Goal: Entertainment & Leisure: Consume media (video, audio)

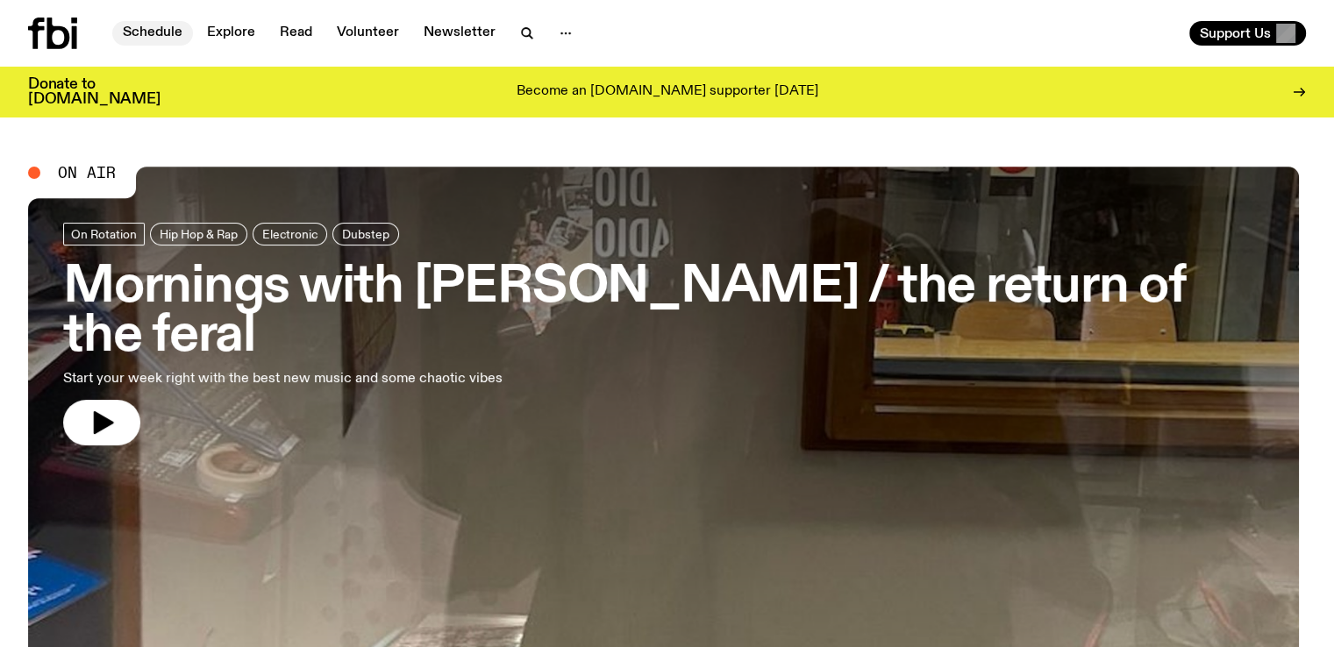
click at [151, 26] on link "Schedule" at bounding box center [152, 33] width 81 height 25
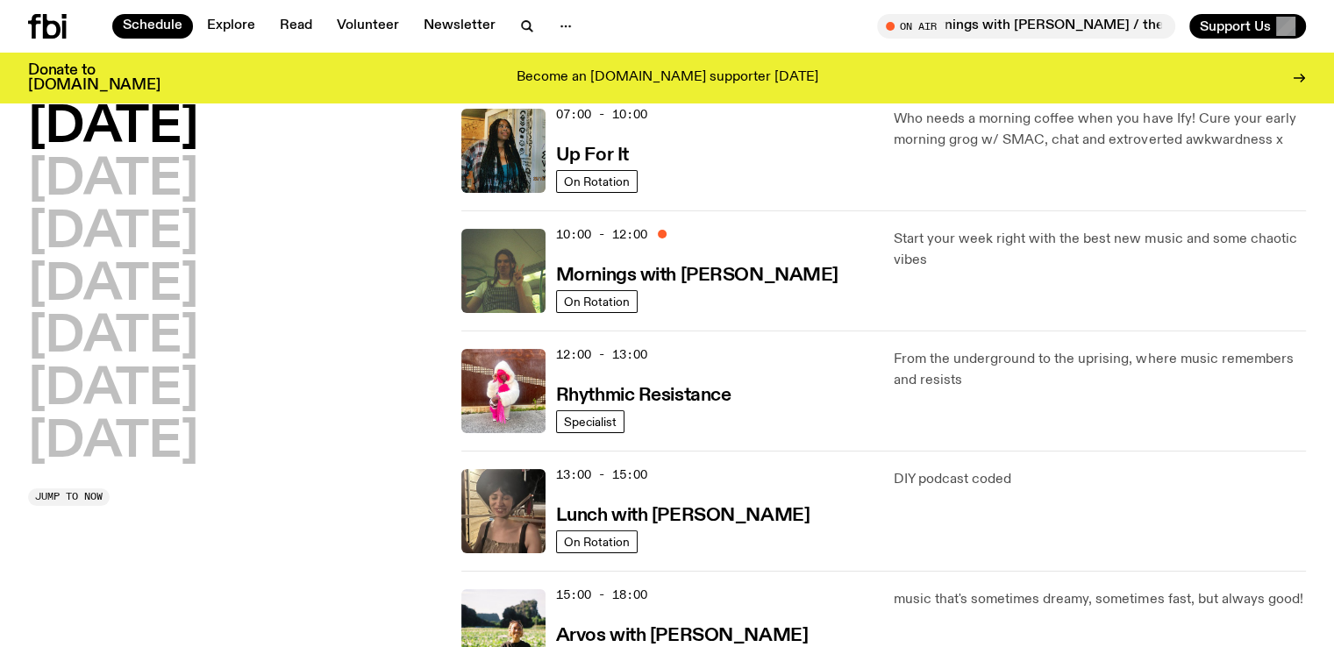
scroll to position [184, 0]
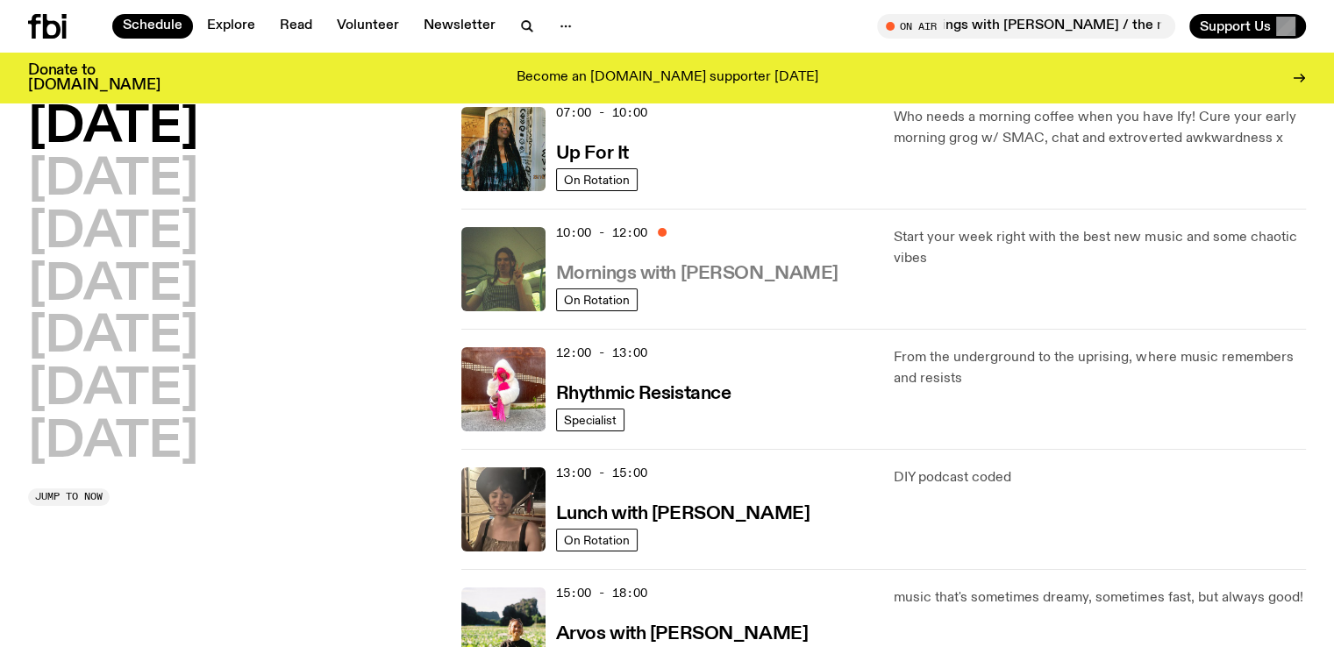
click at [730, 275] on h3 "Mornings with [PERSON_NAME]" at bounding box center [697, 274] width 282 height 18
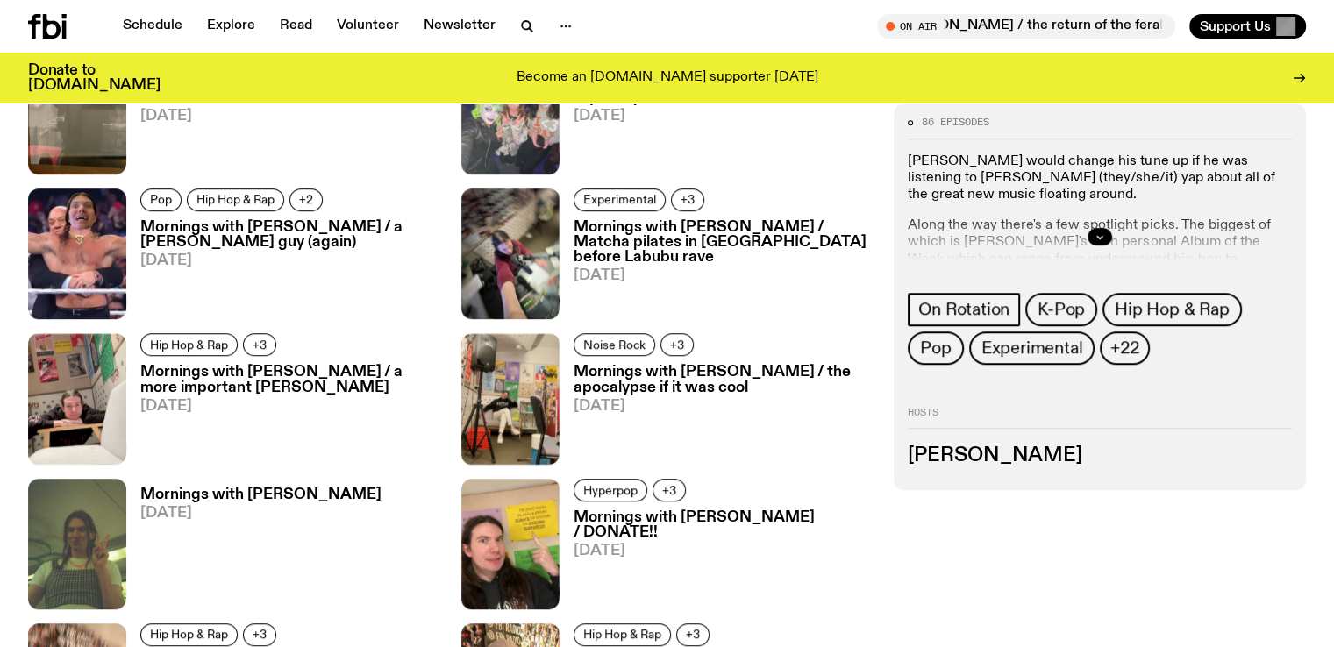
scroll to position [999, 0]
click at [1105, 232] on icon "button" at bounding box center [1100, 237] width 11 height 11
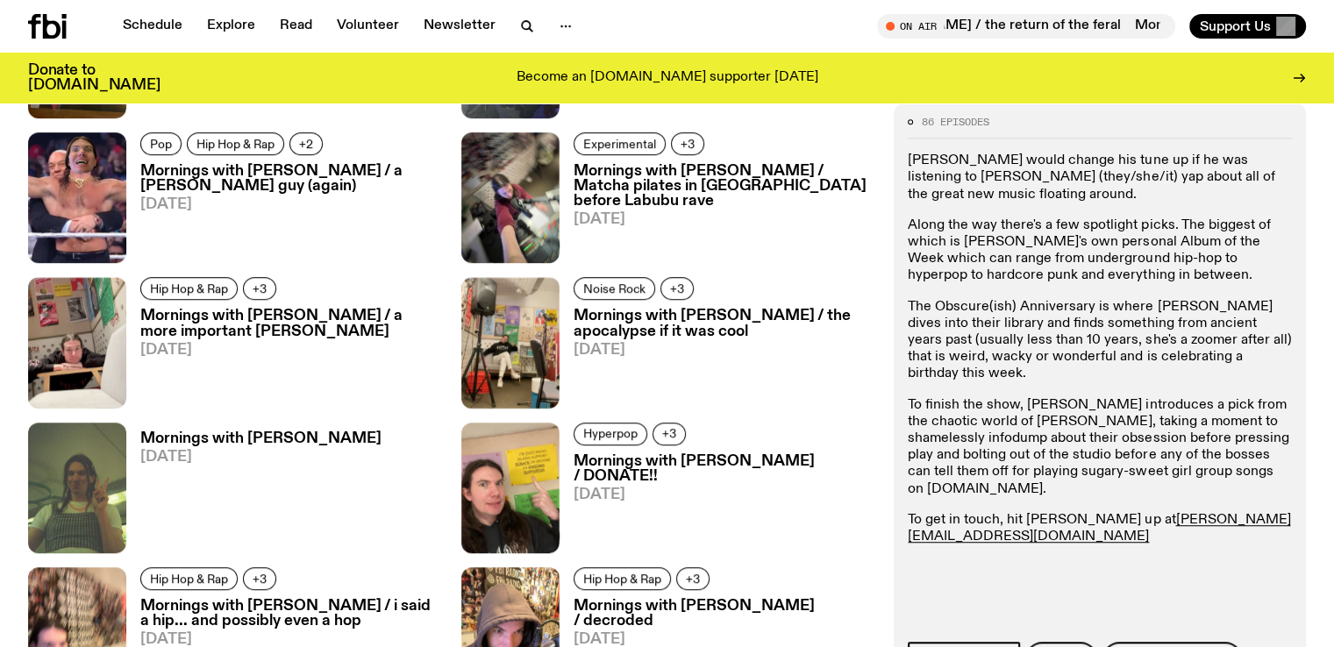
scroll to position [1055, 0]
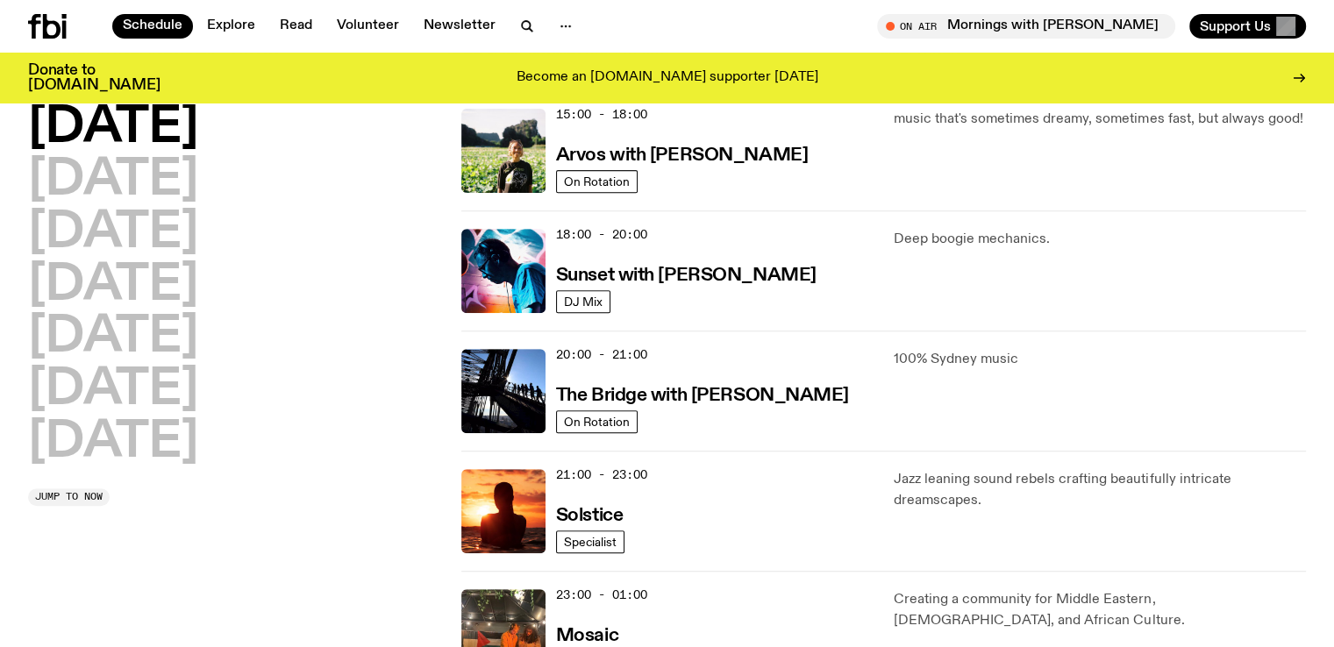
scroll to position [664, 0]
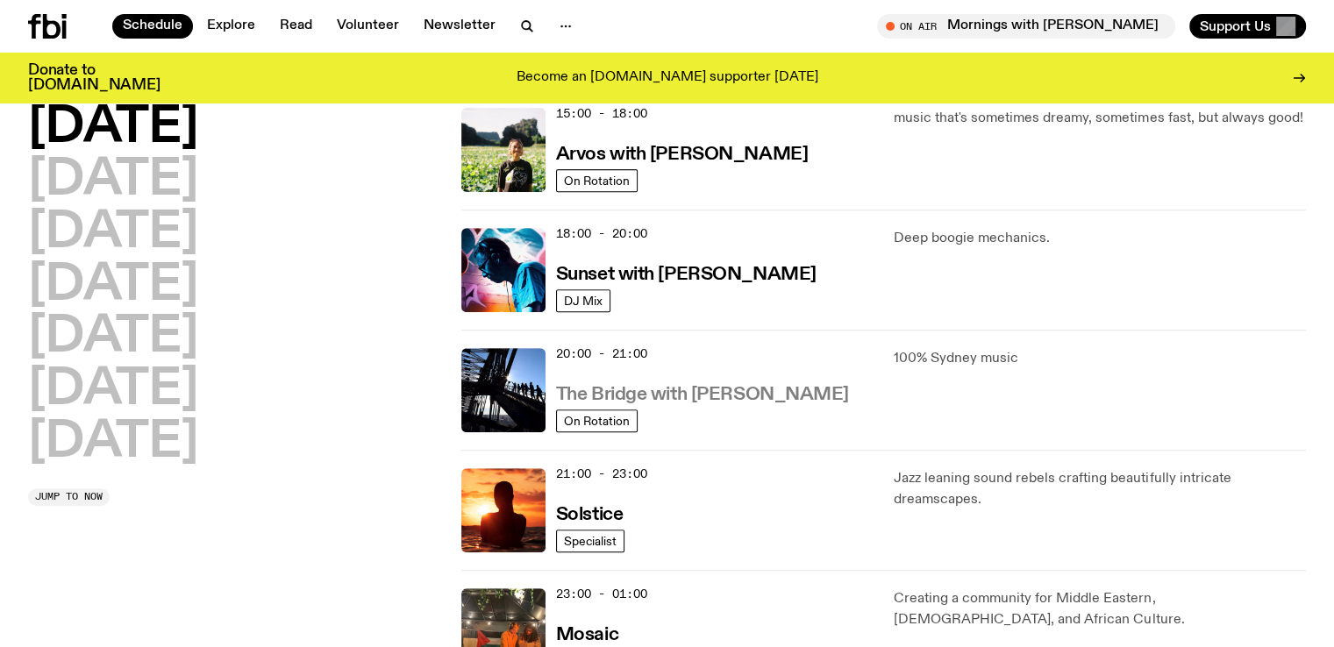
click at [777, 387] on h3 "The Bridge with [PERSON_NAME]" at bounding box center [702, 395] width 293 height 18
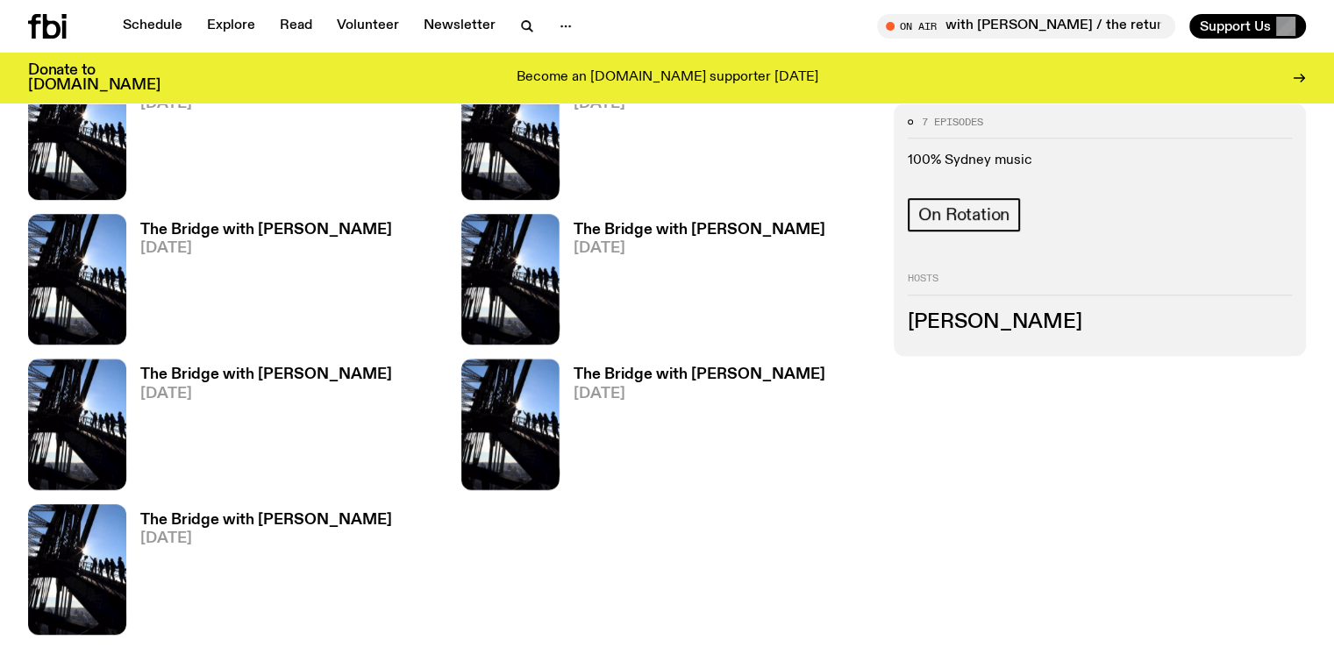
scroll to position [1053, 0]
click at [1070, 323] on h3 "[PERSON_NAME]" at bounding box center [1100, 322] width 384 height 19
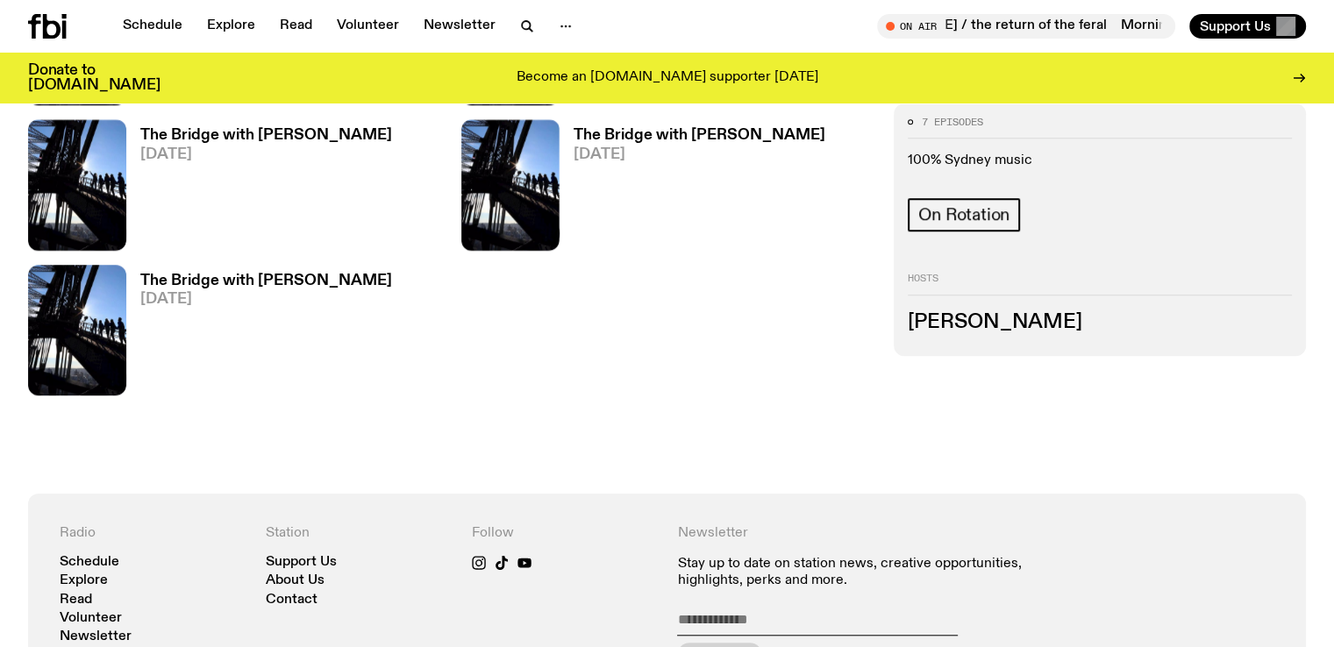
scroll to position [0, 0]
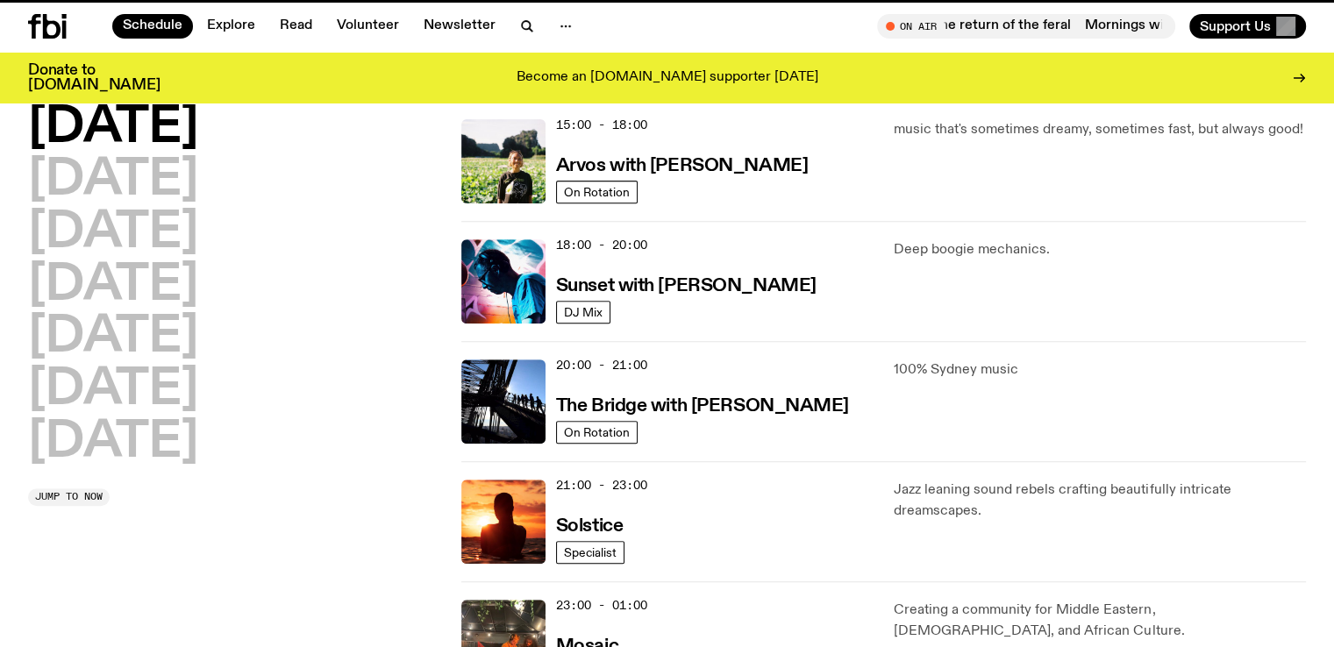
scroll to position [650, 0]
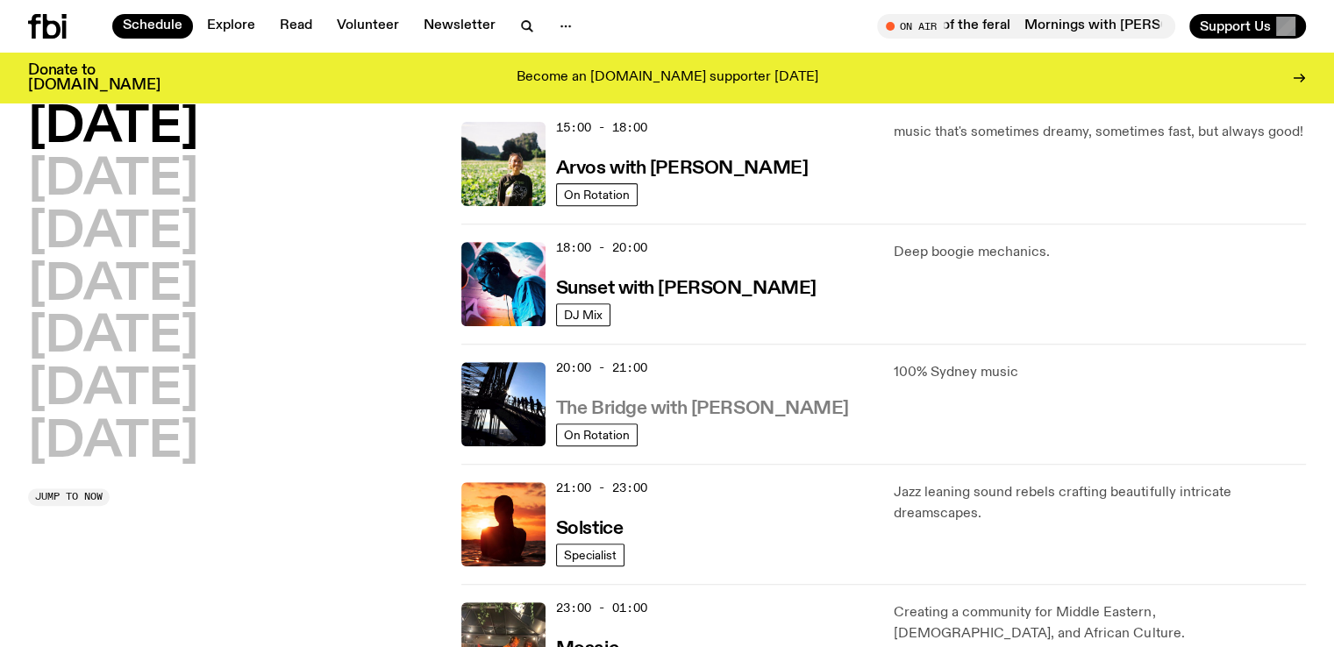
click at [657, 400] on h3 "The Bridge with [PERSON_NAME]" at bounding box center [702, 409] width 293 height 18
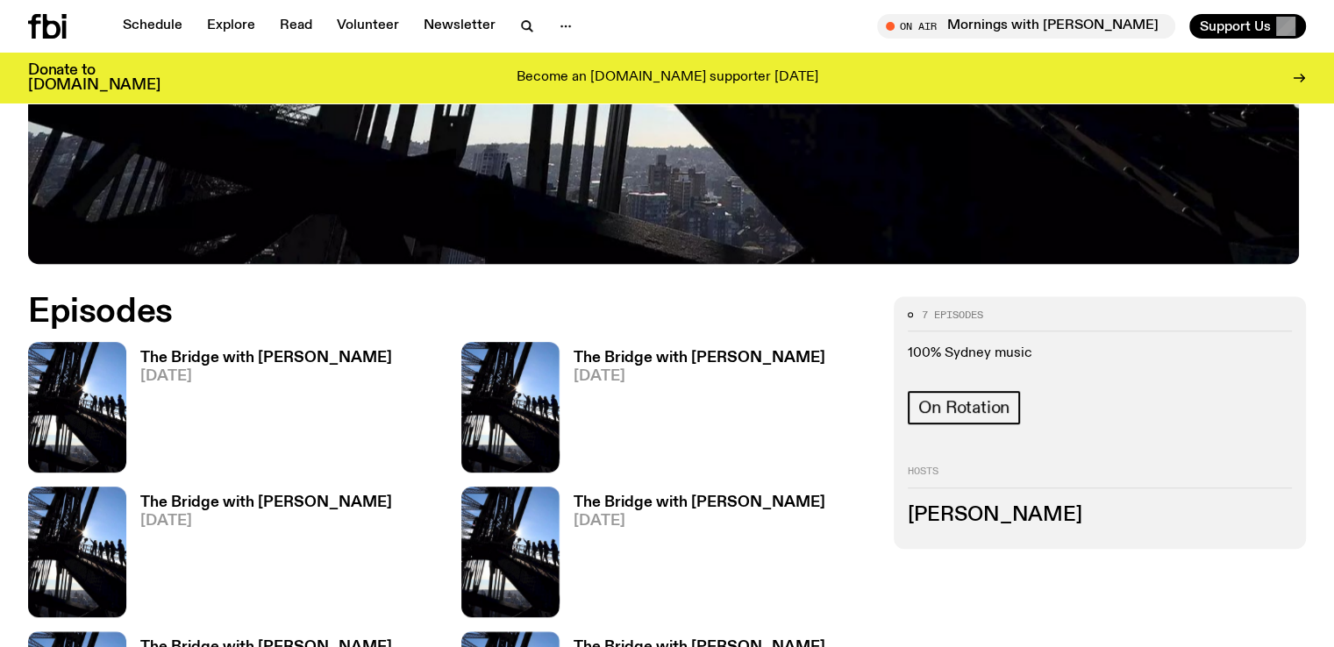
scroll to position [783, 0]
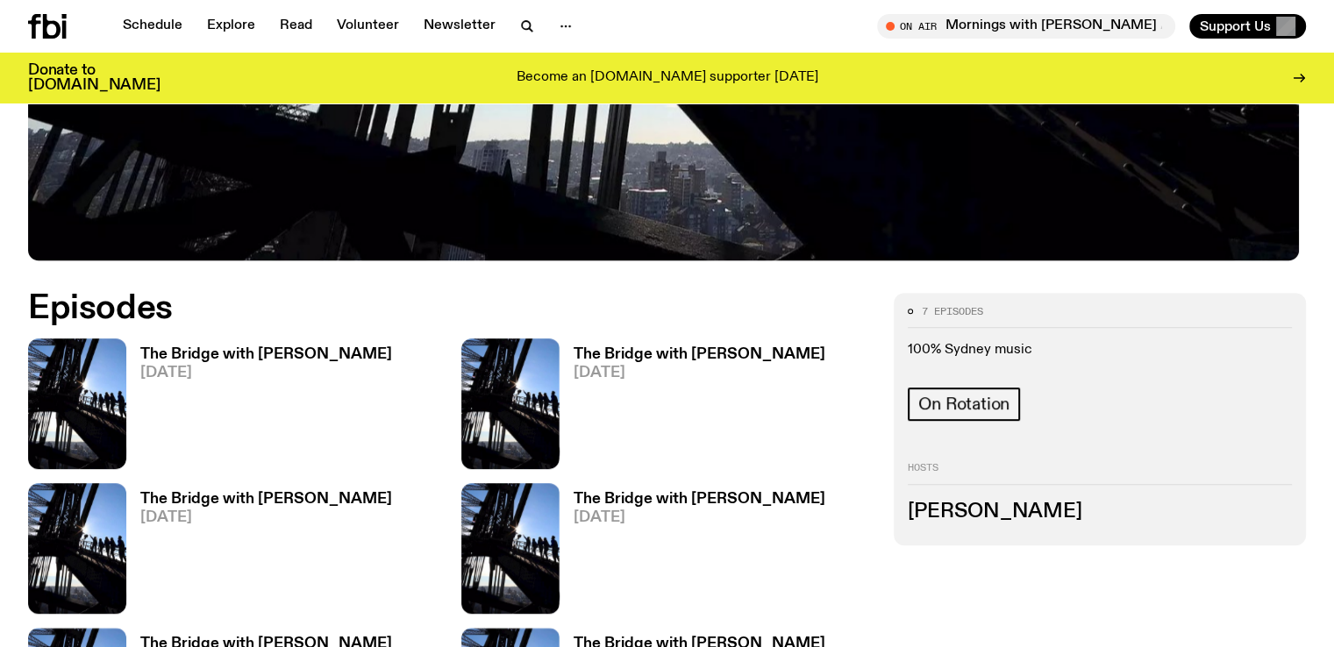
click at [1070, 503] on h3 "[PERSON_NAME]" at bounding box center [1100, 512] width 384 height 19
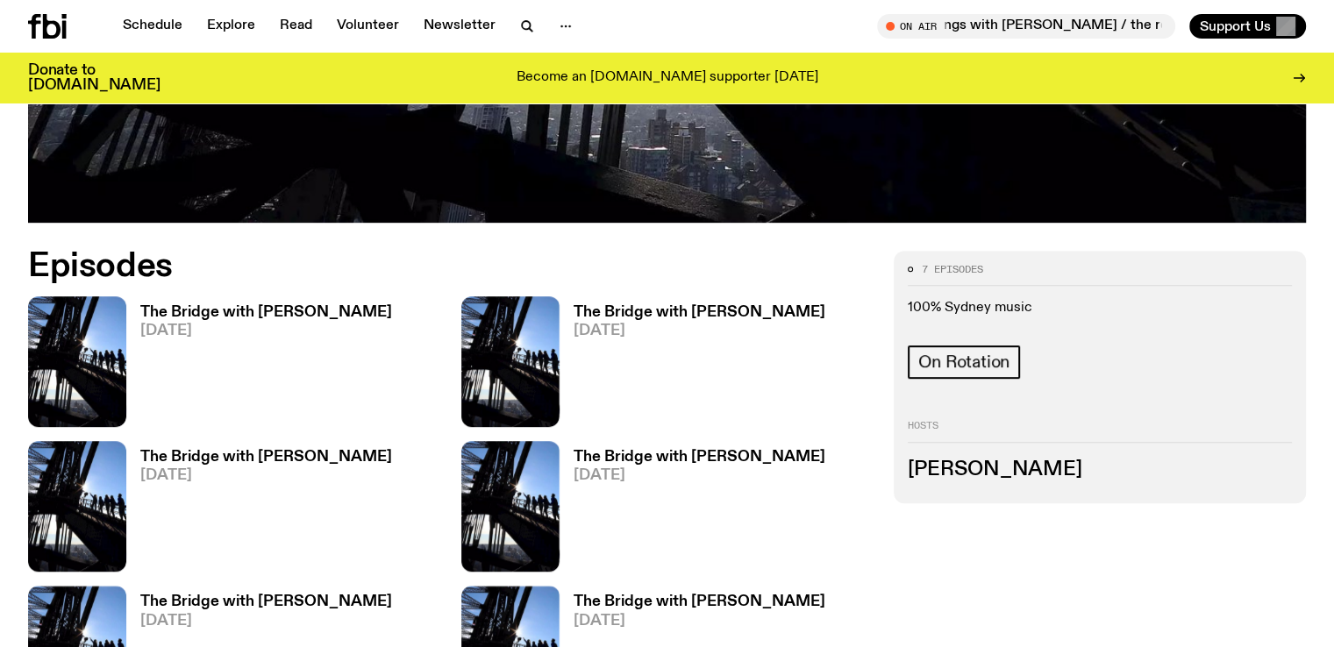
scroll to position [804, 0]
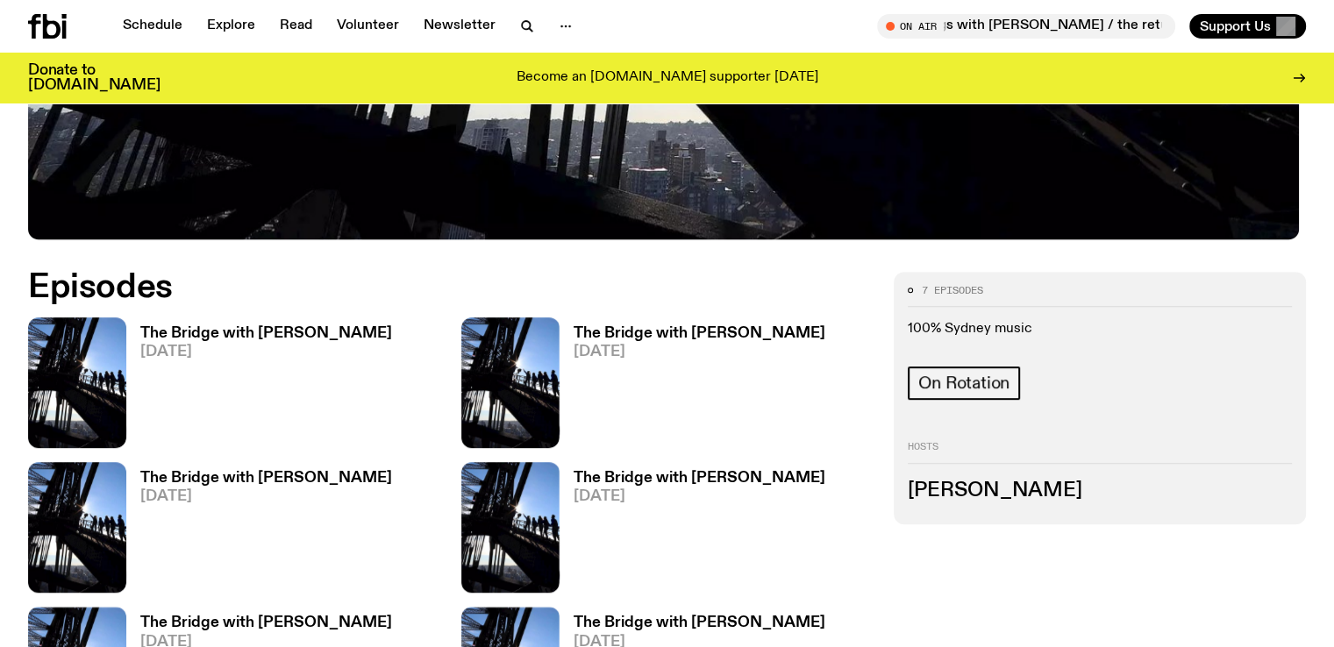
click at [200, 326] on h3 "The Bridge with [PERSON_NAME]" at bounding box center [266, 333] width 252 height 15
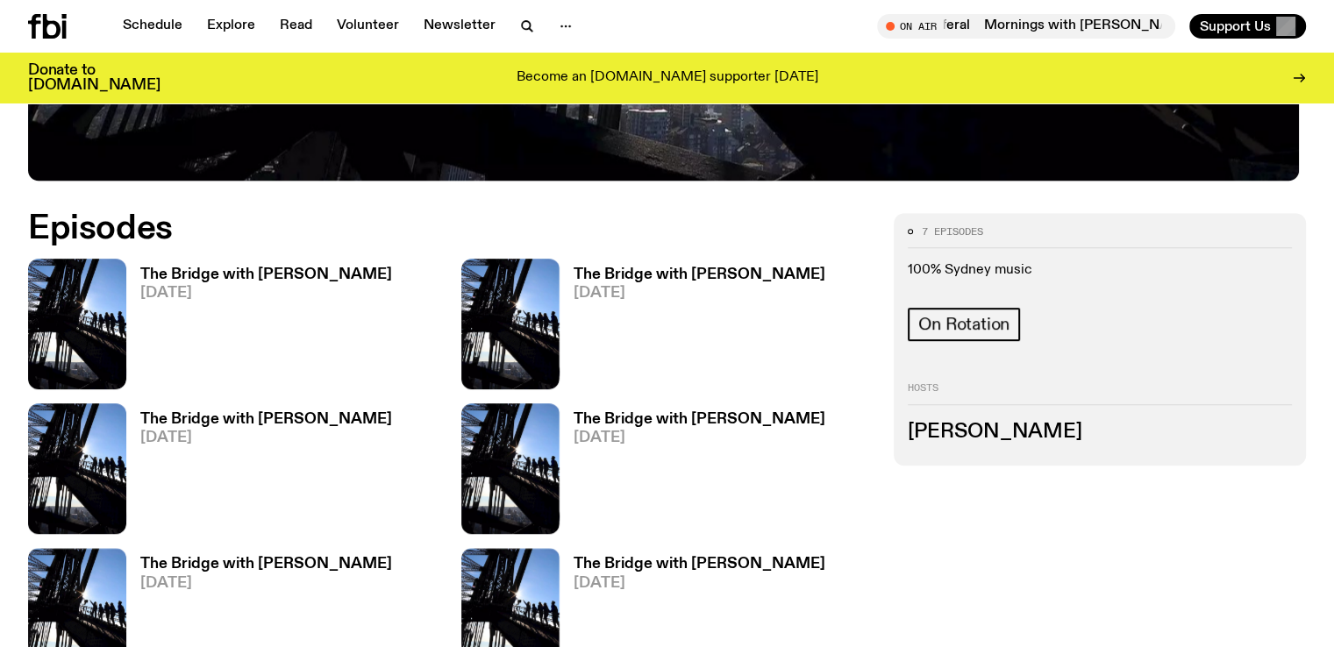
scroll to position [874, 0]
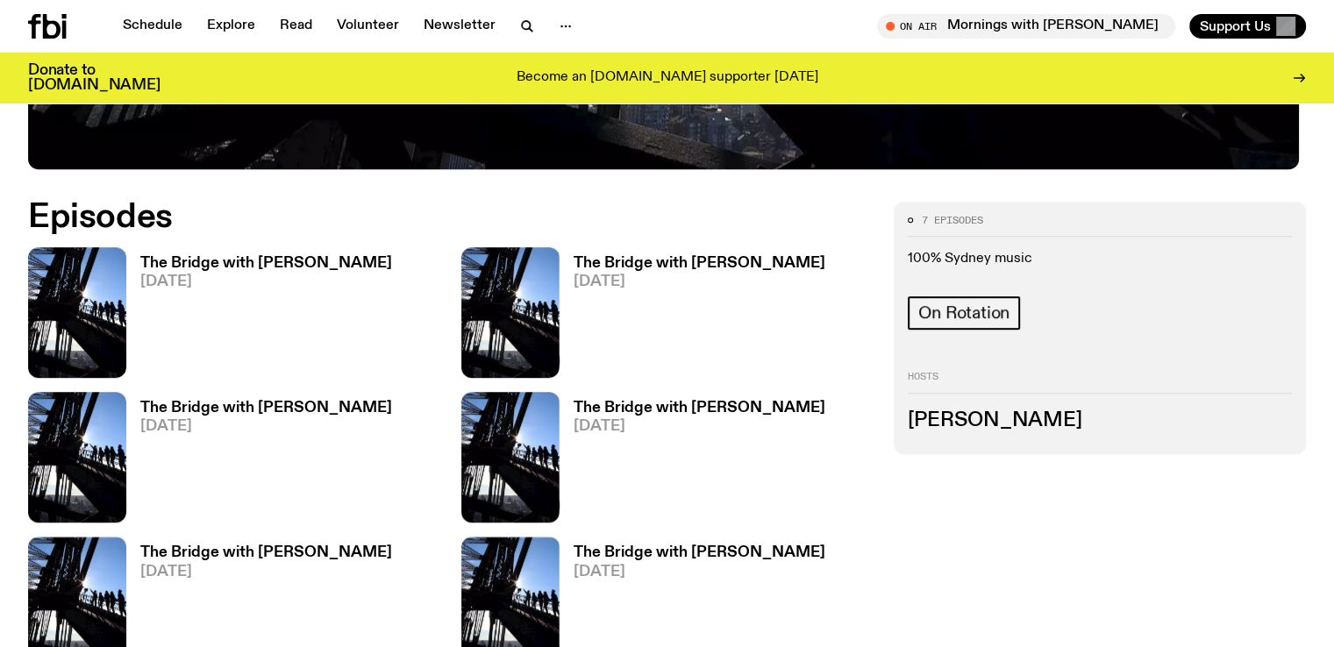
click at [574, 401] on h3 "The Bridge with [PERSON_NAME]" at bounding box center [700, 408] width 252 height 15
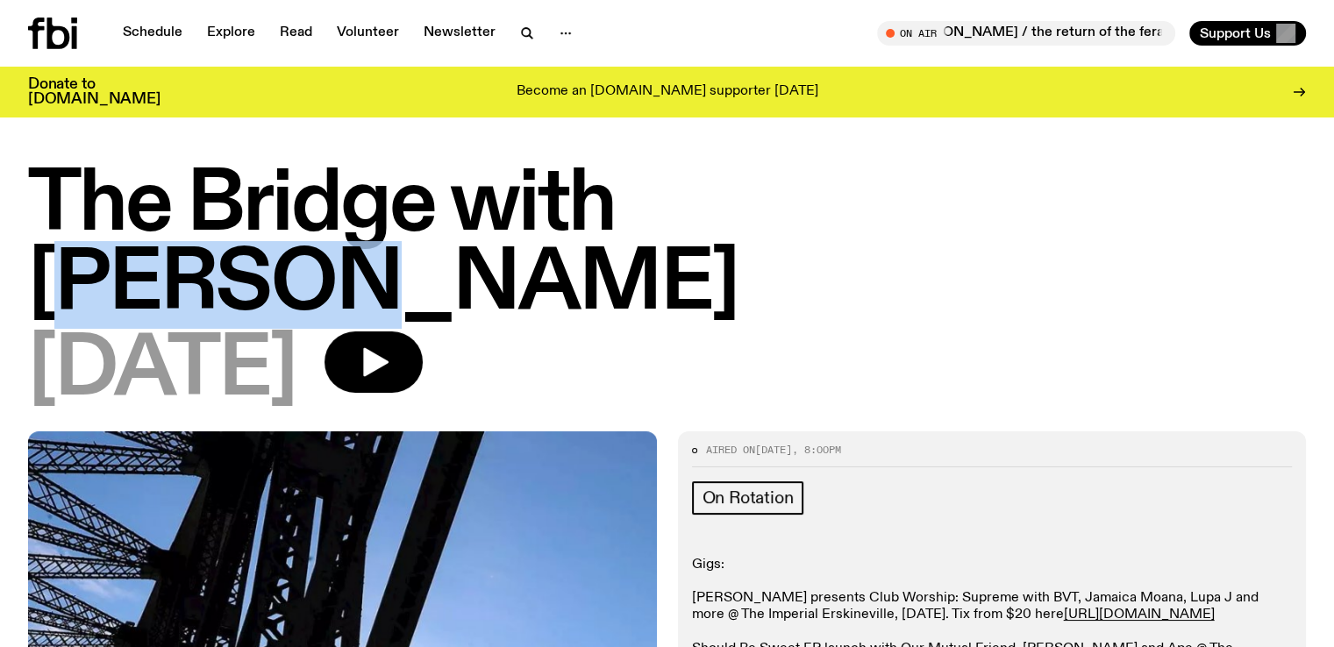
drag, startPoint x: 725, startPoint y: 218, endPoint x: 909, endPoint y: 211, distance: 183.5
click at [909, 211] on h1 "The Bridge with [PERSON_NAME]" at bounding box center [667, 246] width 1278 height 158
click at [802, 220] on h1 "The Bridge with [PERSON_NAME]" at bounding box center [667, 246] width 1278 height 158
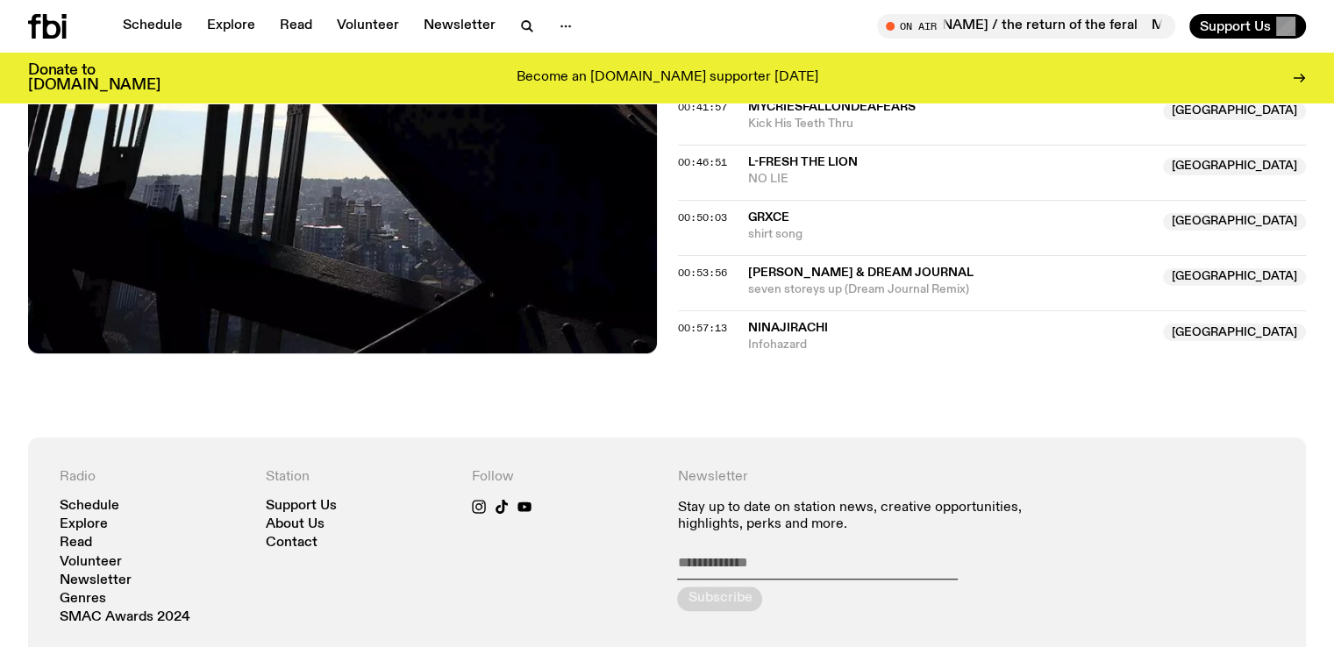
scroll to position [1442, 0]
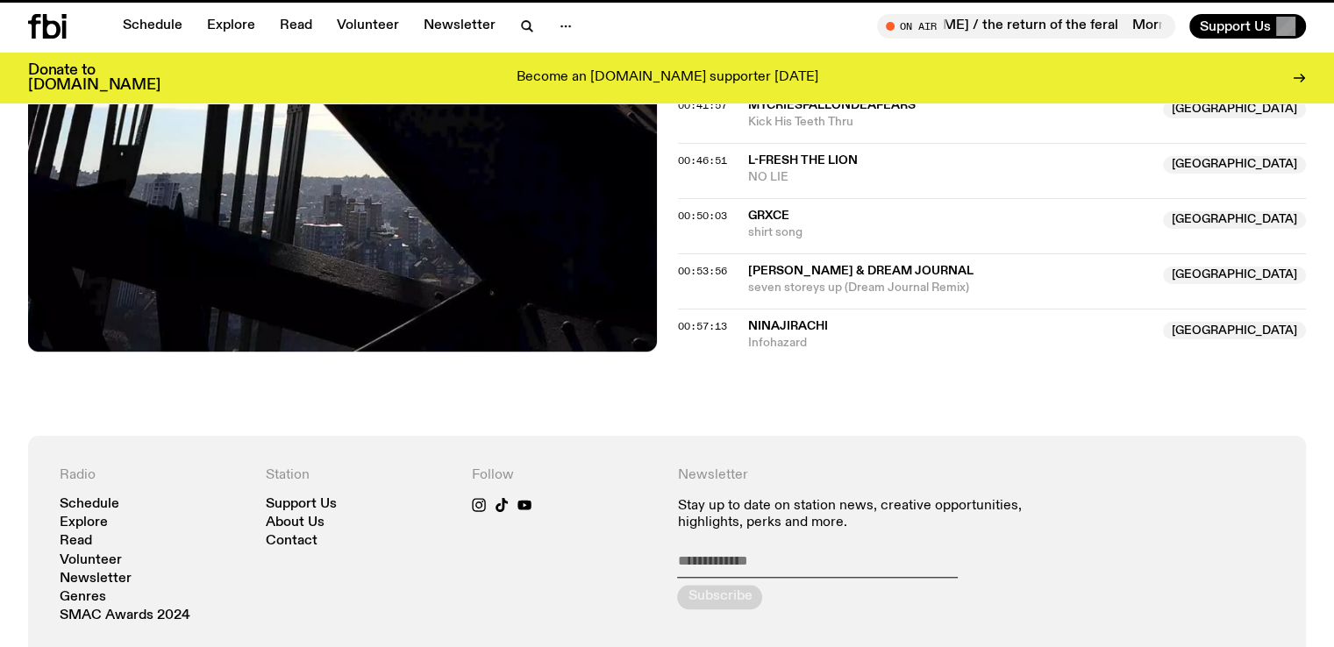
scroll to position [874, 0]
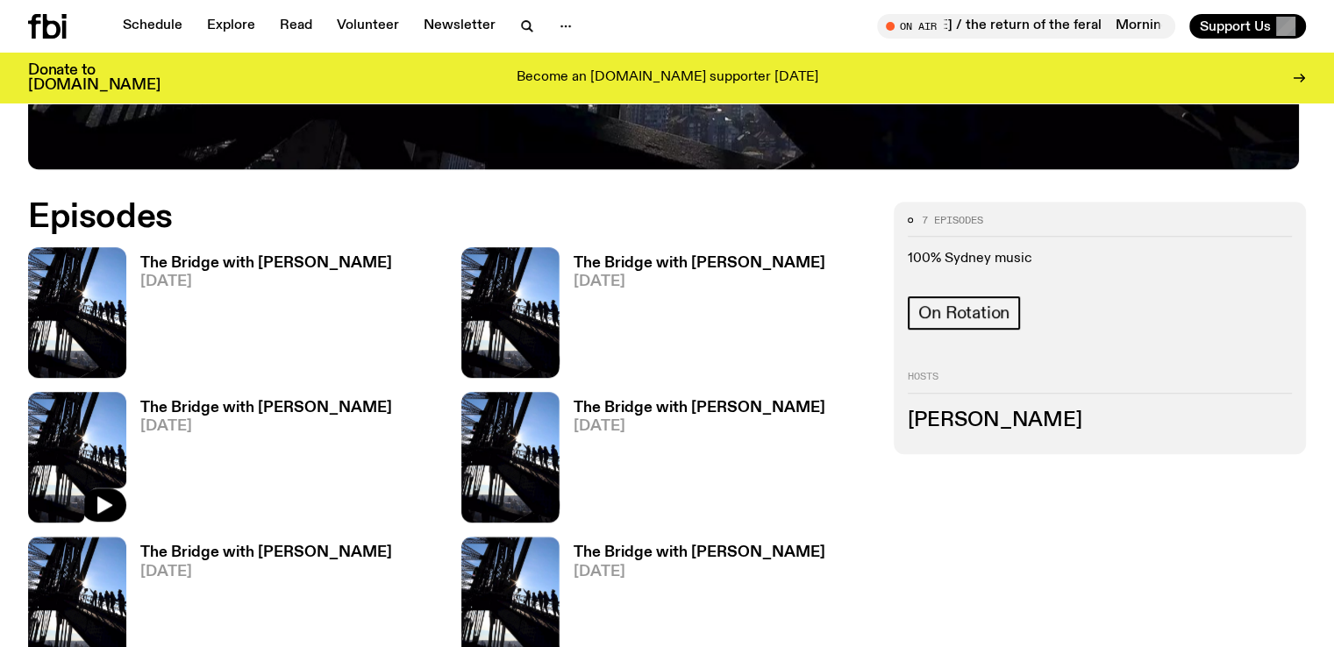
click at [126, 392] on img at bounding box center [77, 457] width 98 height 131
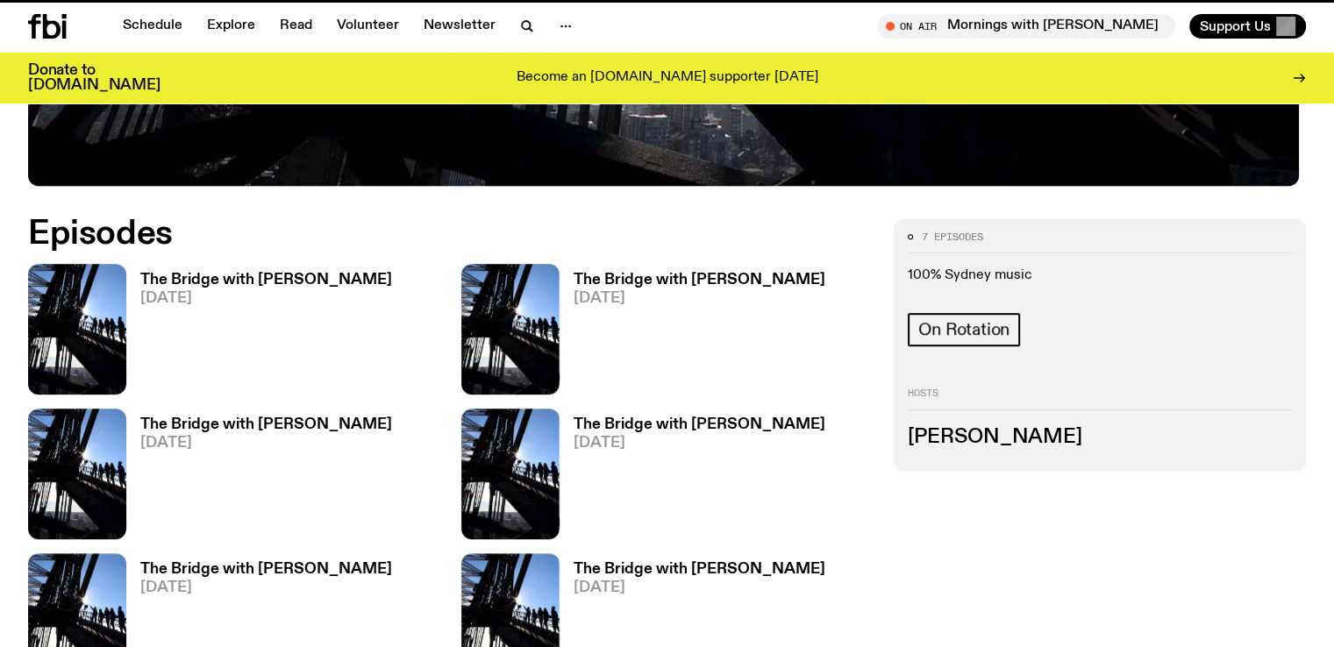
scroll to position [860, 0]
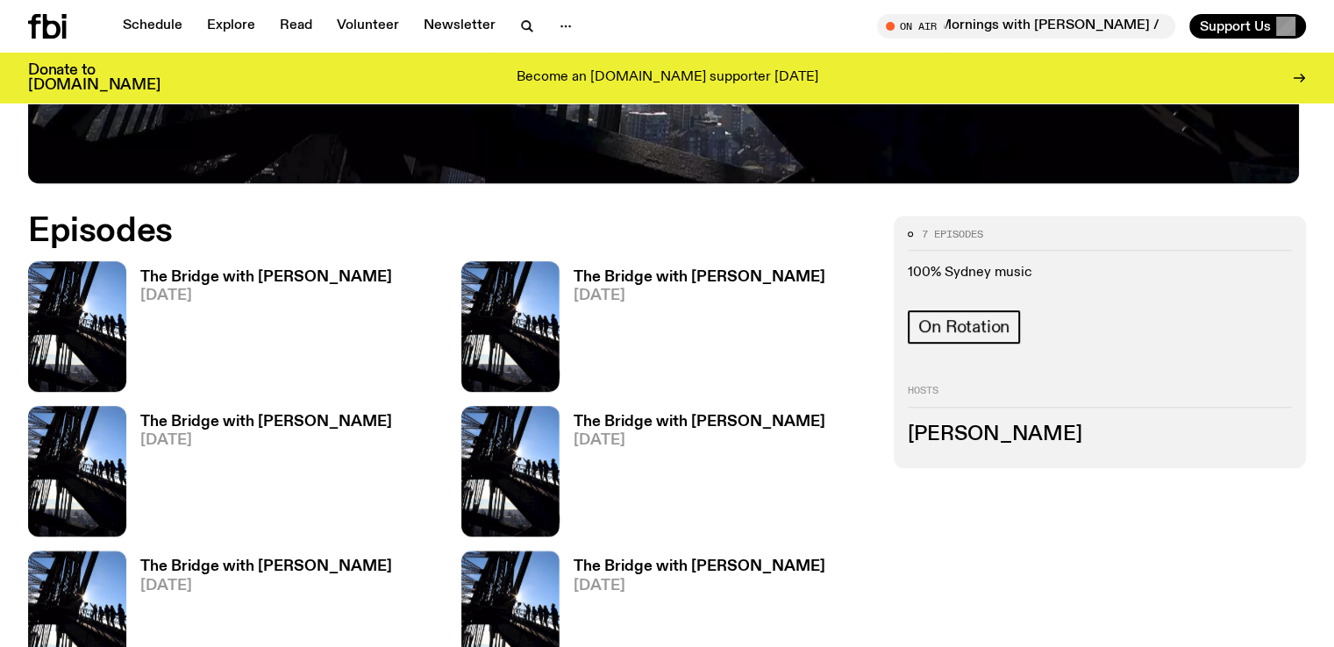
click at [574, 415] on h3 "The Bridge with [PERSON_NAME]" at bounding box center [700, 422] width 252 height 15
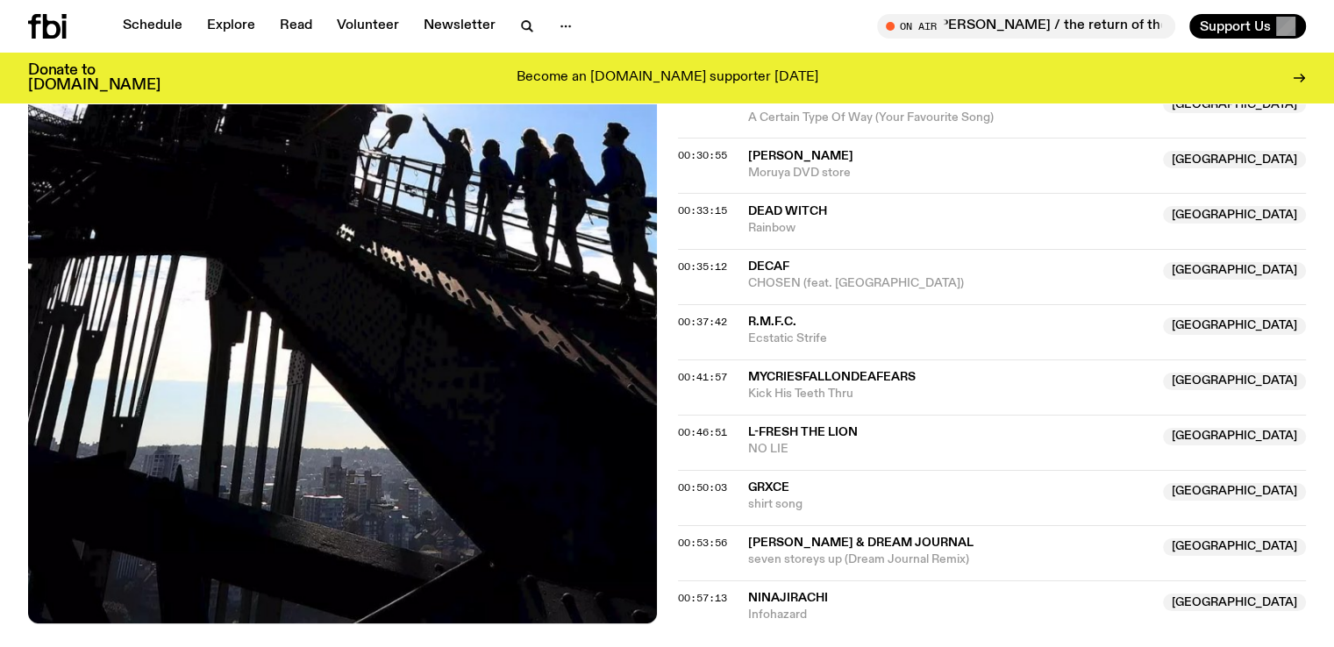
scroll to position [1171, 0]
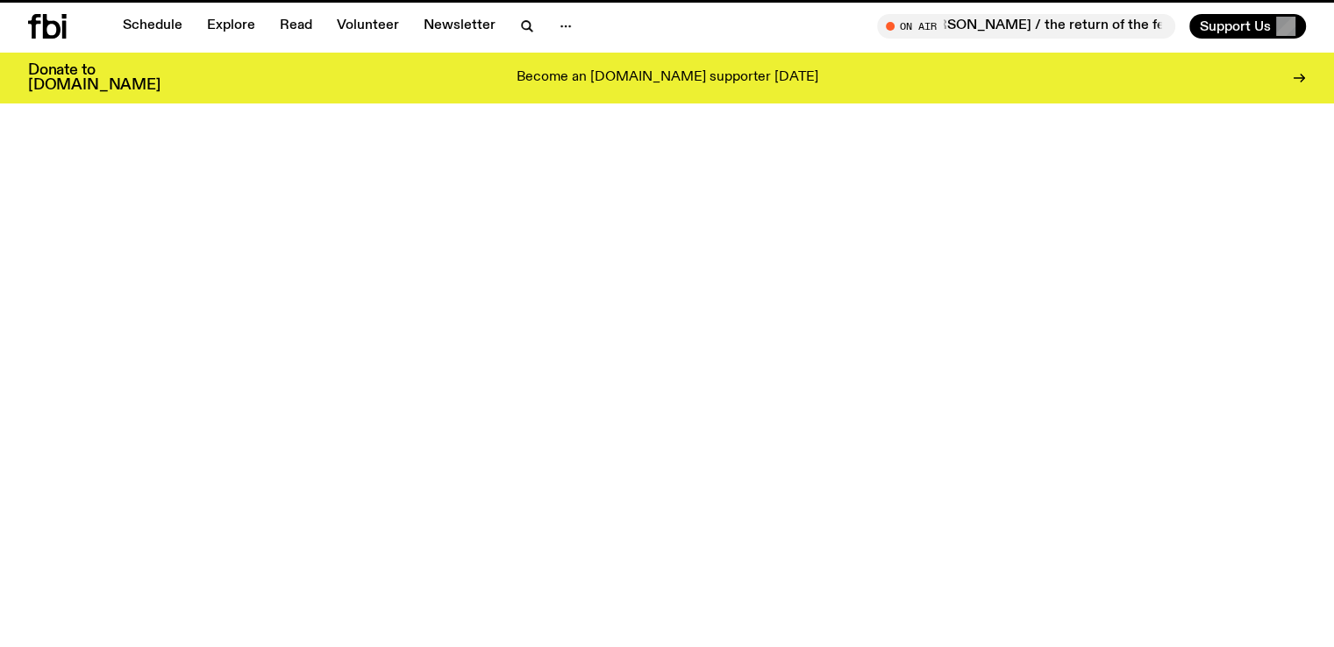
scroll to position [860, 0]
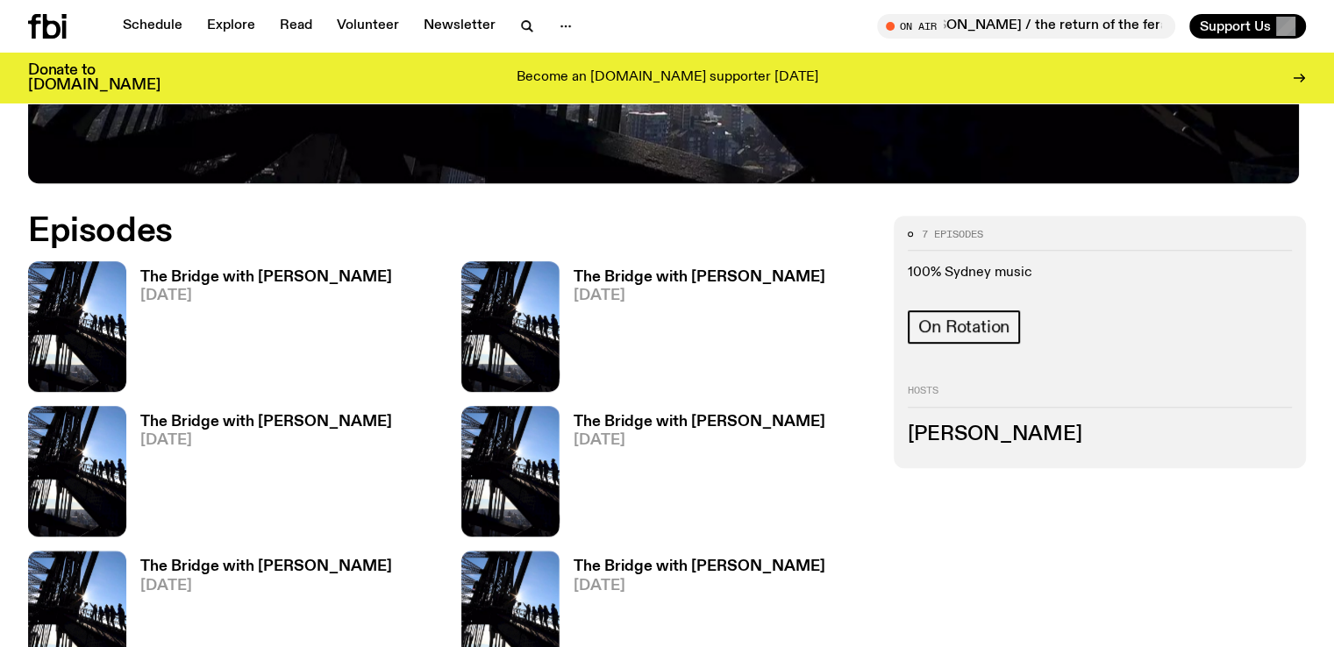
click at [574, 270] on h3 "The Bridge with [PERSON_NAME]" at bounding box center [700, 277] width 252 height 15
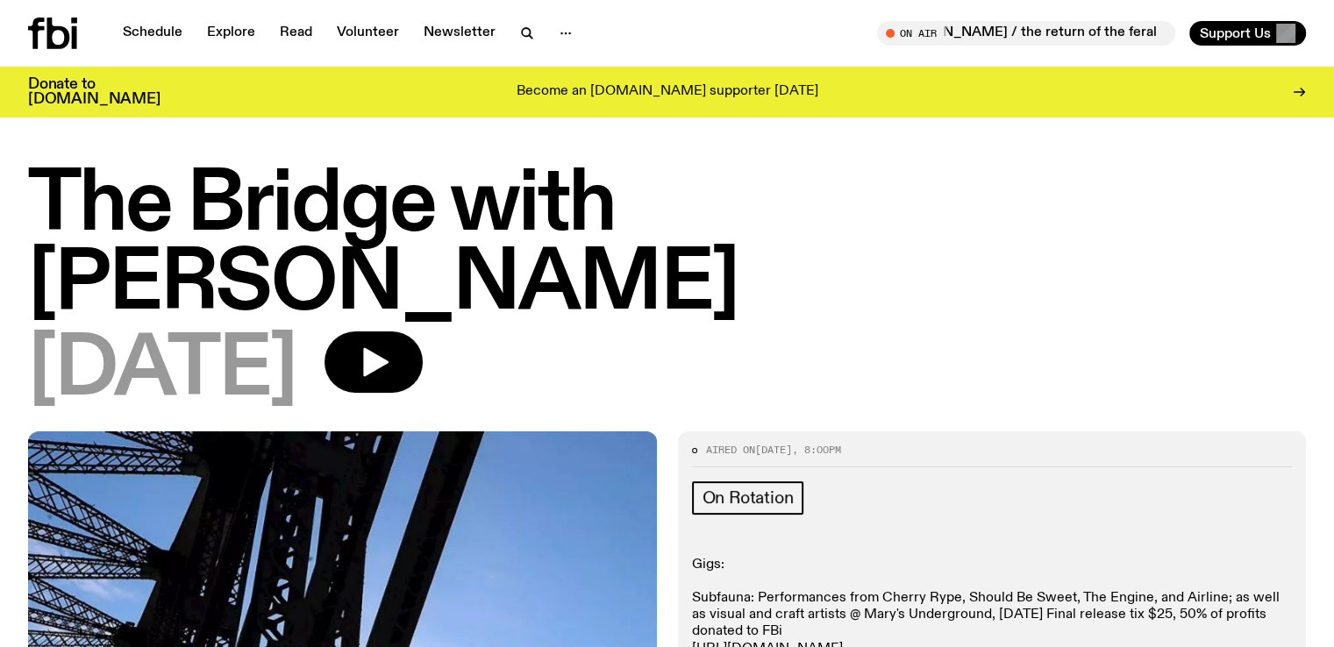
click at [979, 482] on div "On Rotation" at bounding box center [992, 501] width 601 height 39
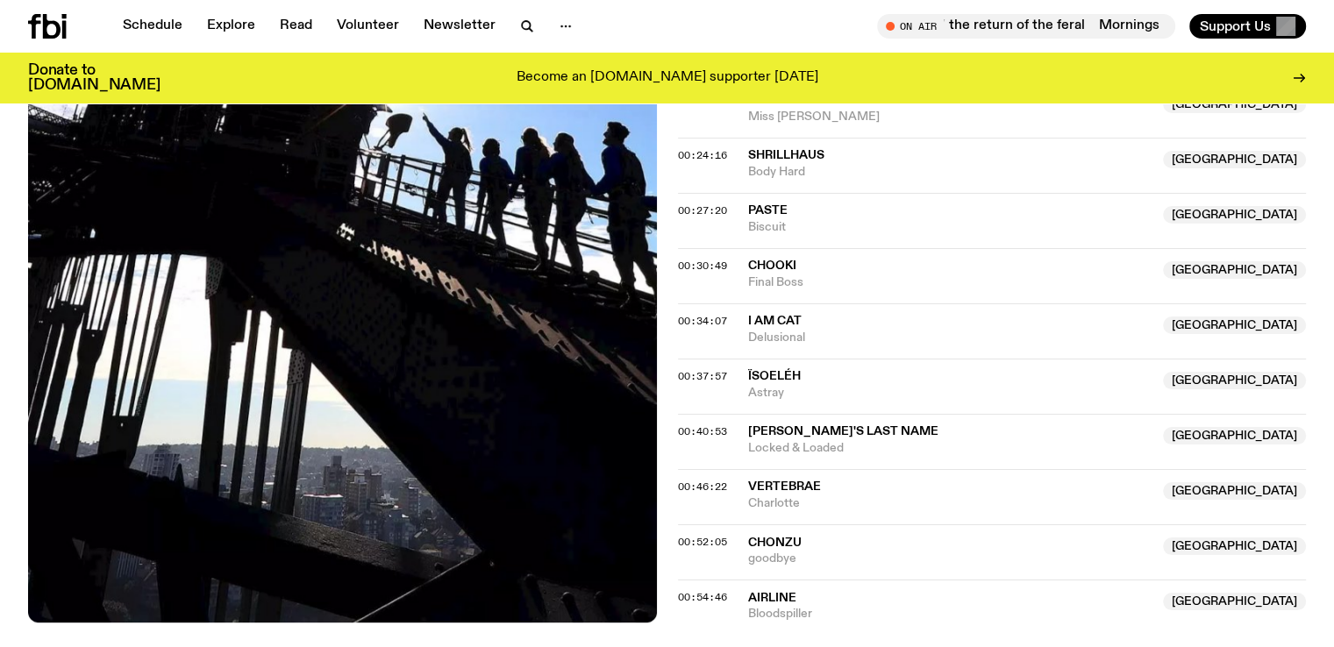
scroll to position [1111, 0]
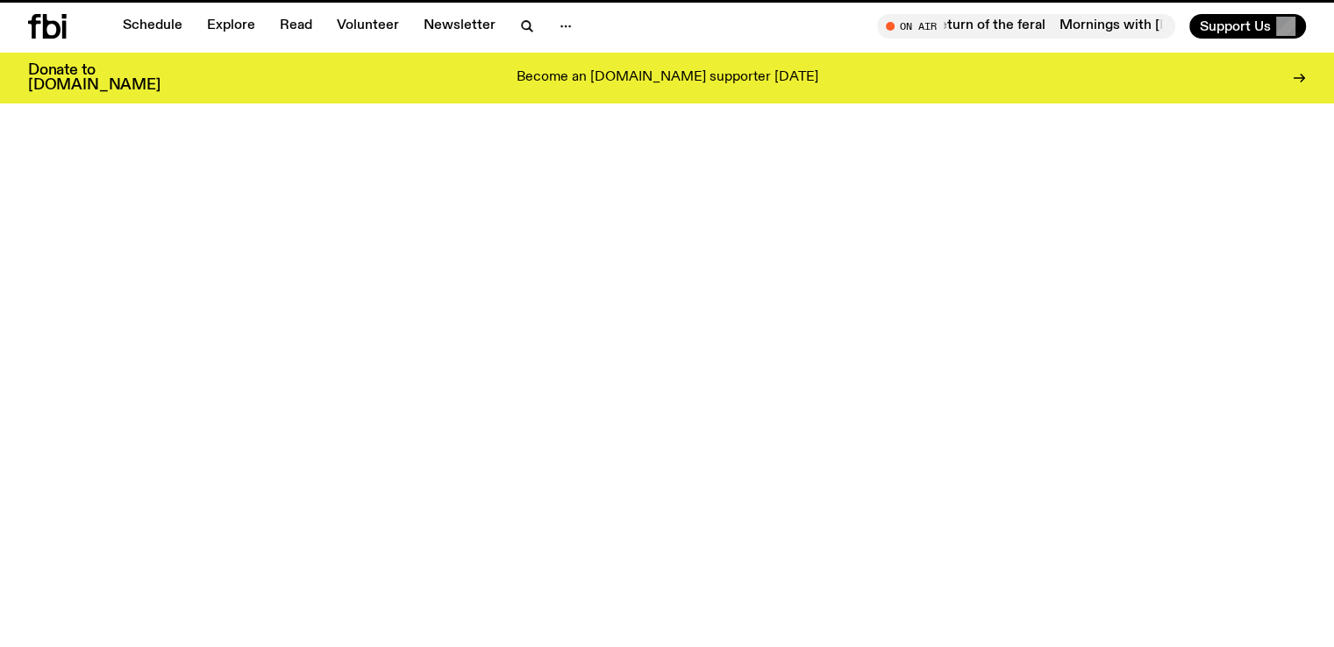
scroll to position [860, 0]
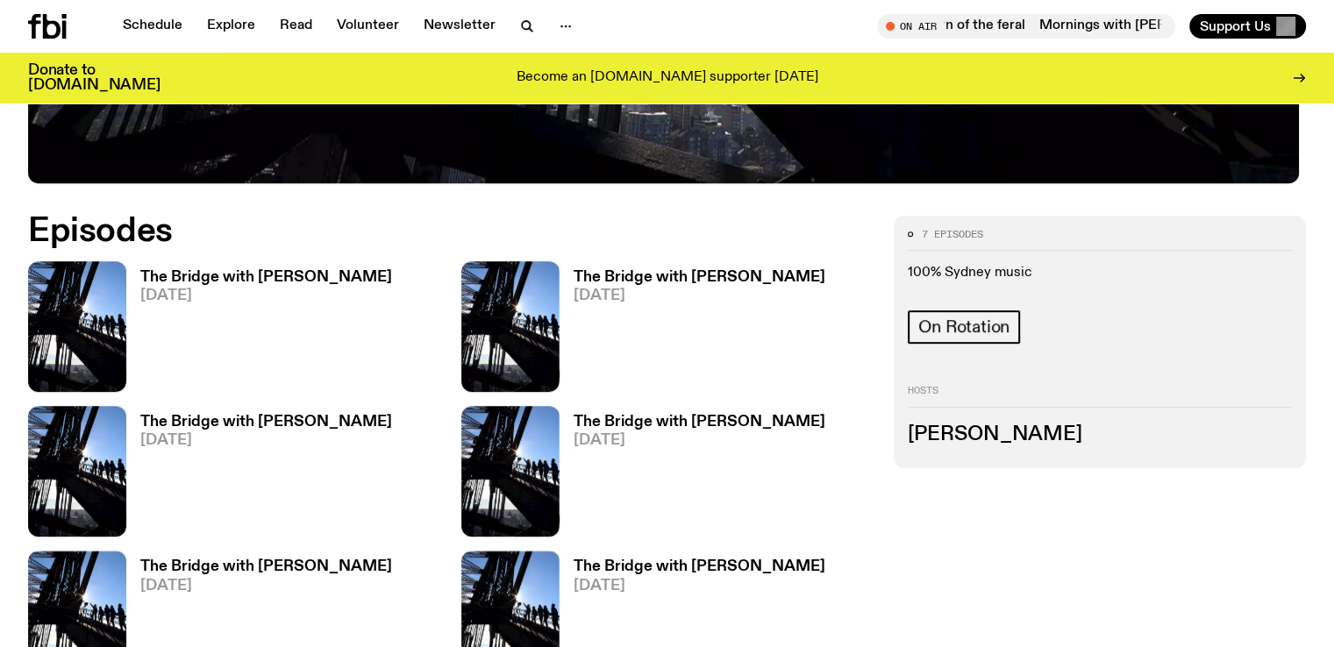
click at [392, 560] on h3 "The Bridge with [PERSON_NAME]" at bounding box center [266, 567] width 252 height 15
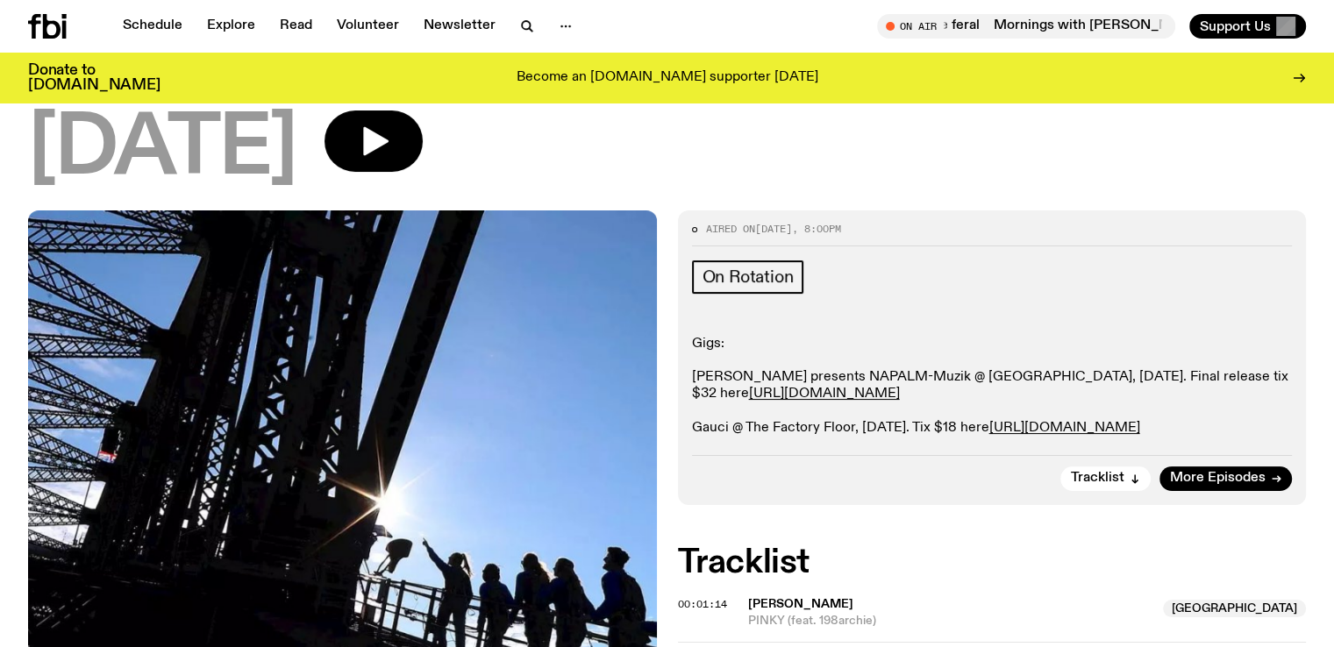
scroll to position [202, 0]
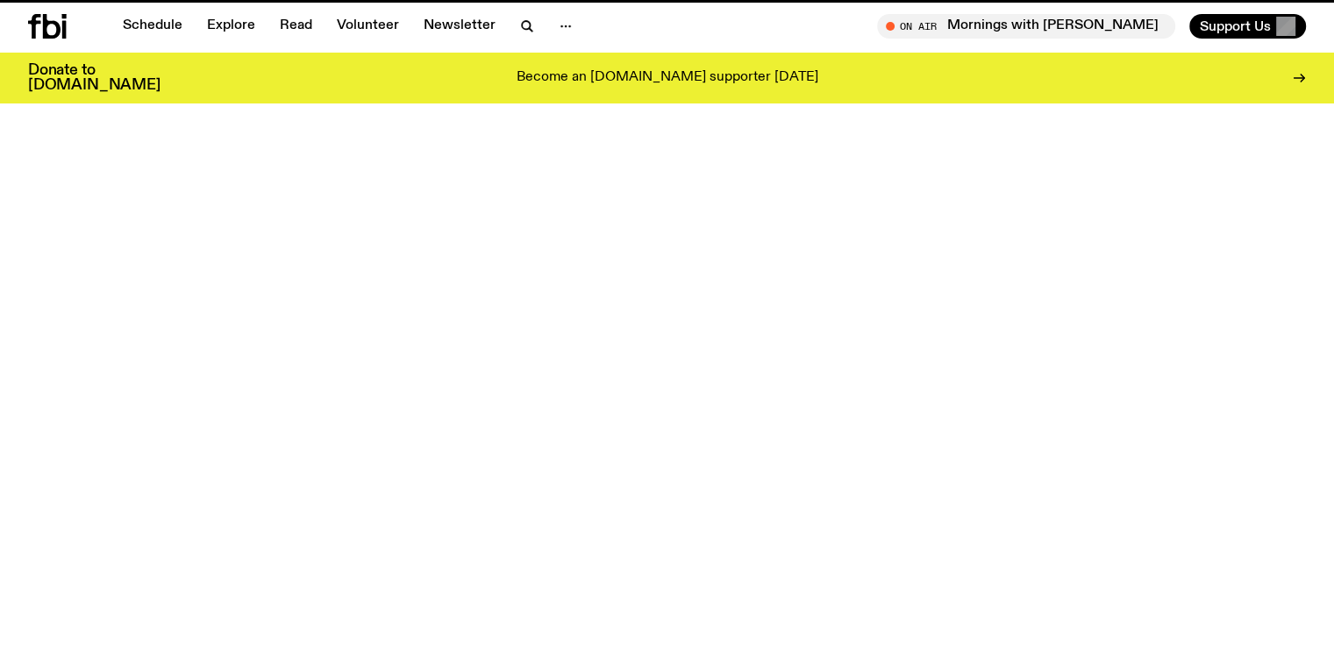
scroll to position [860, 0]
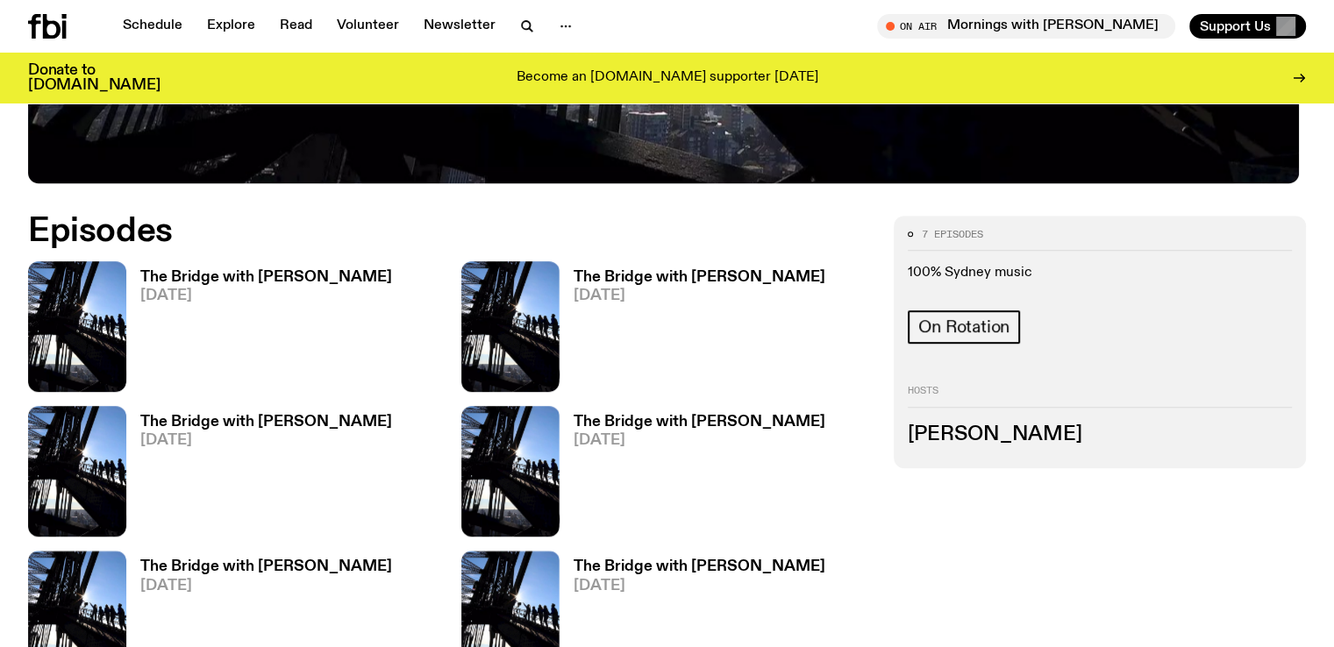
click at [825, 560] on h3 "The Bridge with [PERSON_NAME]" at bounding box center [700, 567] width 252 height 15
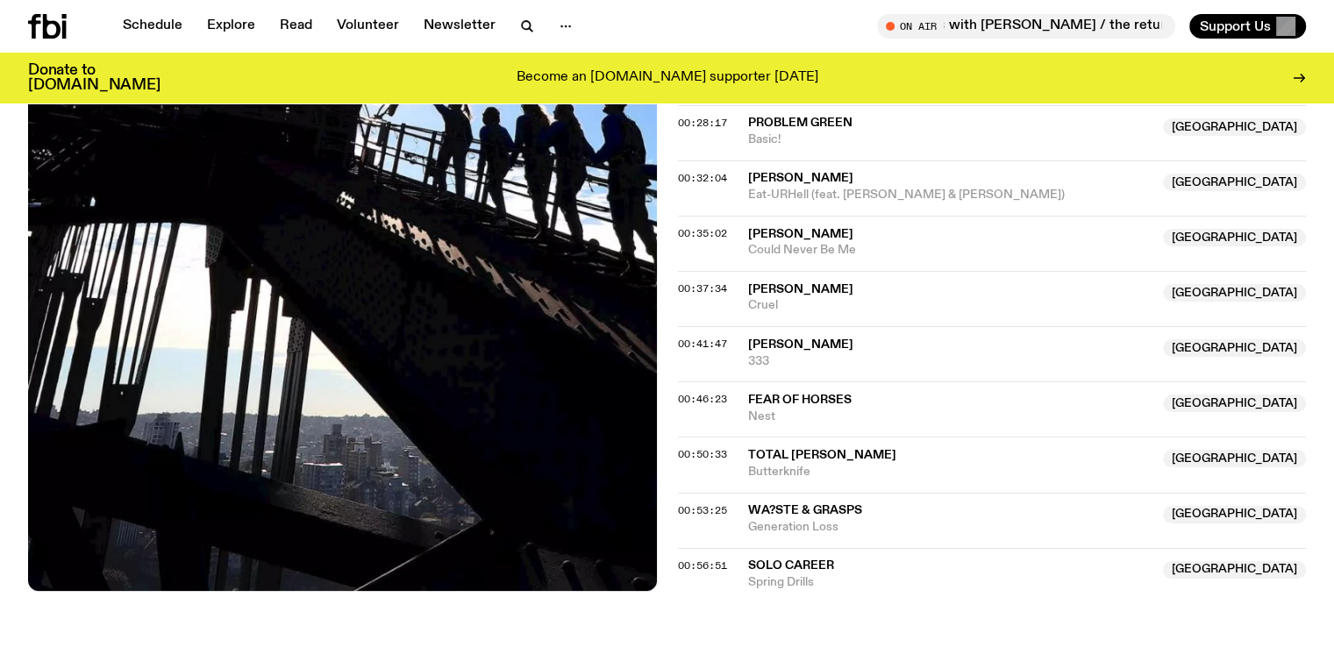
scroll to position [1056, 0]
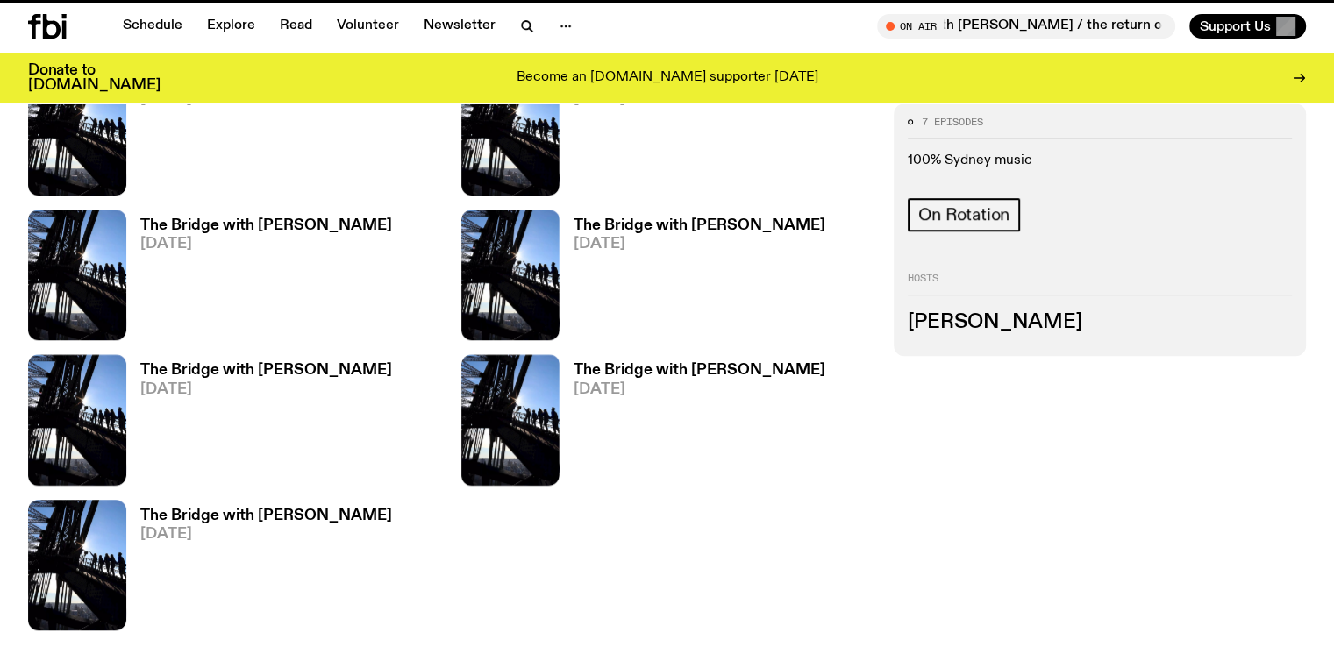
scroll to position [860, 0]
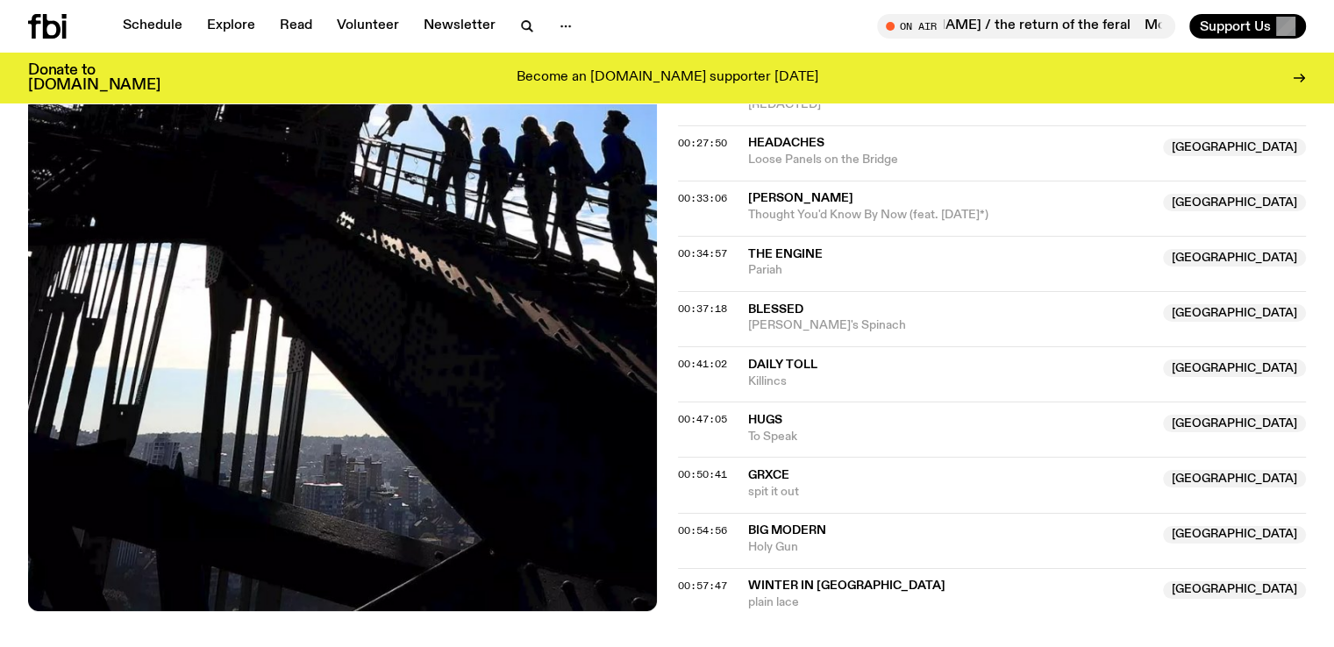
scroll to position [1027, 0]
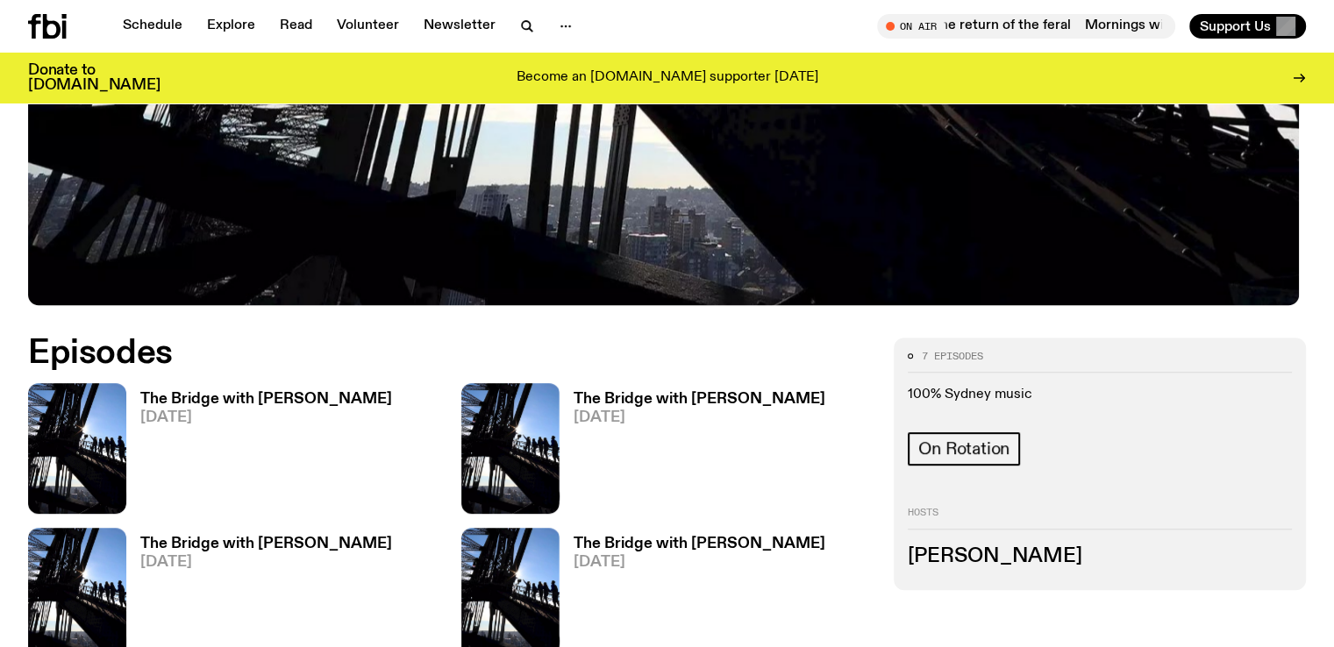
scroll to position [735, 0]
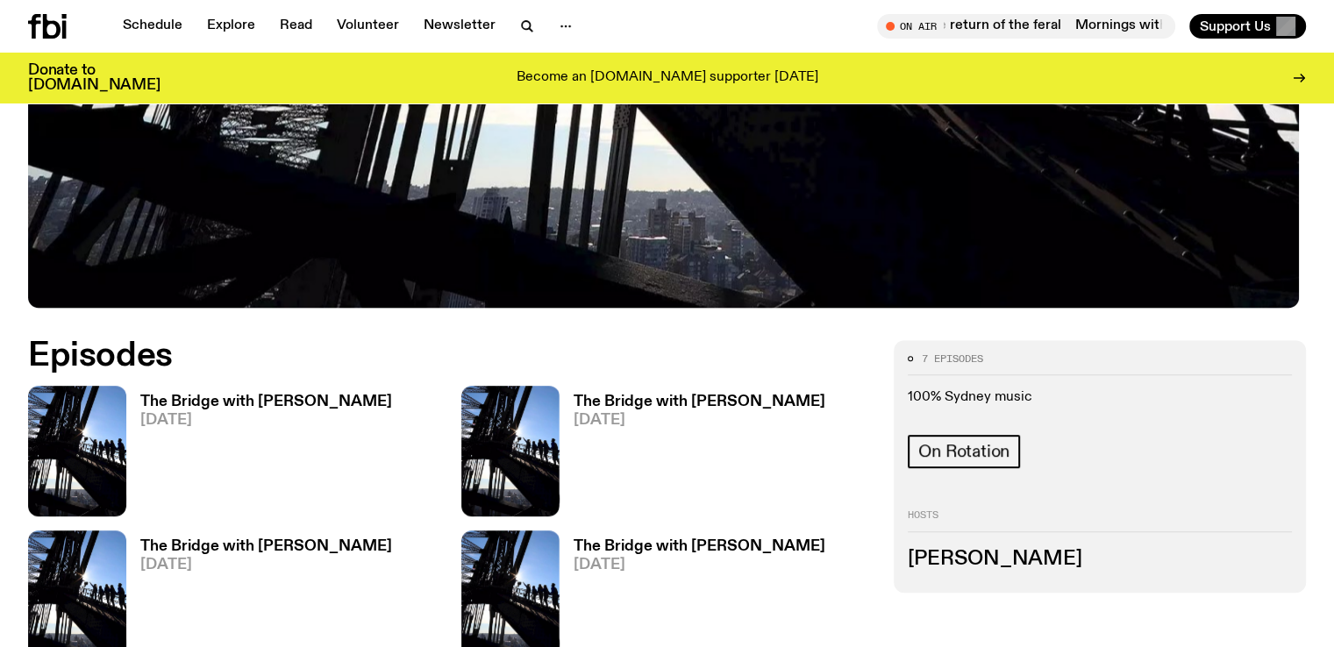
click at [983, 354] on span "7 episodes" at bounding box center [952, 359] width 61 height 10
click at [1010, 442] on span "On Rotation" at bounding box center [963, 451] width 91 height 19
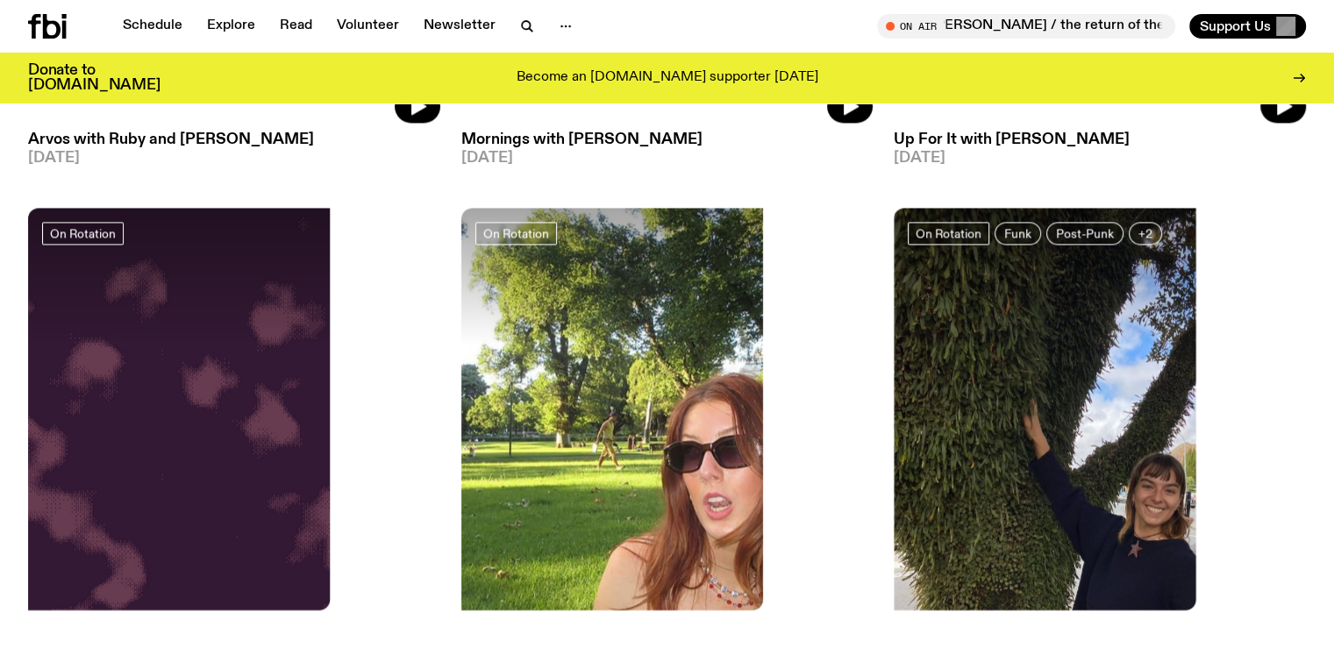
scroll to position [2581, 0]
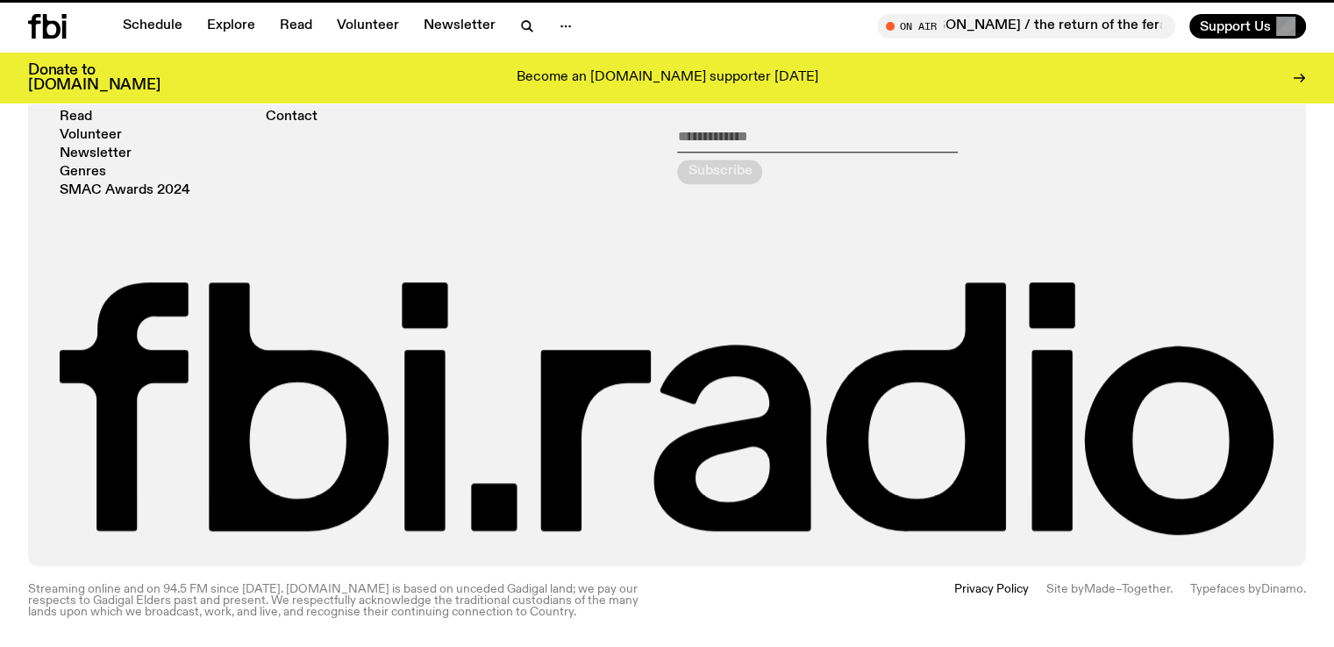
scroll to position [735, 0]
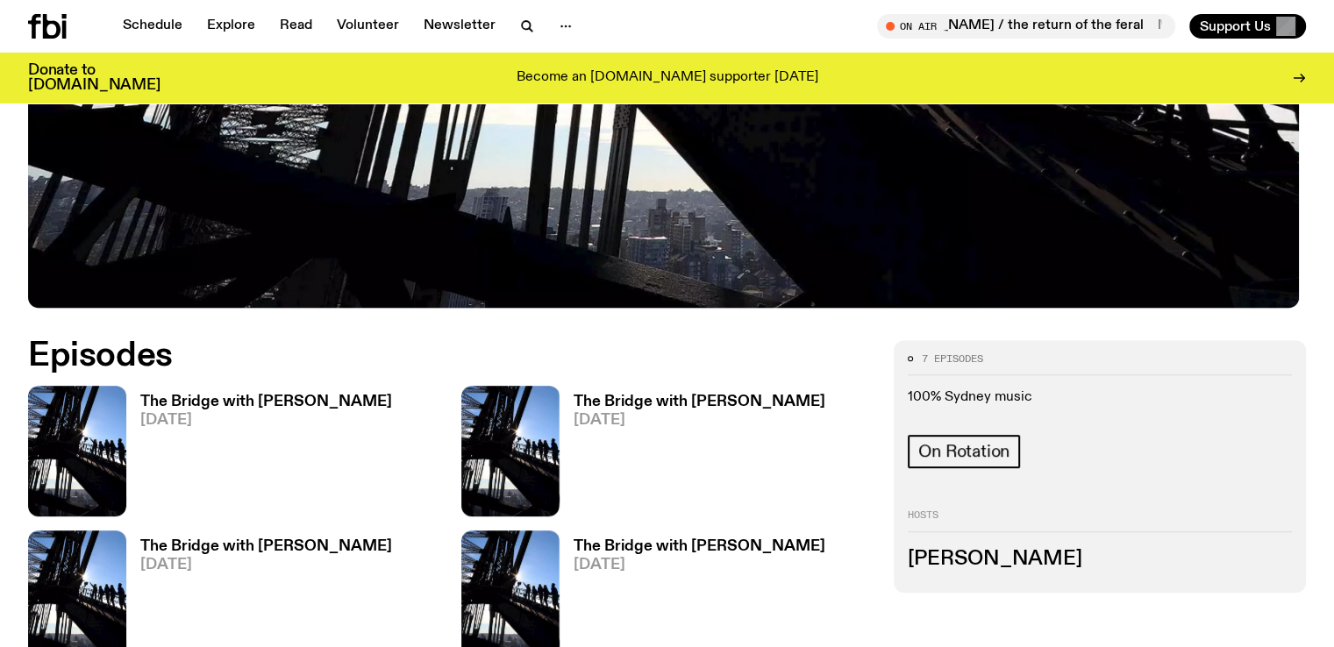
click at [1053, 550] on h3 "[PERSON_NAME]" at bounding box center [1100, 559] width 384 height 19
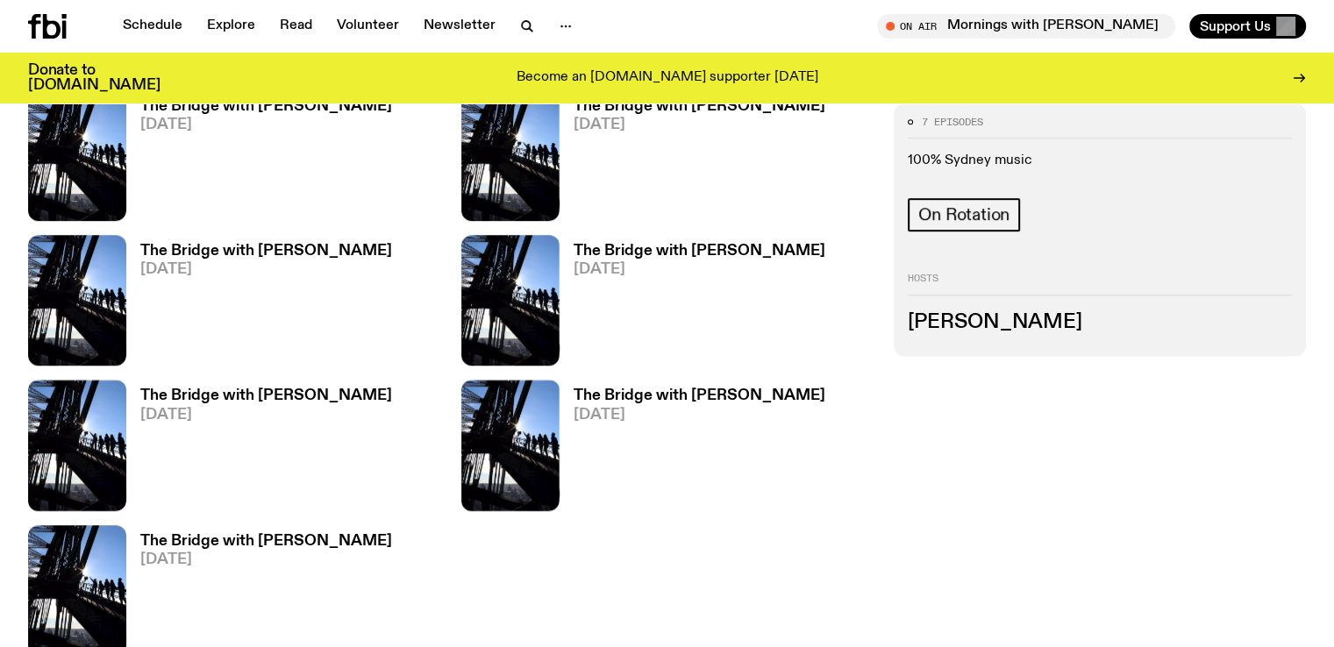
scroll to position [1029, 0]
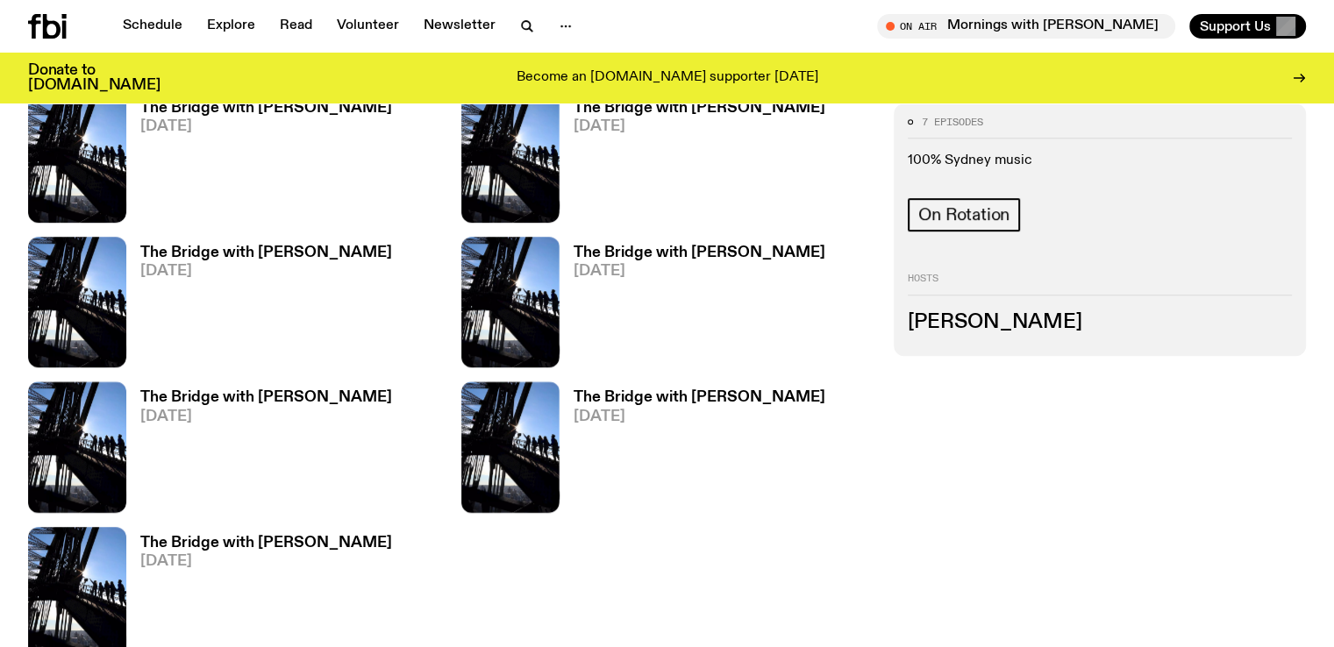
click at [1060, 318] on h3 "[PERSON_NAME]" at bounding box center [1100, 322] width 384 height 19
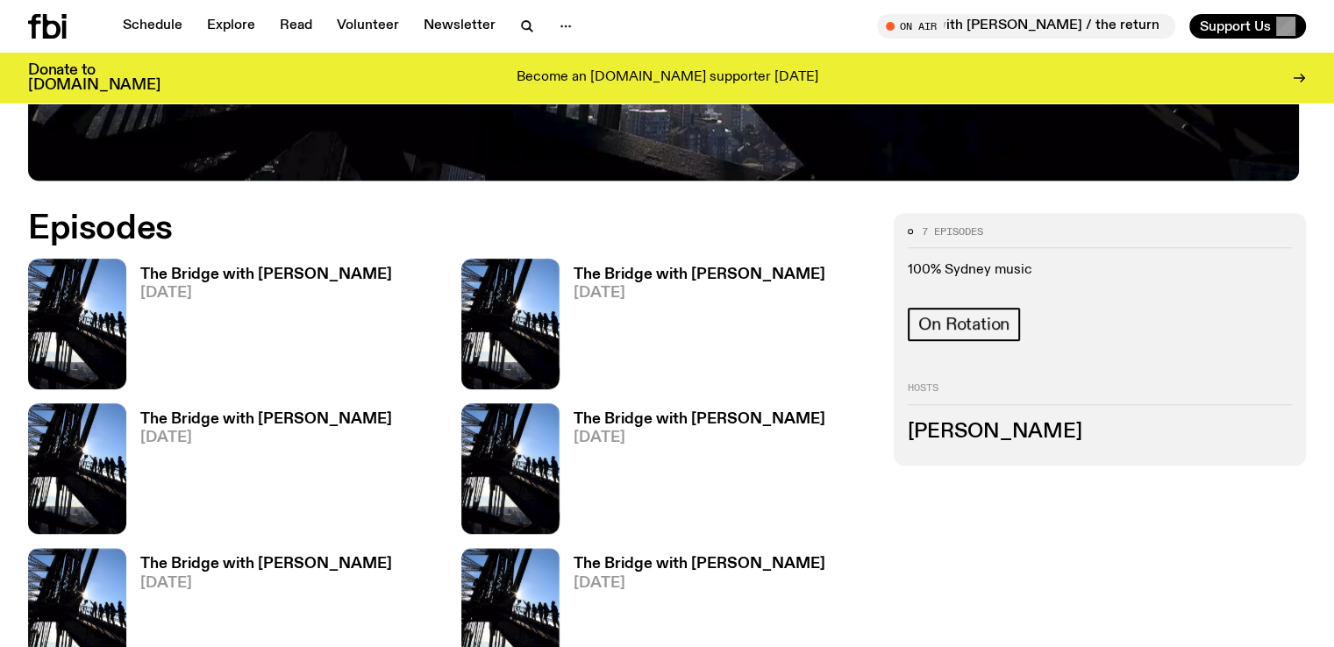
scroll to position [866, 0]
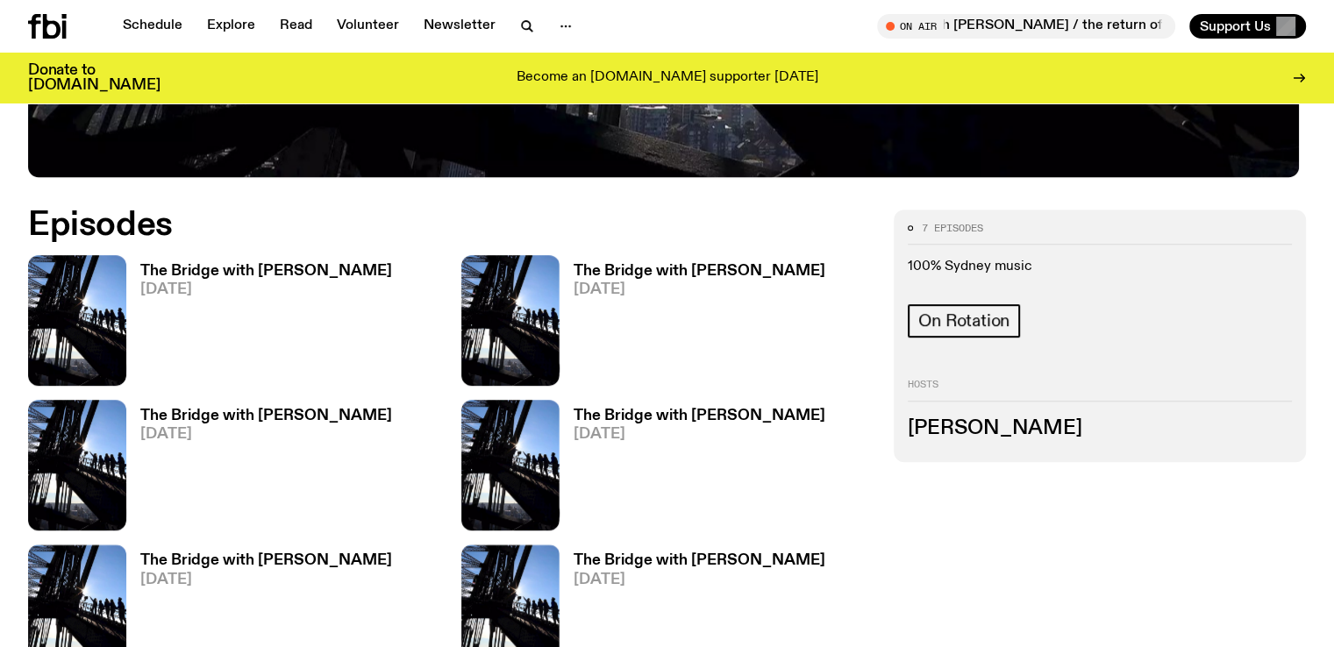
click at [392, 554] on h3 "The Bridge with [PERSON_NAME]" at bounding box center [266, 561] width 252 height 15
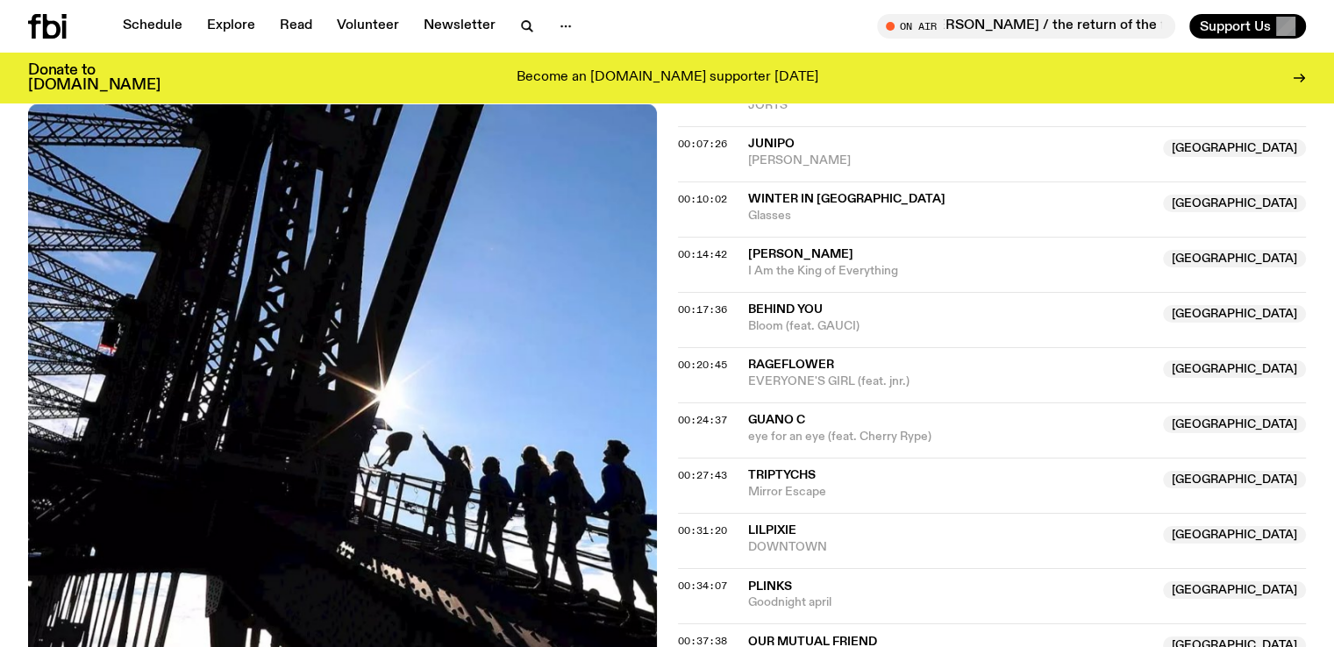
scroll to position [788, 0]
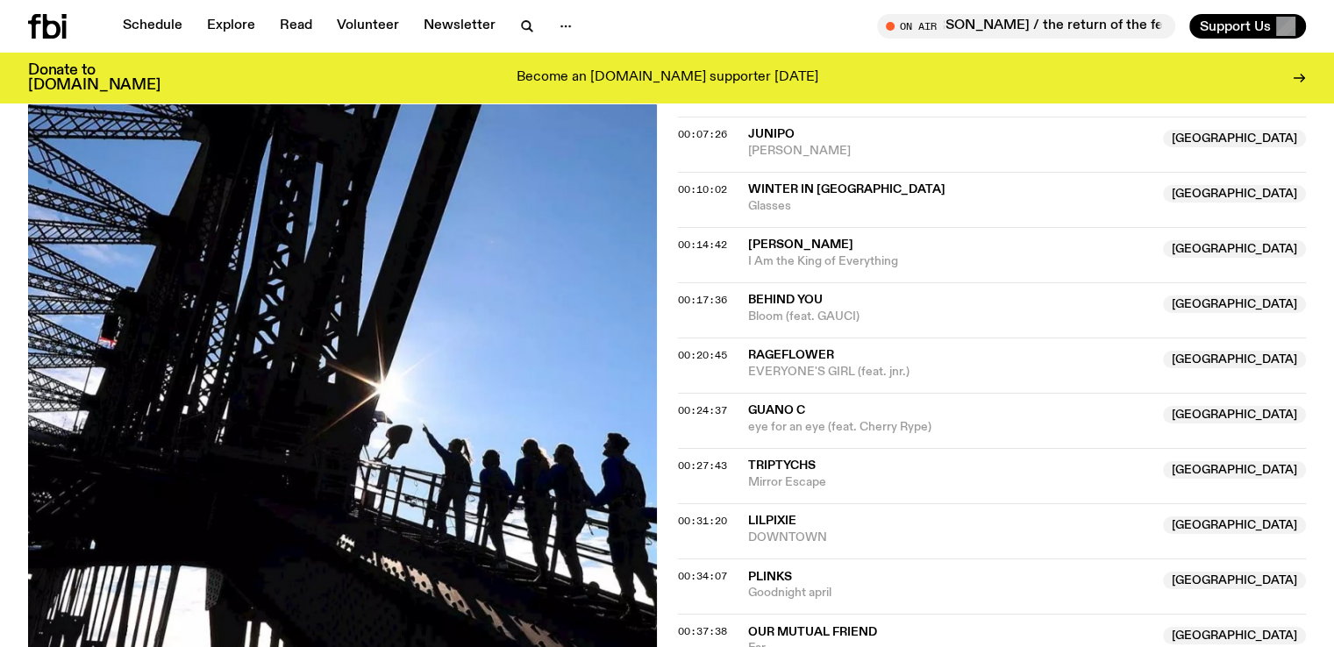
click at [780, 460] on span "Triptychs" at bounding box center [782, 466] width 68 height 12
click at [797, 475] on span "Mirror Escape" at bounding box center [950, 483] width 405 height 17
click at [790, 458] on div "Copied" at bounding box center [950, 474] width 405 height 33
click at [702, 459] on span "00:27:43" at bounding box center [702, 466] width 49 height 14
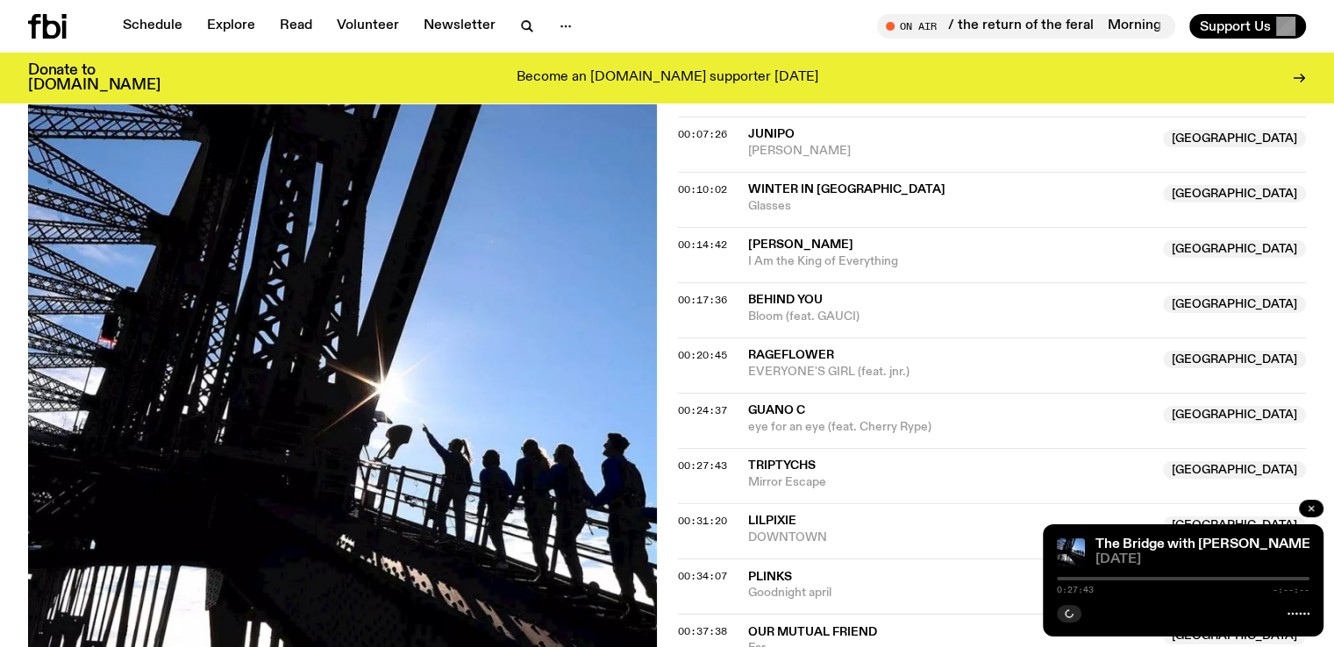
click at [1304, 508] on button "button" at bounding box center [1311, 509] width 25 height 18
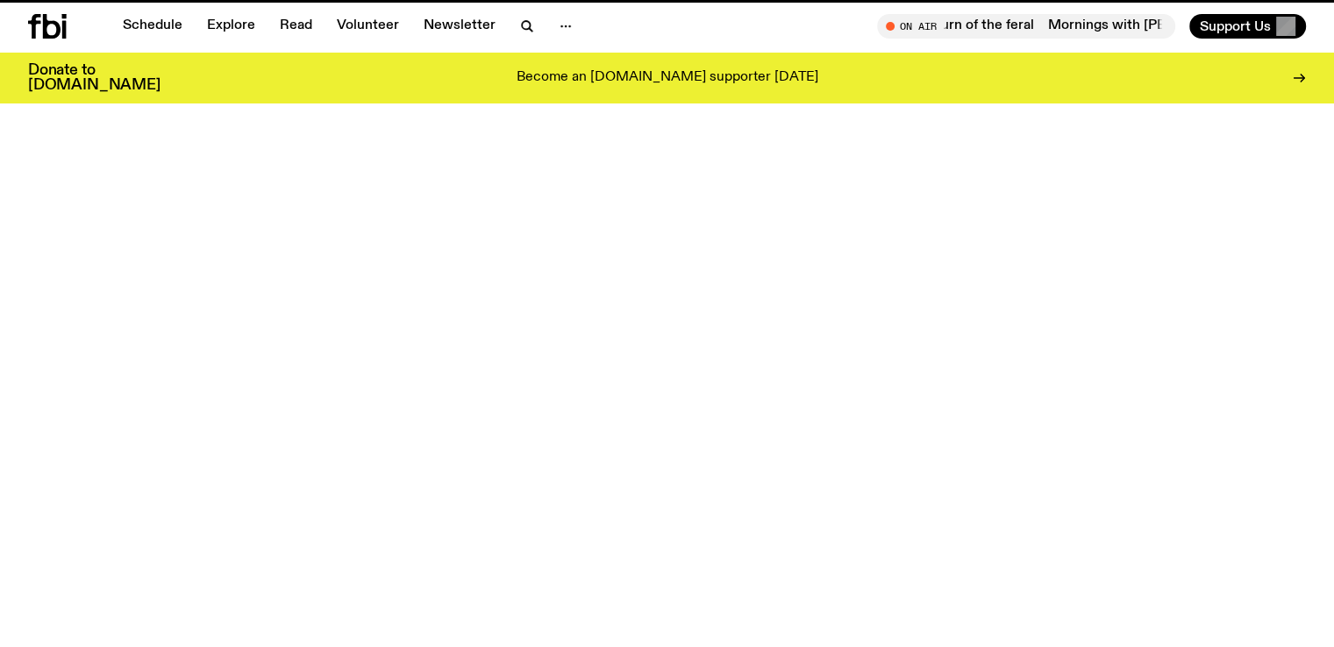
scroll to position [866, 0]
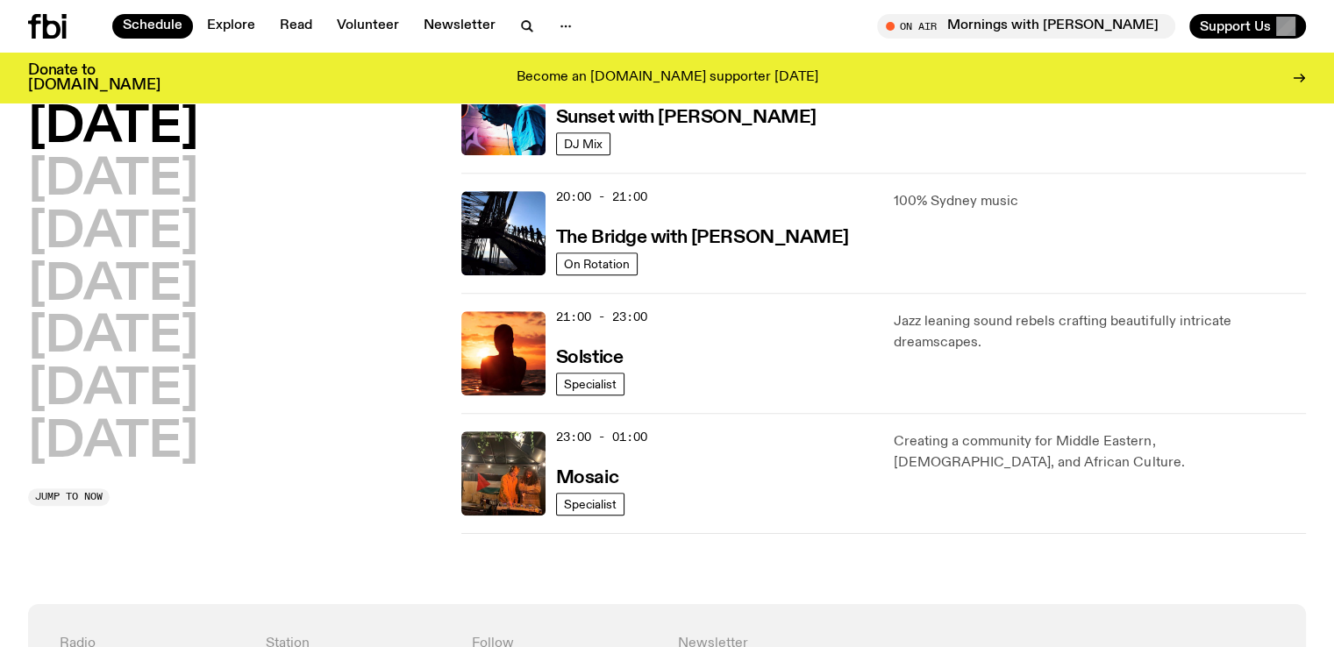
scroll to position [822, 0]
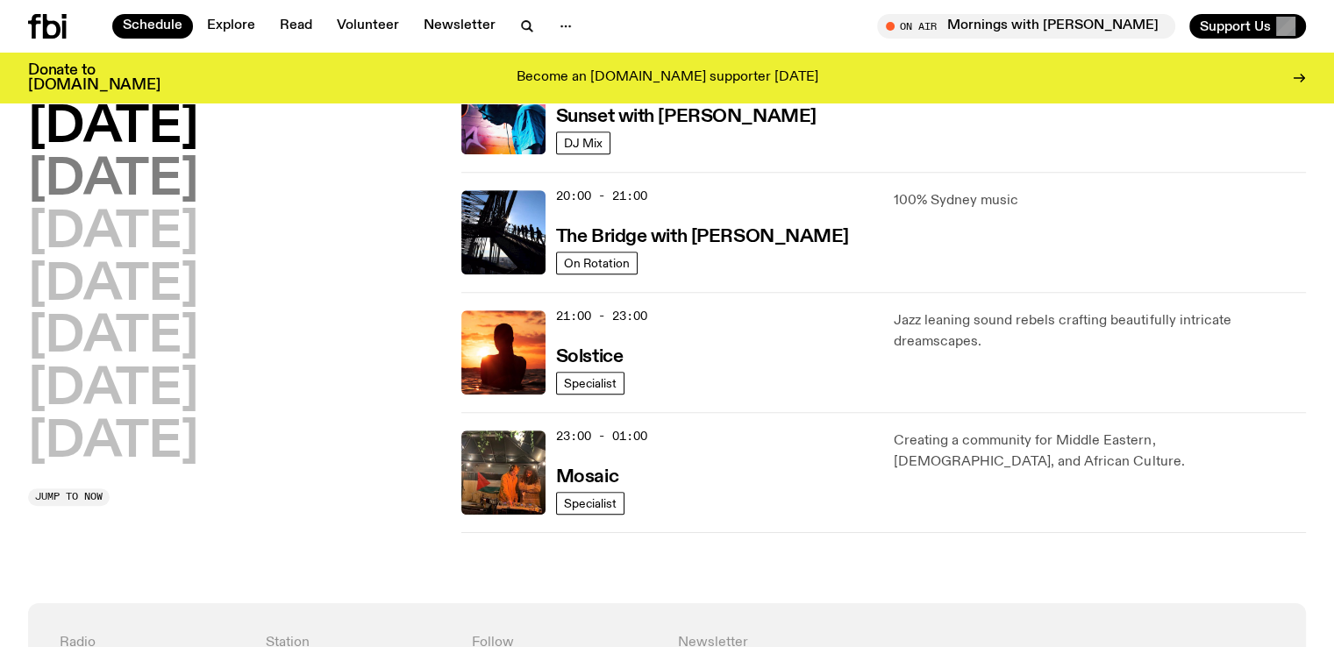
click at [193, 181] on h2 "[DATE]" at bounding box center [113, 180] width 170 height 49
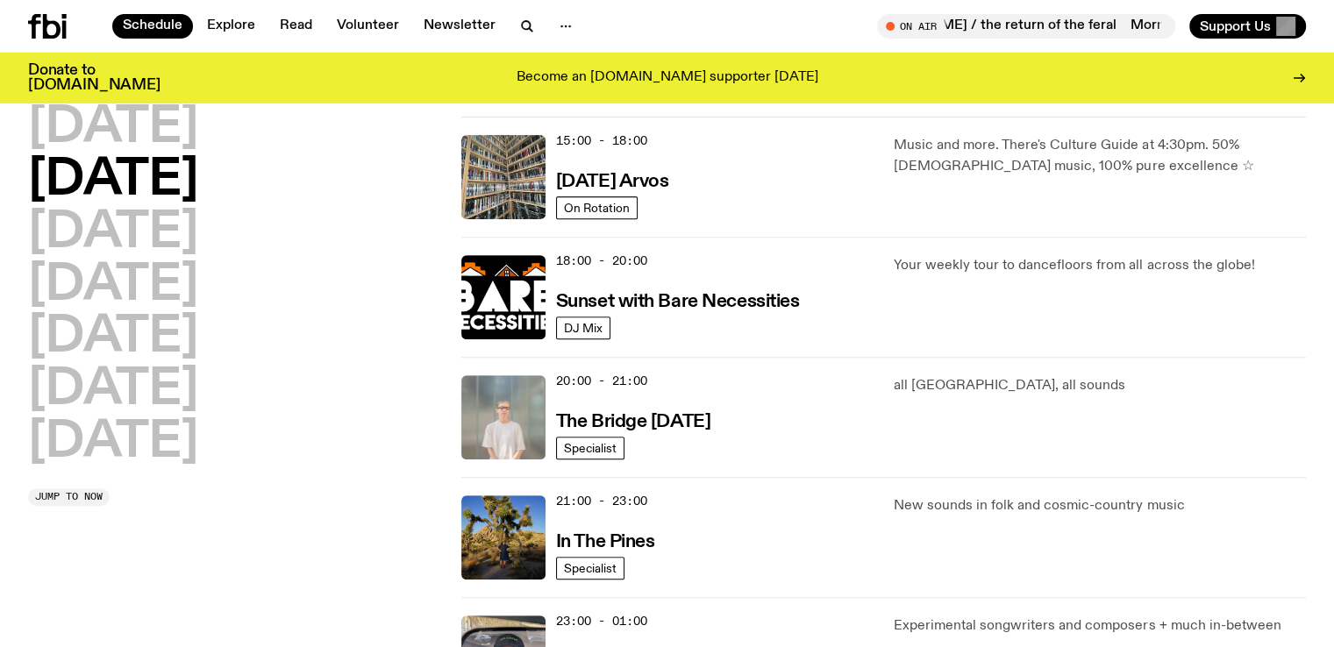
scroll to position [640, 0]
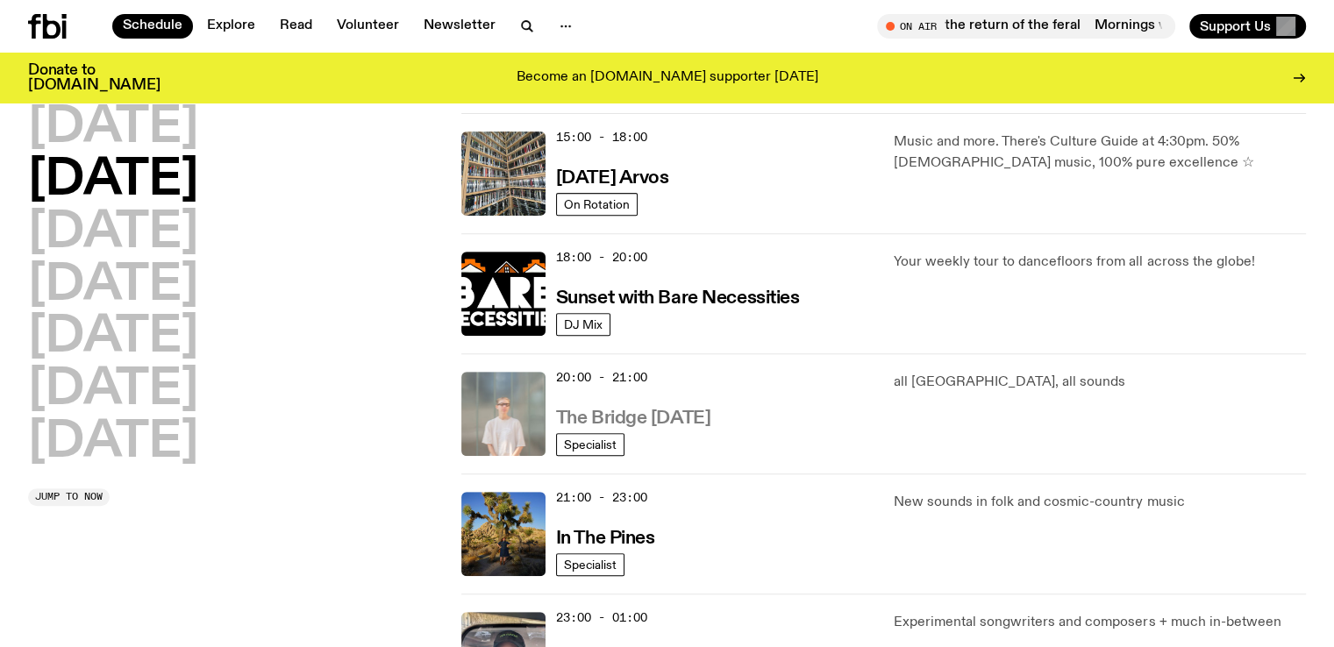
click at [674, 416] on h3 "The Bridge [DATE]" at bounding box center [633, 419] width 155 height 18
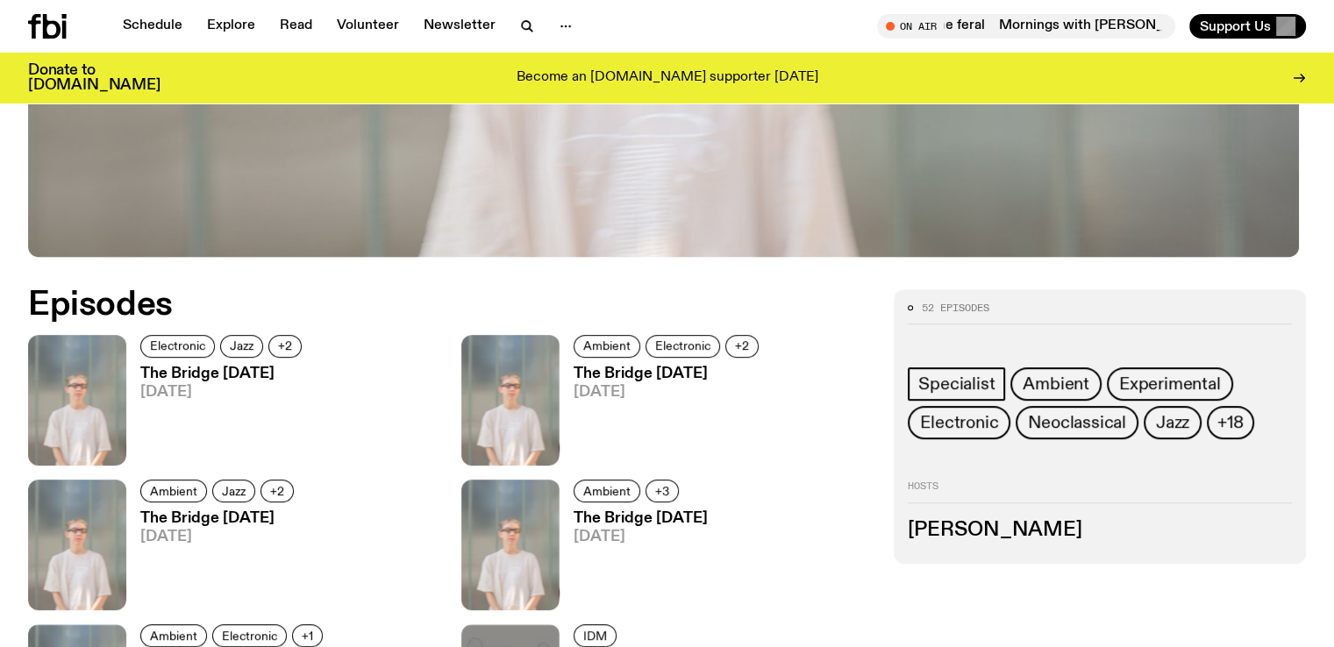
scroll to position [716, 0]
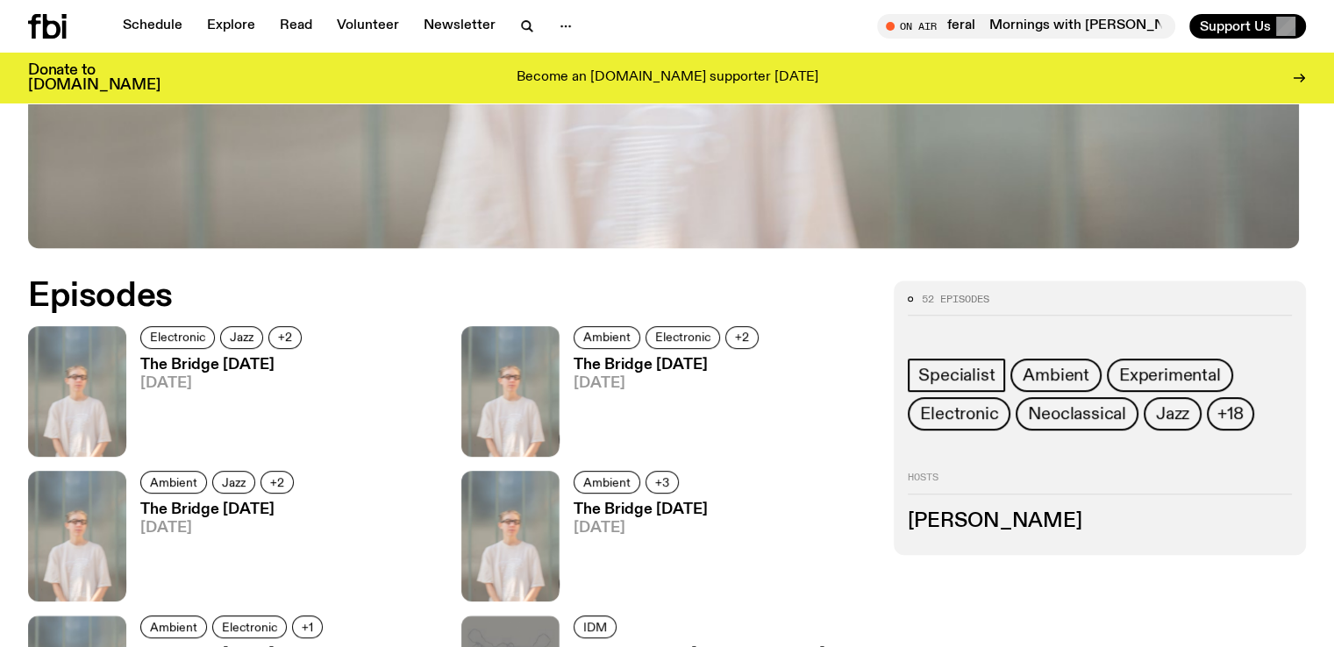
click at [218, 358] on h3 "The Bridge [DATE]" at bounding box center [223, 365] width 167 height 15
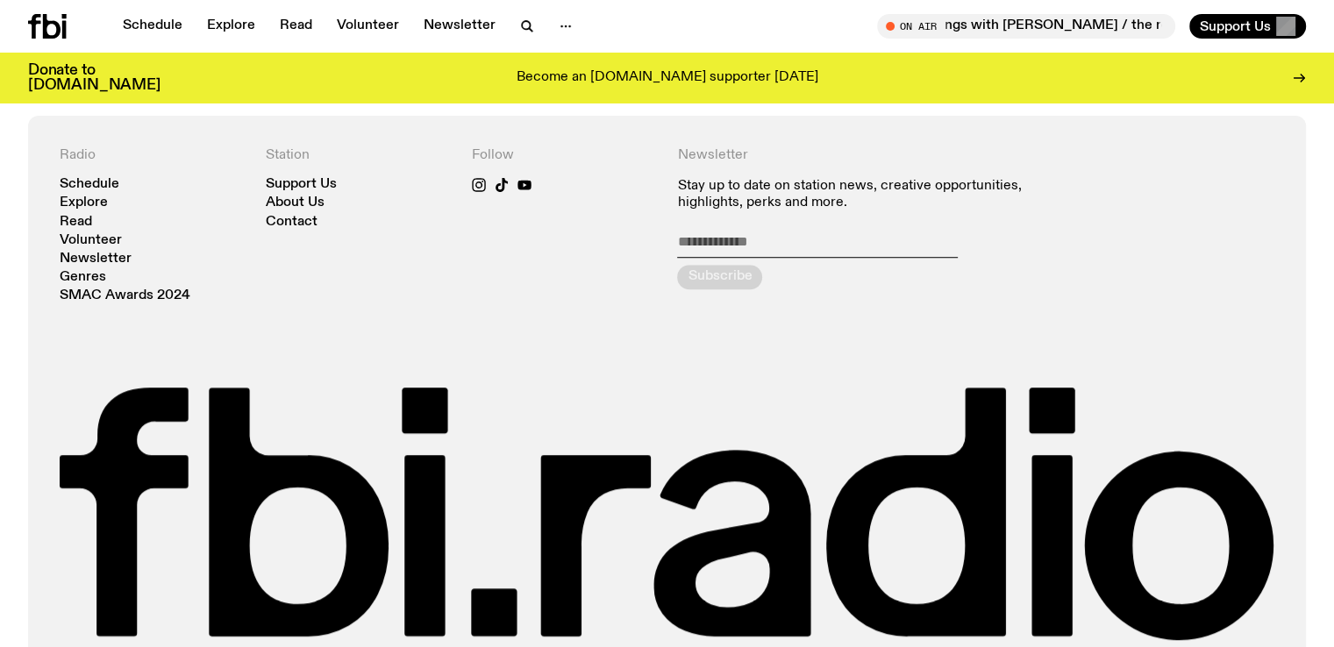
scroll to position [1311, 0]
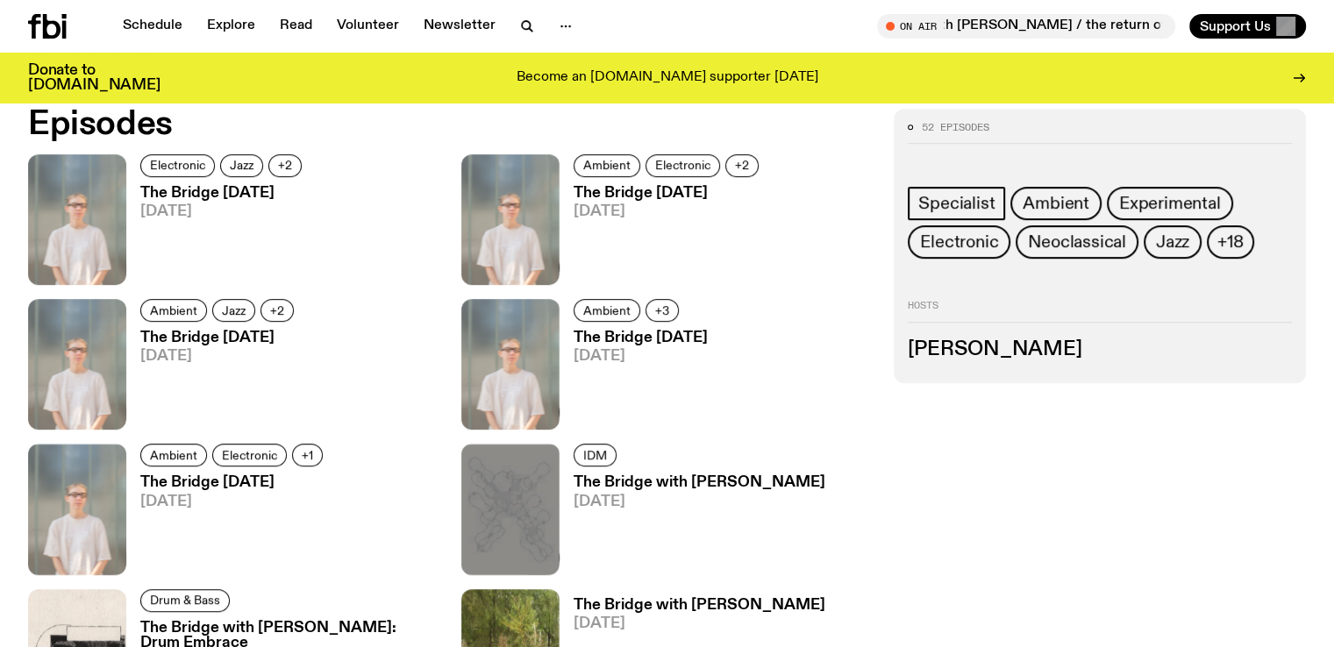
scroll to position [888, 0]
click at [574, 598] on h3 "The Bridge with [PERSON_NAME]" at bounding box center [700, 605] width 252 height 15
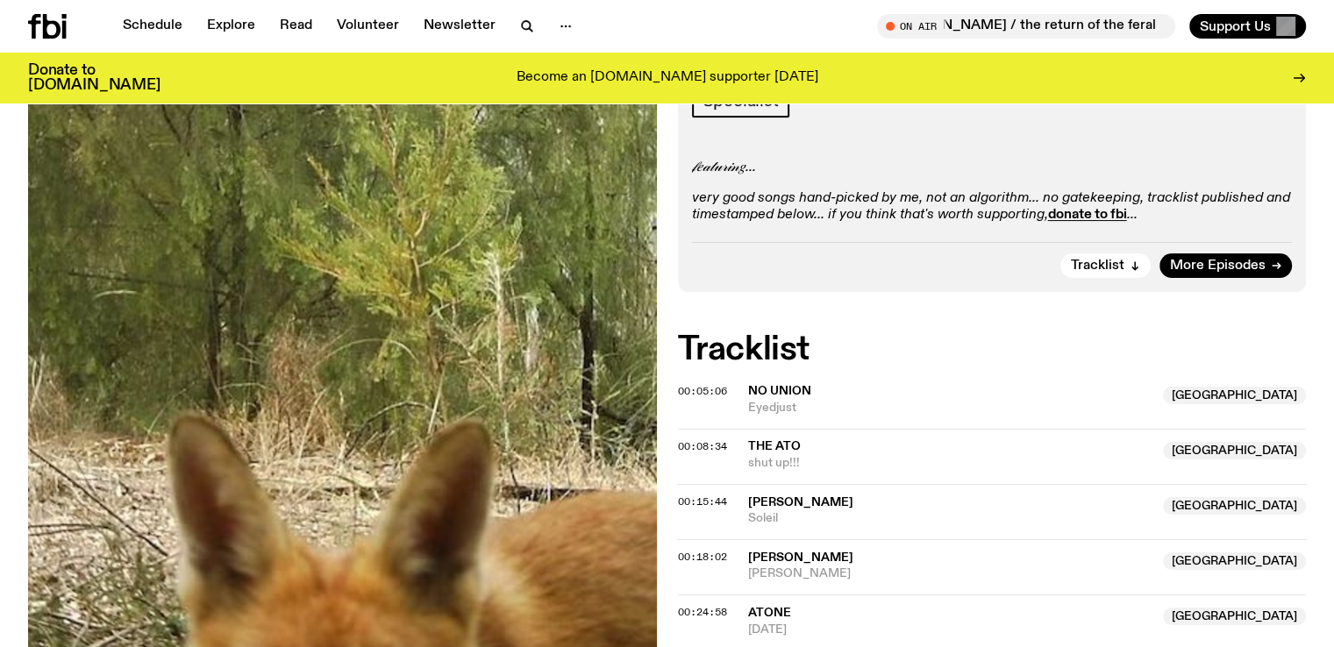
scroll to position [384, 0]
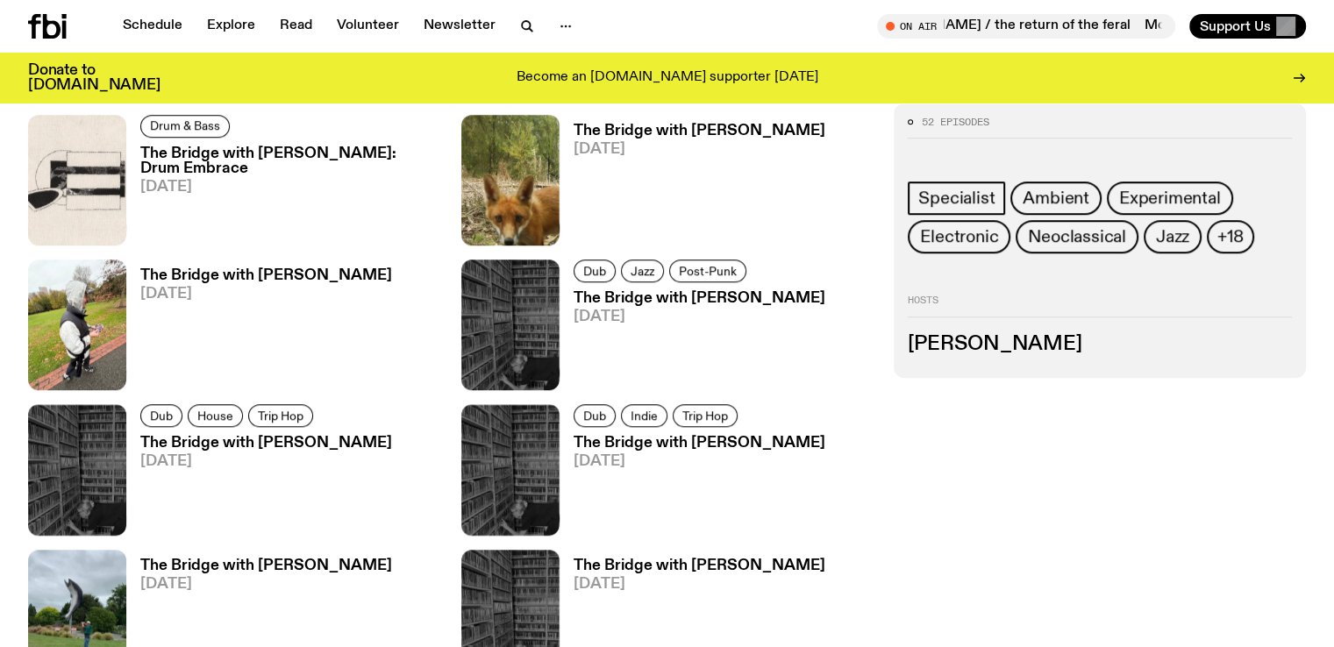
scroll to position [1361, 0]
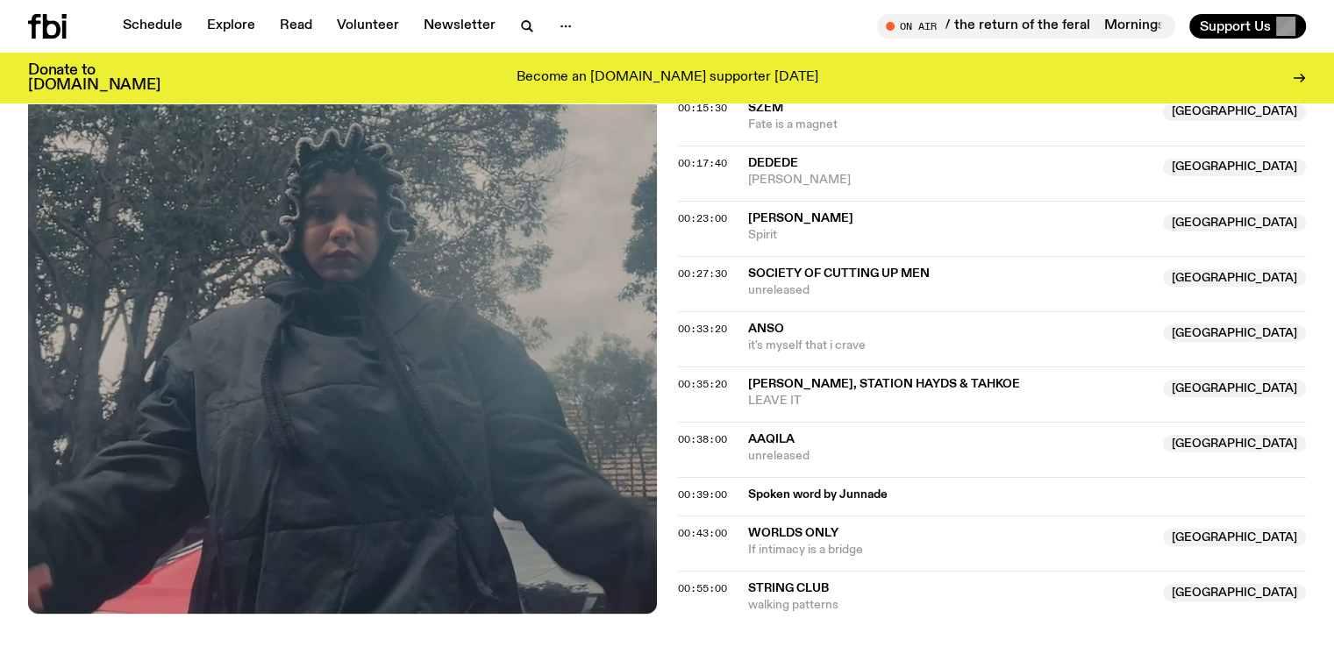
scroll to position [986, 0]
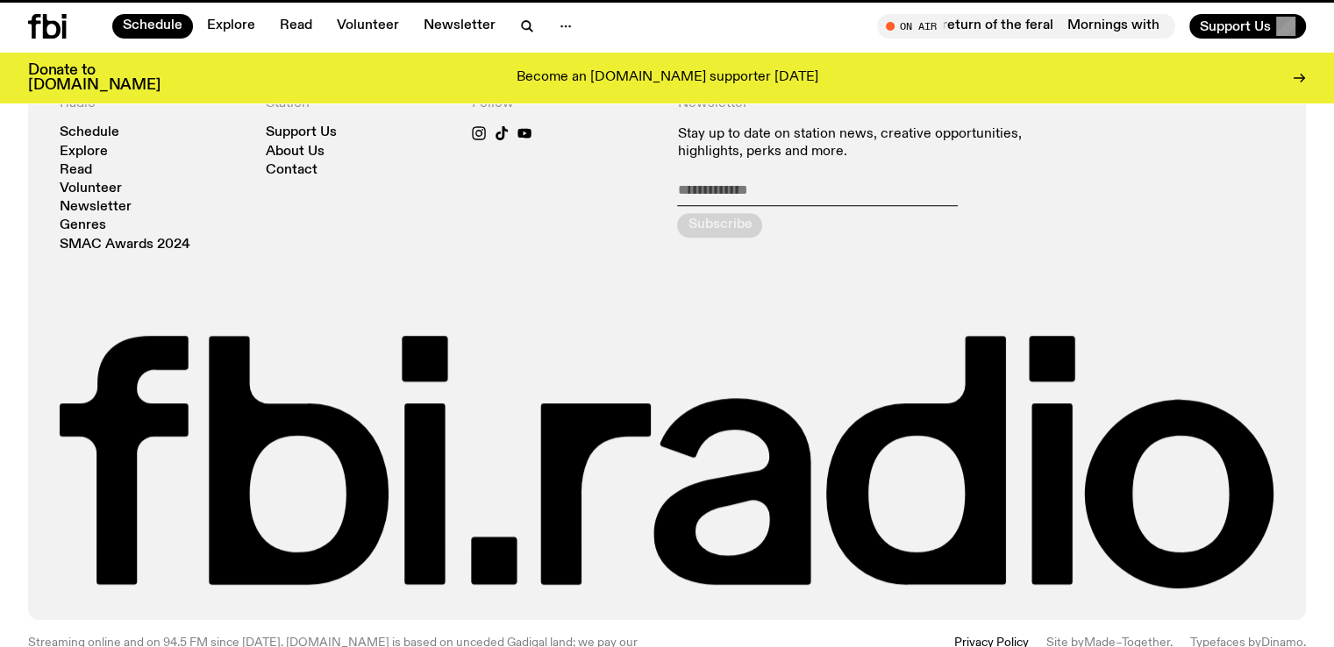
scroll to position [640, 0]
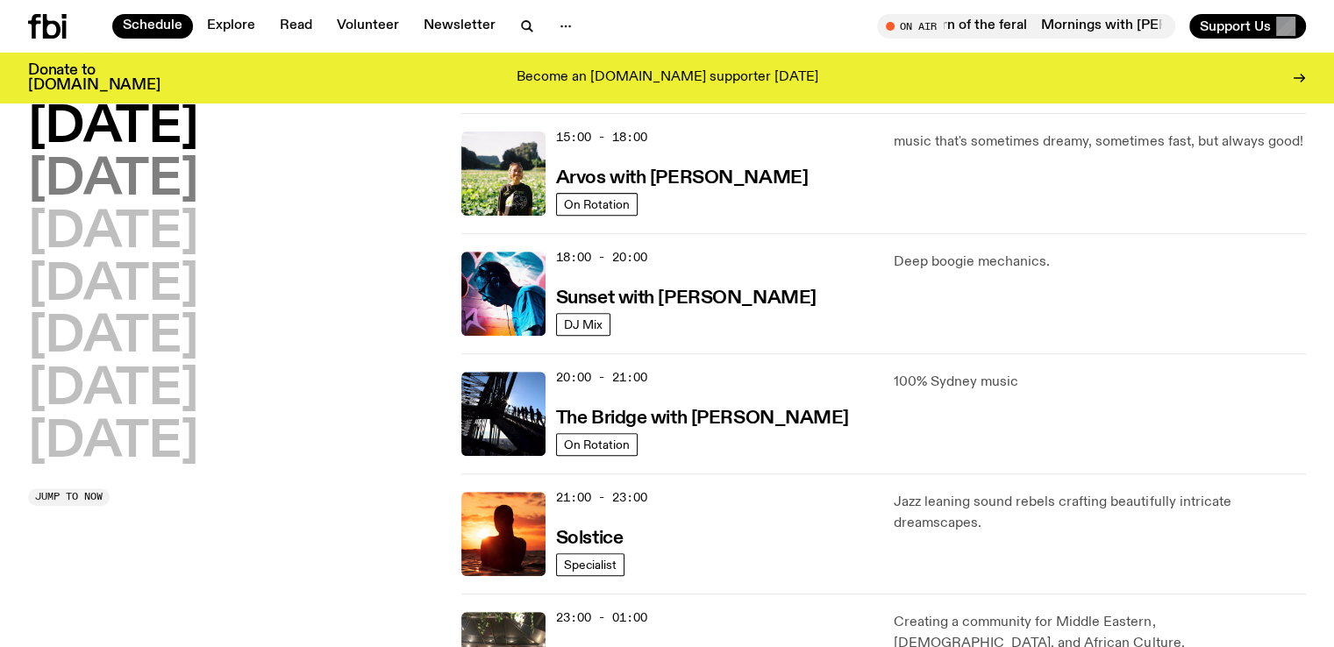
click at [183, 197] on h2 "[DATE]" at bounding box center [113, 180] width 170 height 49
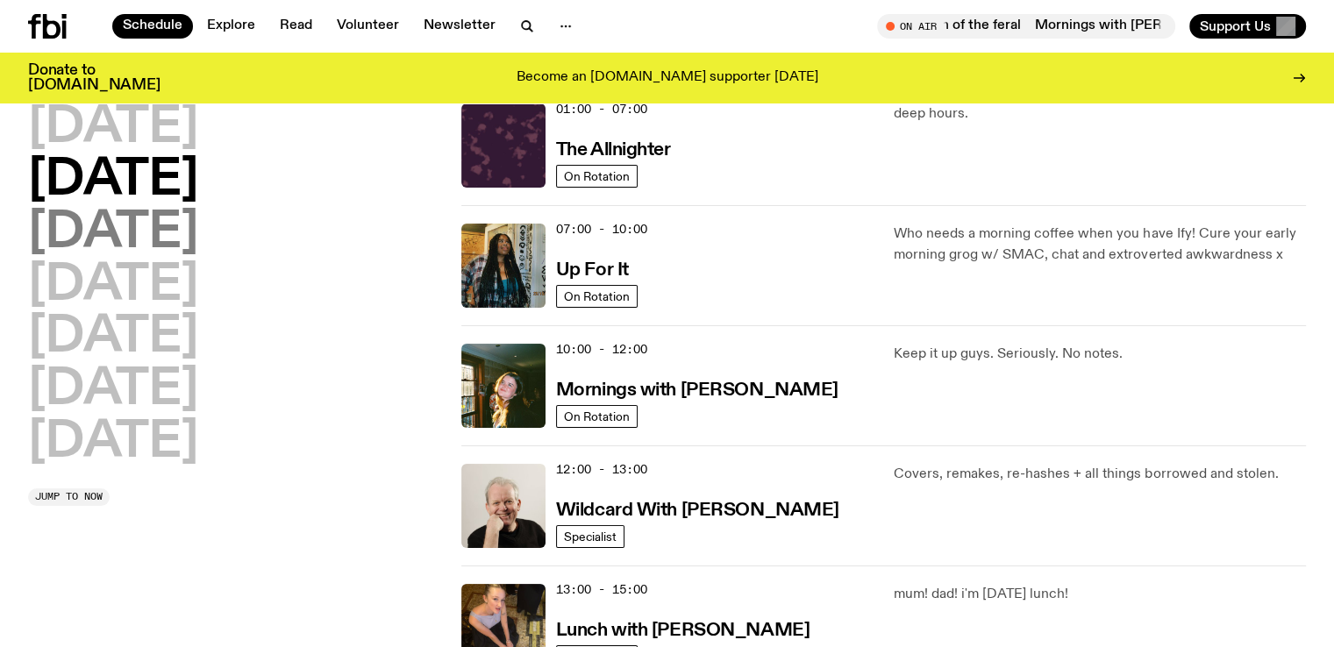
scroll to position [49, 0]
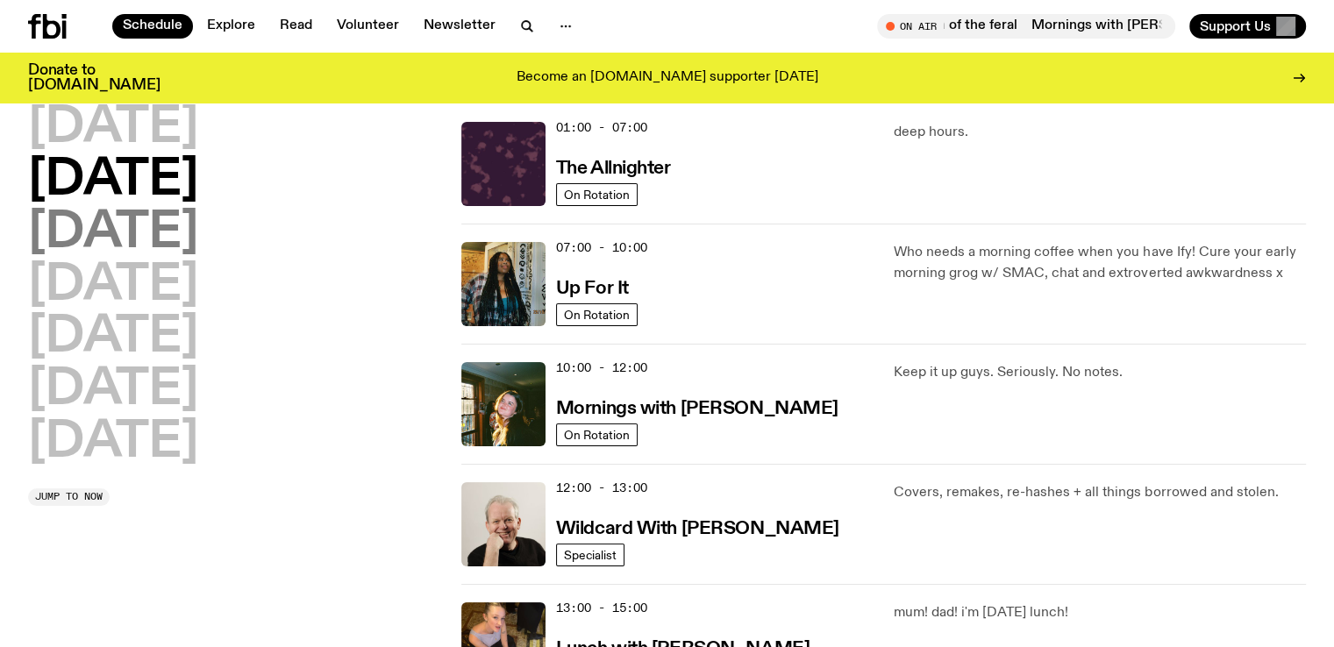
click at [179, 232] on h2 "[DATE]" at bounding box center [113, 233] width 170 height 49
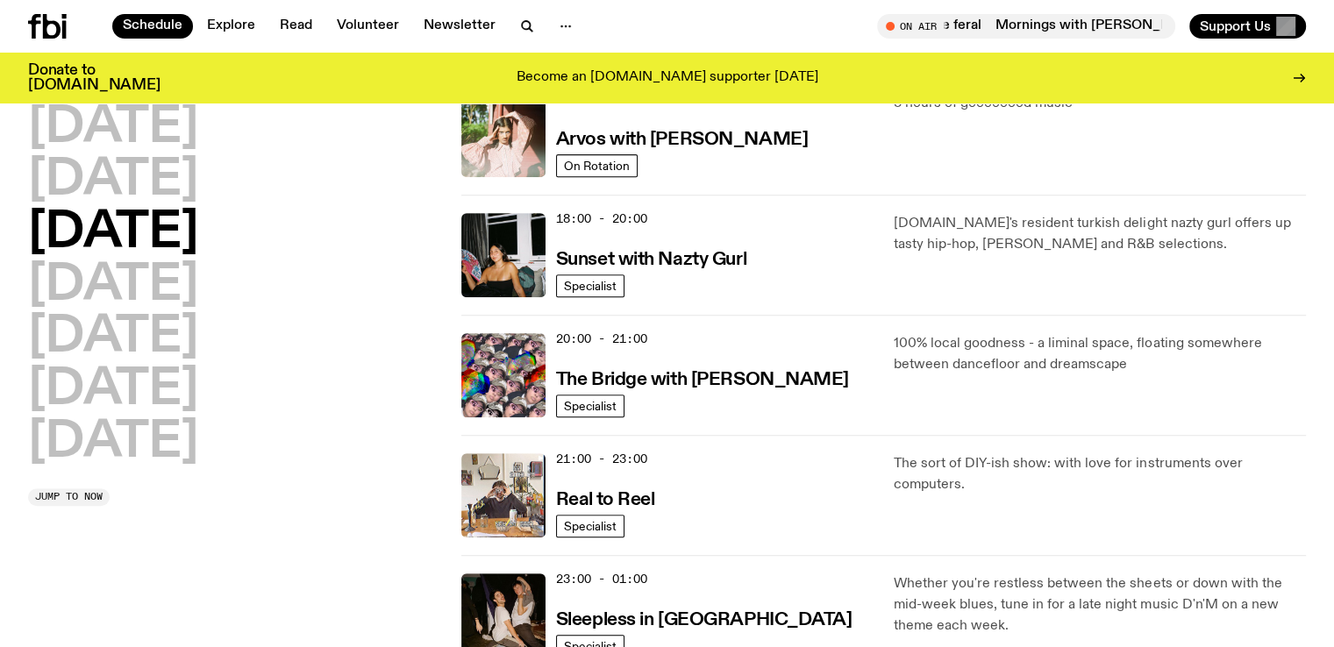
scroll to position [677, 0]
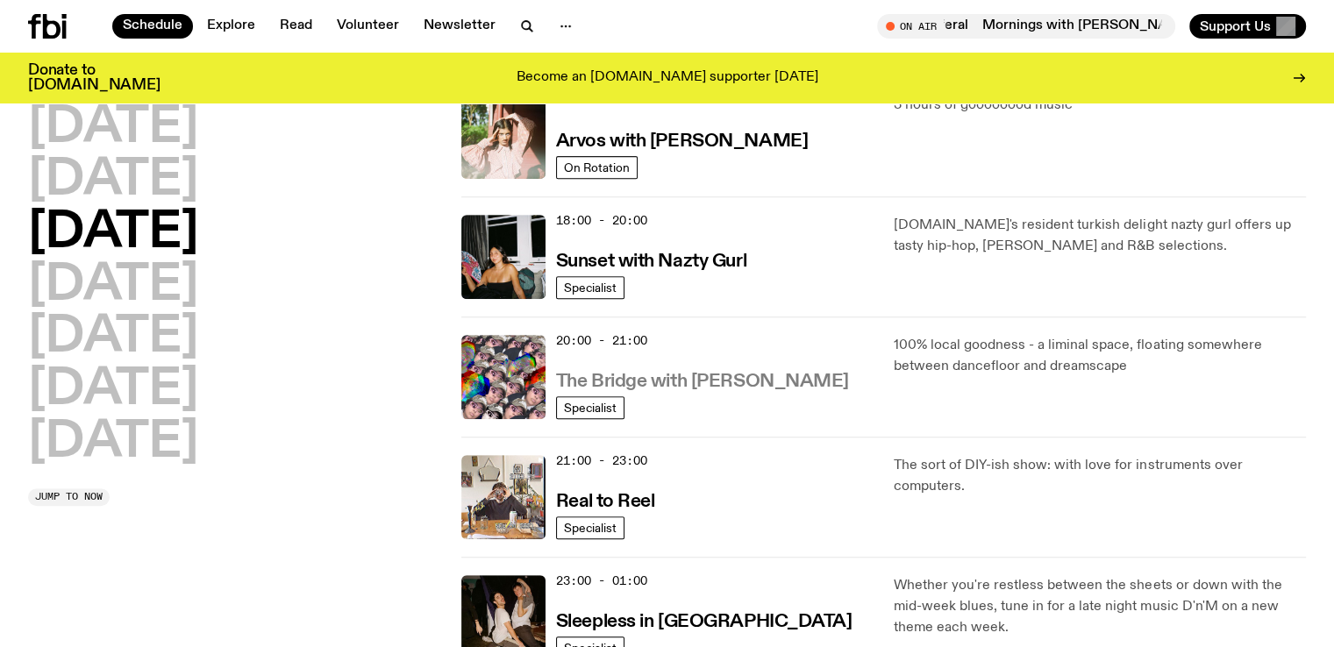
click at [731, 377] on h3 "The Bridge with [PERSON_NAME]" at bounding box center [702, 382] width 293 height 18
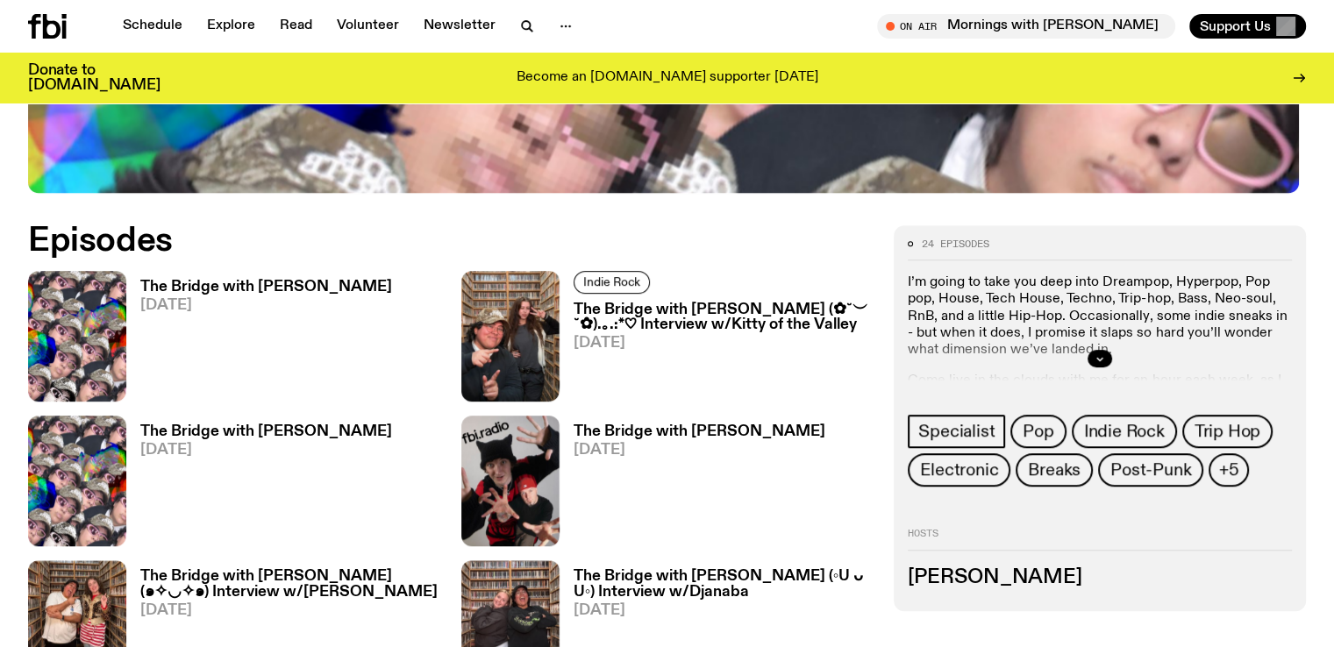
scroll to position [883, 0]
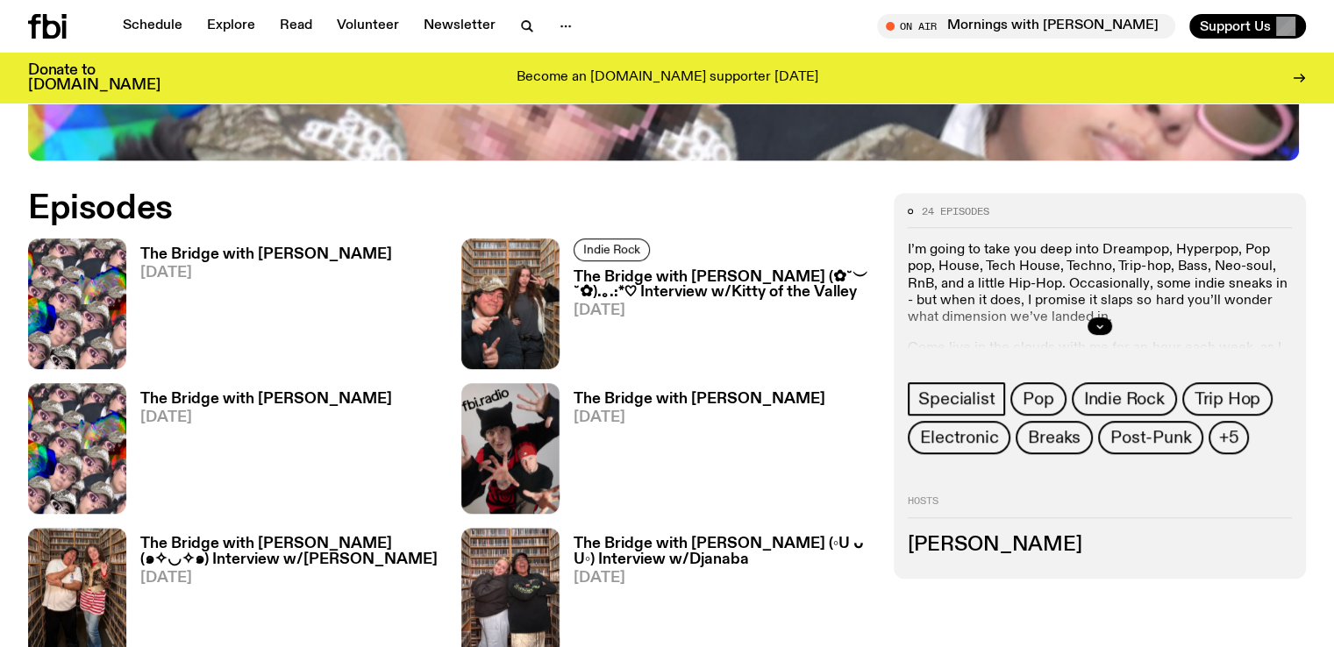
click at [241, 247] on h3 "The Bridge with [PERSON_NAME]" at bounding box center [266, 254] width 252 height 15
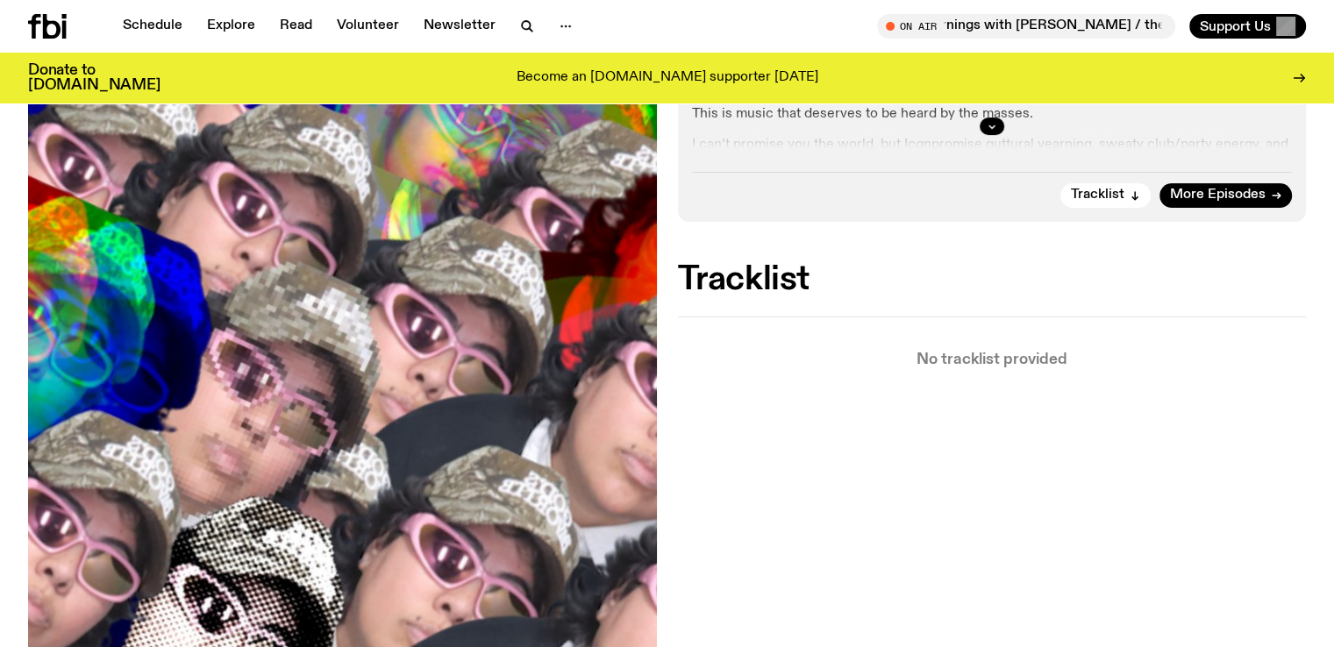
scroll to position [598, 0]
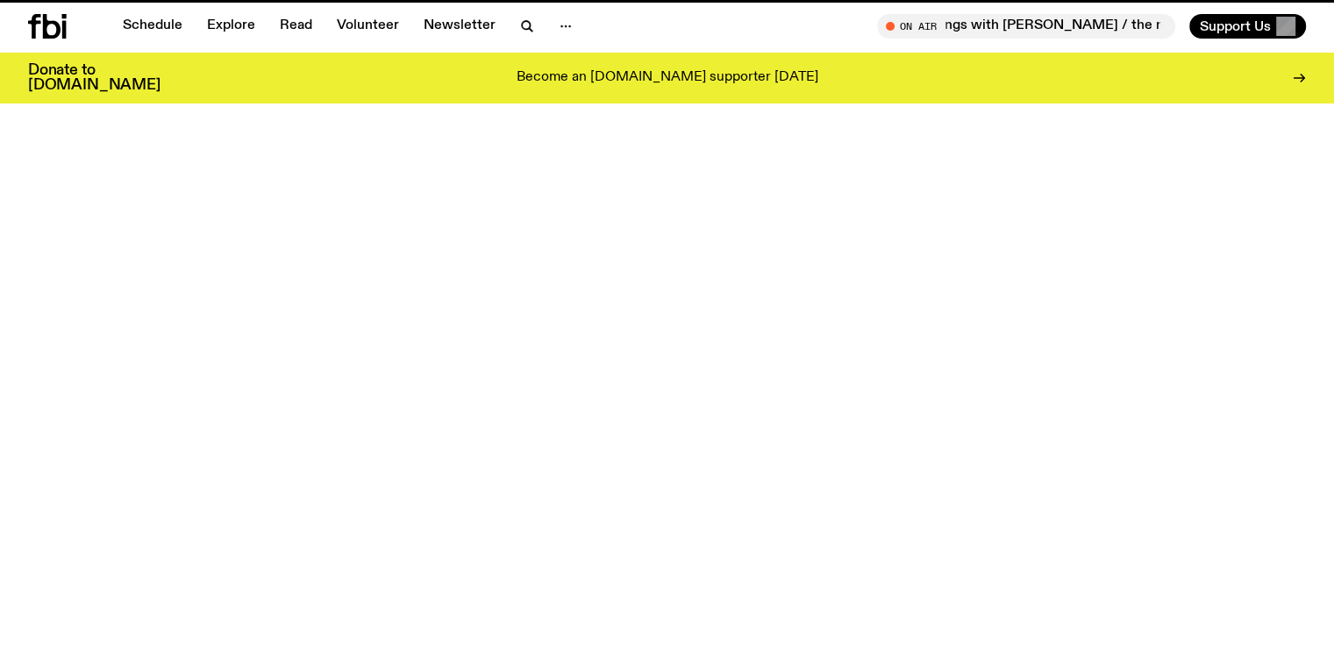
scroll to position [883, 0]
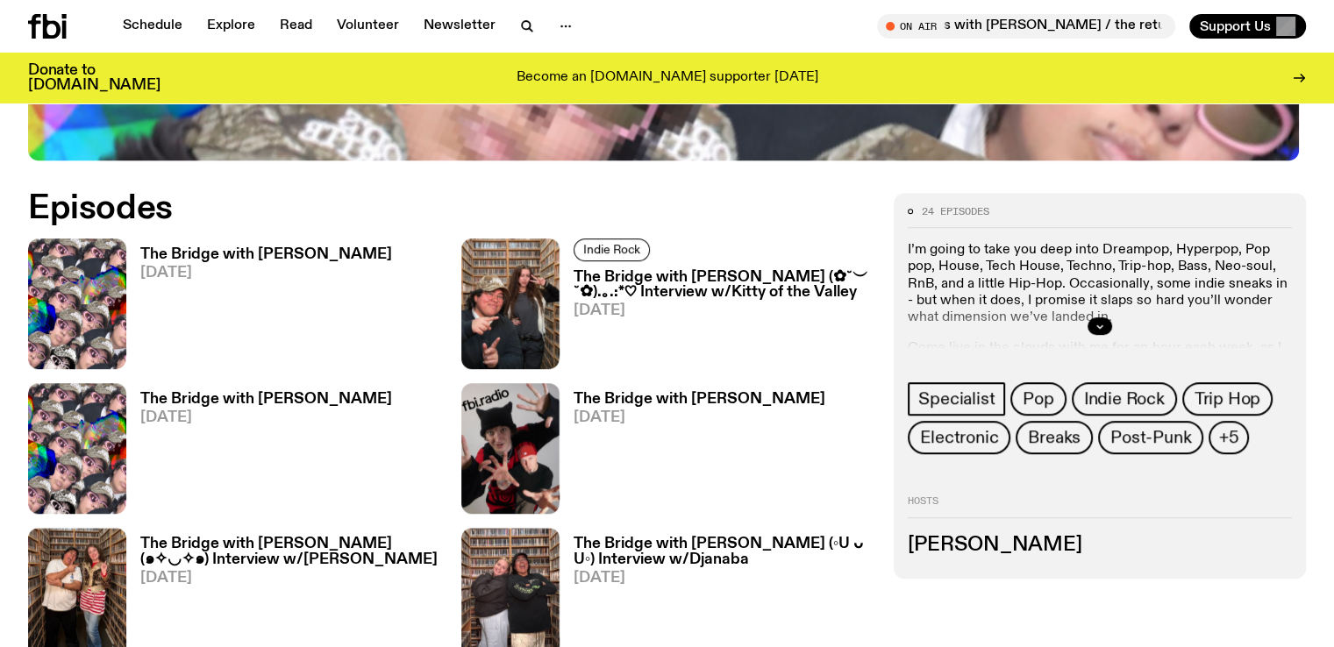
click at [574, 270] on h3 "The Bridge with [PERSON_NAME] (✿˘︶˘✿).｡.:*♡ Interview w/Kitty of the Valley" at bounding box center [724, 285] width 300 height 30
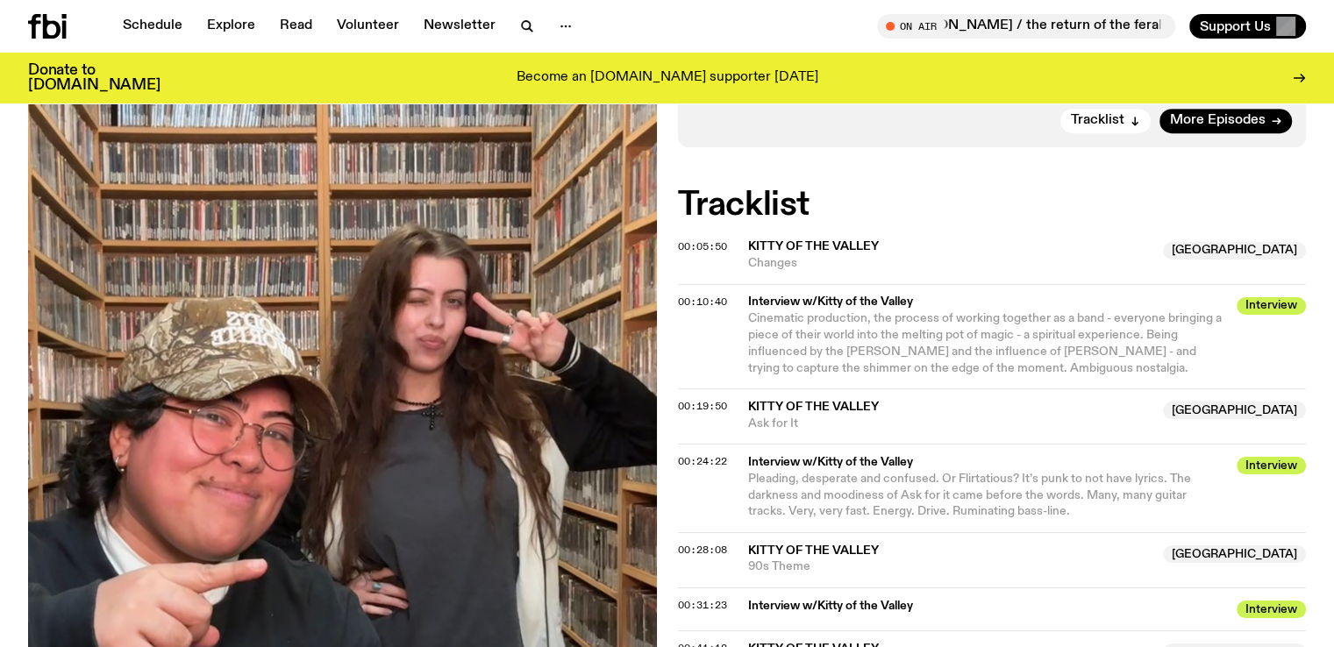
scroll to position [747, 0]
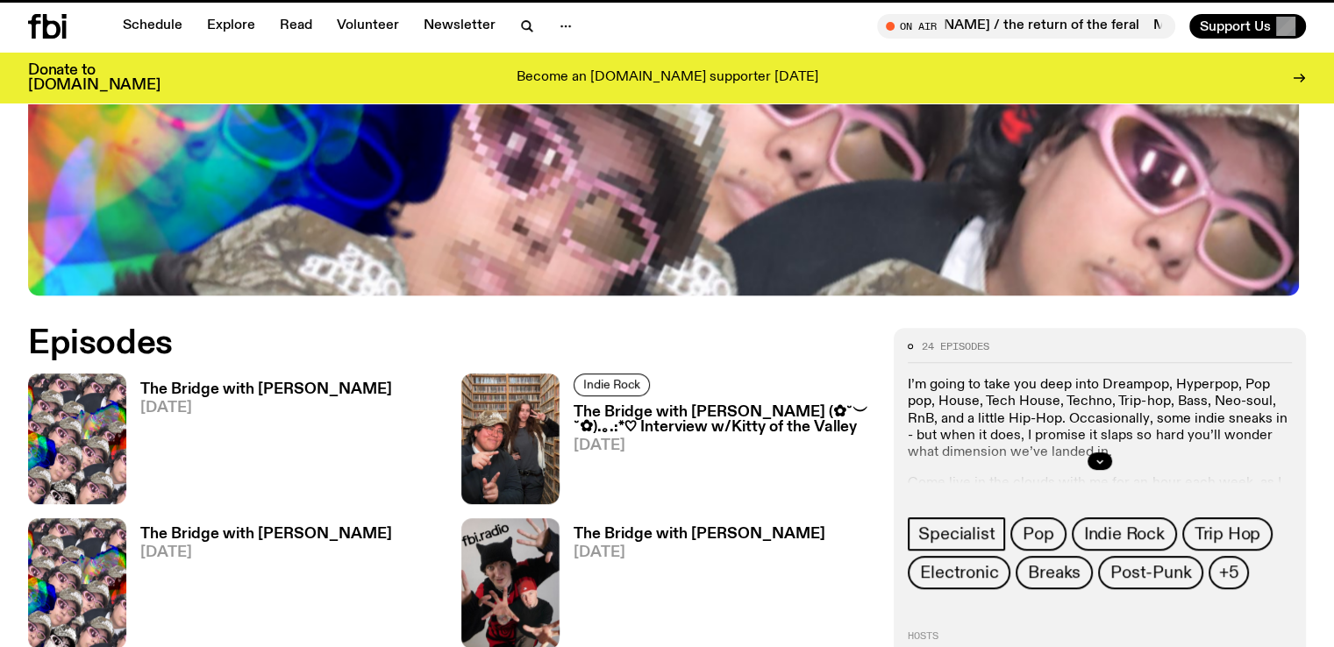
scroll to position [883, 0]
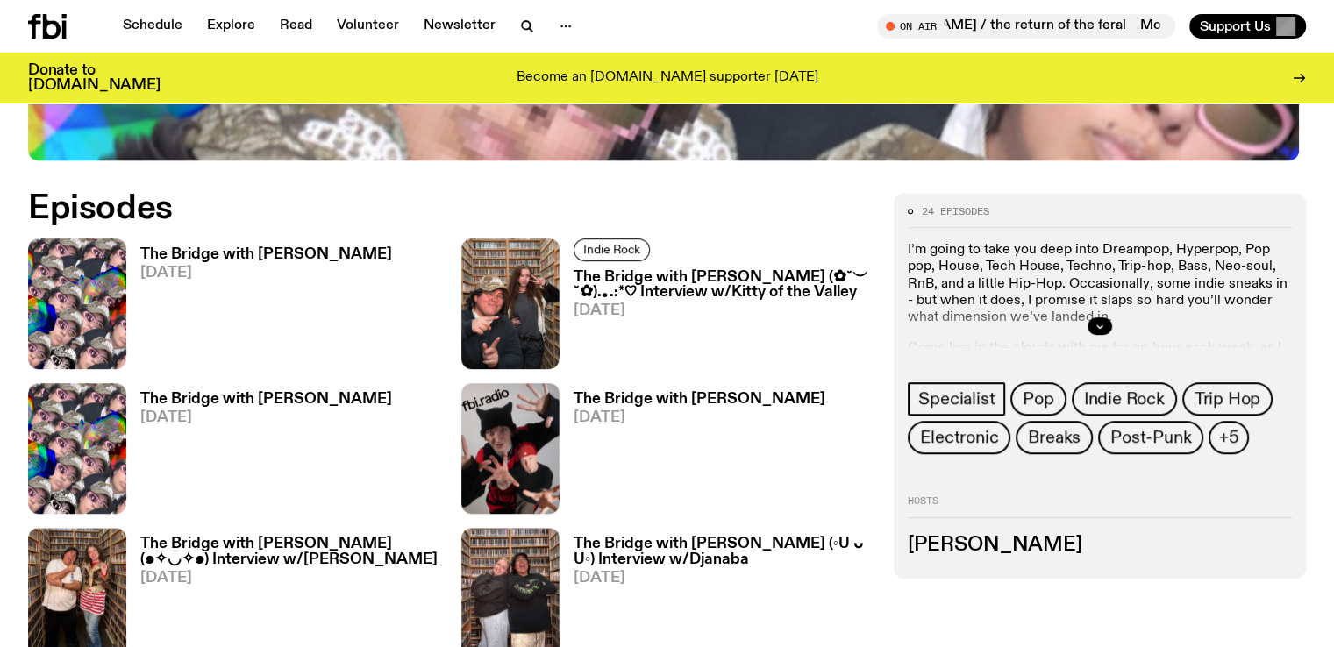
click at [392, 392] on h3 "The Bridge with [PERSON_NAME]" at bounding box center [266, 399] width 252 height 15
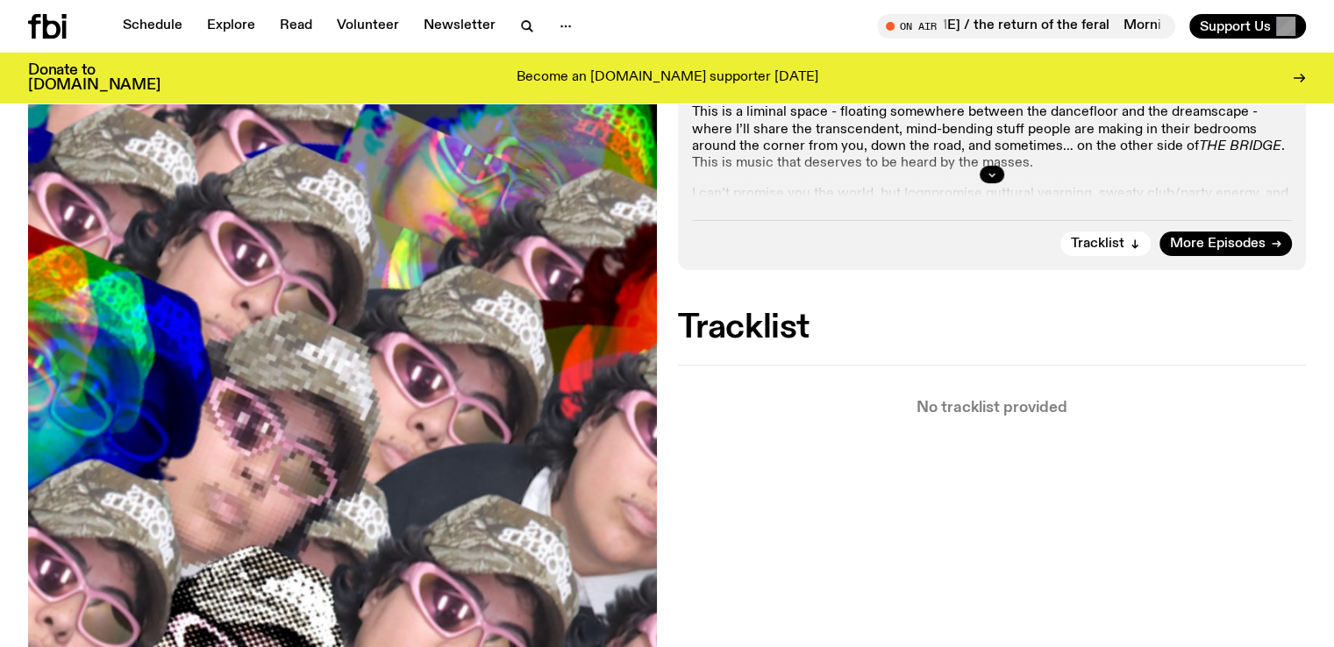
scroll to position [560, 0]
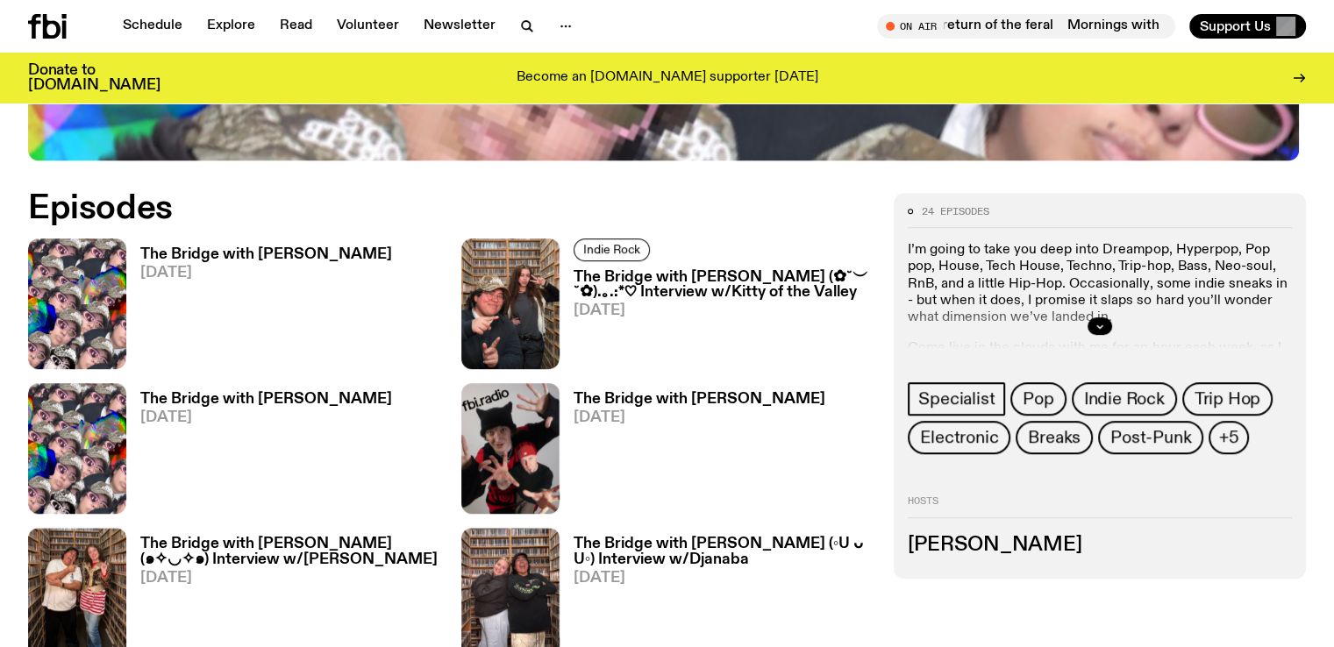
click at [440, 537] on h3 "The Bridge with [PERSON_NAME] (๑✧◡✧๑) Interview w/[PERSON_NAME]" at bounding box center [290, 552] width 300 height 30
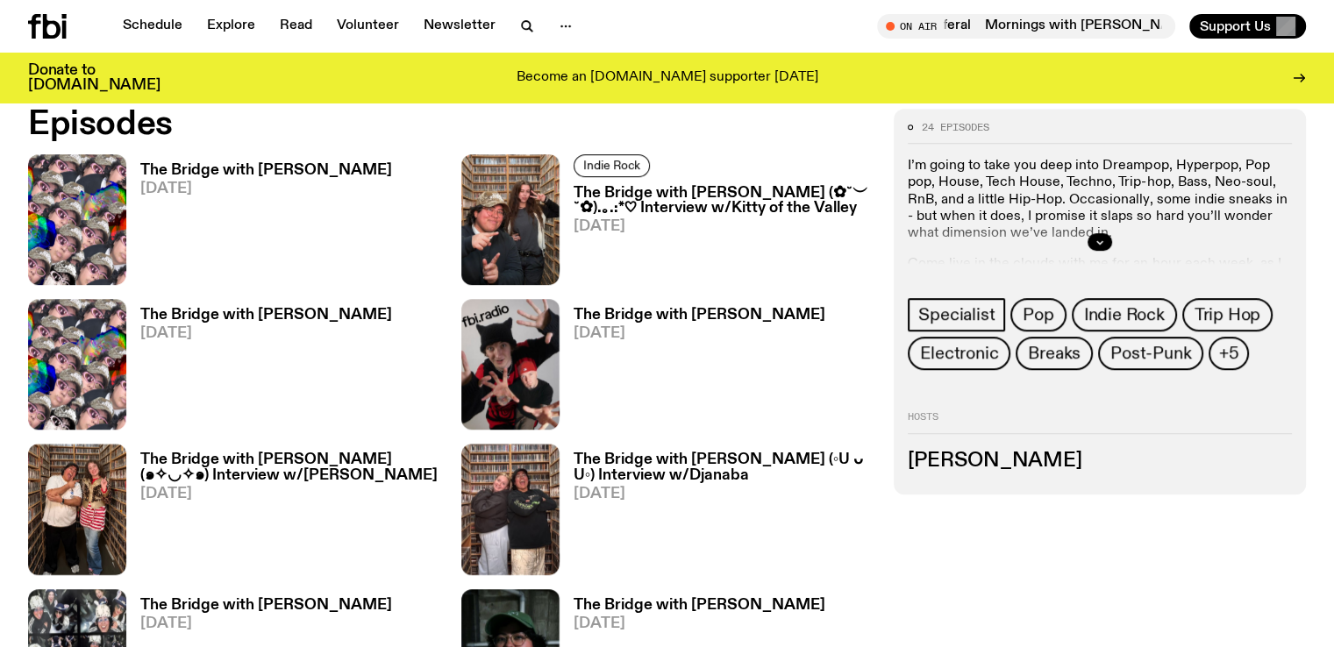
click at [574, 598] on h3 "The Bridge with [PERSON_NAME]" at bounding box center [700, 605] width 252 height 15
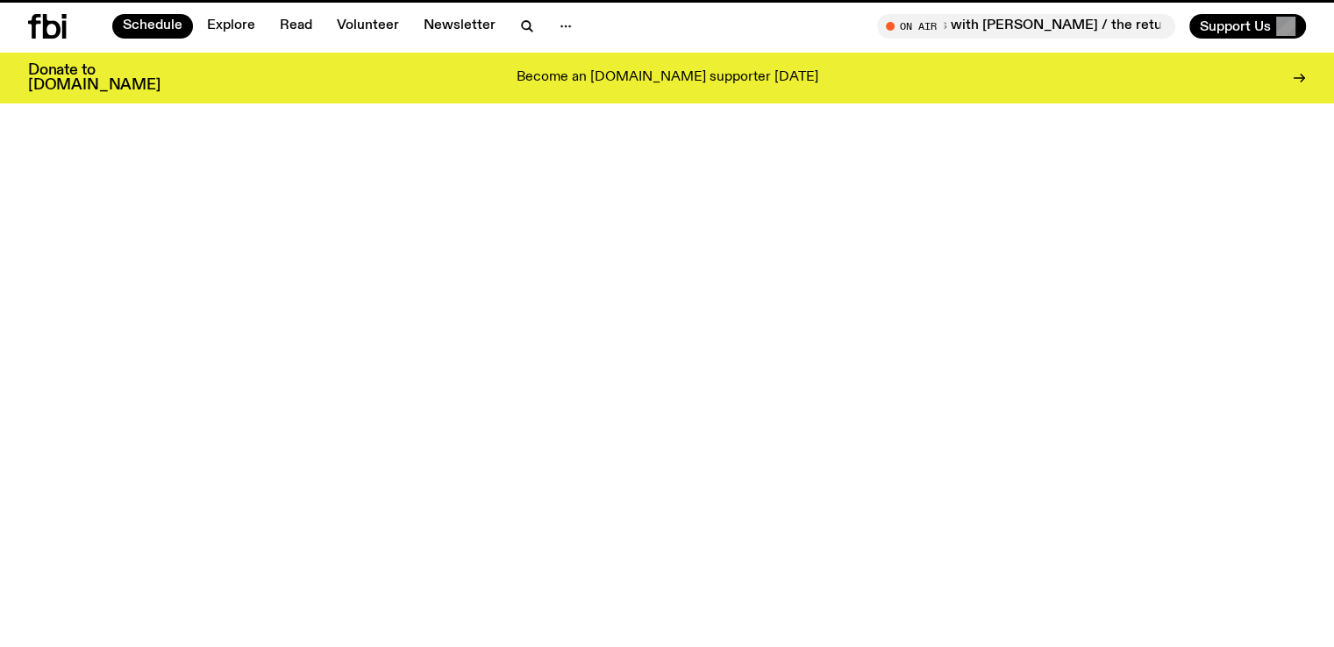
scroll to position [677, 0]
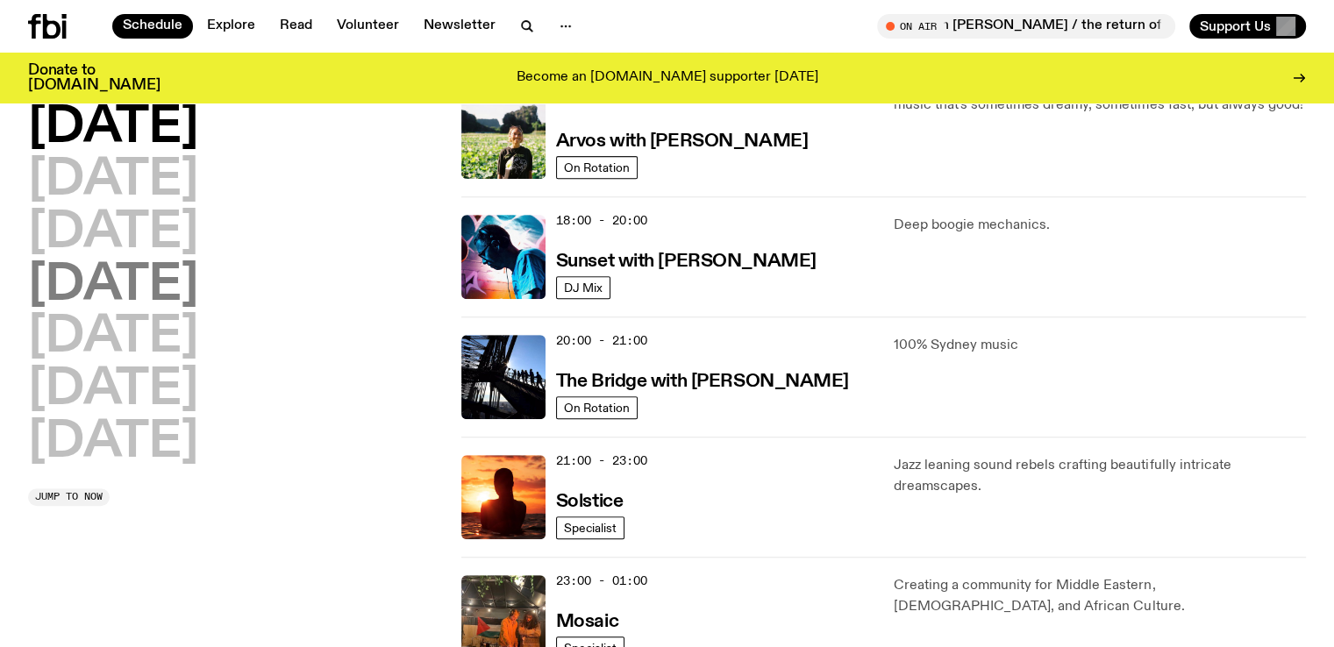
click at [123, 281] on h2 "[DATE]" at bounding box center [113, 285] width 170 height 49
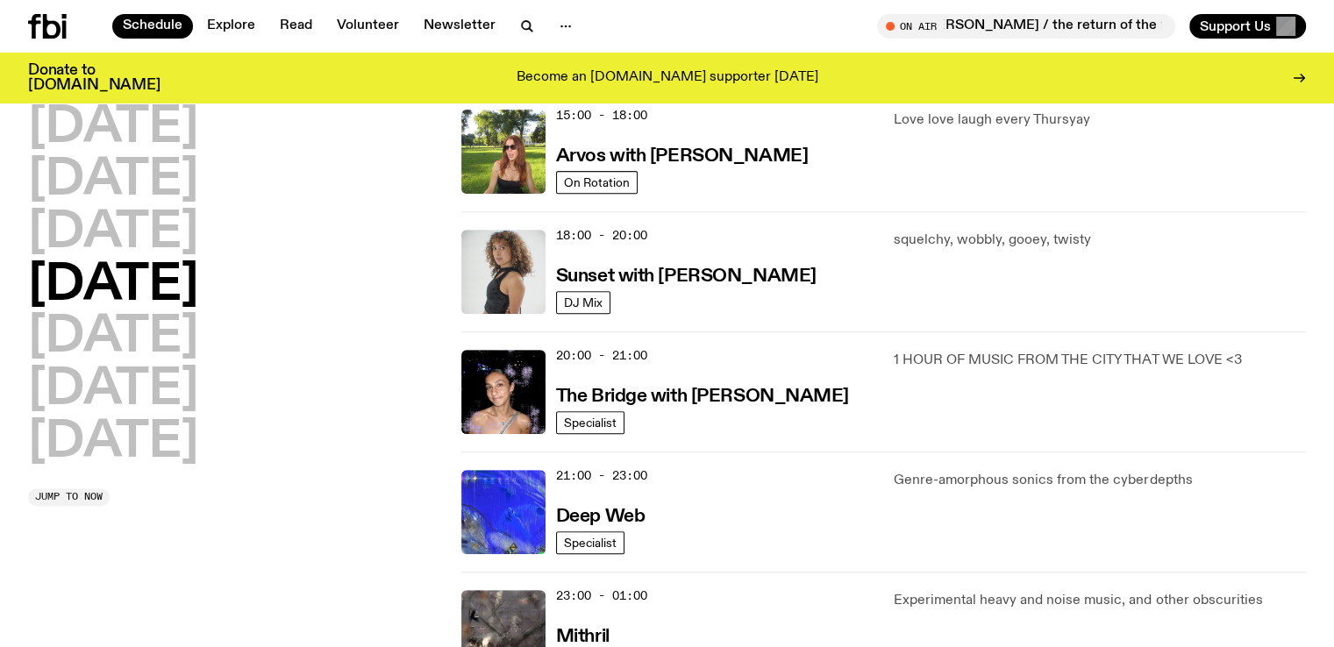
scroll to position [661, 0]
click at [712, 390] on h3 "The Bridge with [PERSON_NAME]" at bounding box center [702, 398] width 293 height 18
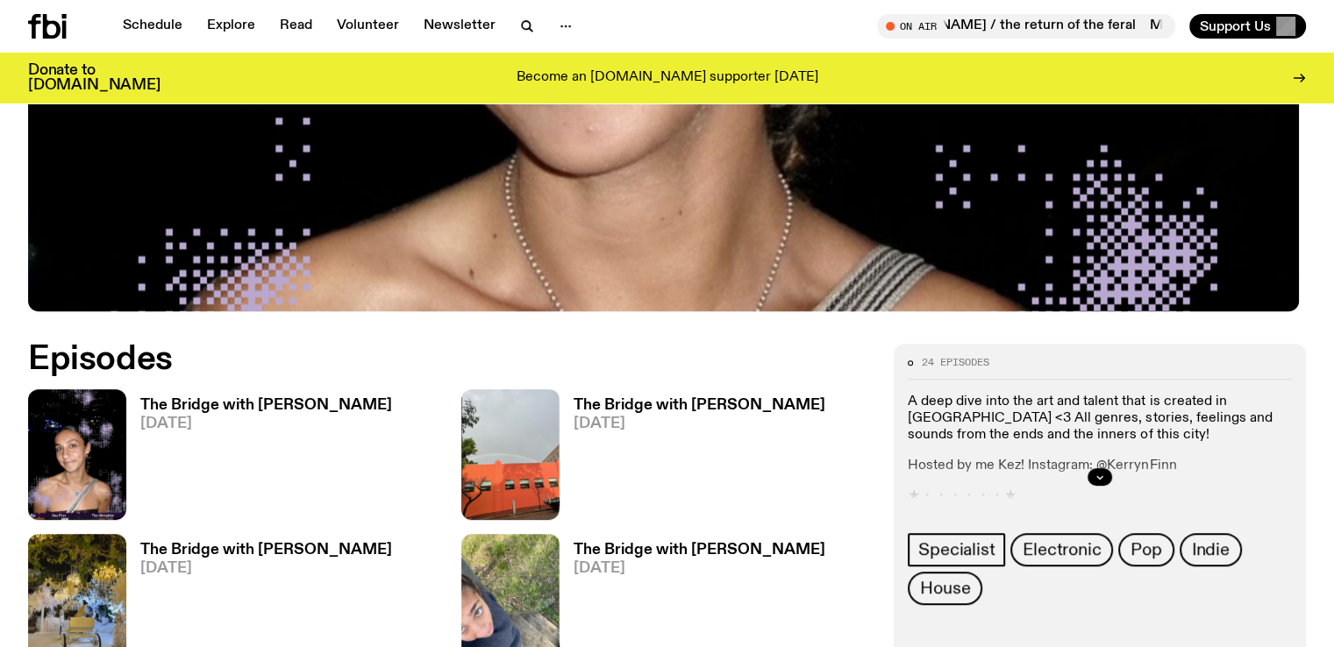
scroll to position [733, 0]
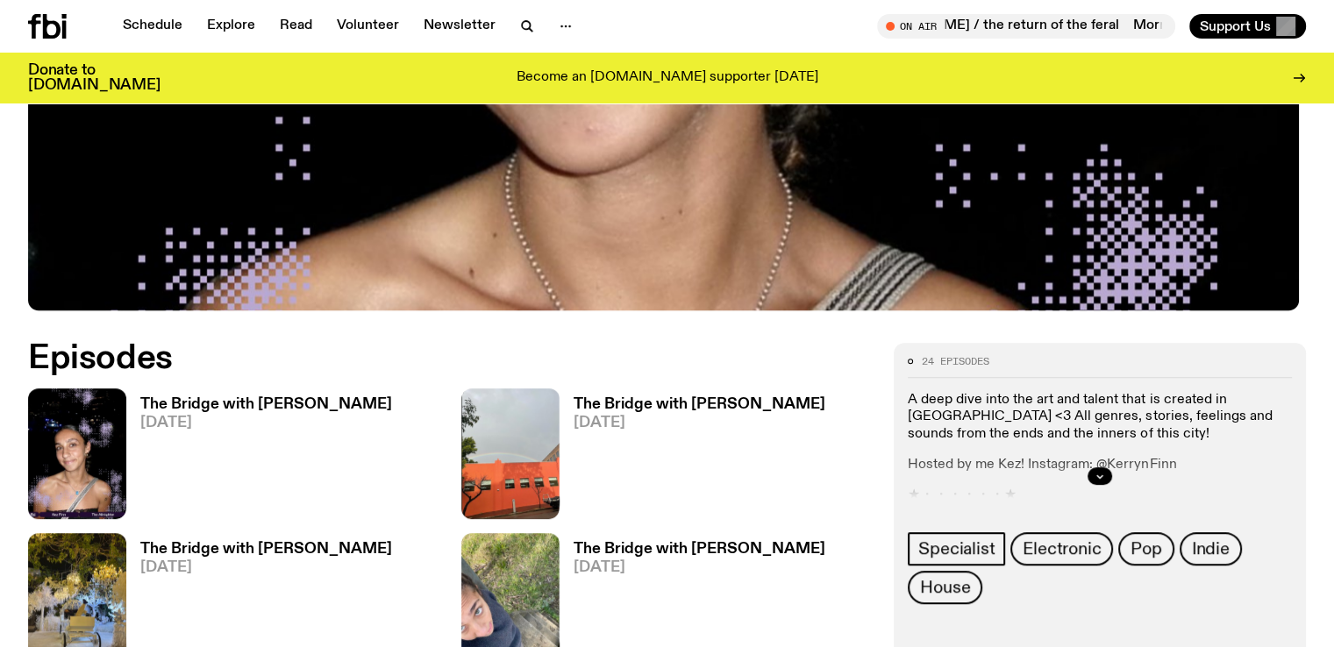
click at [264, 397] on h3 "The Bridge with [PERSON_NAME]" at bounding box center [266, 404] width 252 height 15
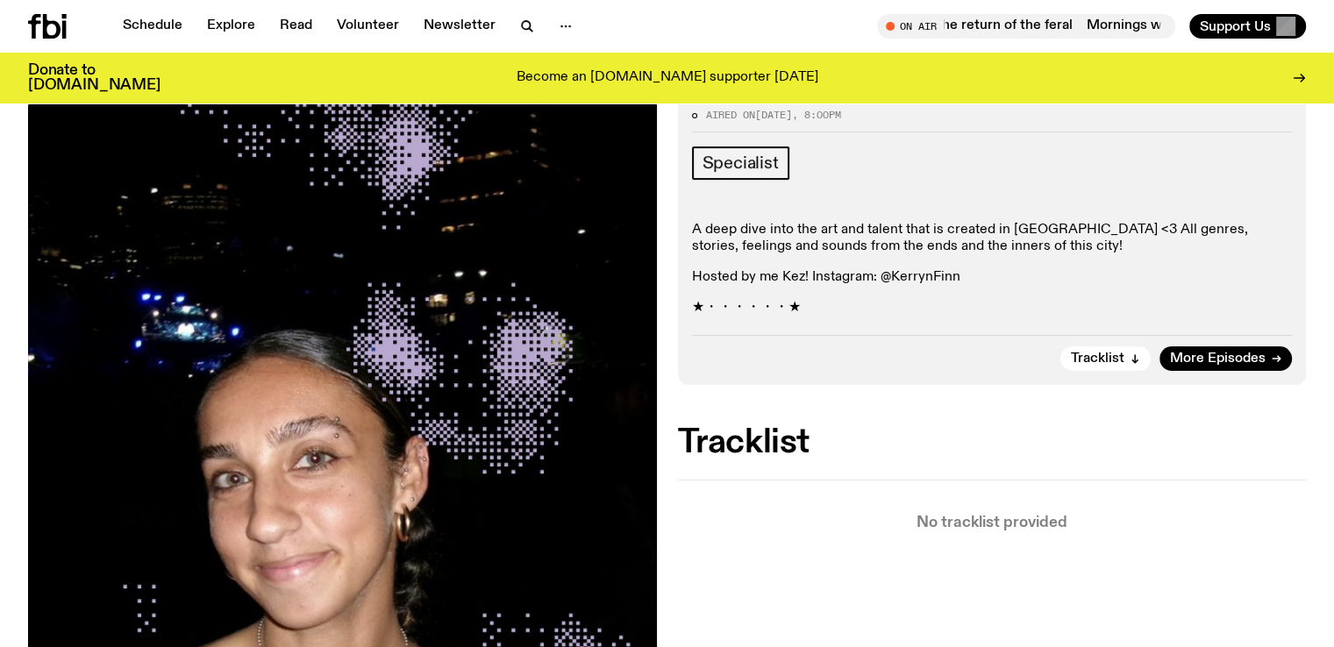
scroll to position [308, 0]
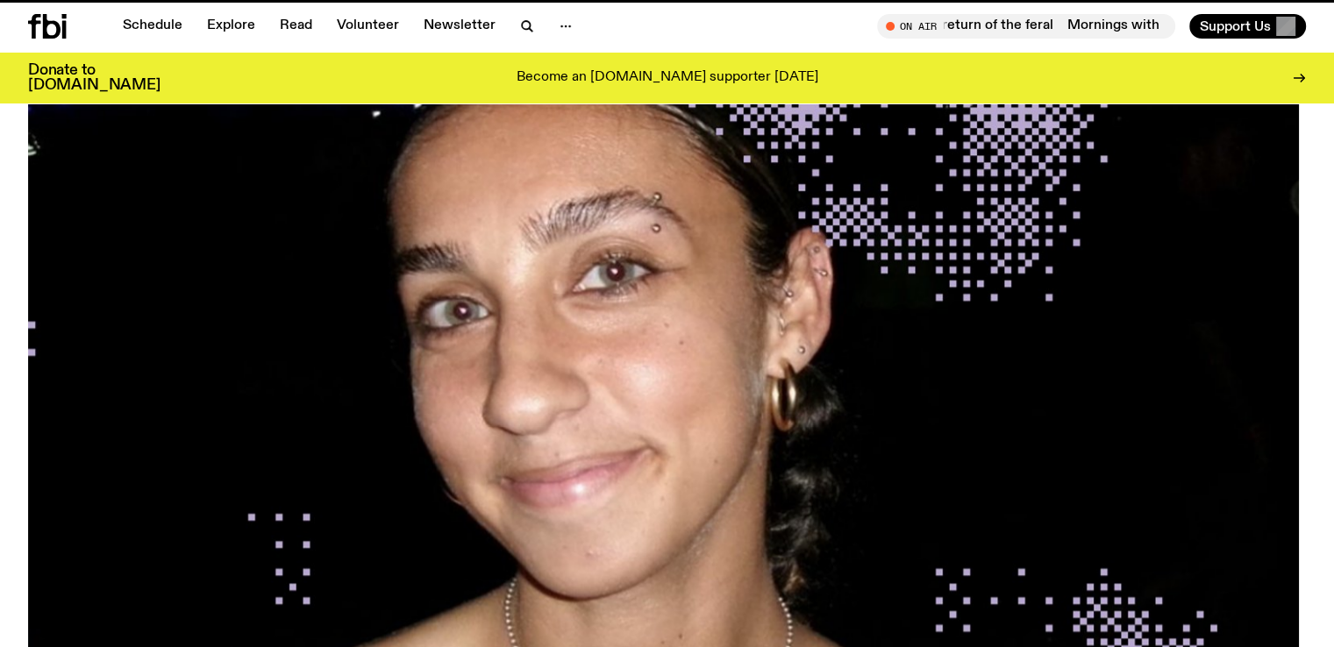
scroll to position [733, 0]
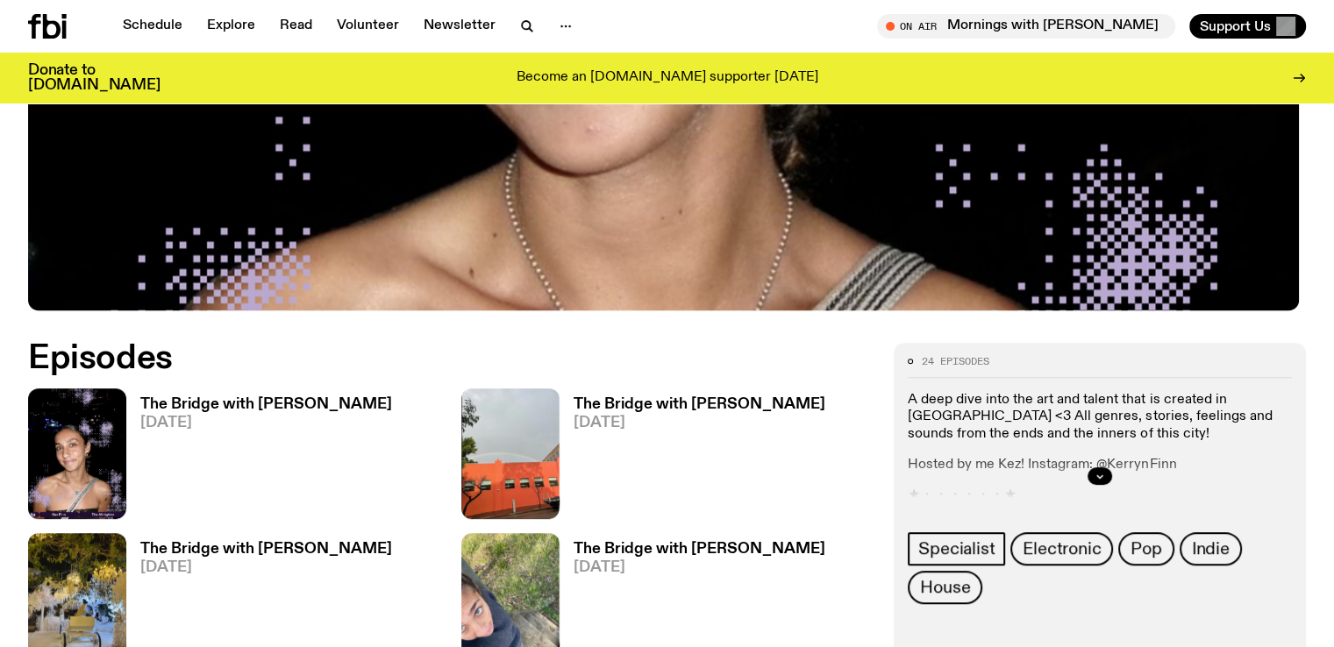
click at [574, 397] on h3 "The Bridge with [PERSON_NAME]" at bounding box center [700, 404] width 252 height 15
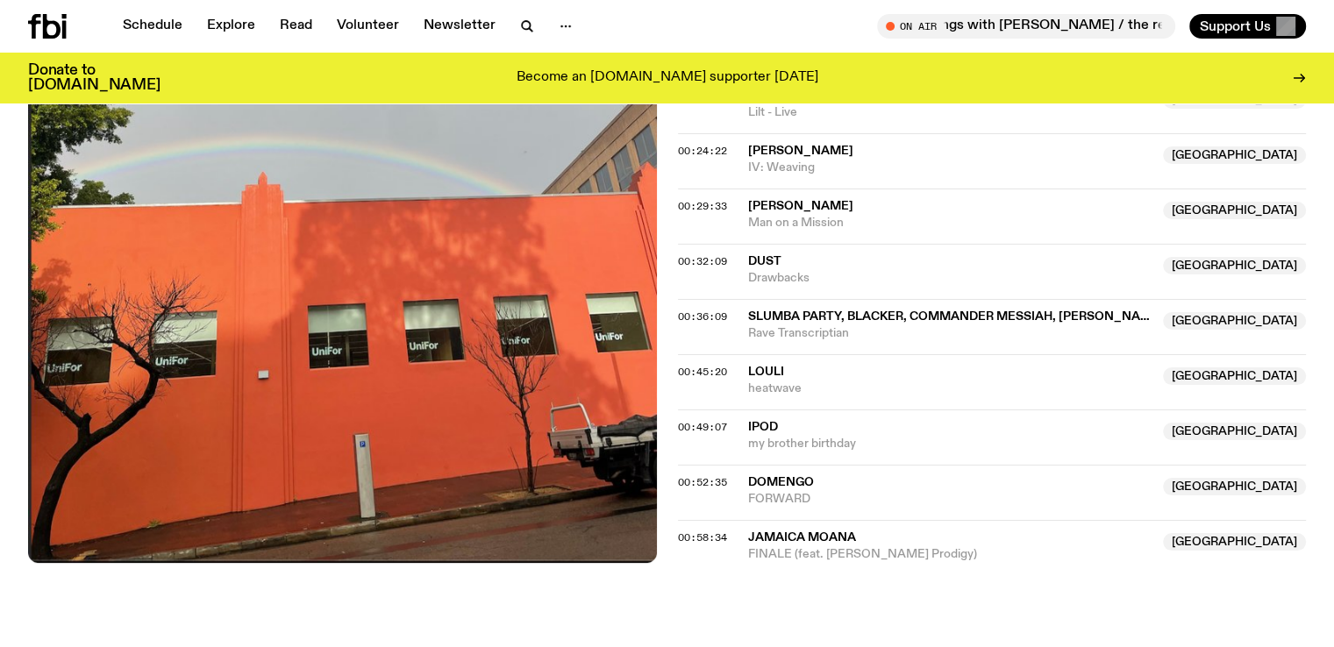
scroll to position [1045, 0]
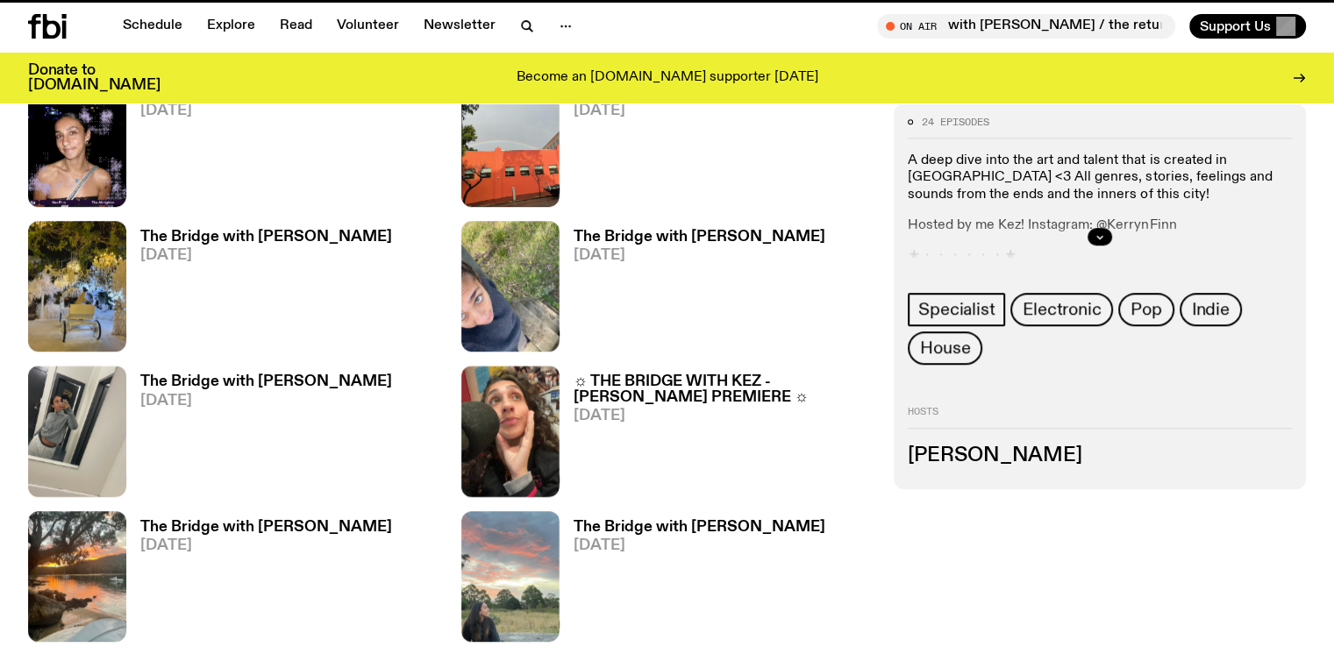
scroll to position [733, 0]
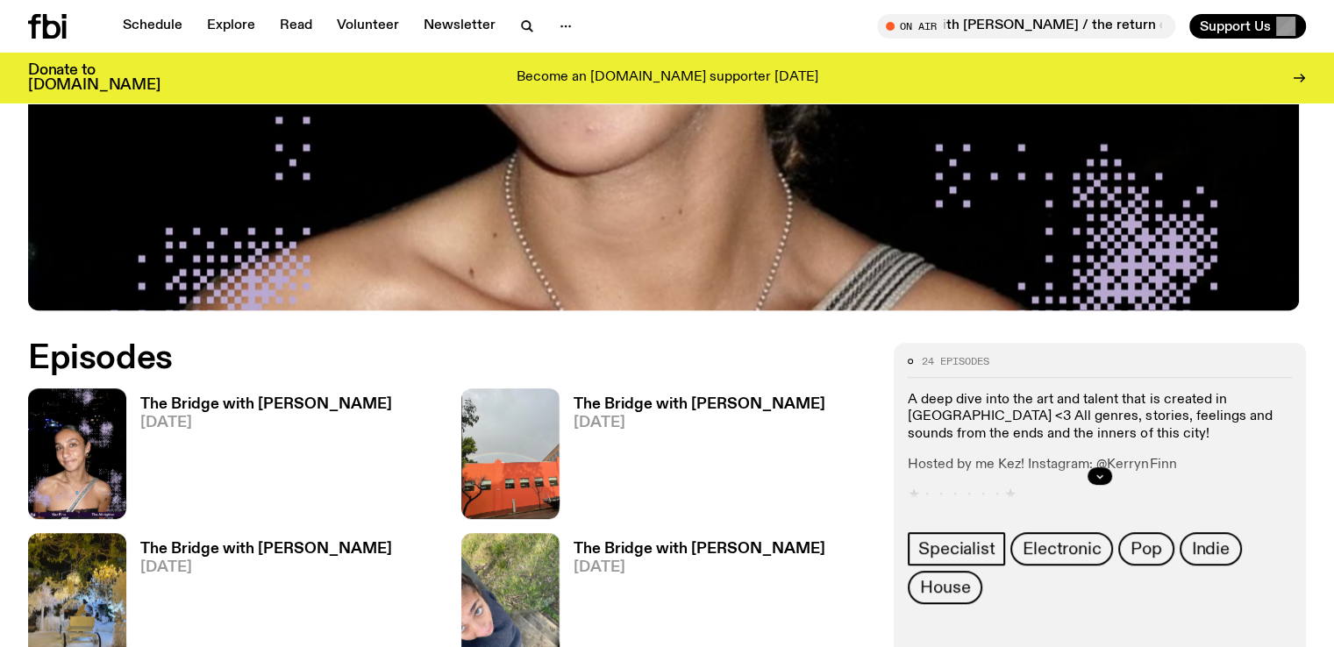
click at [392, 542] on h3 "The Bridge with [PERSON_NAME]" at bounding box center [266, 549] width 252 height 15
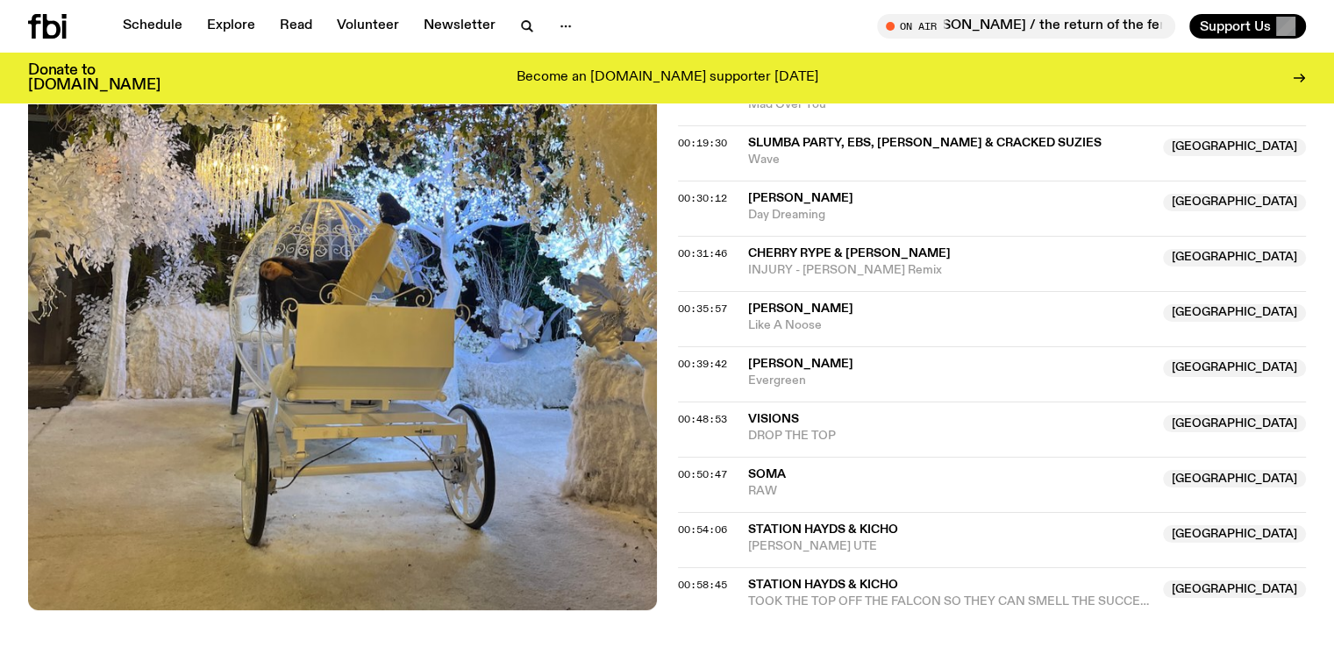
scroll to position [900, 0]
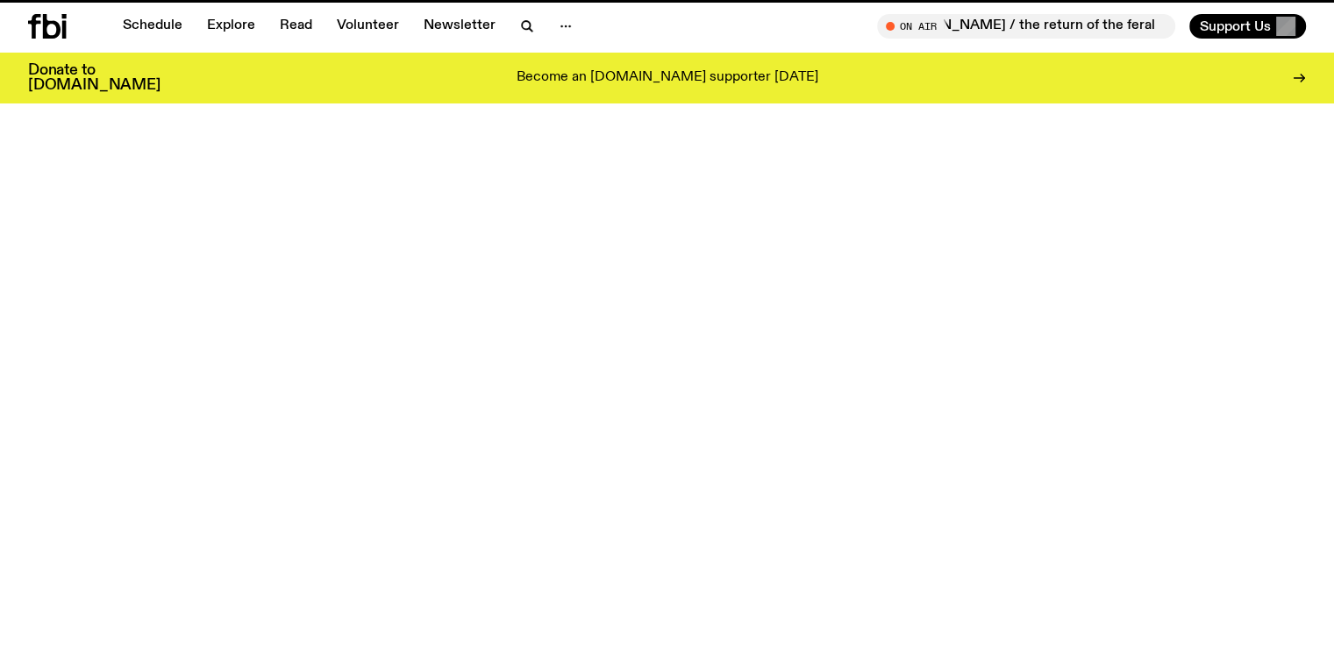
scroll to position [733, 0]
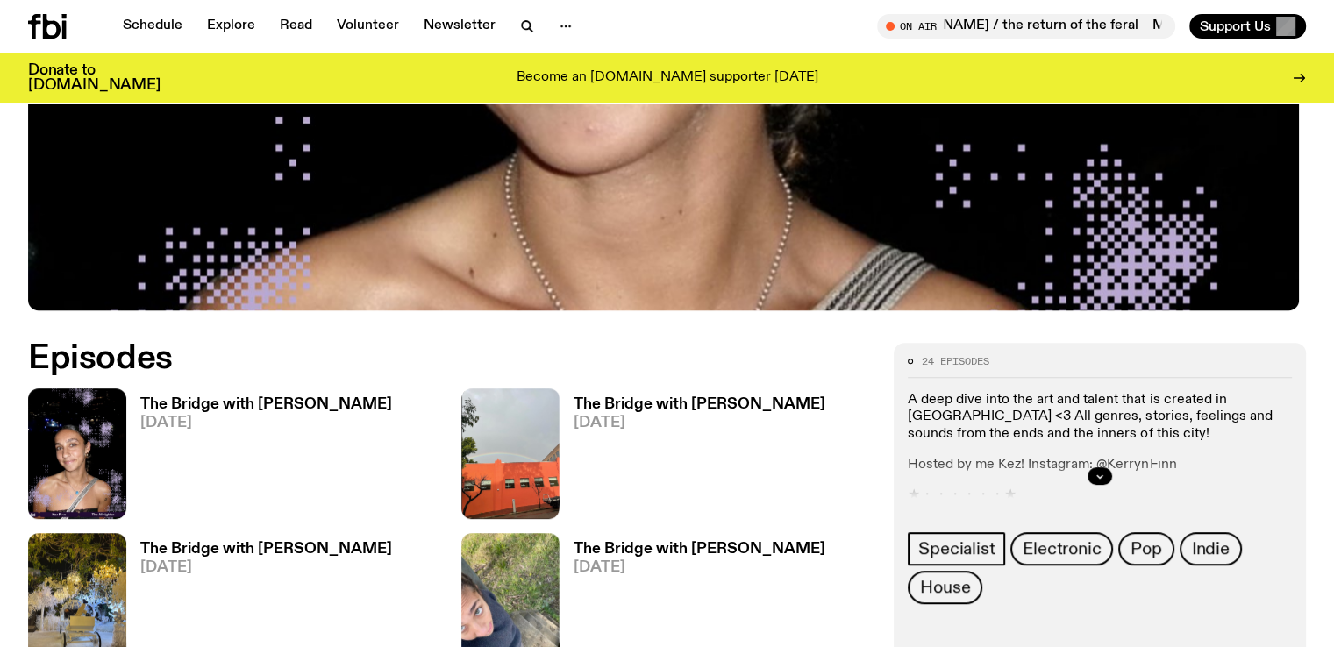
click at [574, 542] on h3 "The Bridge with [PERSON_NAME]" at bounding box center [700, 549] width 252 height 15
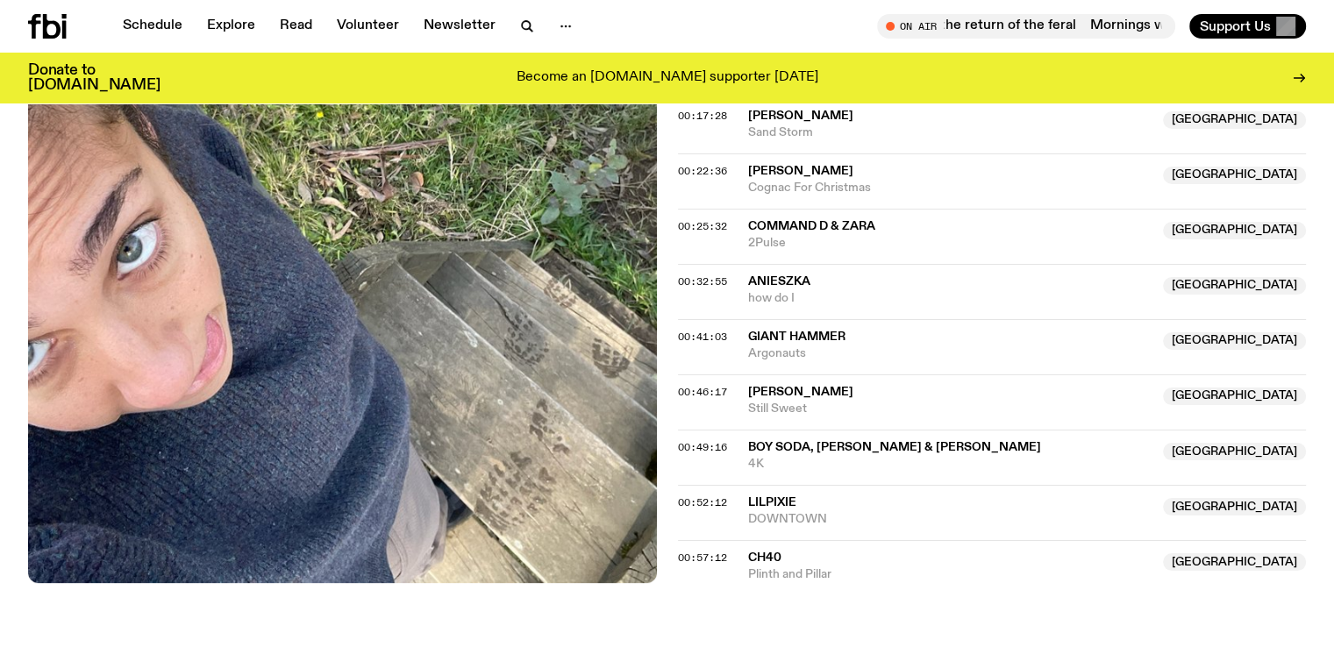
scroll to position [869, 0]
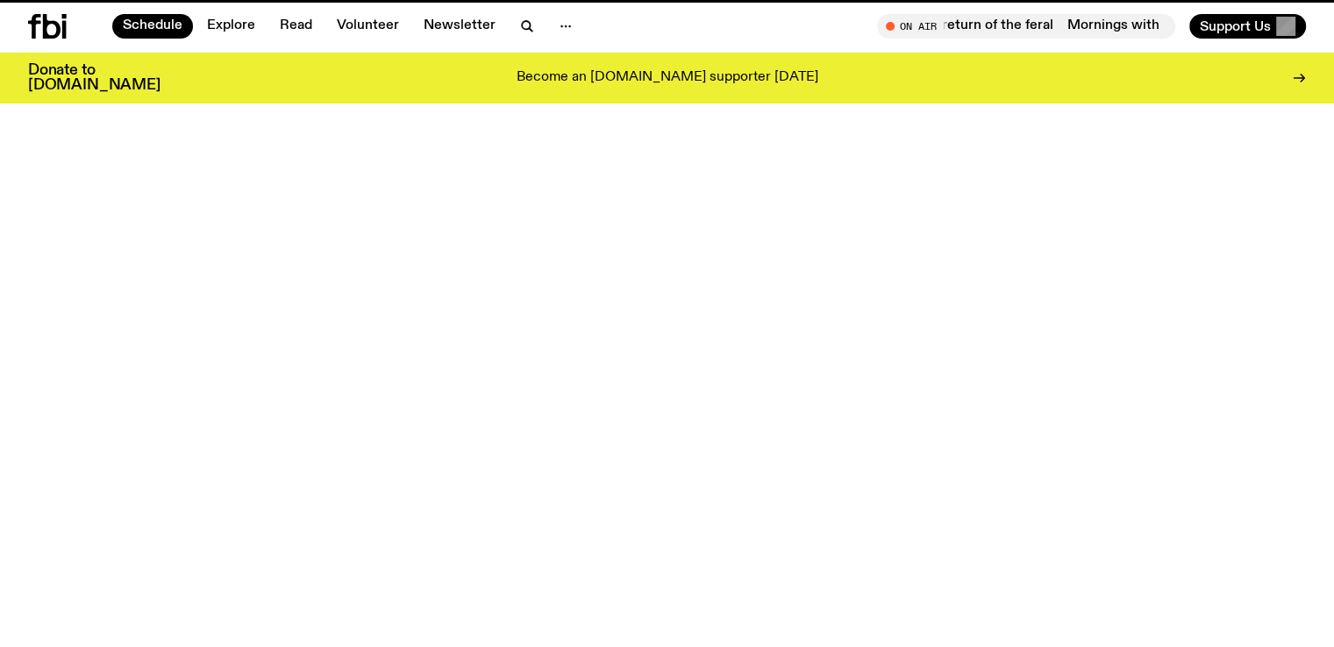
scroll to position [661, 0]
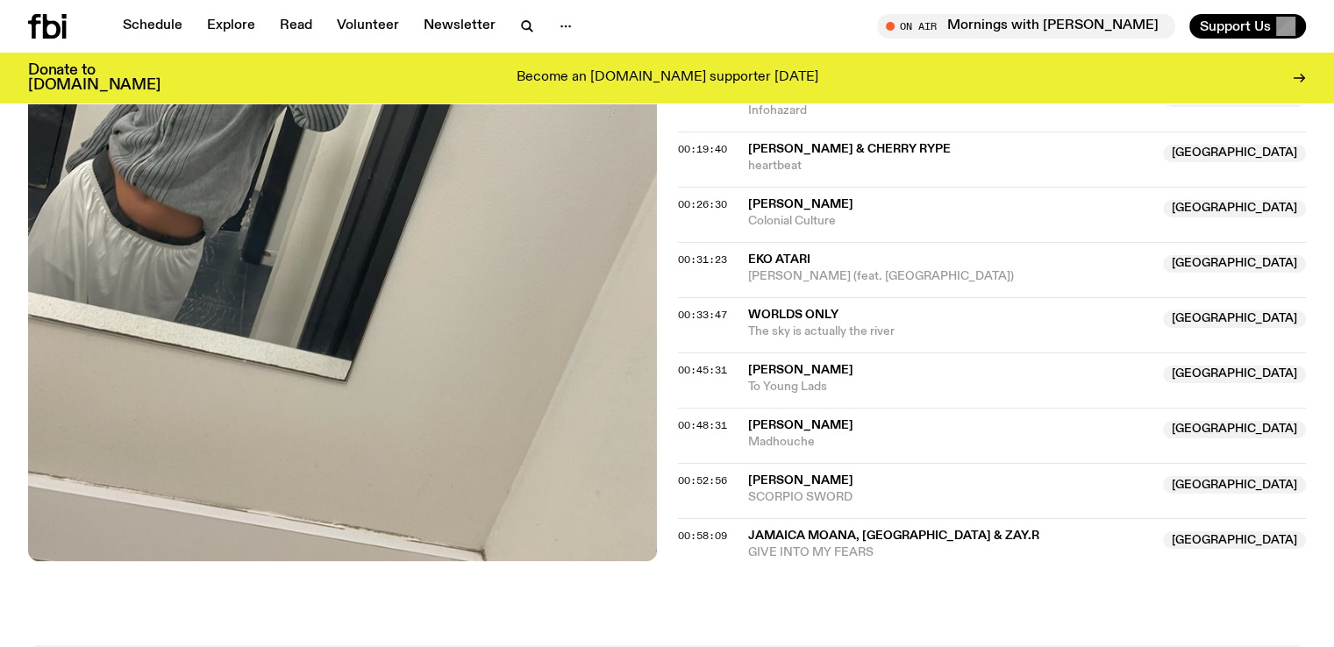
scroll to position [824, 0]
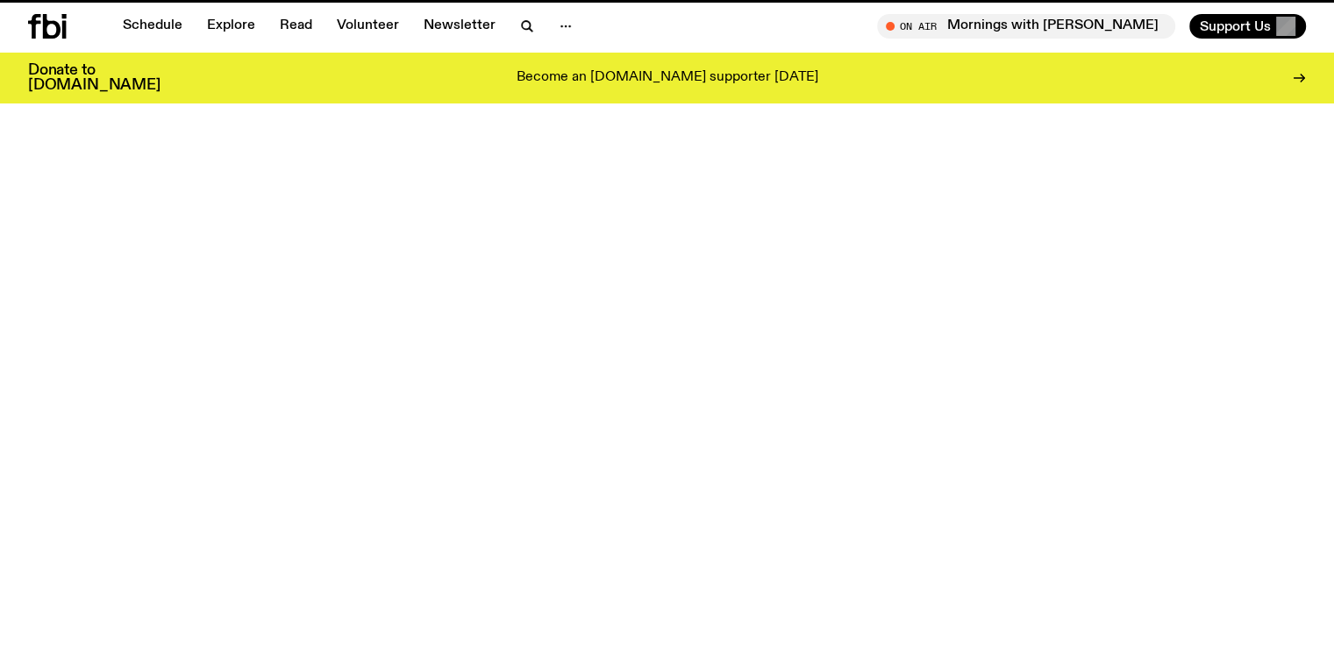
scroll to position [733, 0]
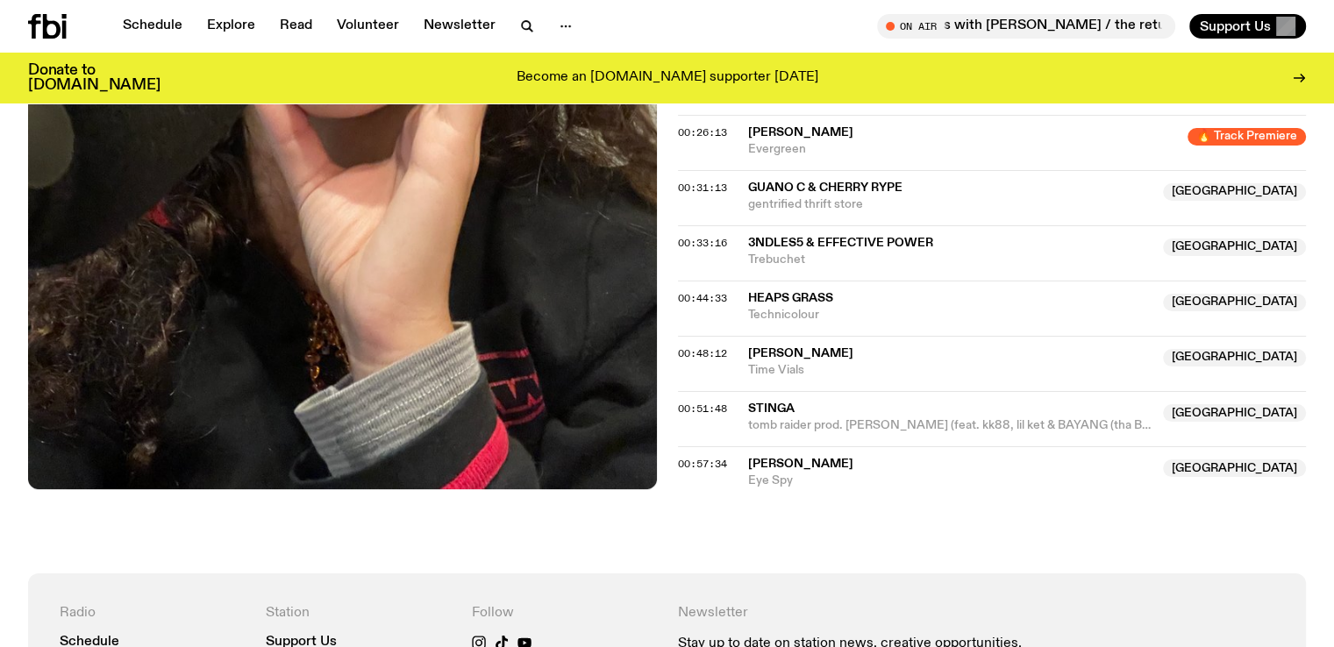
scroll to position [941, 0]
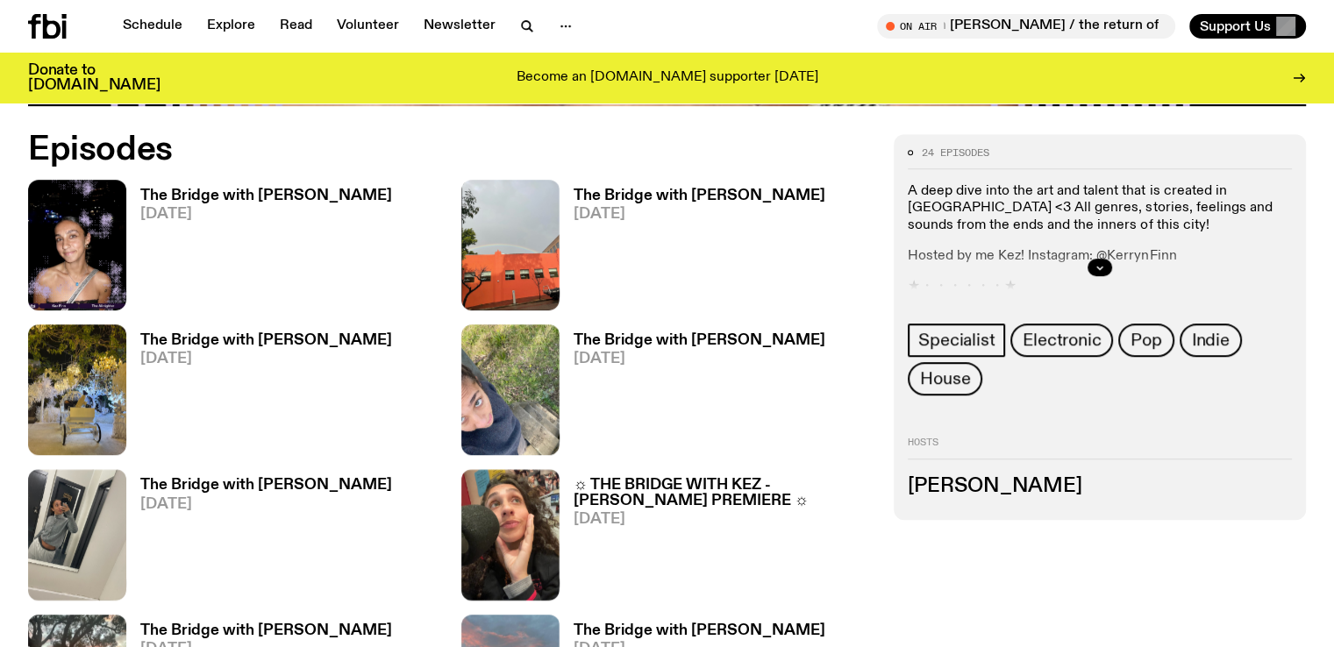
scroll to position [997, 0]
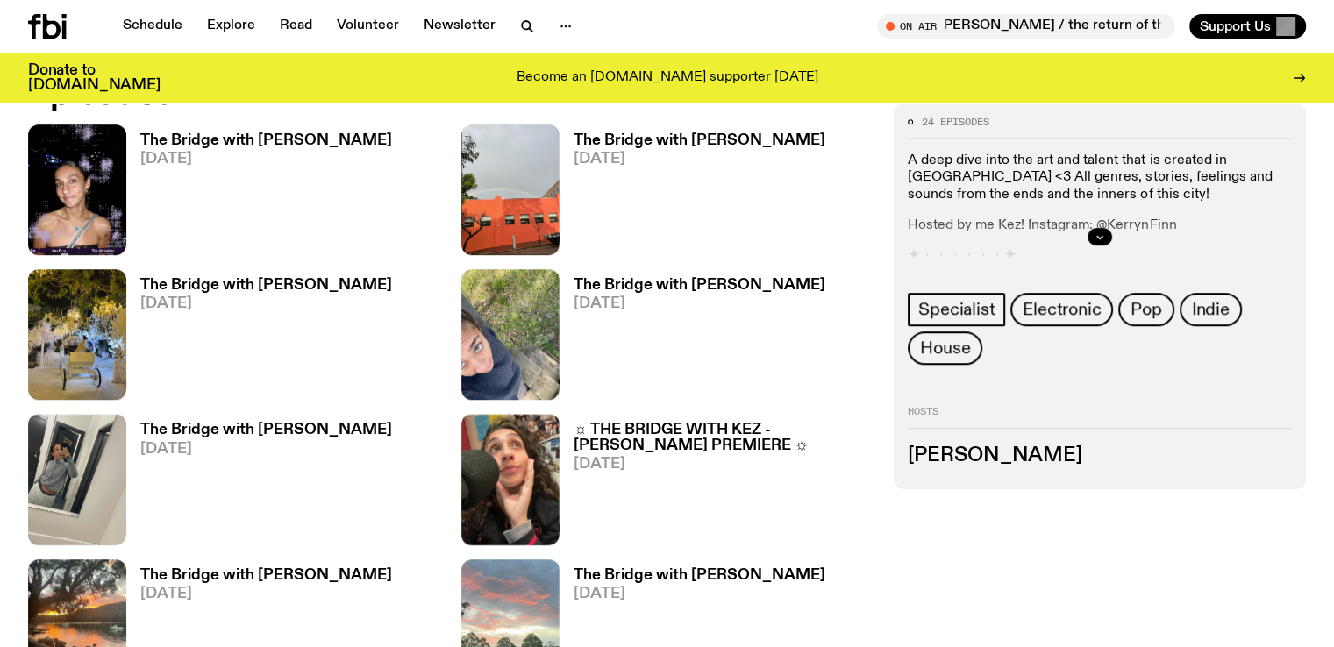
click at [242, 568] on h3 "The Bridge with [PERSON_NAME]" at bounding box center [266, 575] width 252 height 15
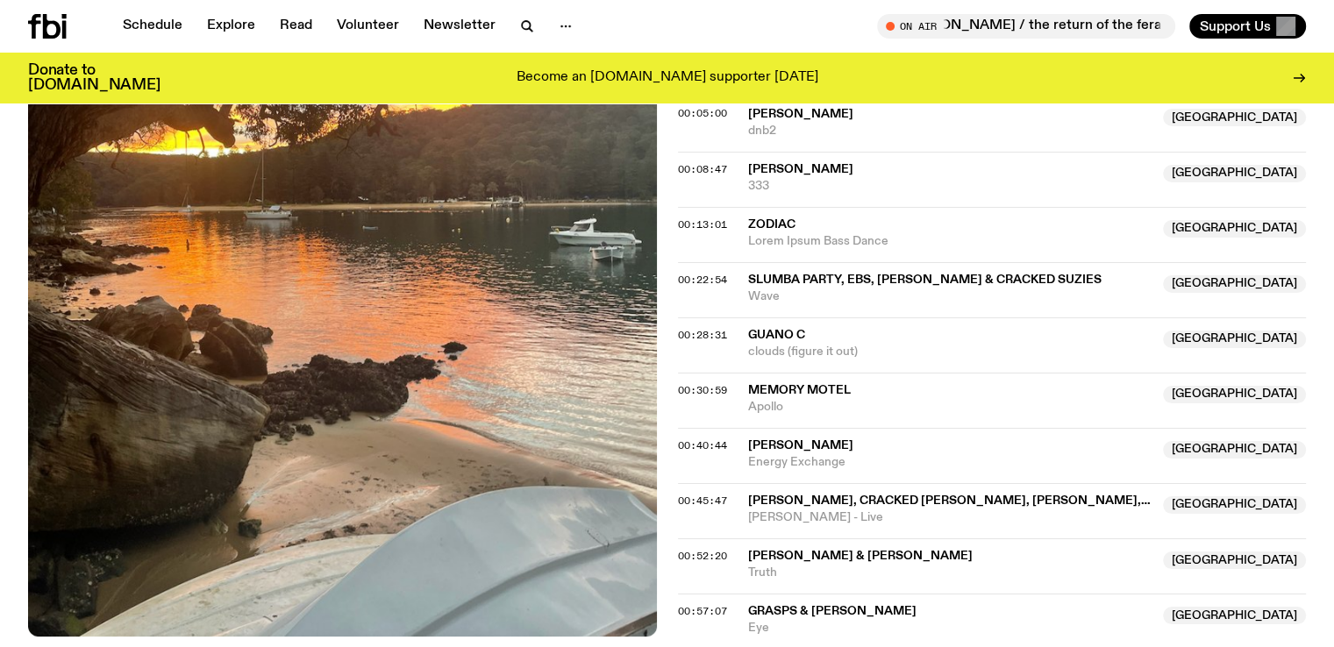
scroll to position [751, 0]
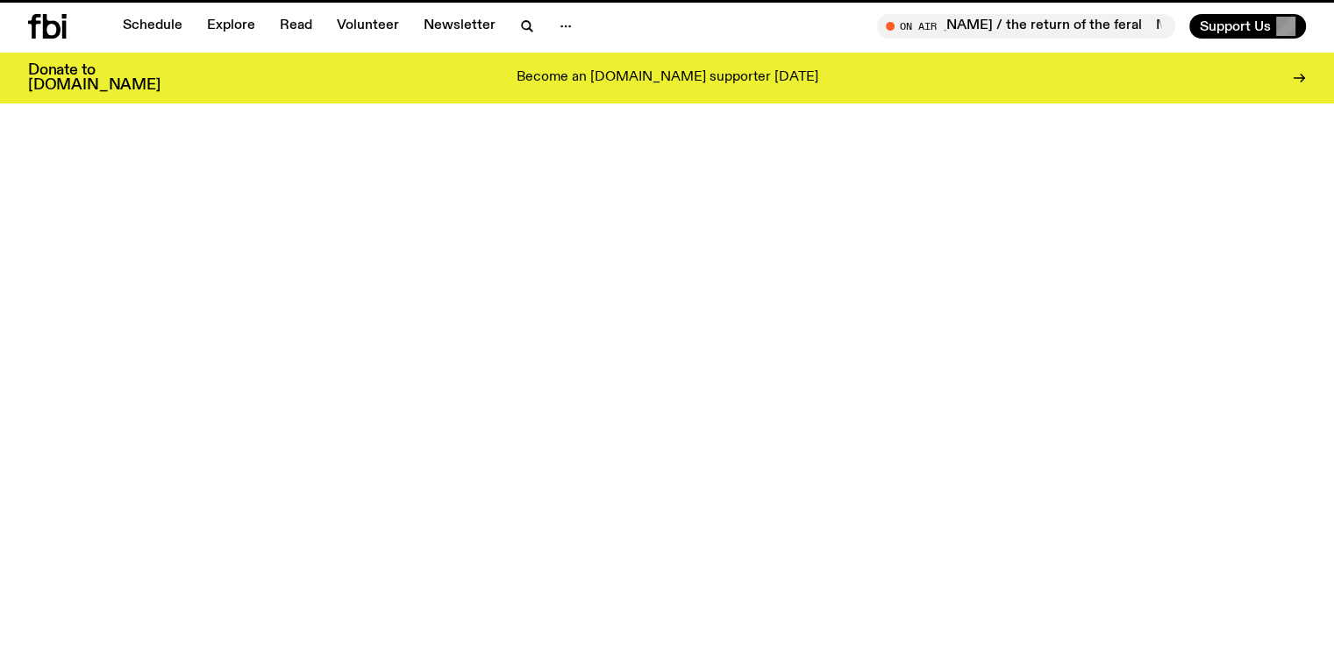
scroll to position [997, 0]
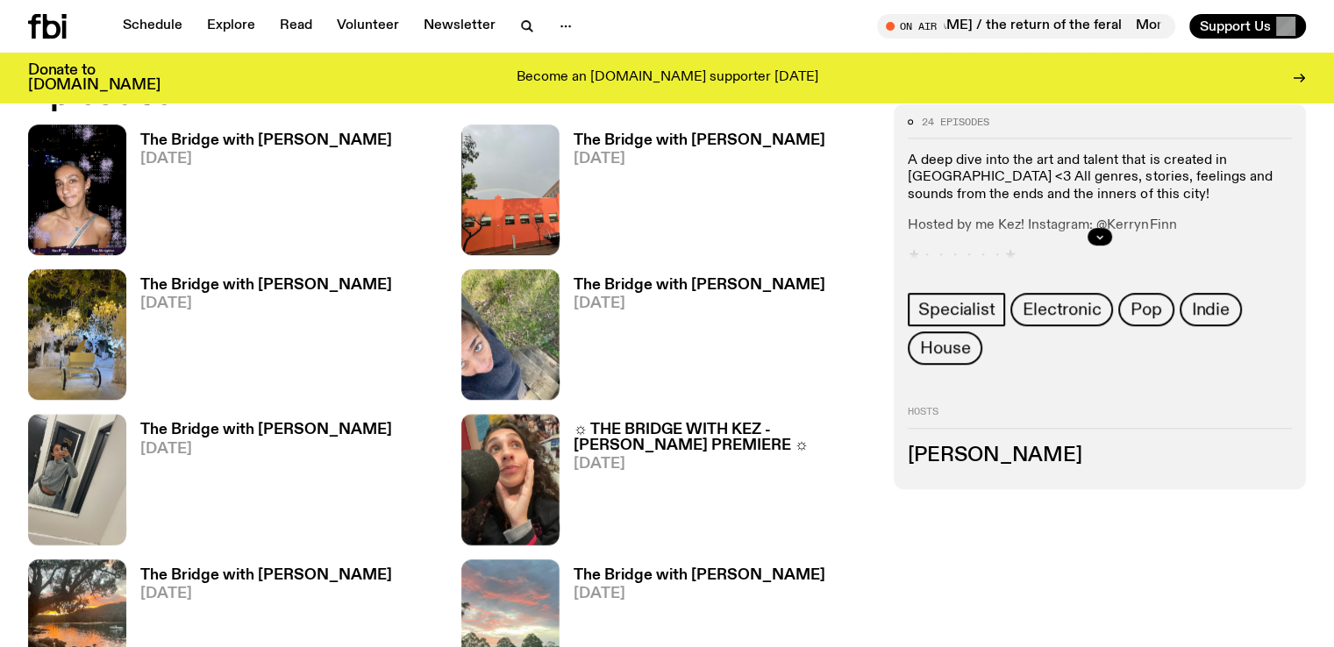
click at [574, 568] on h3 "The Bridge with [PERSON_NAME]" at bounding box center [700, 575] width 252 height 15
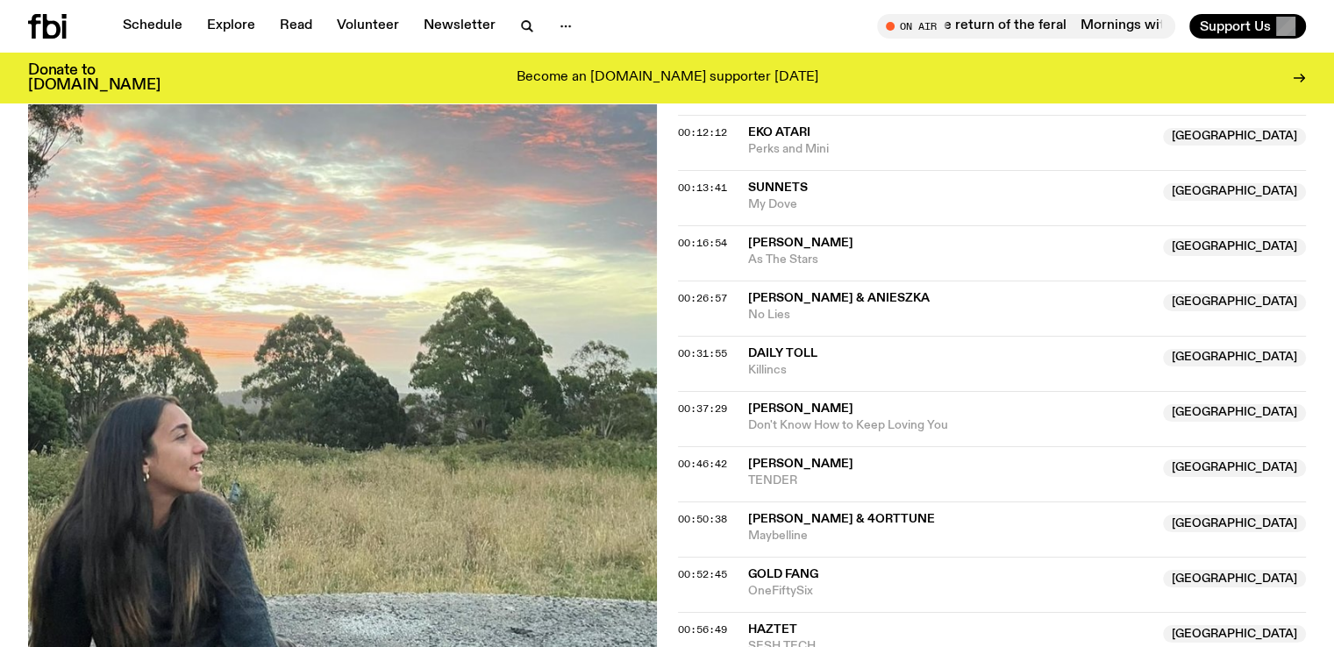
scroll to position [785, 0]
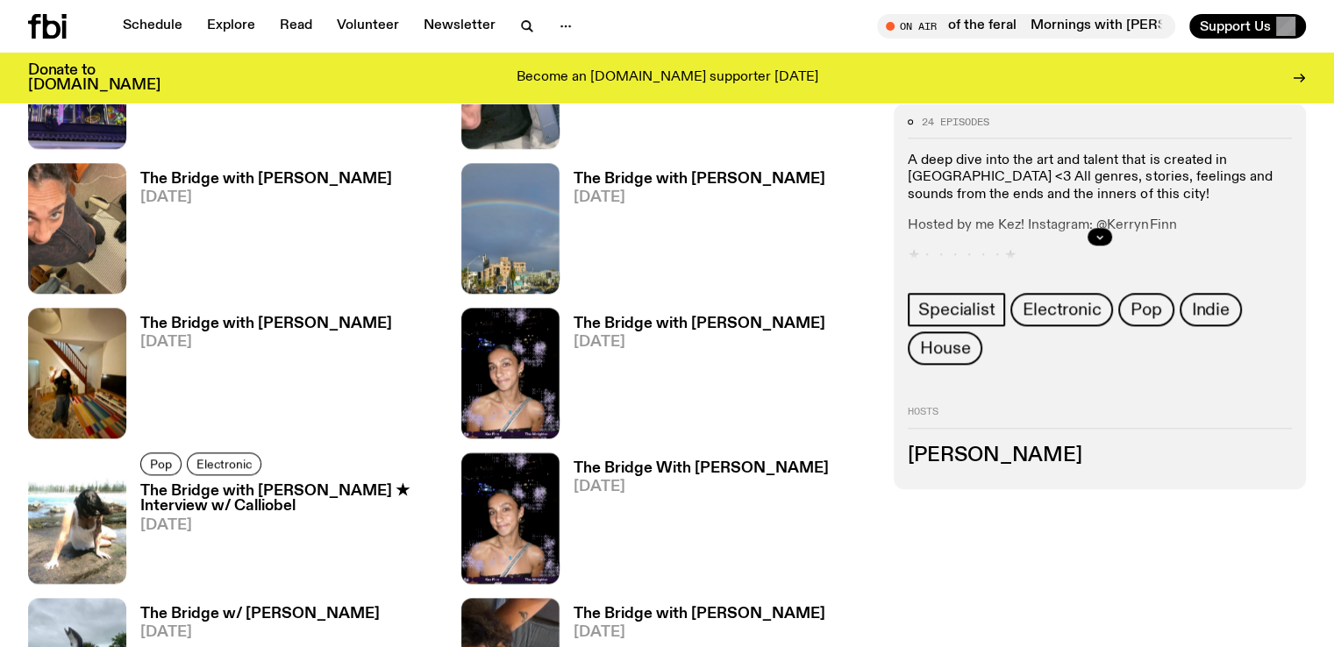
scroll to position [1758, 0]
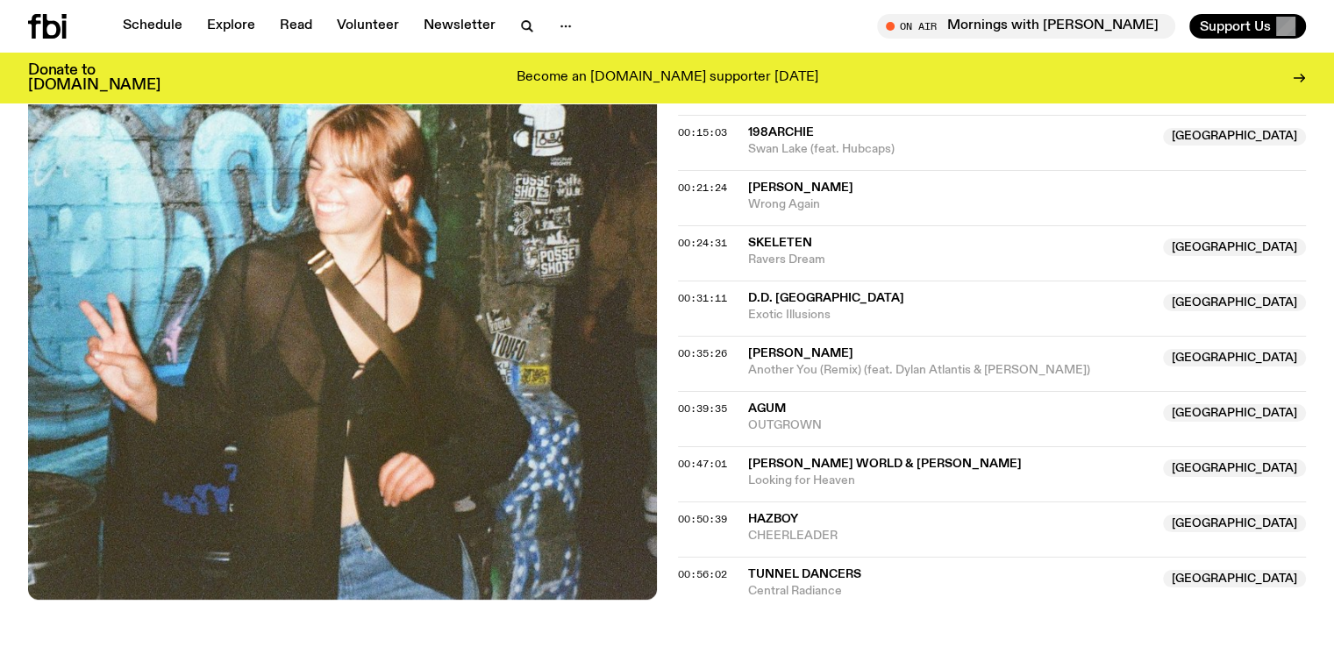
scroll to position [871, 0]
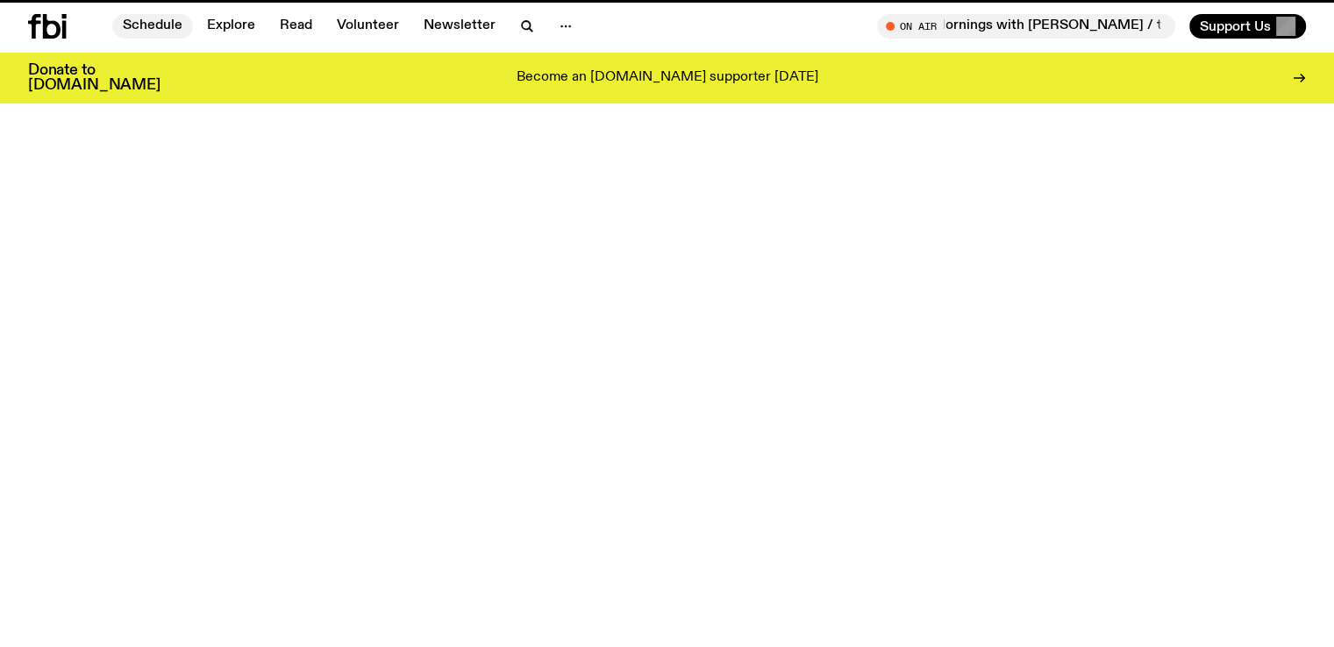
scroll to position [1758, 0]
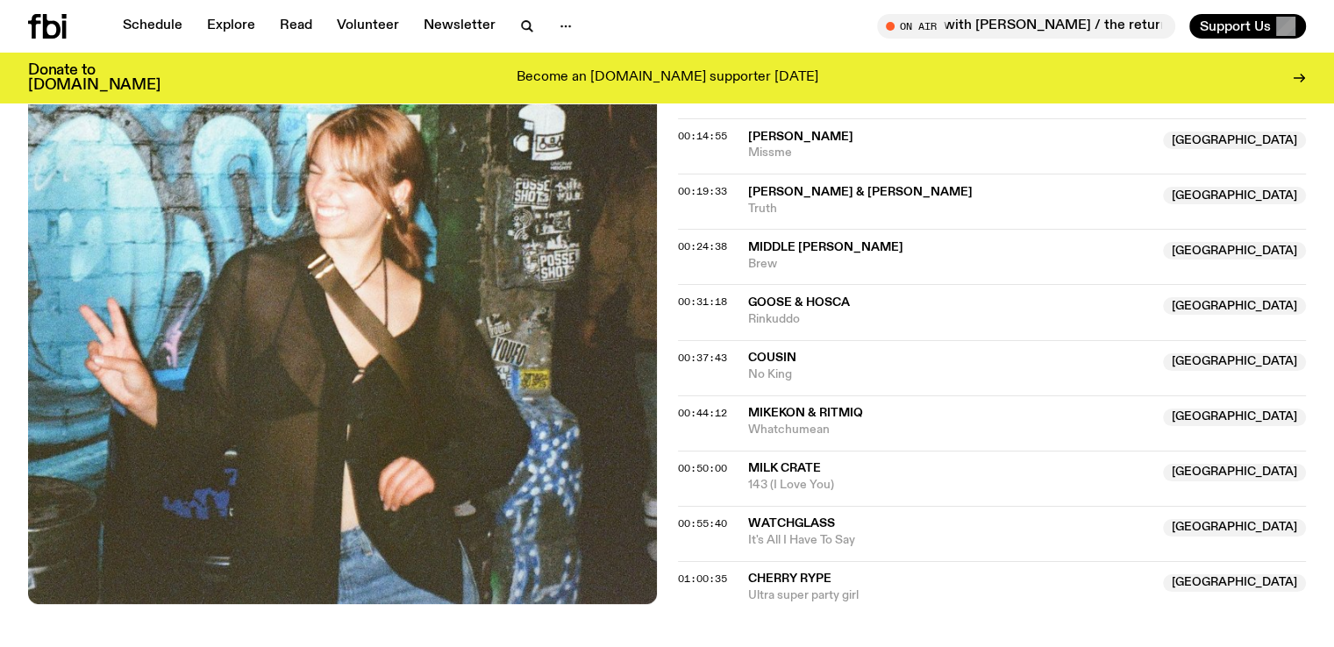
scroll to position [876, 0]
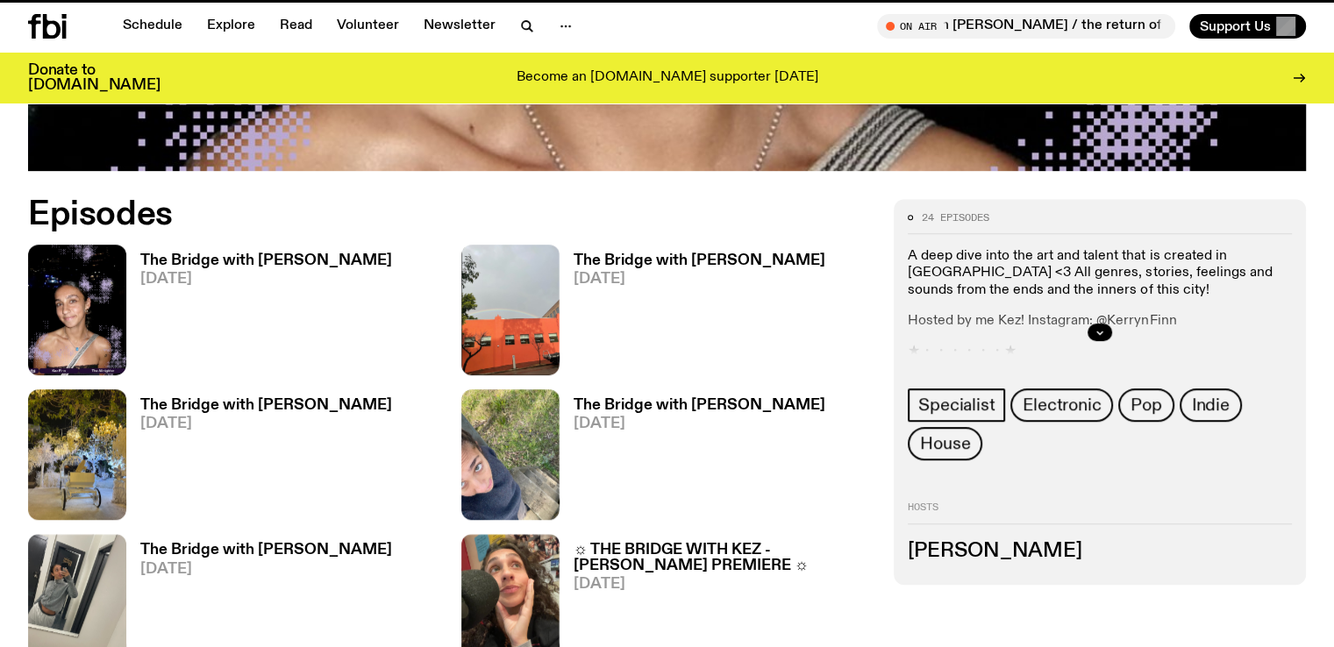
scroll to position [1758, 0]
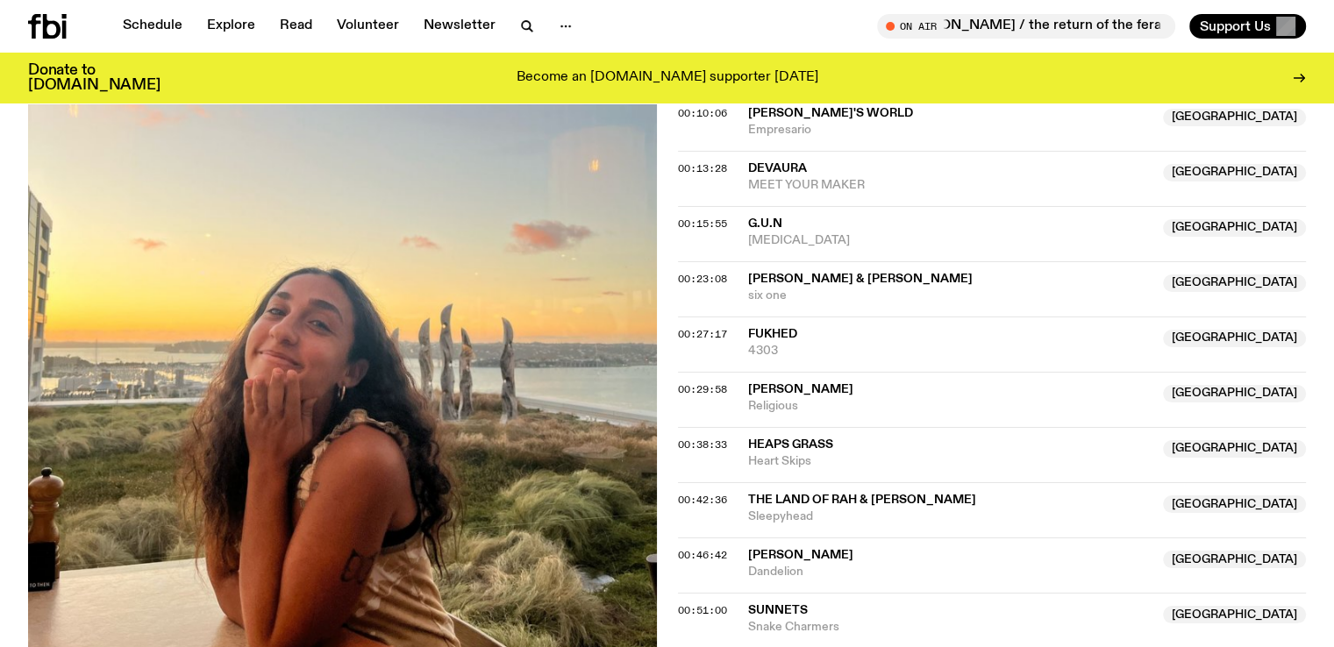
scroll to position [821, 0]
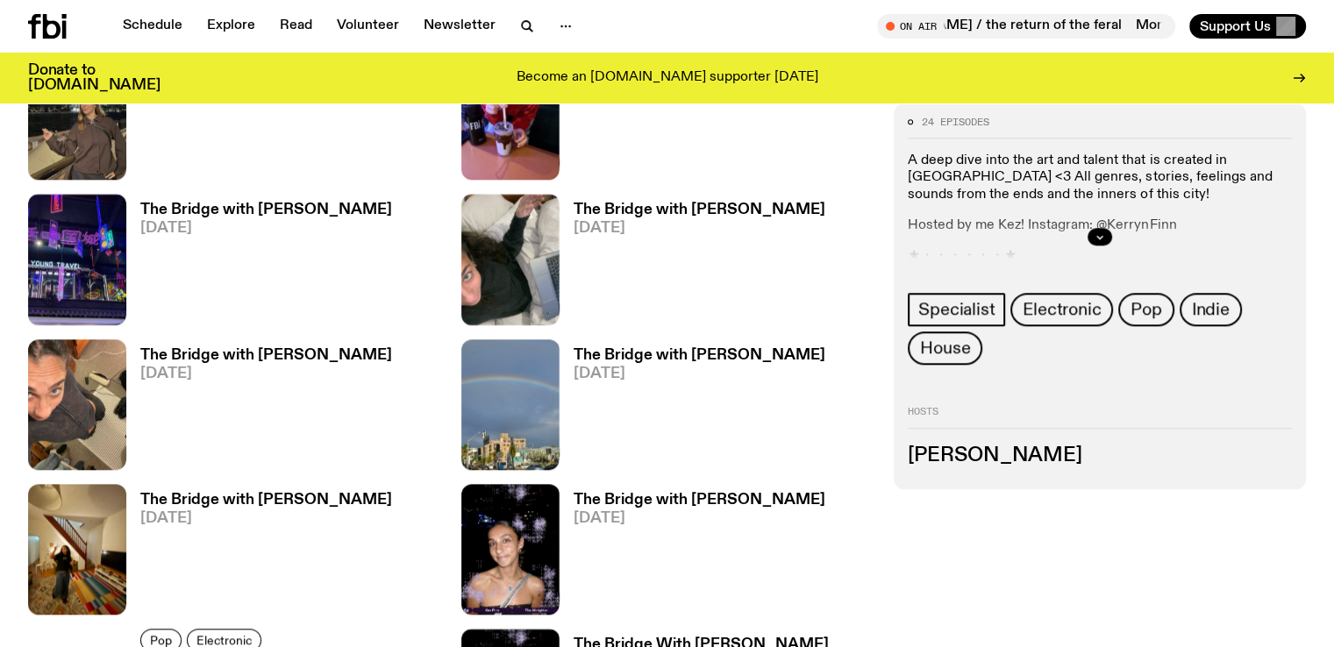
scroll to position [1650, 0]
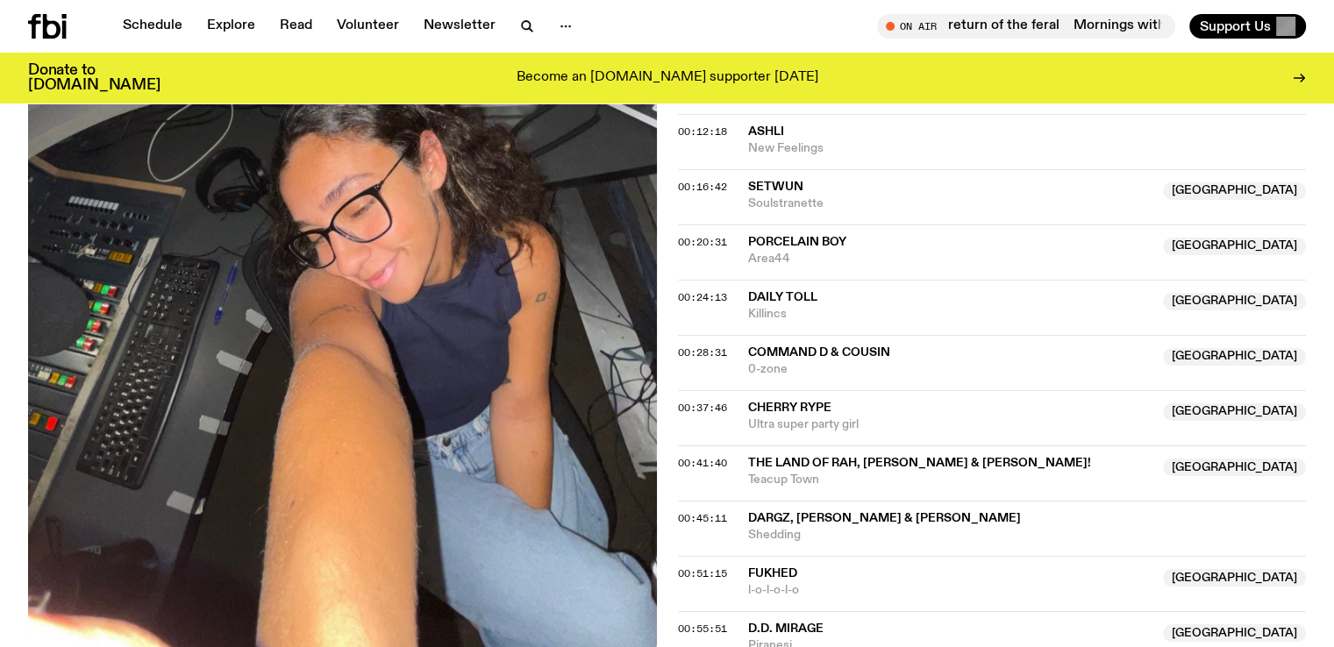
scroll to position [854, 0]
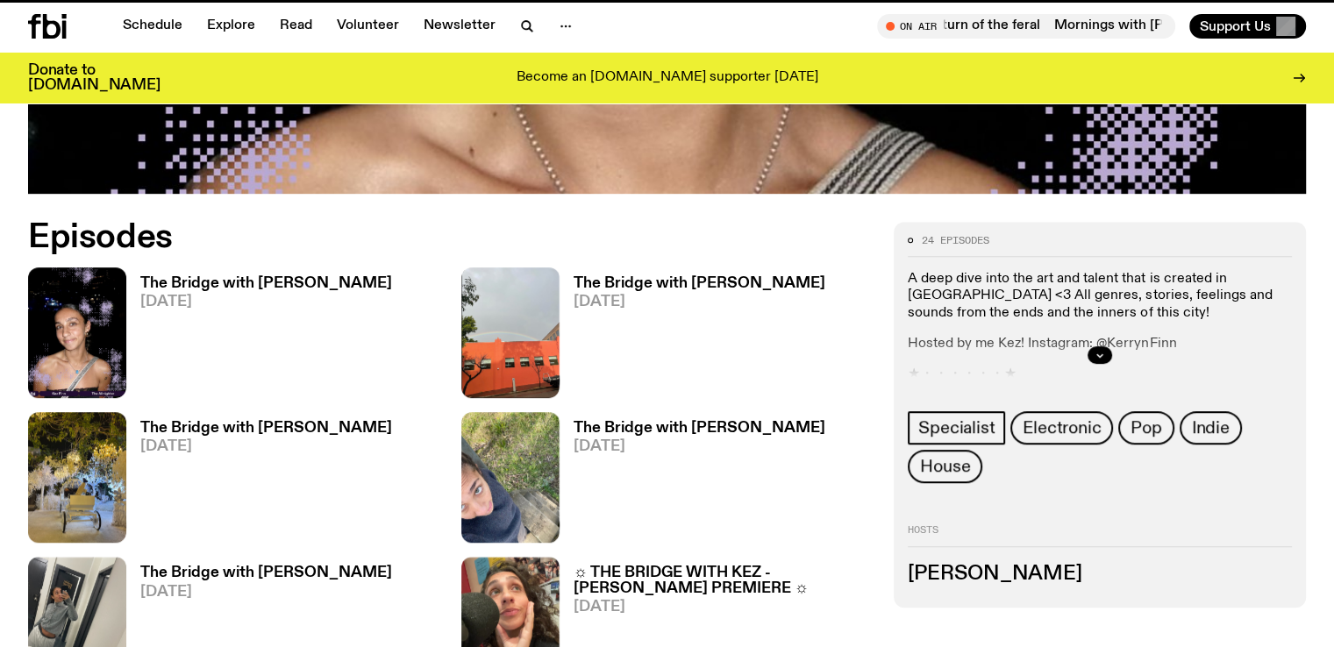
scroll to position [1650, 0]
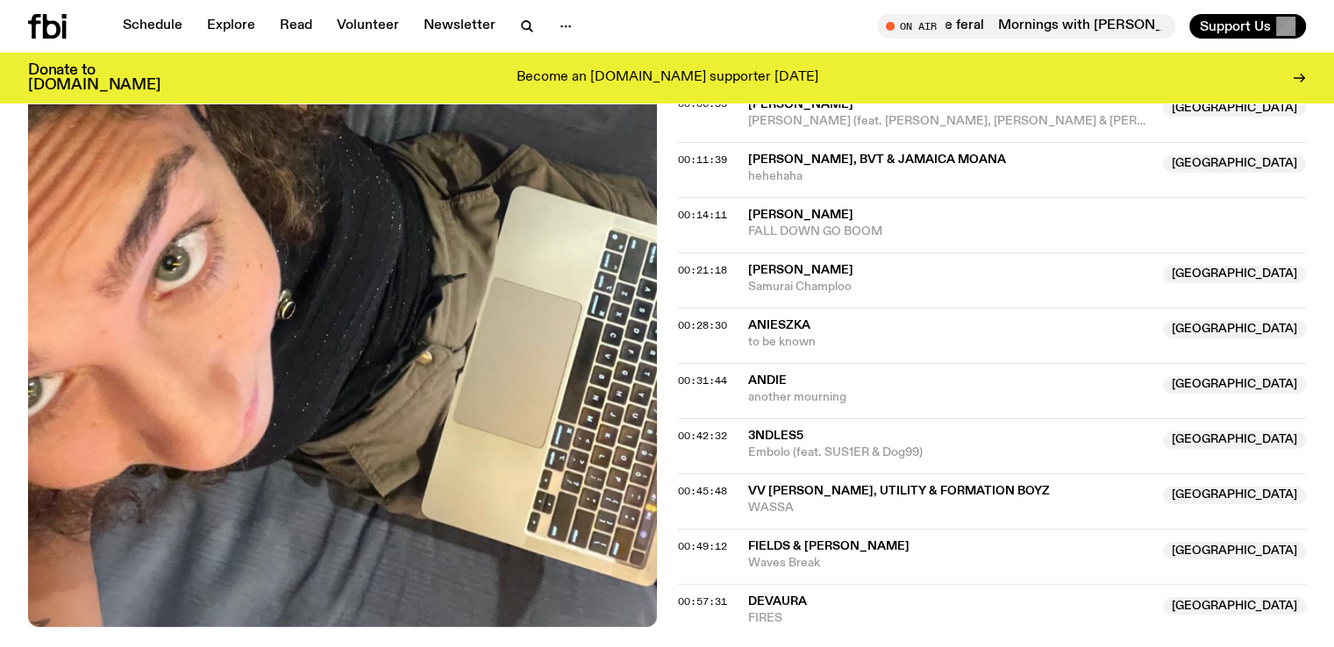
scroll to position [765, 0]
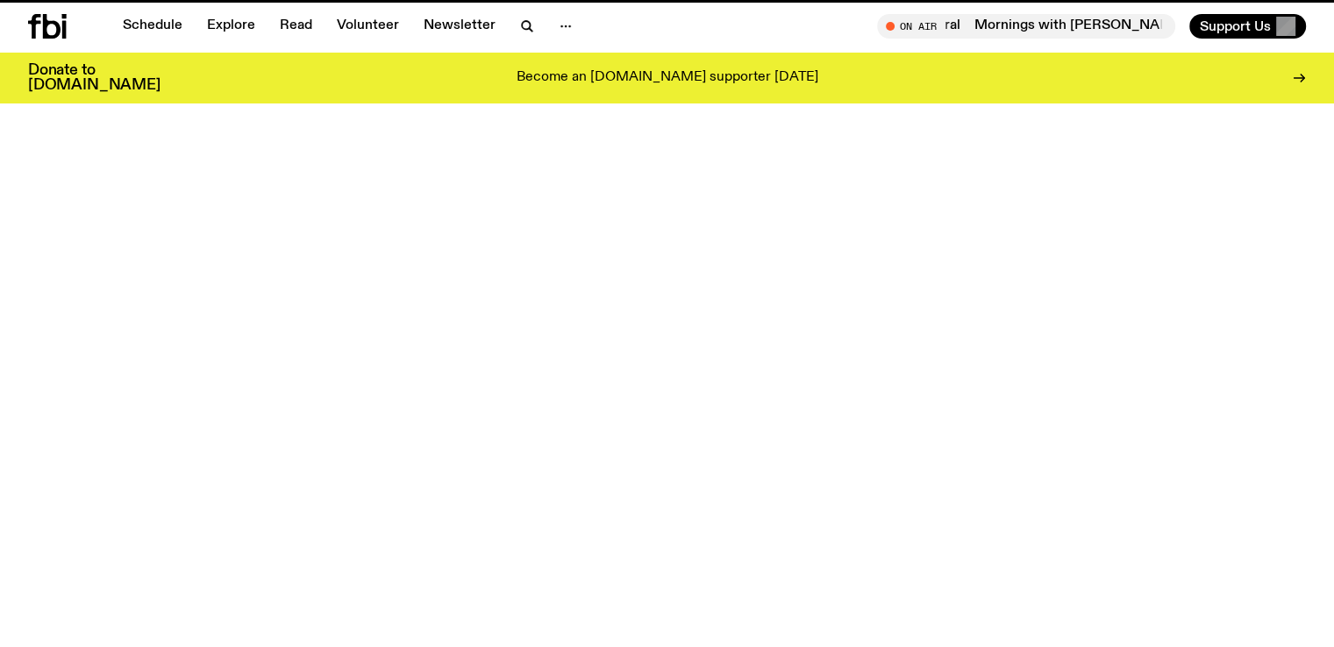
scroll to position [1650, 0]
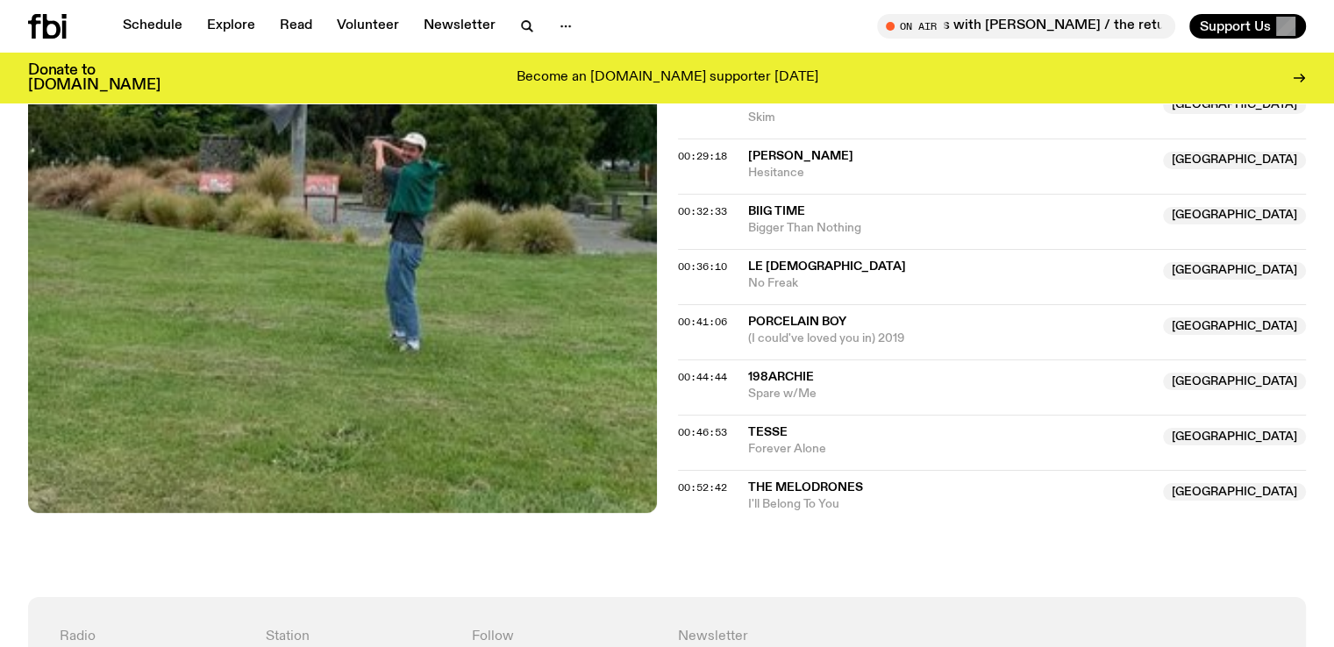
scroll to position [902, 0]
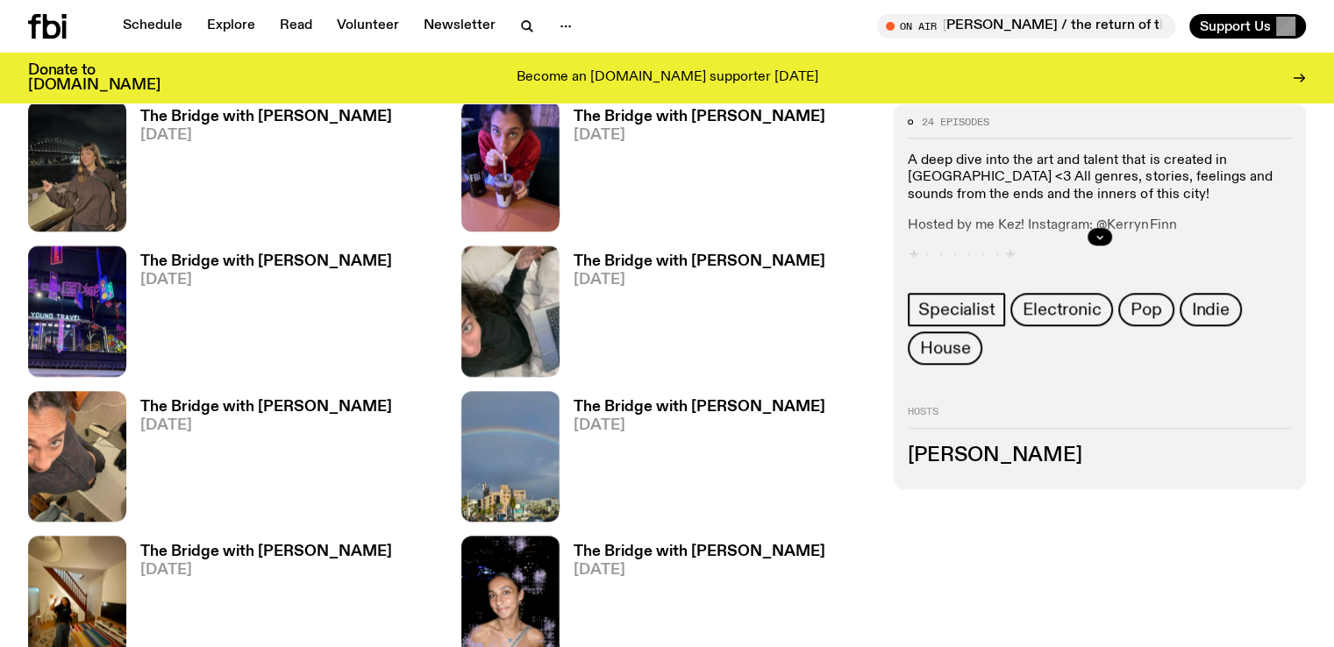
scroll to position [1599, 0]
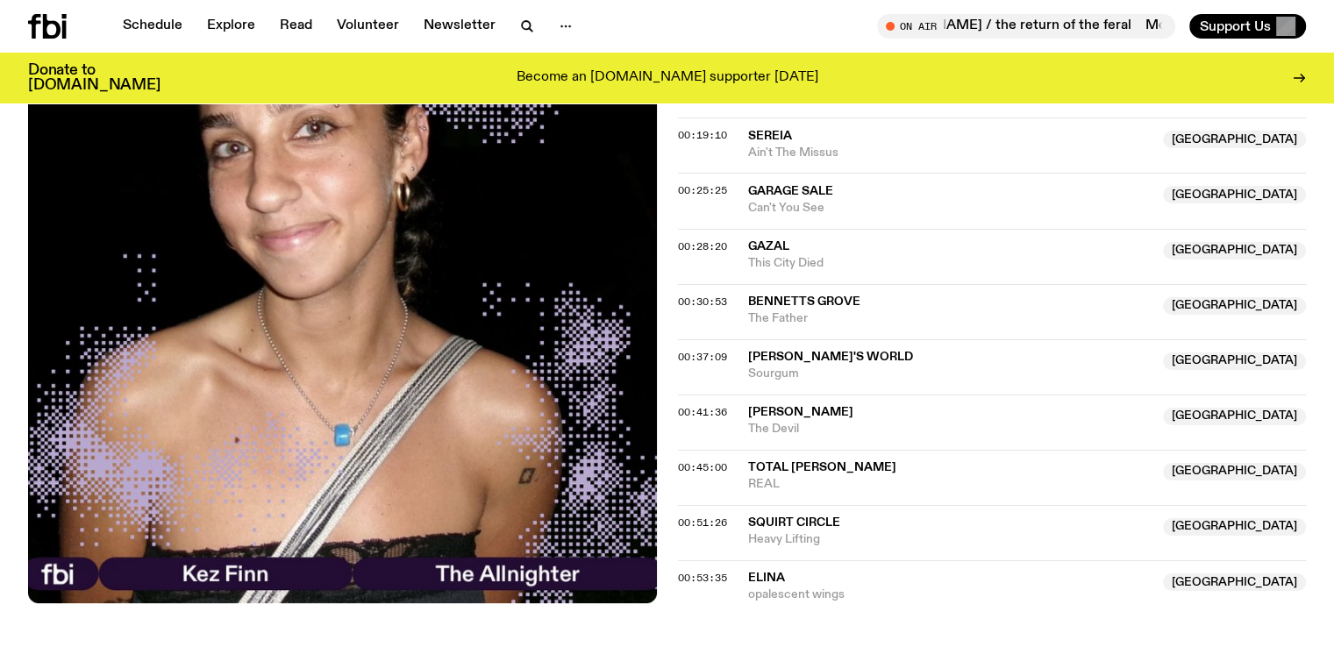
scroll to position [903, 0]
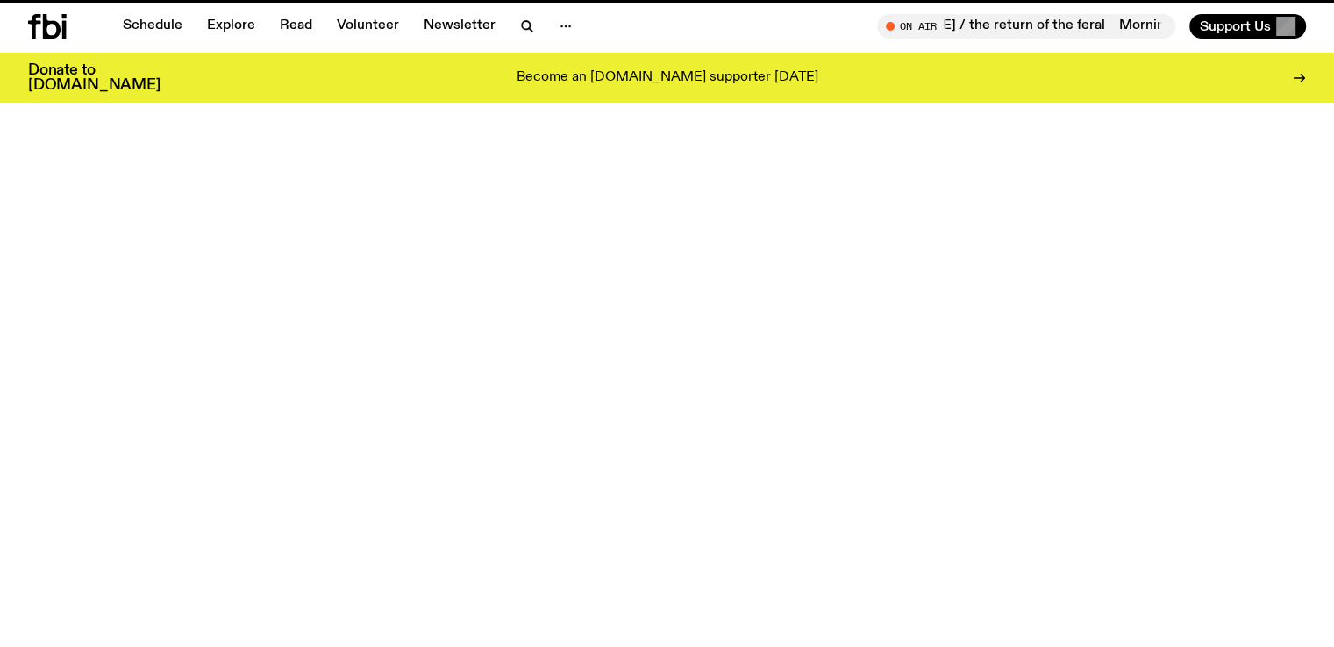
scroll to position [1599, 0]
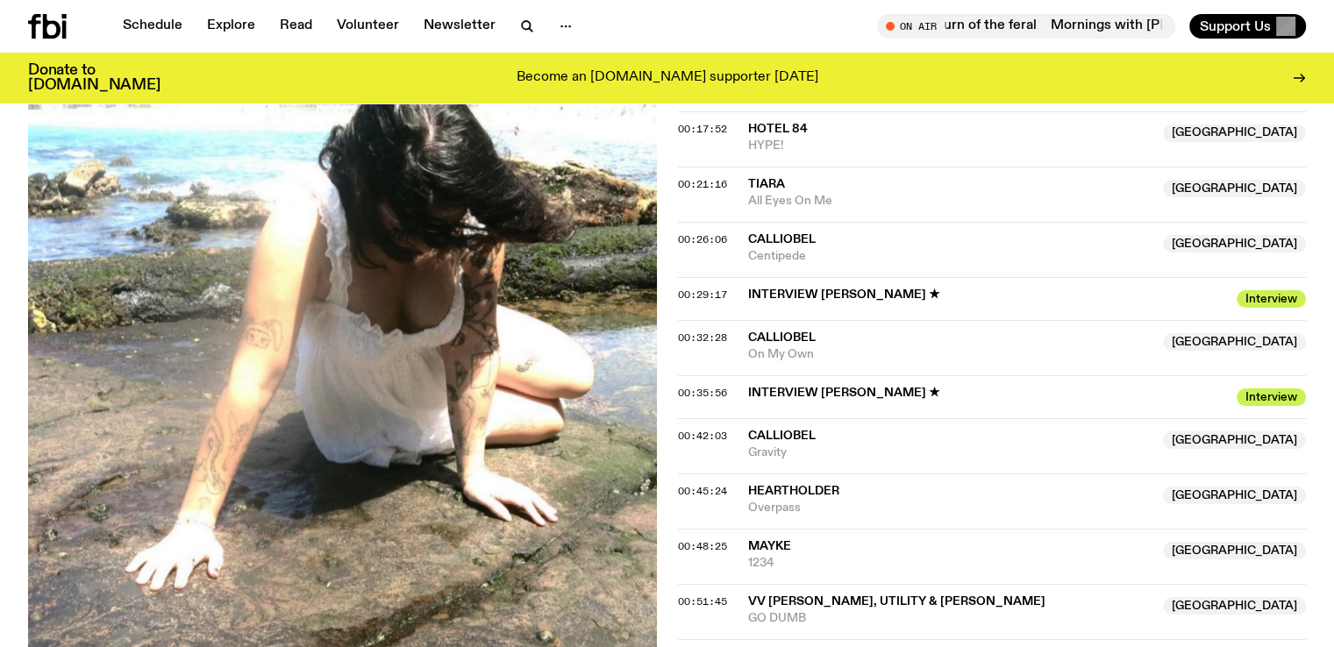
scroll to position [1102, 0]
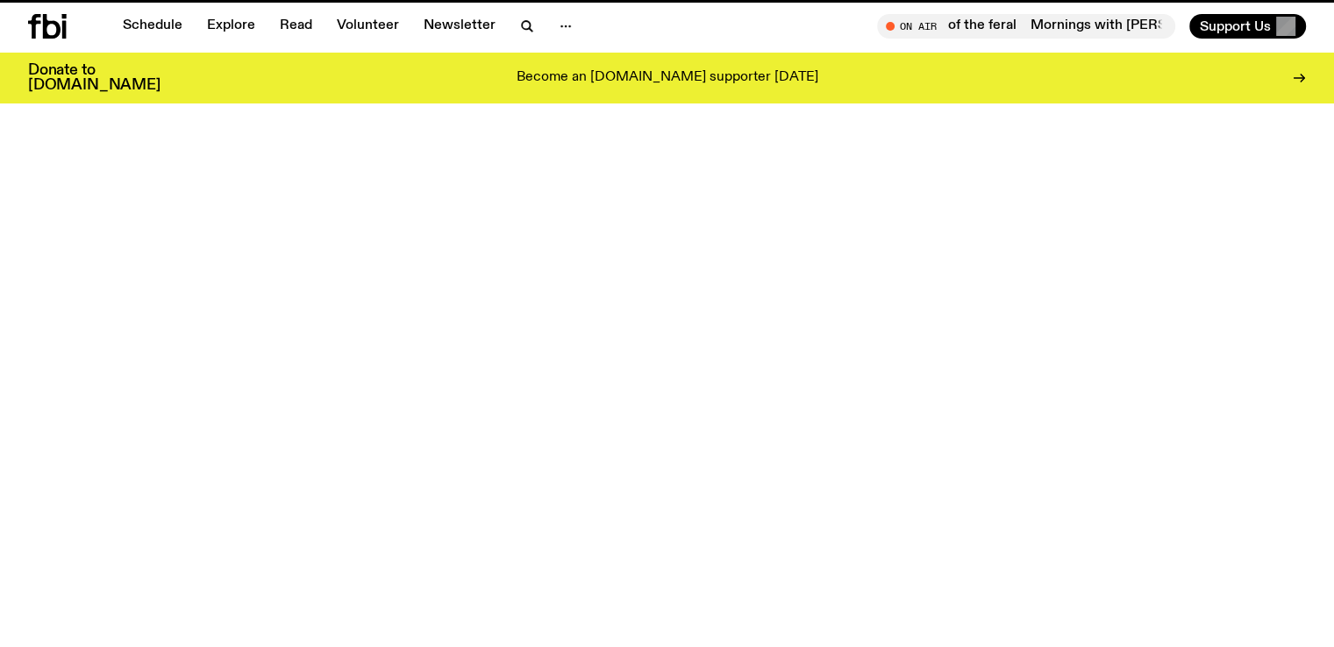
scroll to position [1599, 0]
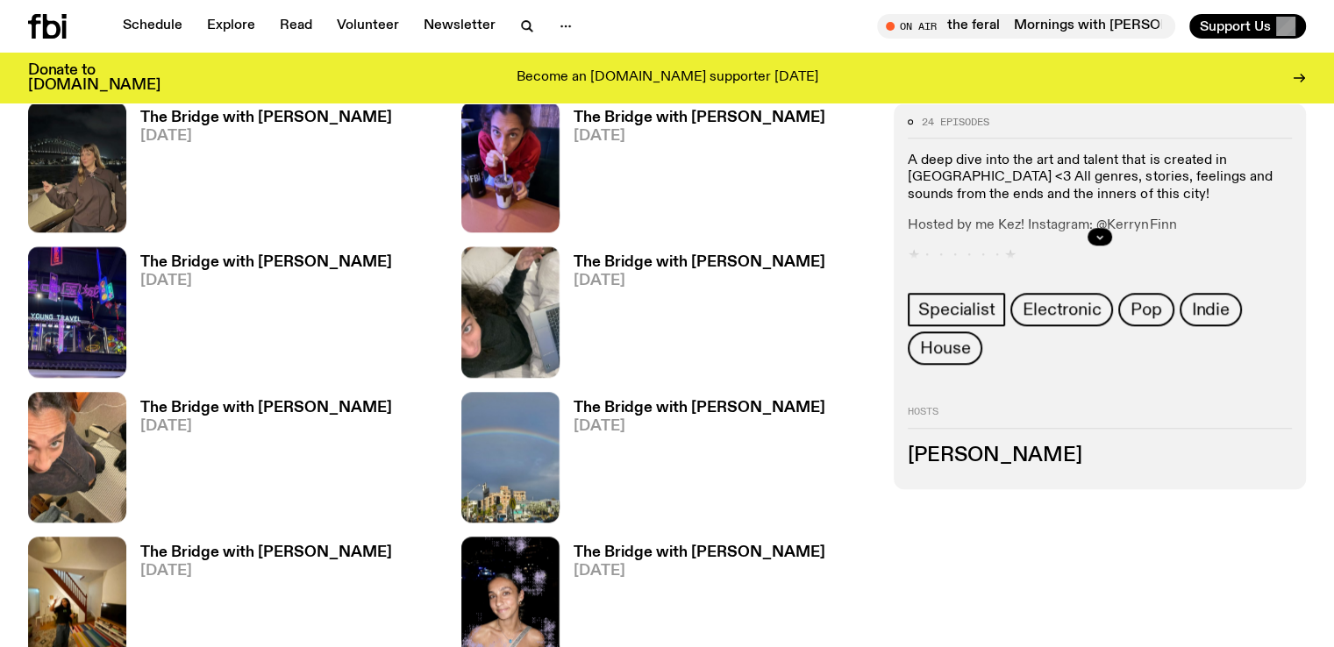
click at [574, 546] on h3 "The Bridge with [PERSON_NAME]" at bounding box center [700, 553] width 252 height 15
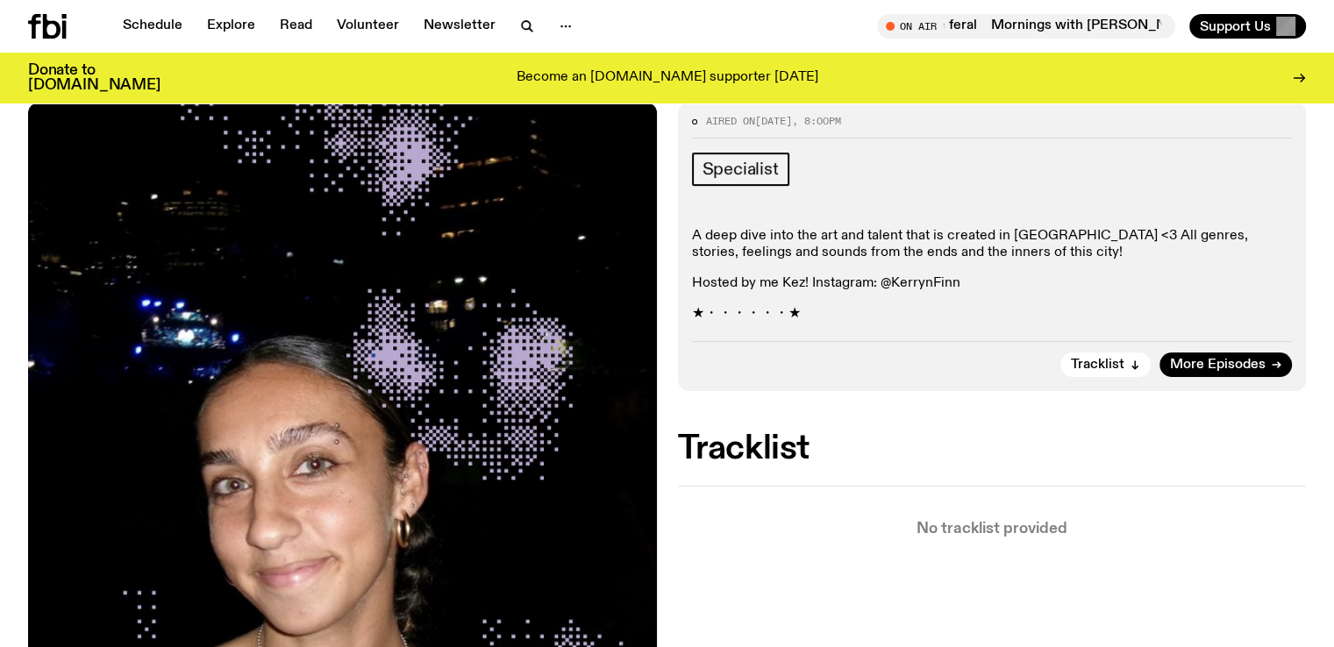
scroll to position [318, 0]
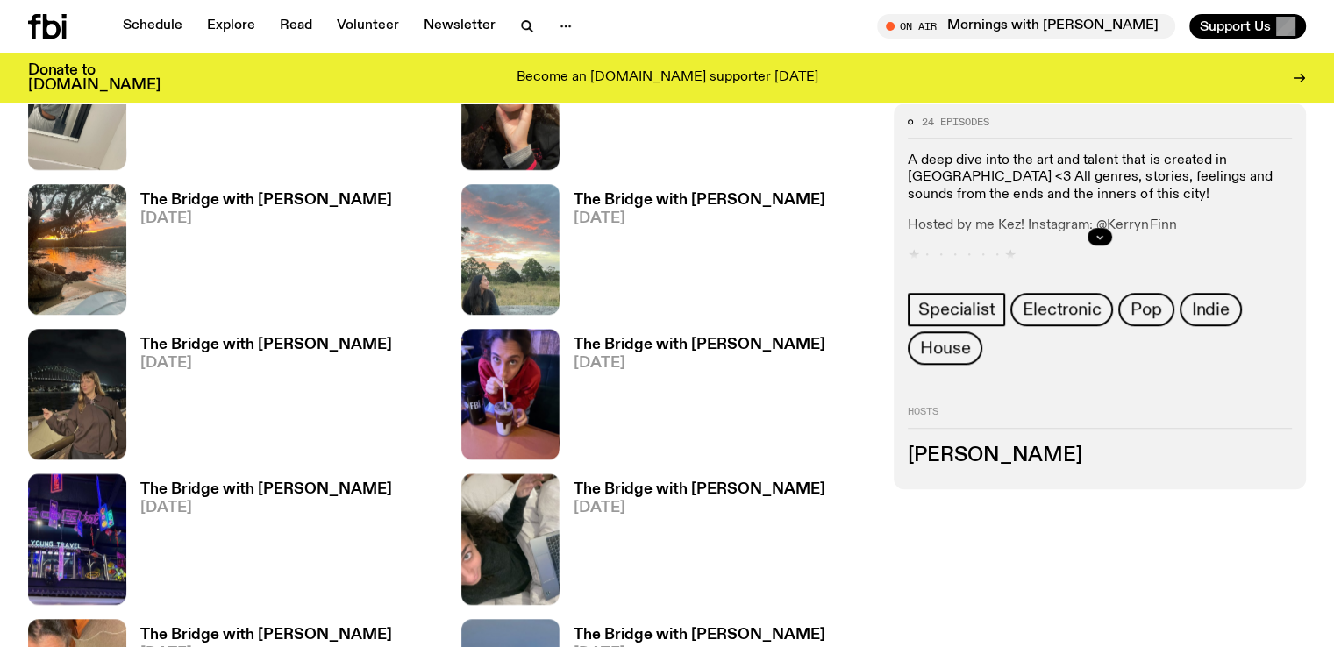
scroll to position [1371, 0]
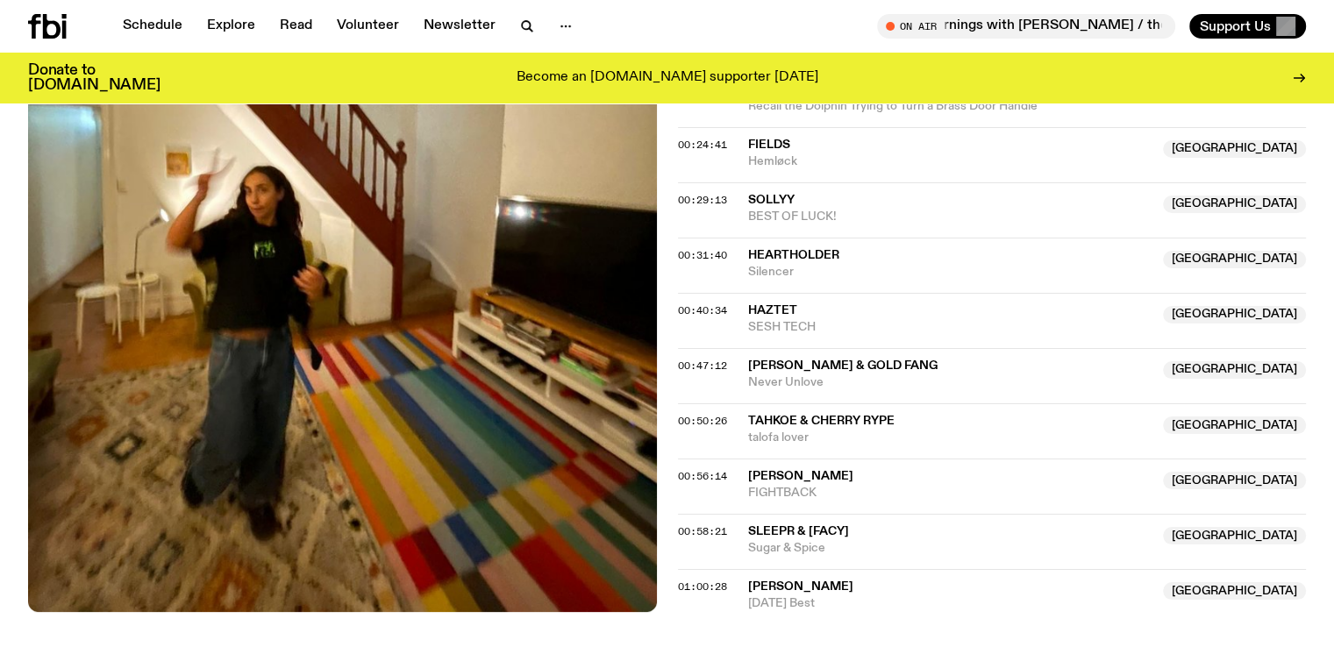
scroll to position [883, 0]
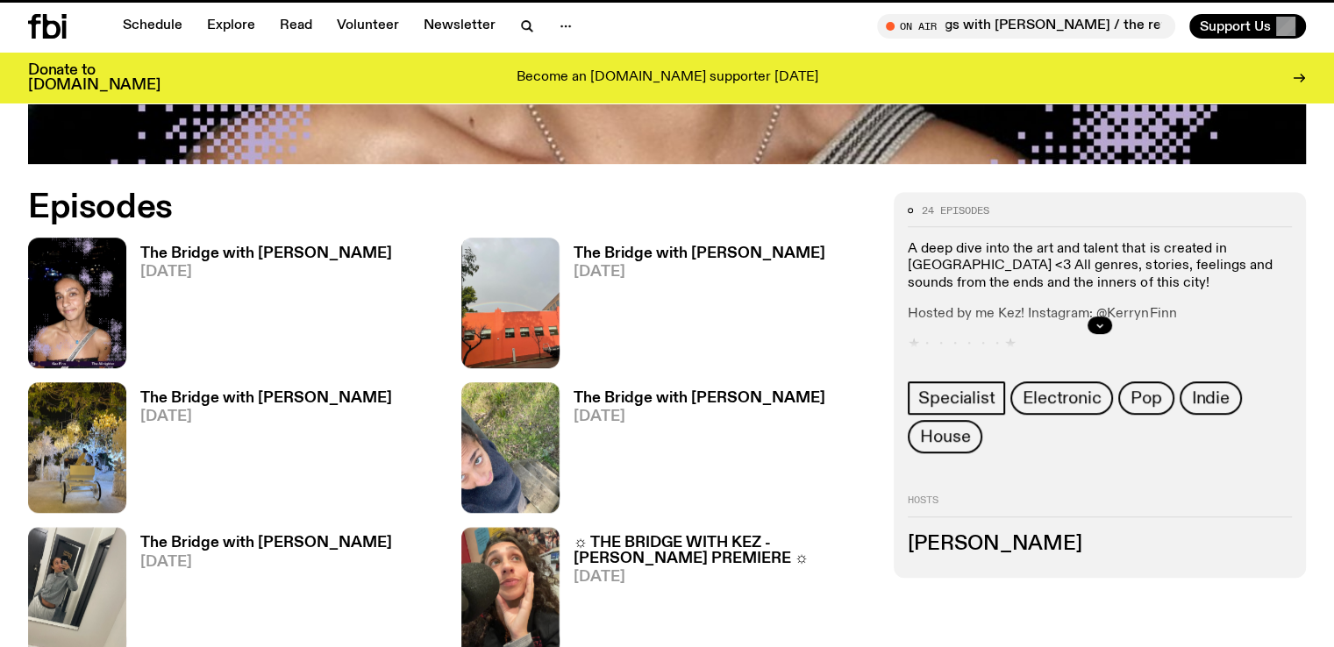
scroll to position [1371, 0]
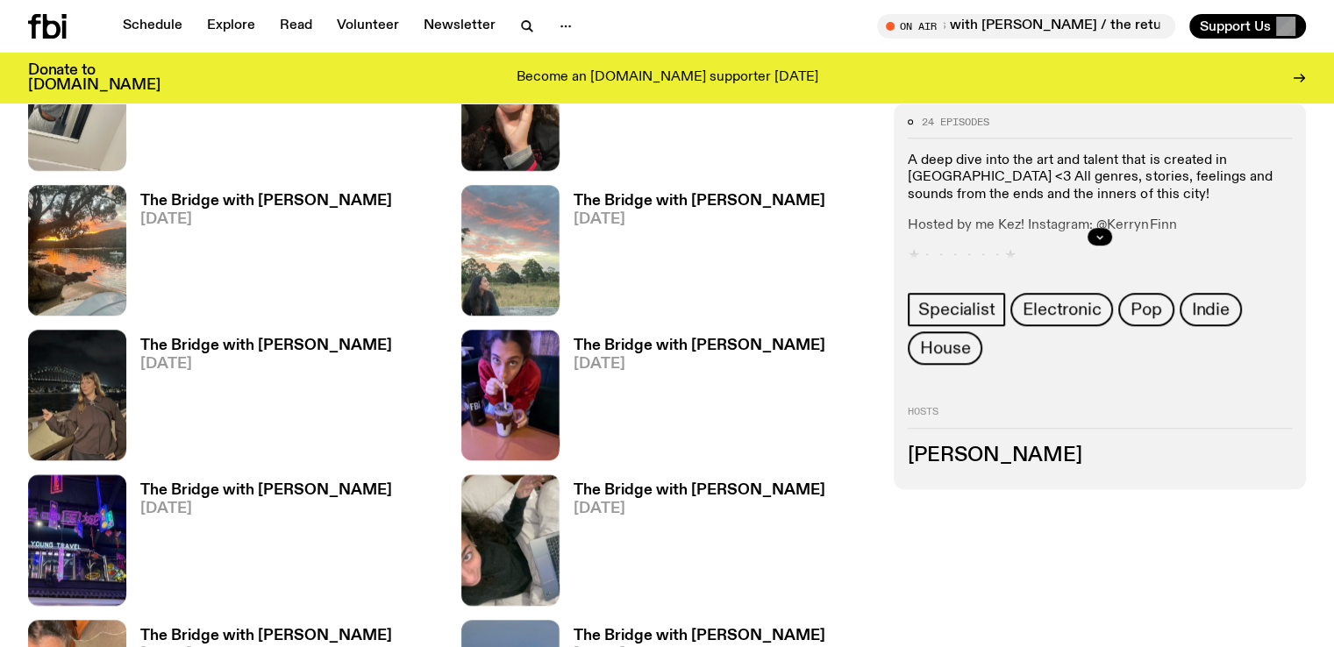
click at [574, 629] on h3 "The Bridge with [PERSON_NAME]" at bounding box center [700, 636] width 252 height 15
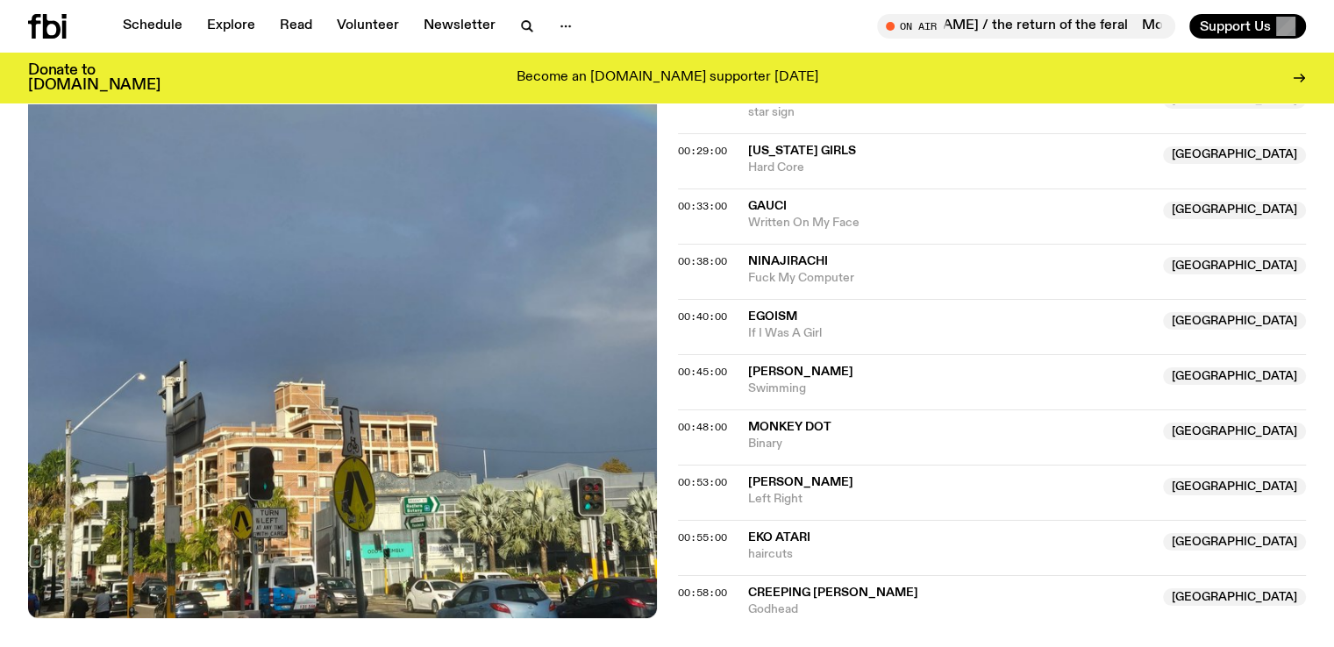
scroll to position [1039, 0]
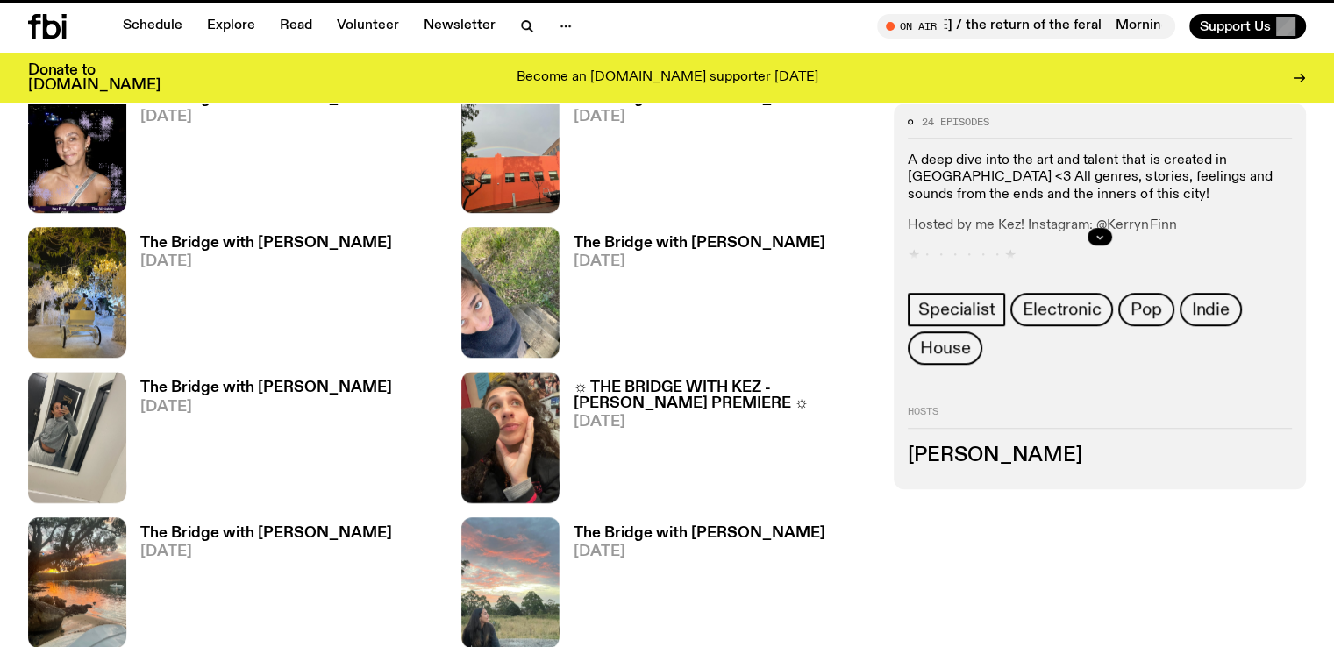
scroll to position [1371, 0]
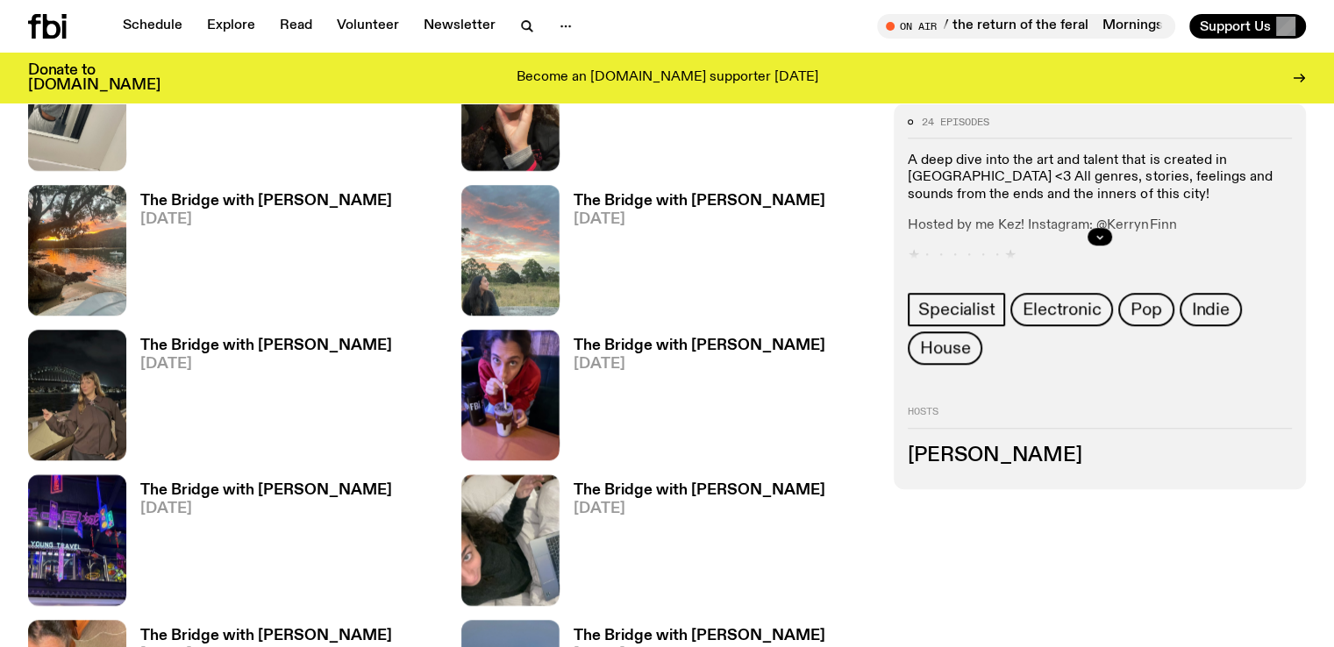
click at [256, 629] on h3 "The Bridge with [PERSON_NAME]" at bounding box center [266, 636] width 252 height 15
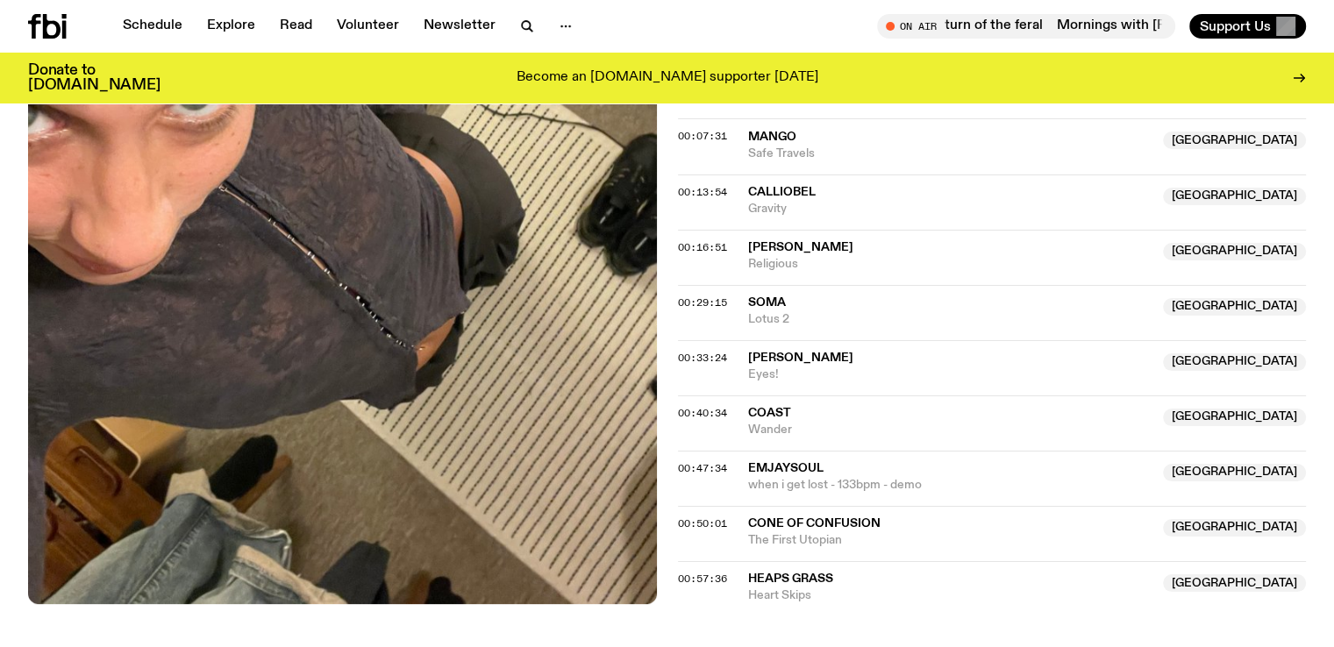
scroll to position [725, 0]
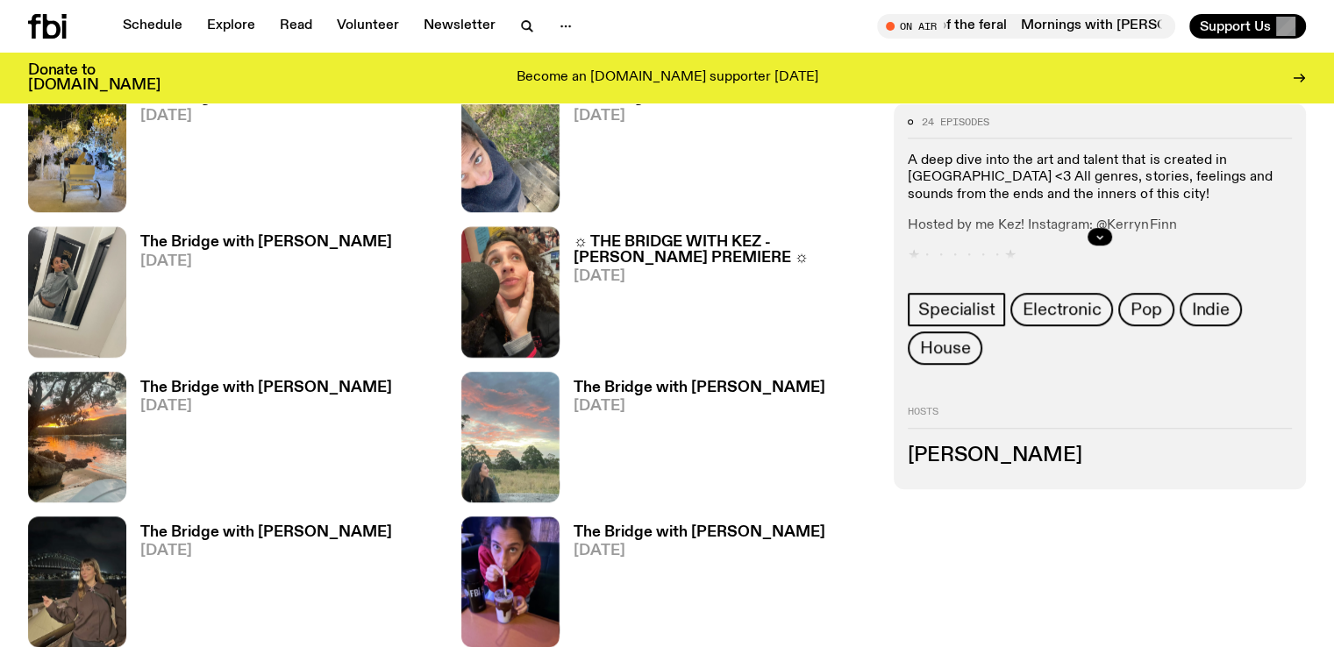
scroll to position [1179, 0]
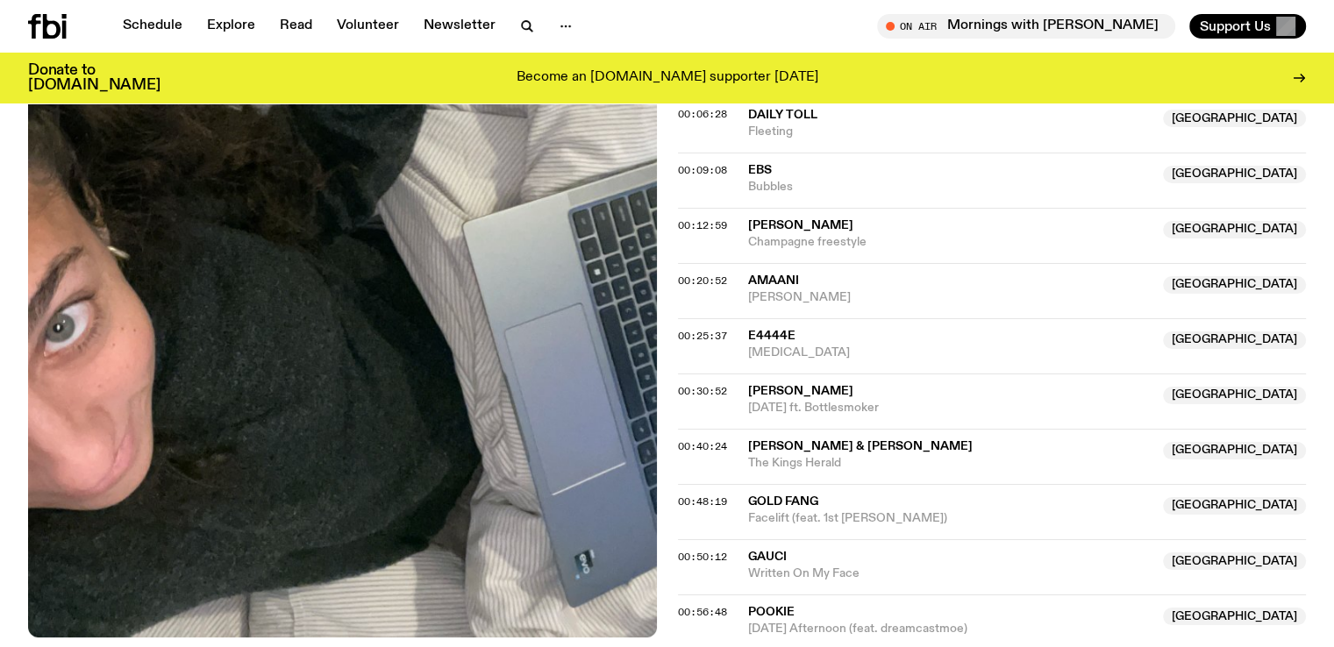
scroll to position [747, 0]
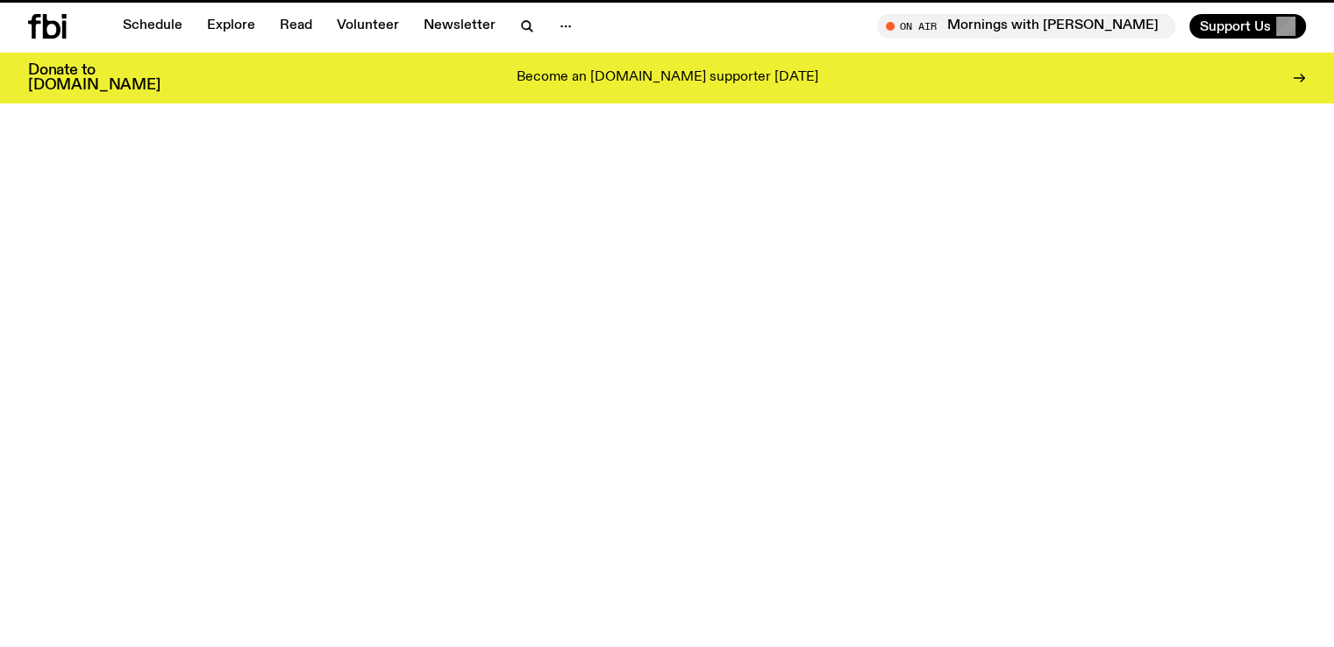
scroll to position [1179, 0]
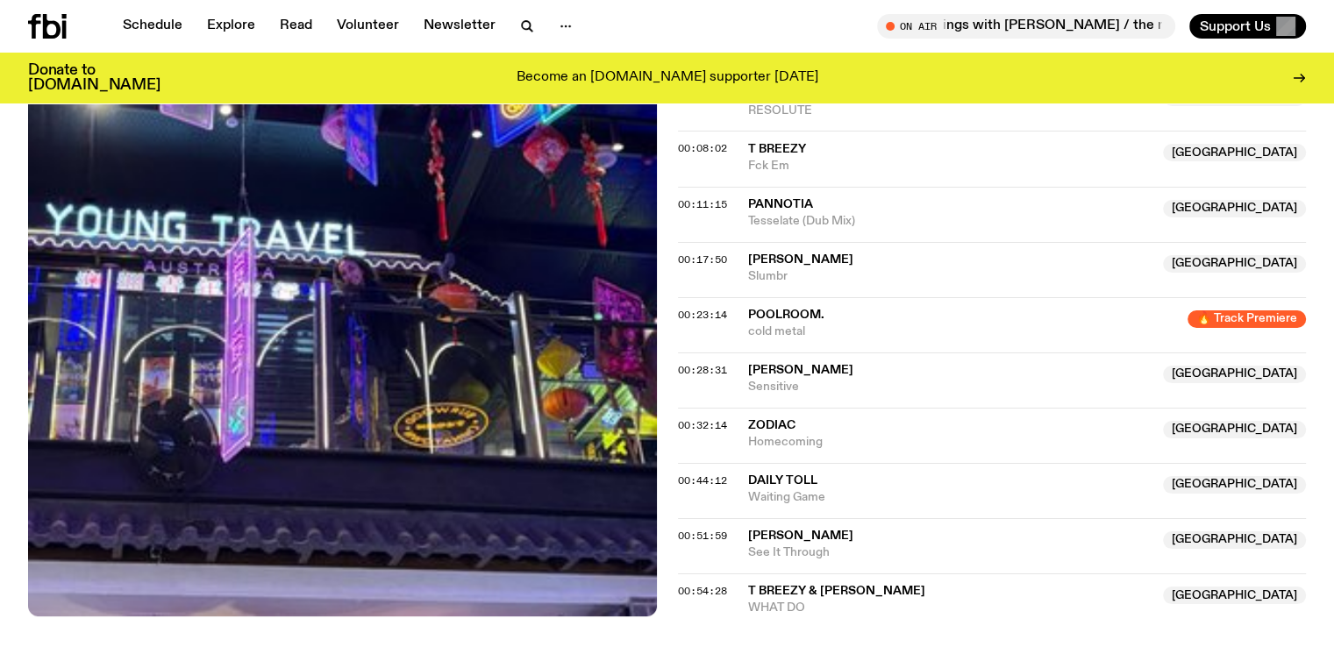
scroll to position [711, 0]
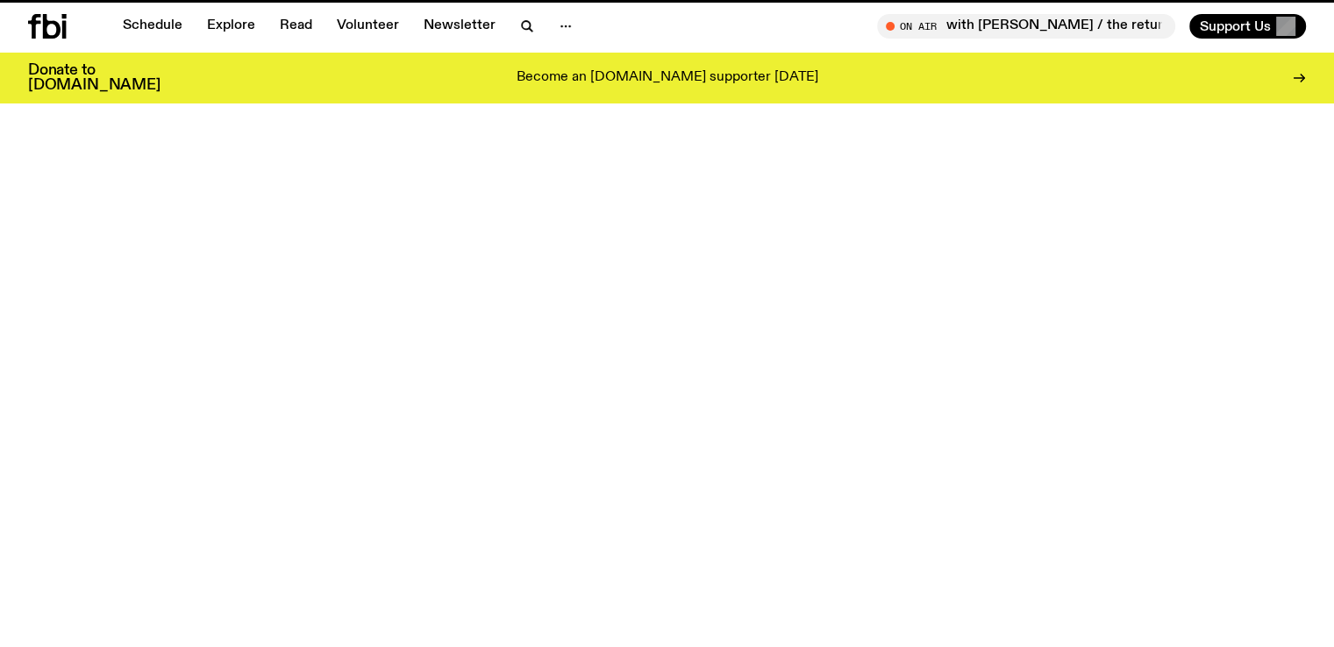
scroll to position [1179, 0]
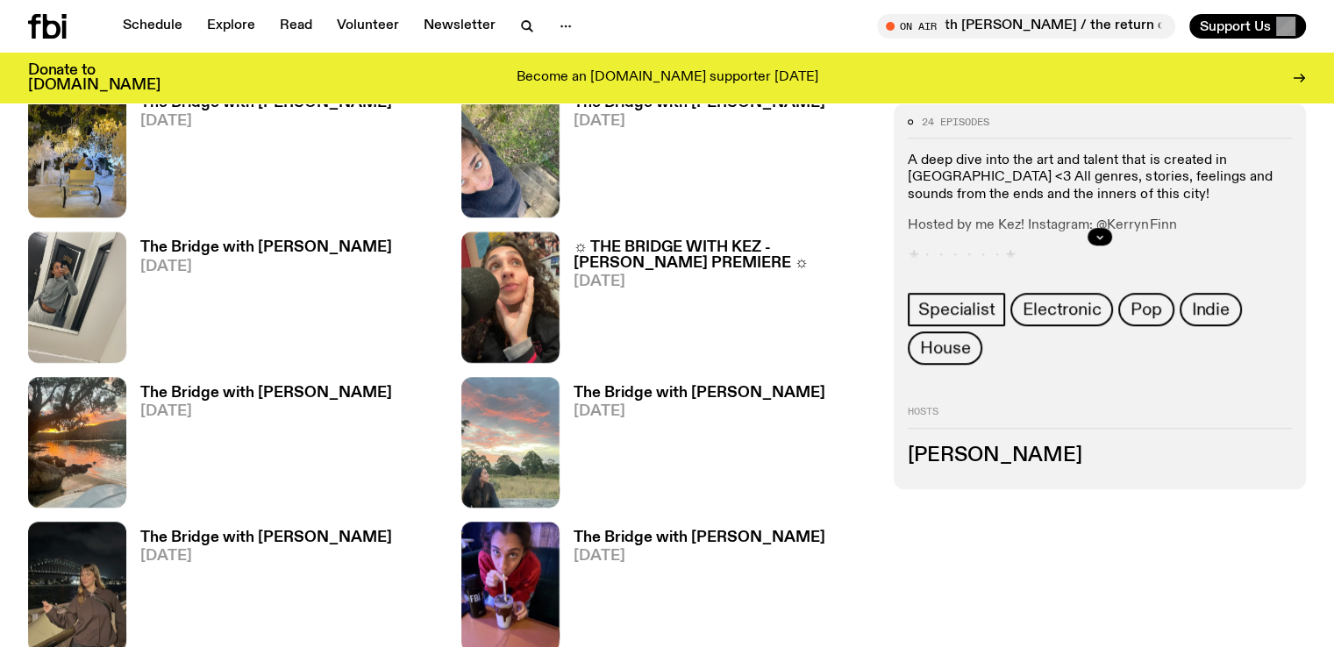
click at [574, 531] on h3 "The Bridge with [PERSON_NAME]" at bounding box center [700, 538] width 252 height 15
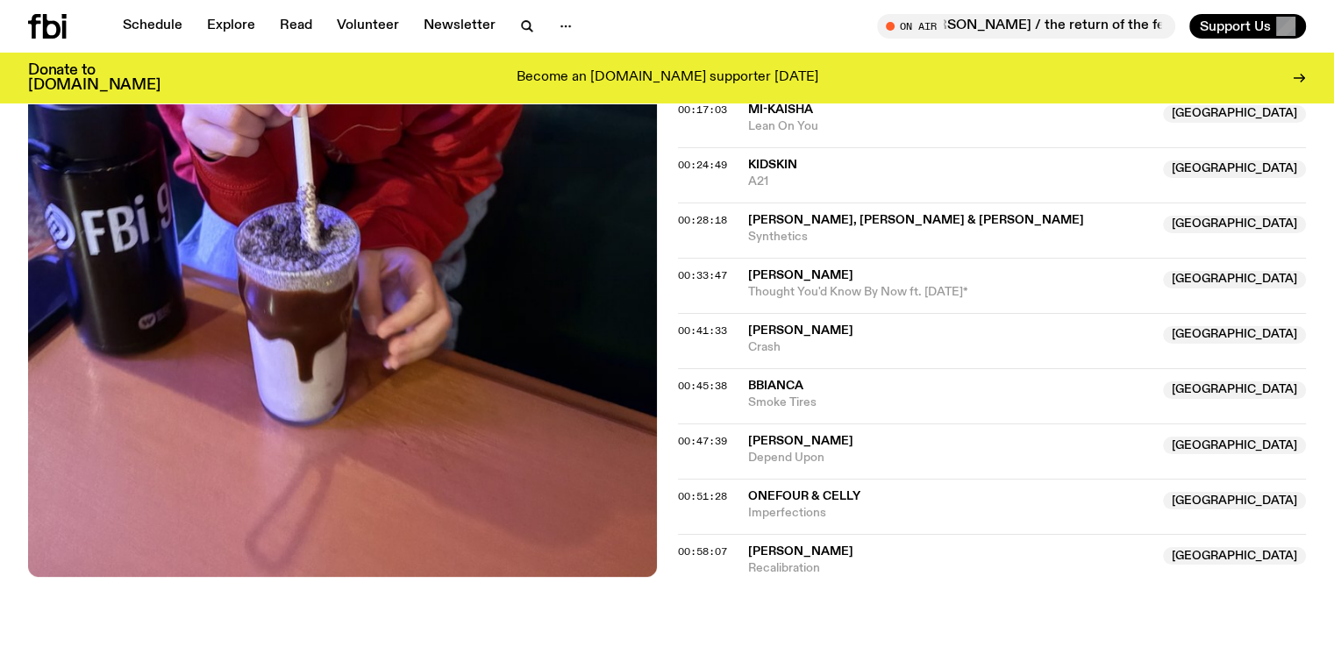
scroll to position [866, 0]
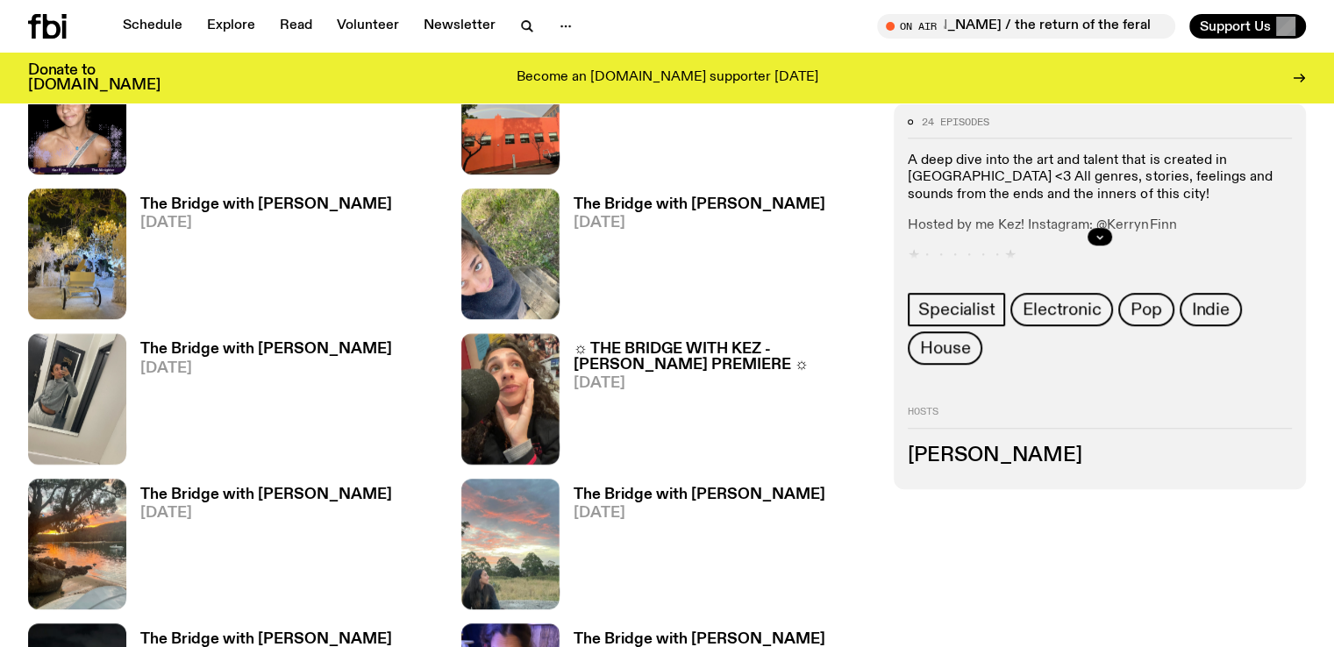
scroll to position [1068, 0]
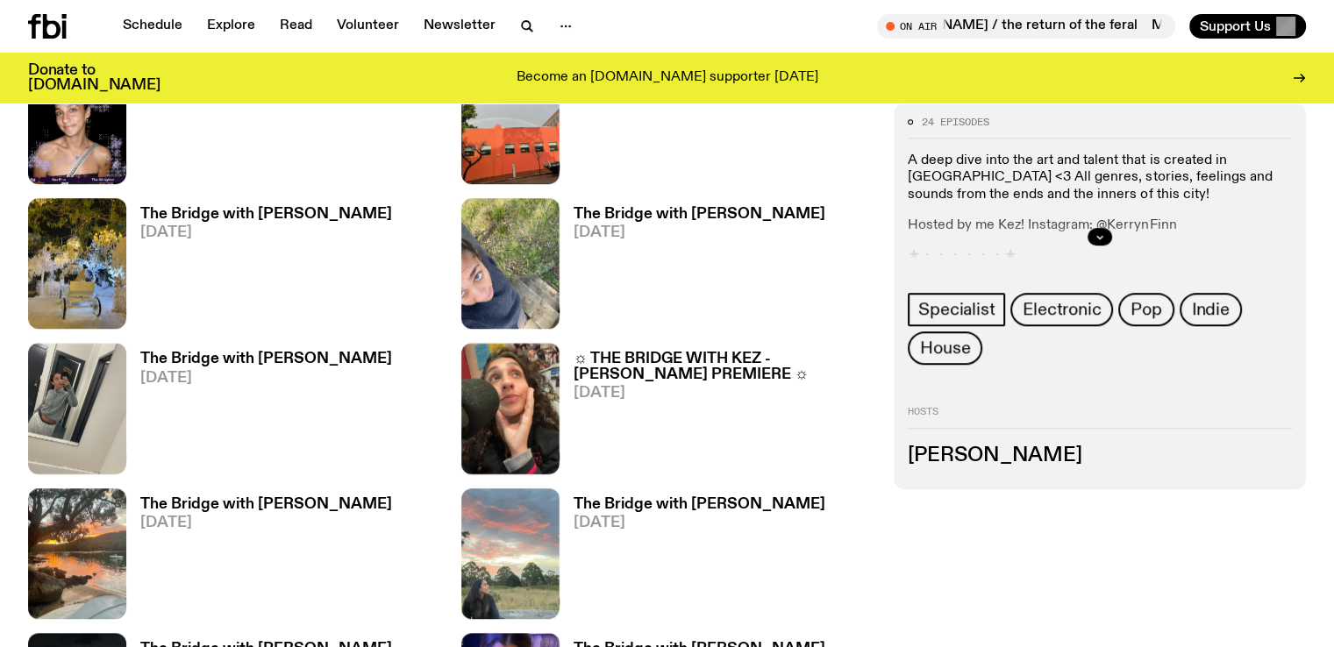
click at [392, 642] on h3 "The Bridge with [PERSON_NAME]" at bounding box center [266, 649] width 252 height 15
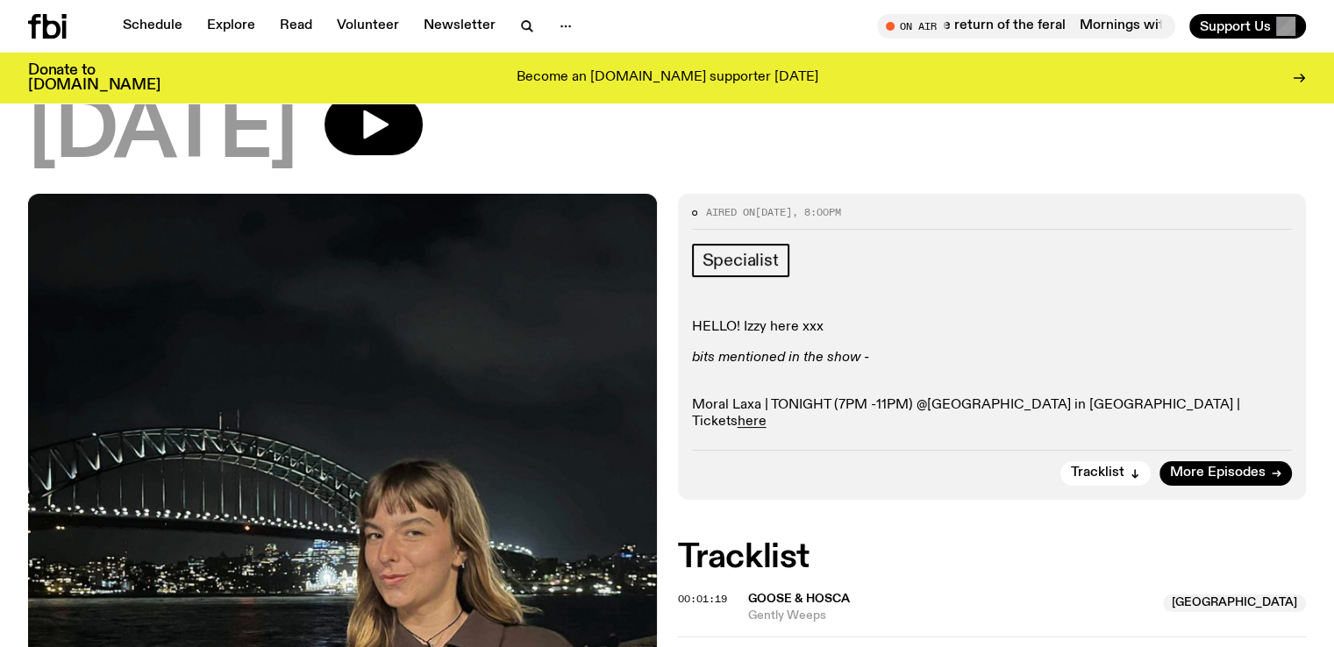
scroll to position [458, 0]
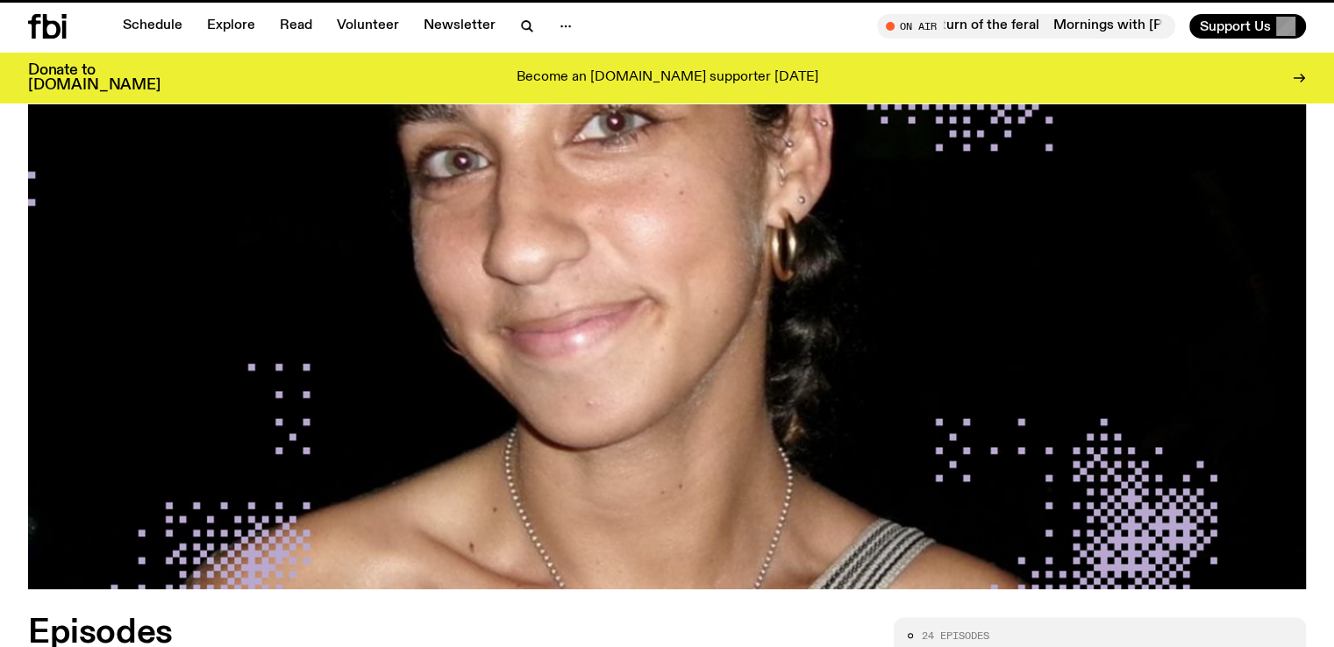
scroll to position [1068, 0]
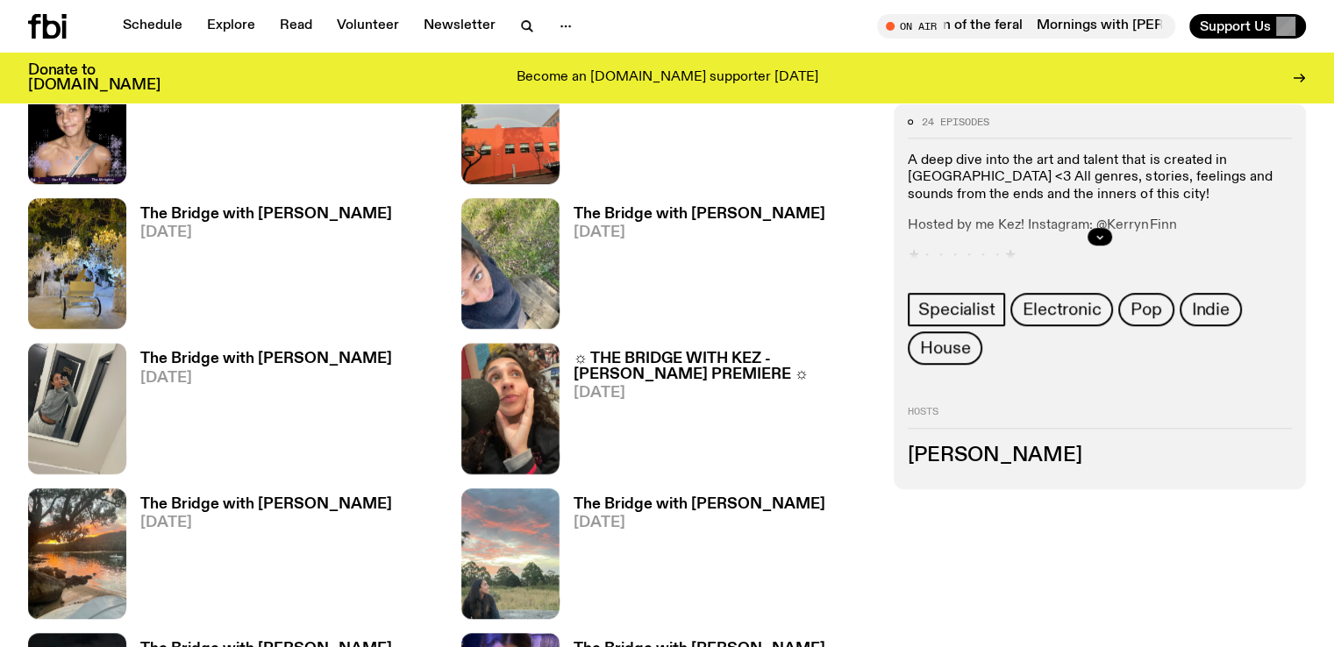
click at [574, 497] on h3 "The Bridge with [PERSON_NAME]" at bounding box center [700, 504] width 252 height 15
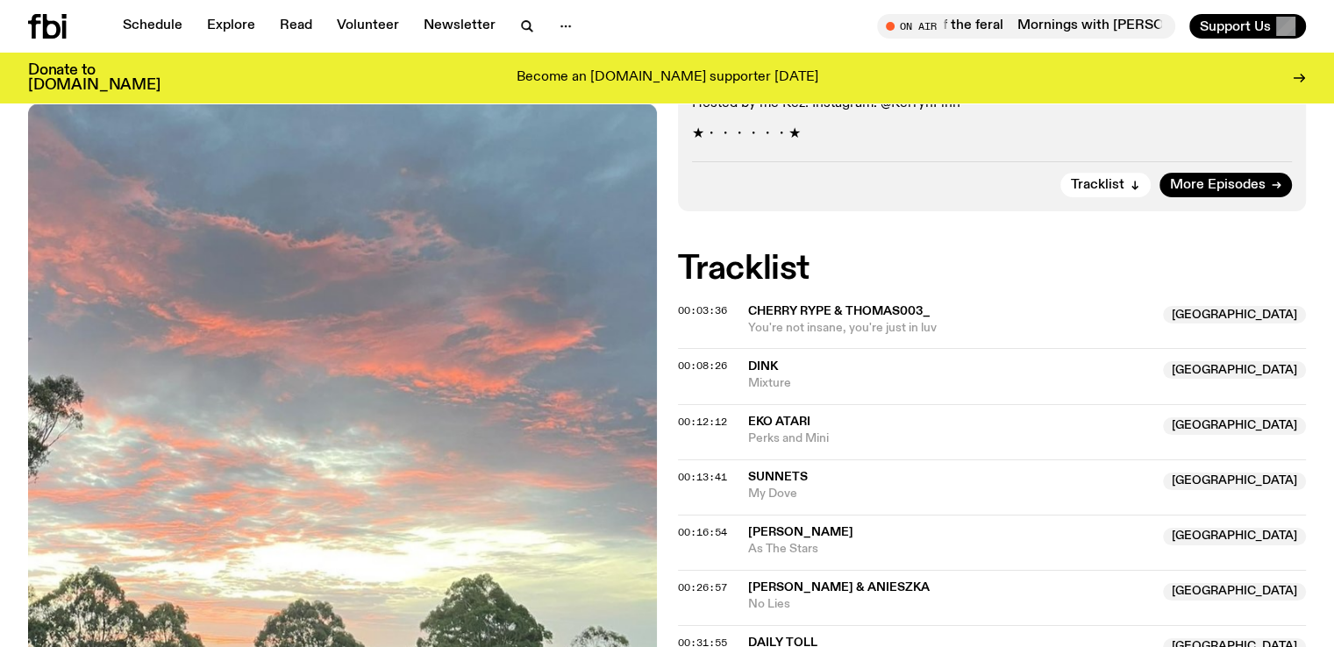
scroll to position [495, 0]
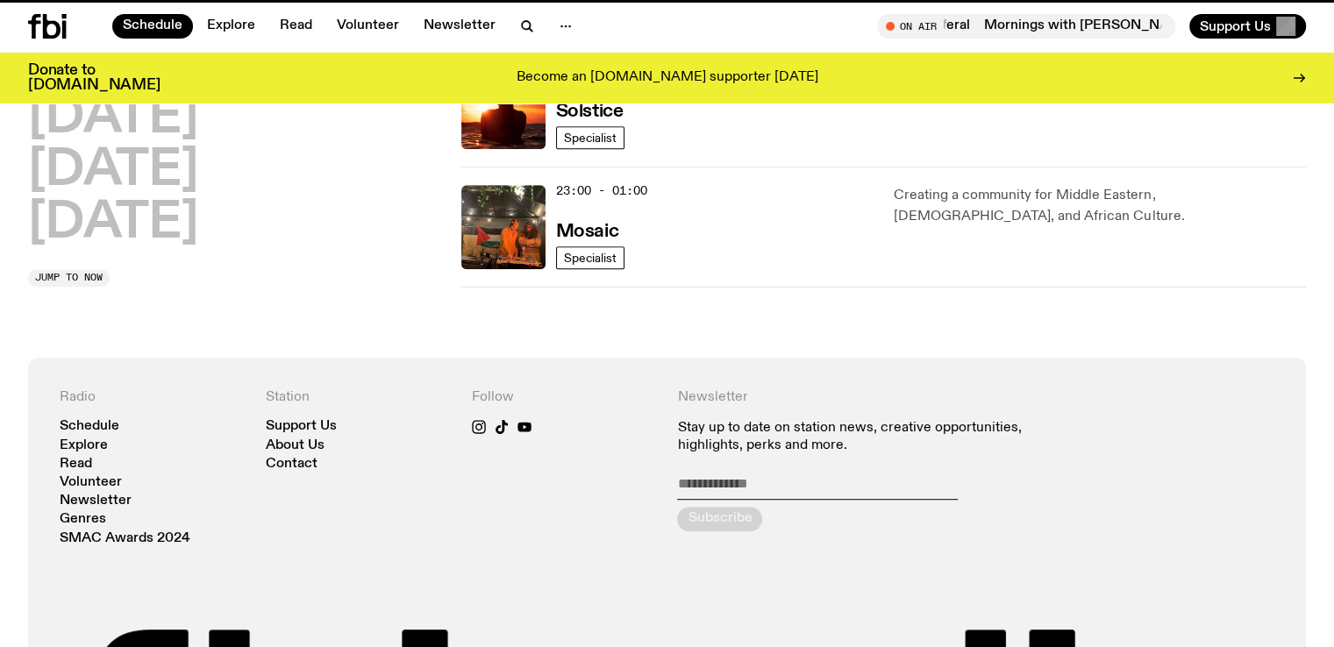
scroll to position [661, 0]
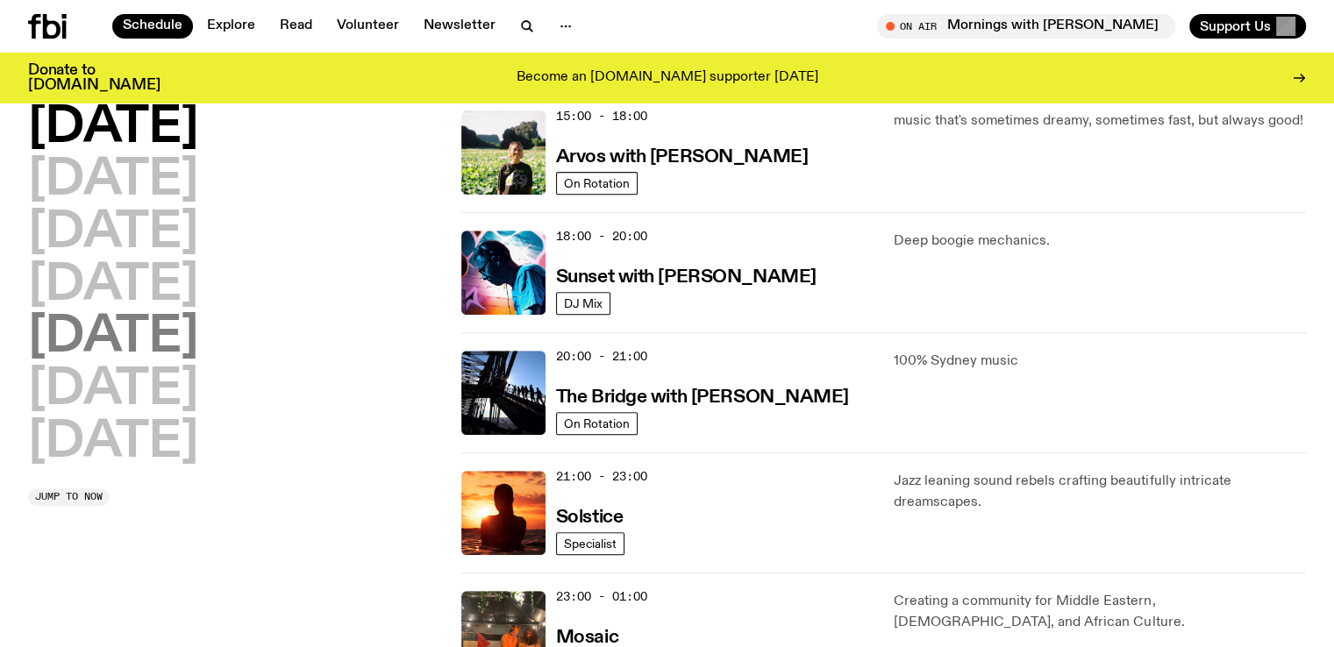
click at [124, 330] on h2 "[DATE]" at bounding box center [113, 337] width 170 height 49
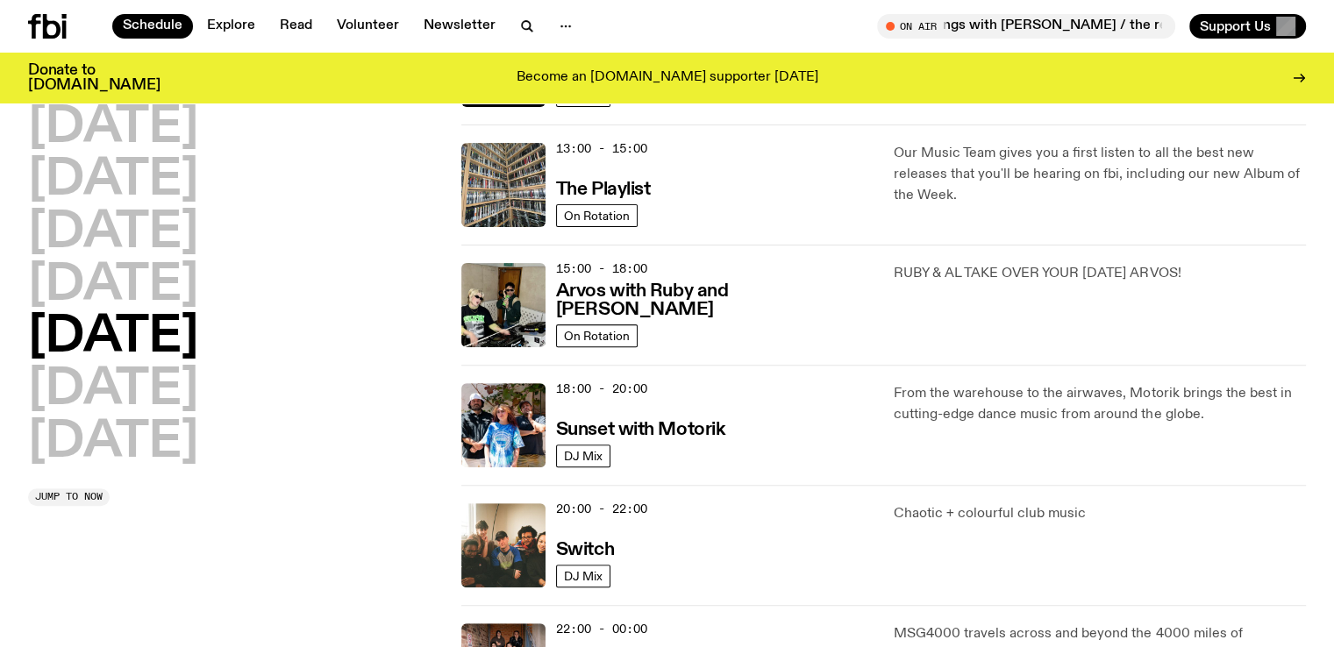
scroll to position [512, 0]
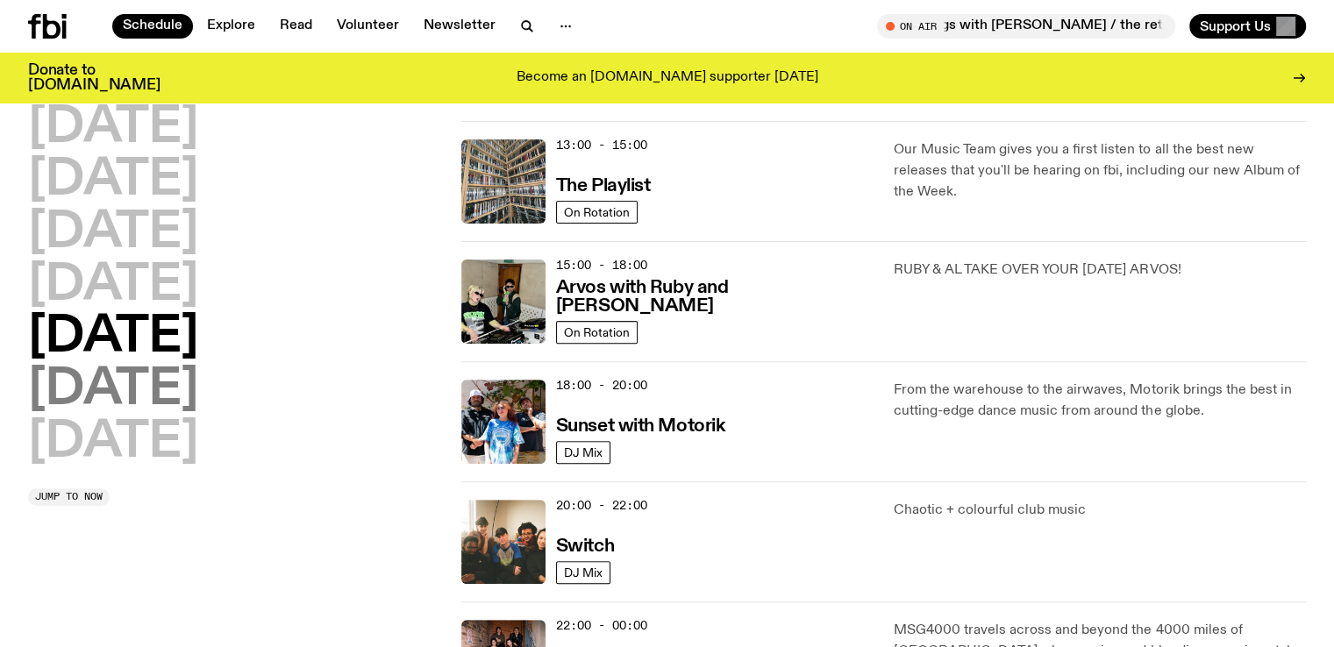
click at [198, 384] on h2 "[DATE]" at bounding box center [113, 390] width 170 height 49
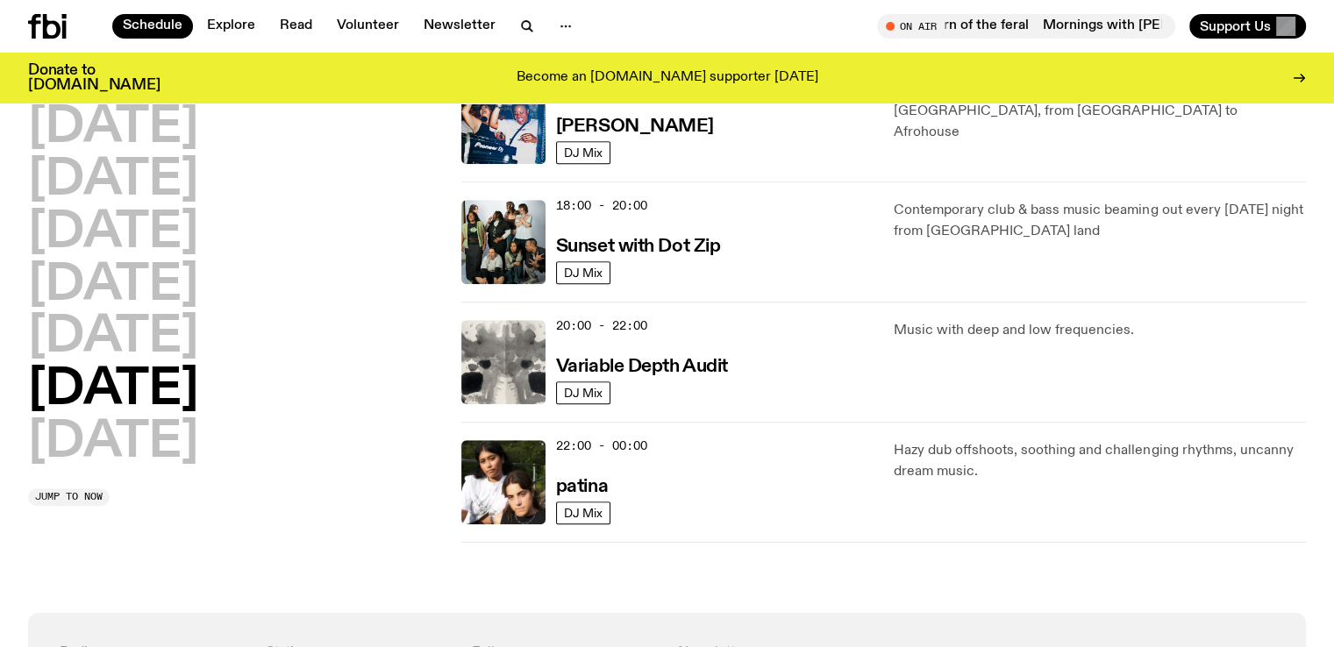
scroll to position [1053, 0]
click at [179, 436] on h2 "[DATE]" at bounding box center [113, 442] width 170 height 49
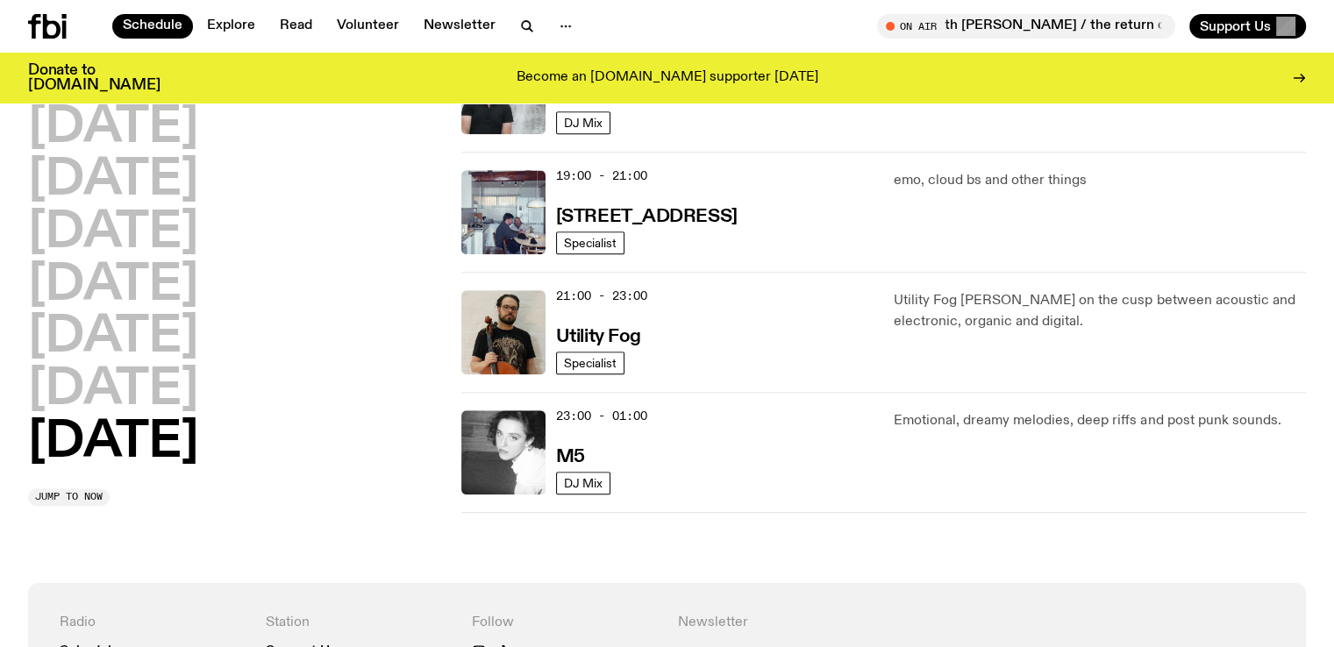
scroll to position [1221, 0]
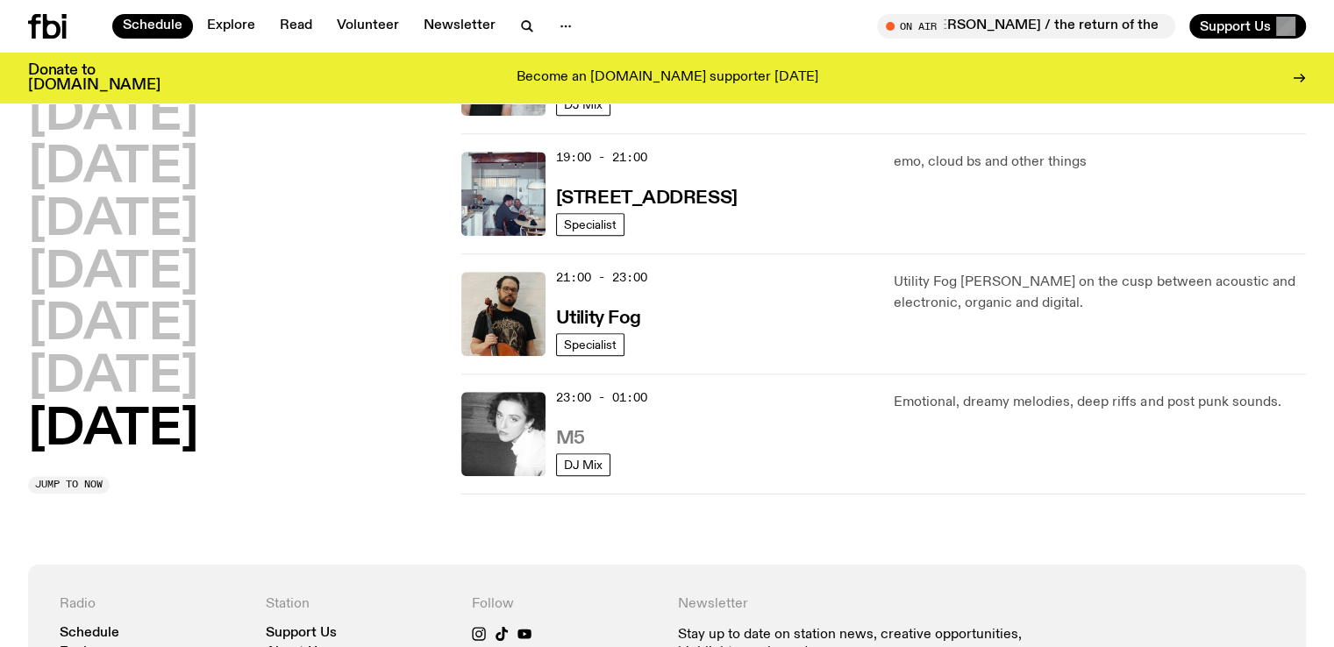
click at [575, 432] on h3 "M5" at bounding box center [570, 439] width 29 height 18
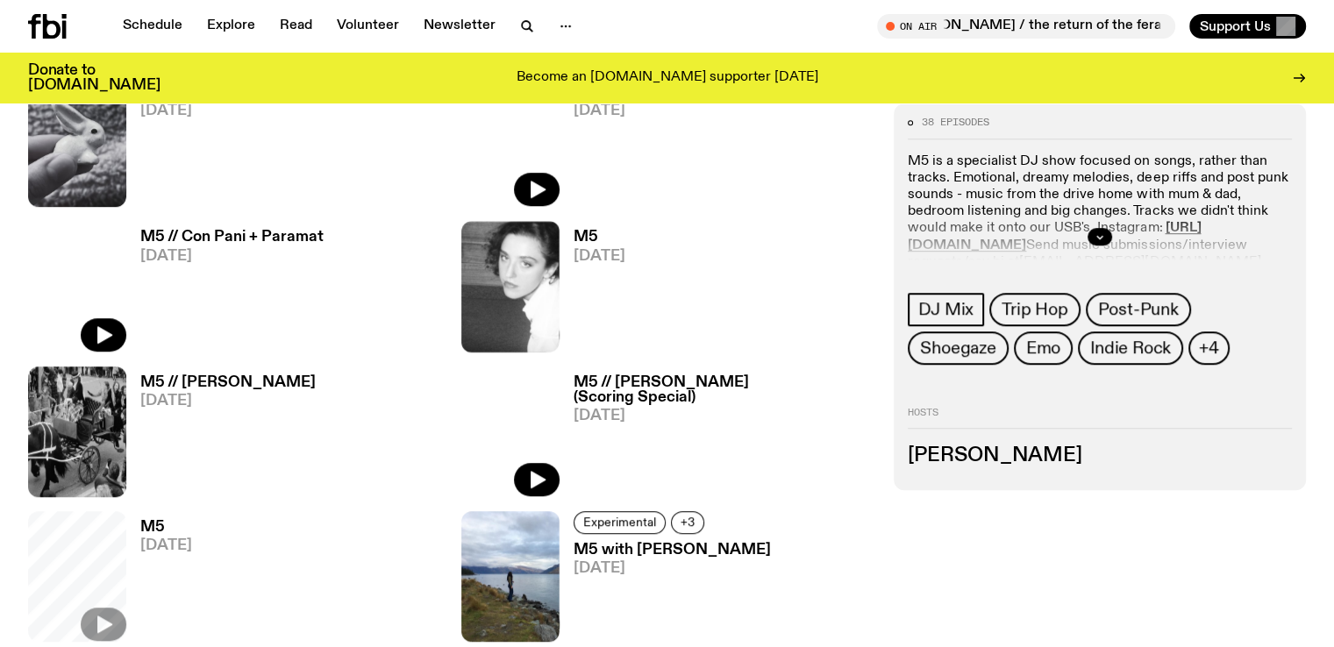
scroll to position [905, 0]
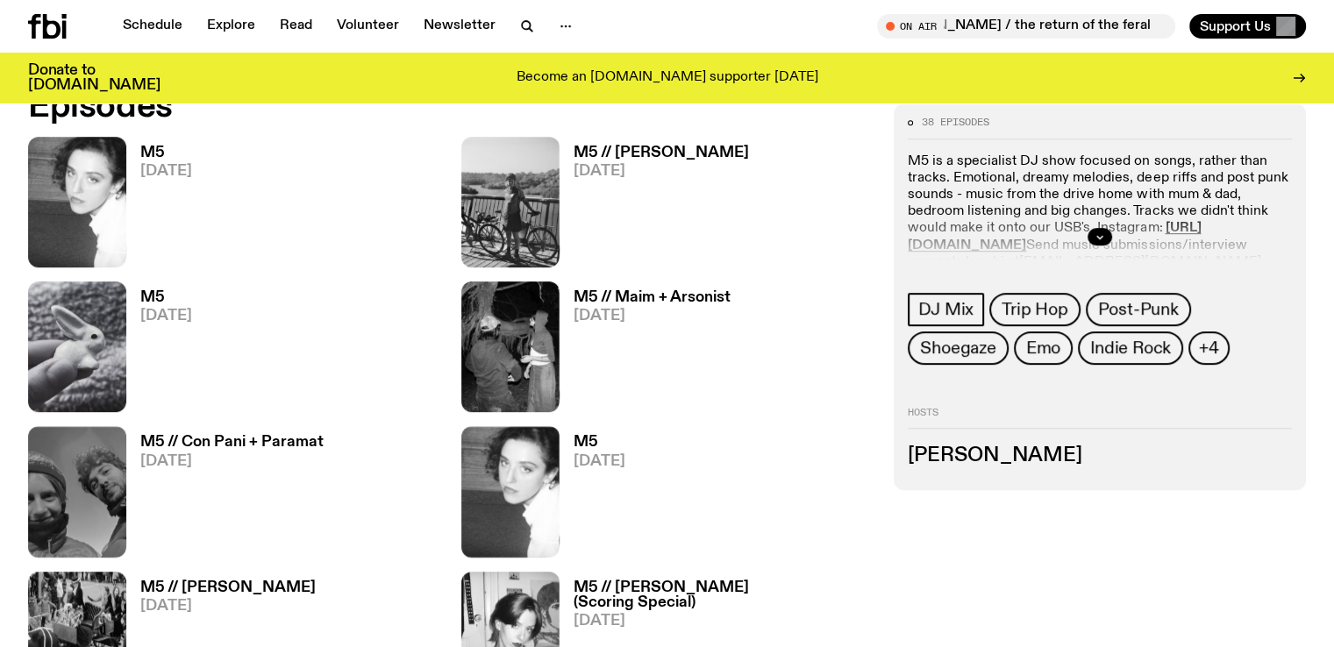
click at [156, 147] on h3 "M5" at bounding box center [166, 153] width 52 height 15
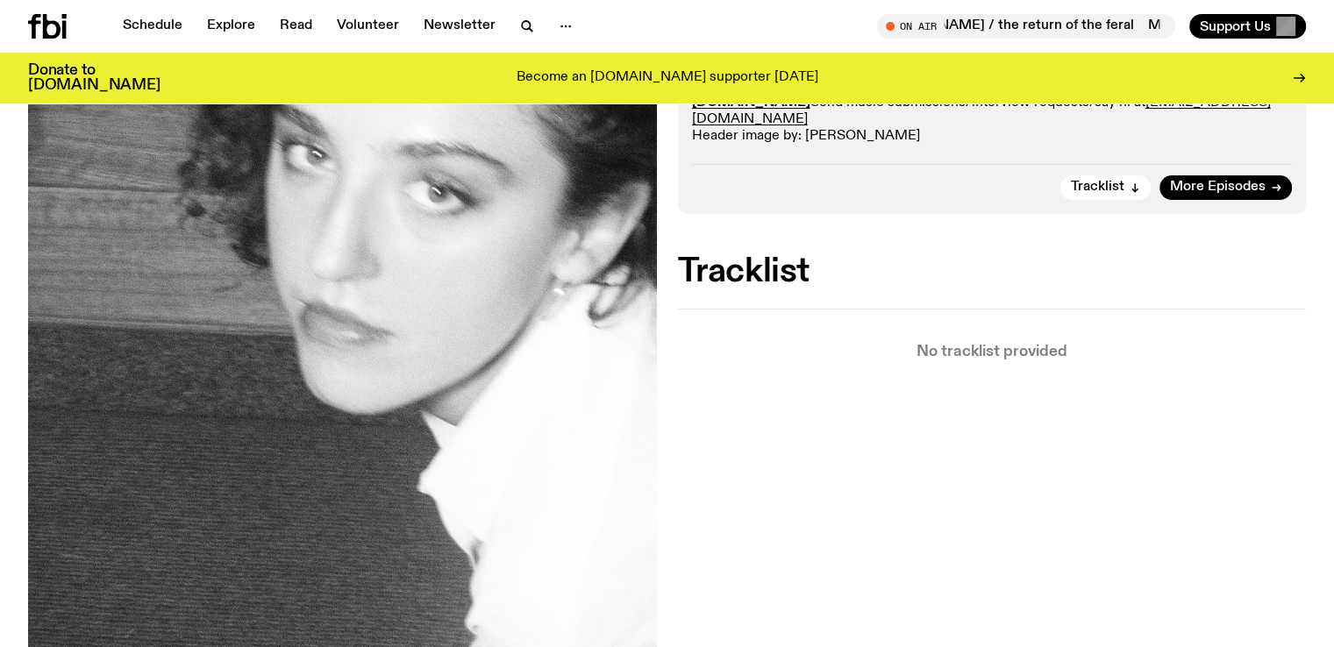
scroll to position [420, 0]
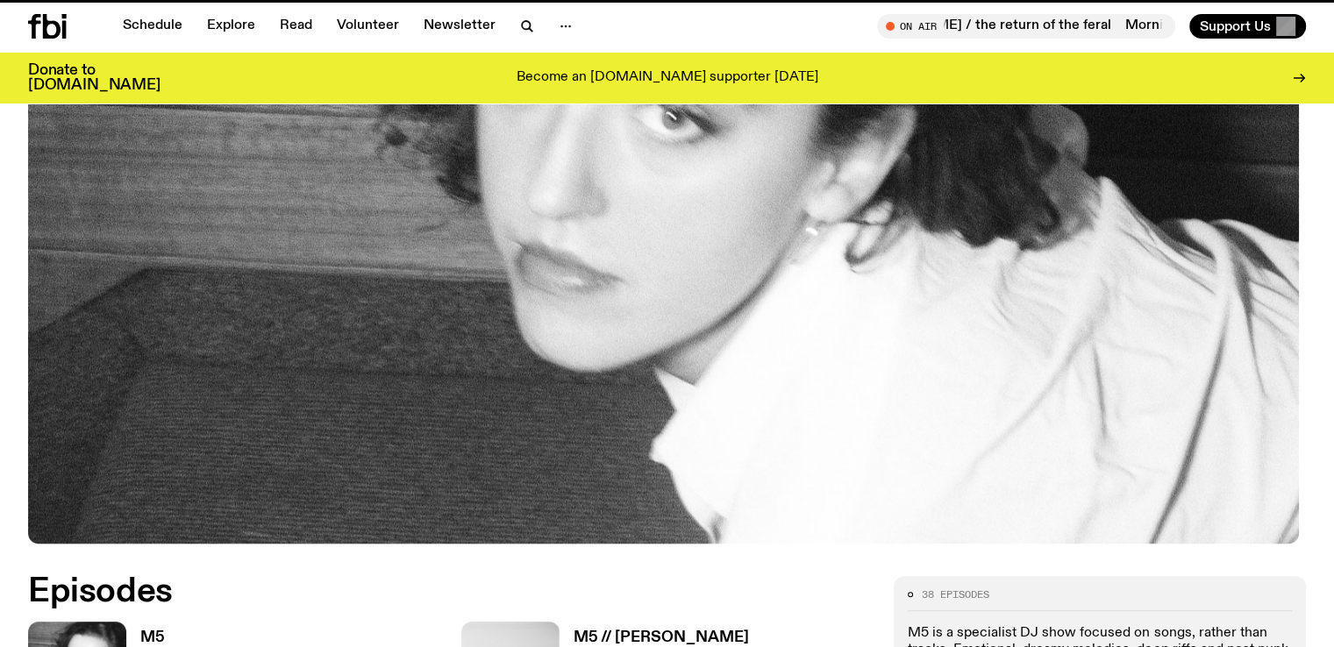
scroll to position [905, 0]
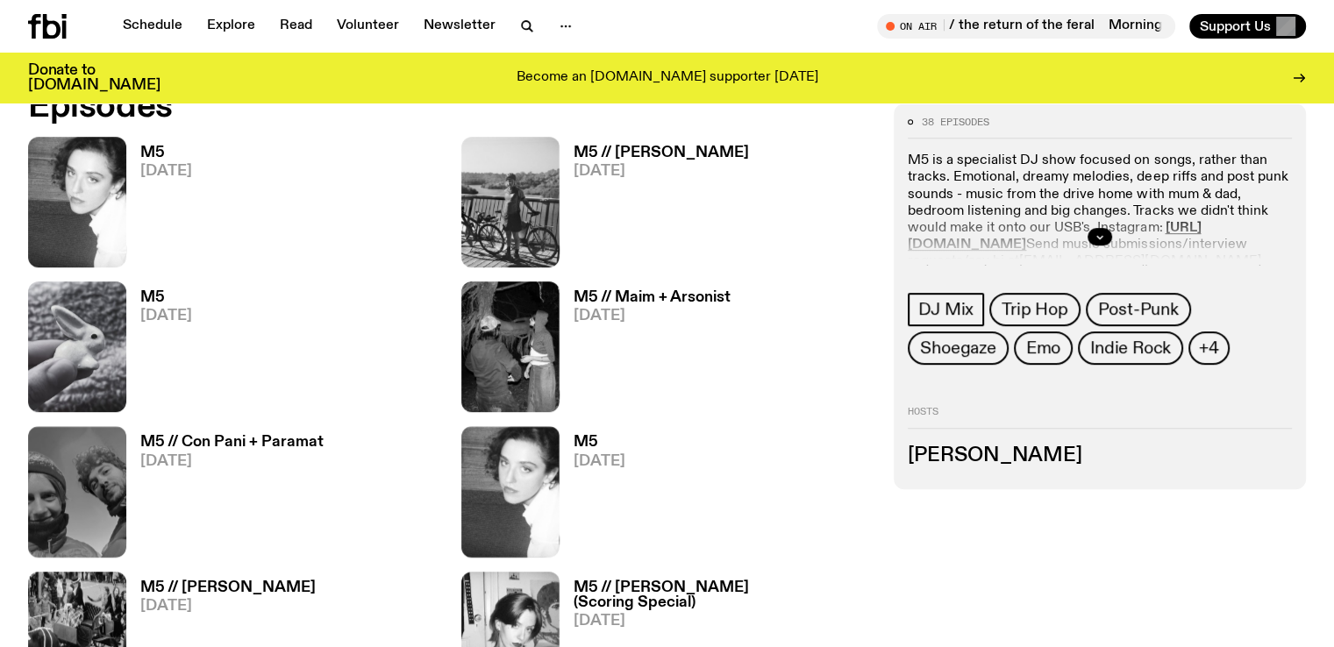
click at [574, 146] on h3 "M5 // [PERSON_NAME]" at bounding box center [661, 153] width 175 height 15
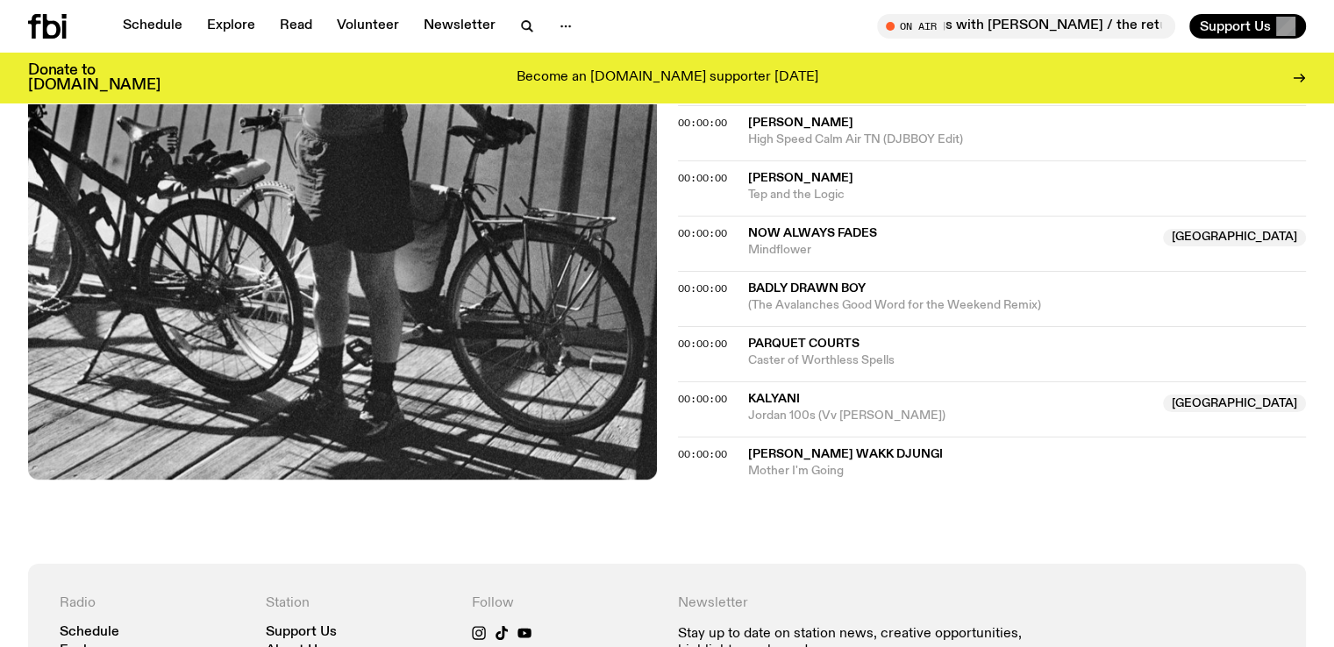
scroll to position [1606, 0]
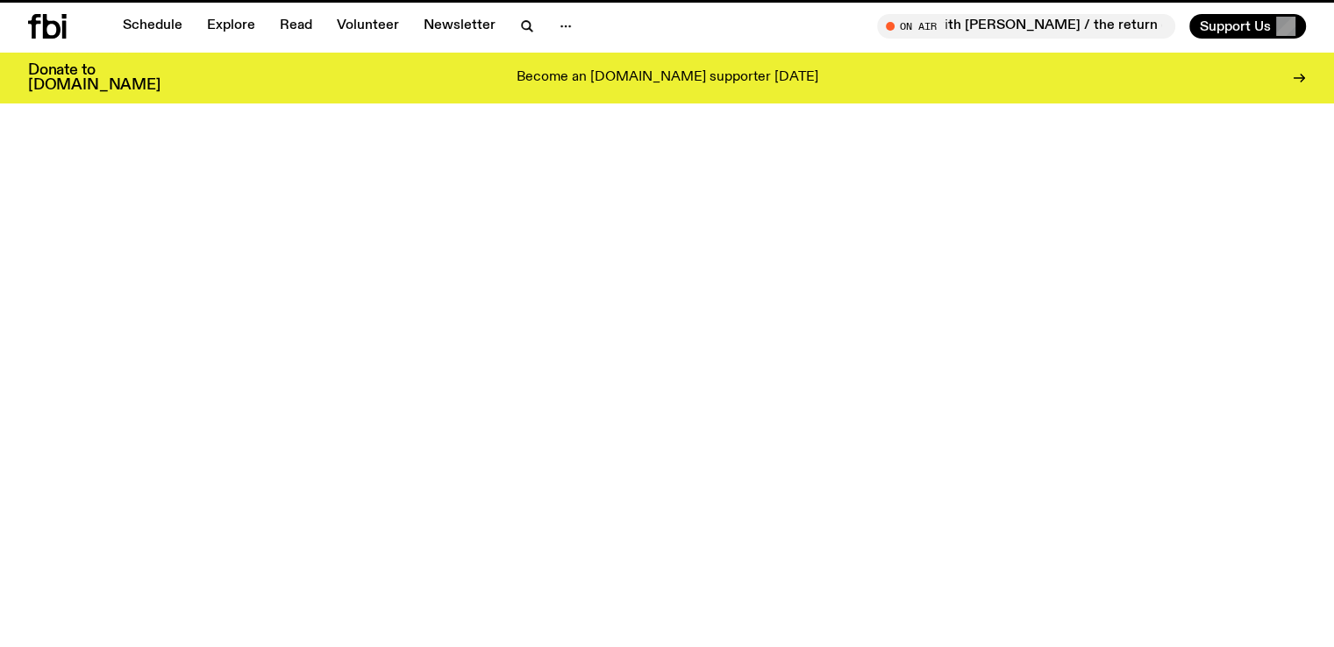
scroll to position [905, 0]
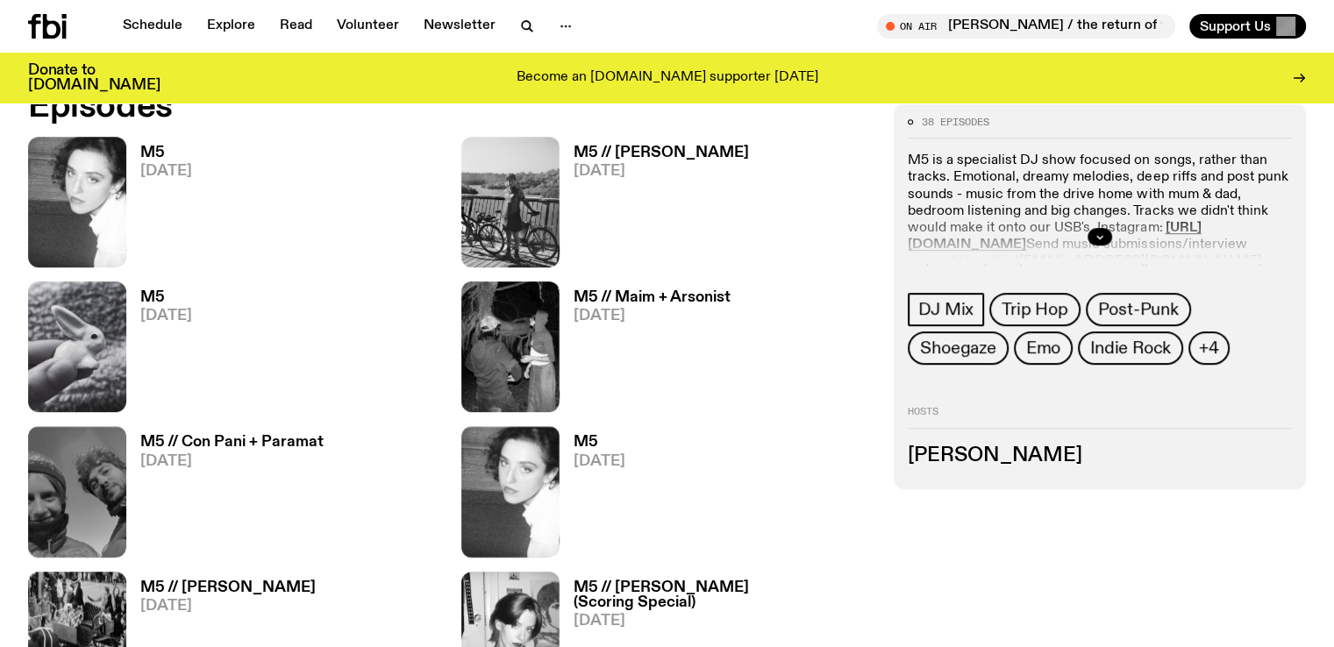
click at [192, 290] on h3 "M5" at bounding box center [166, 297] width 52 height 15
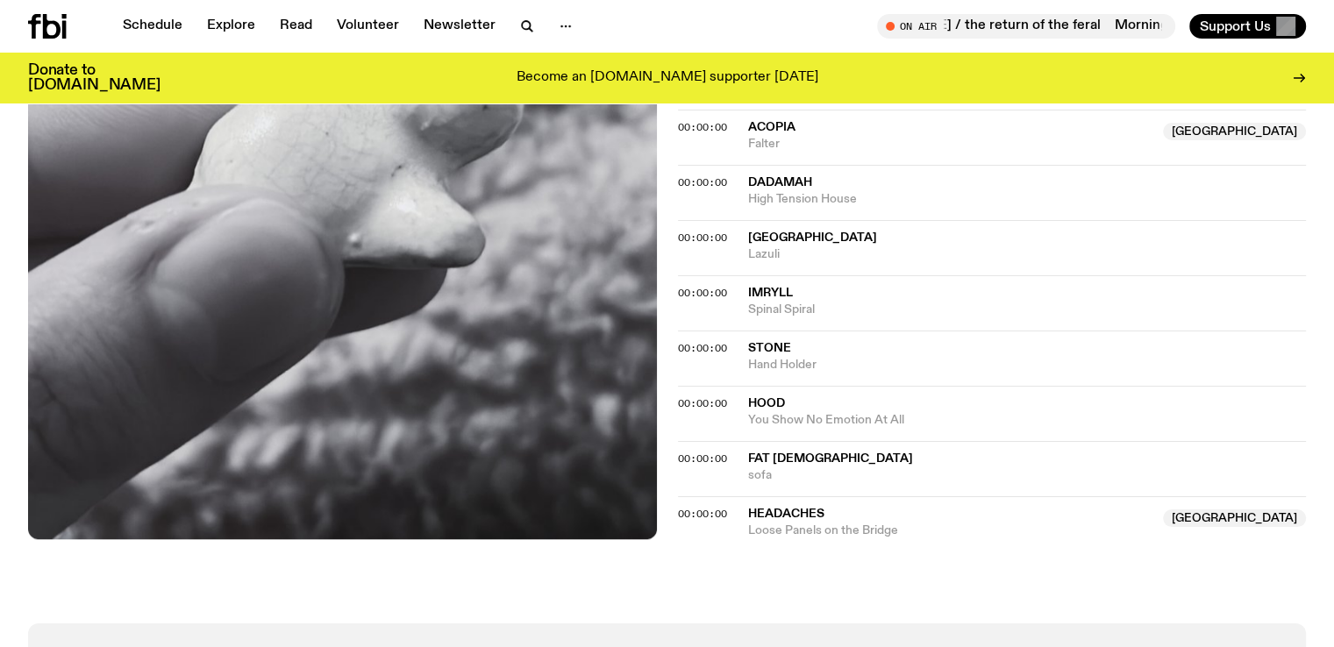
scroll to position [1888, 0]
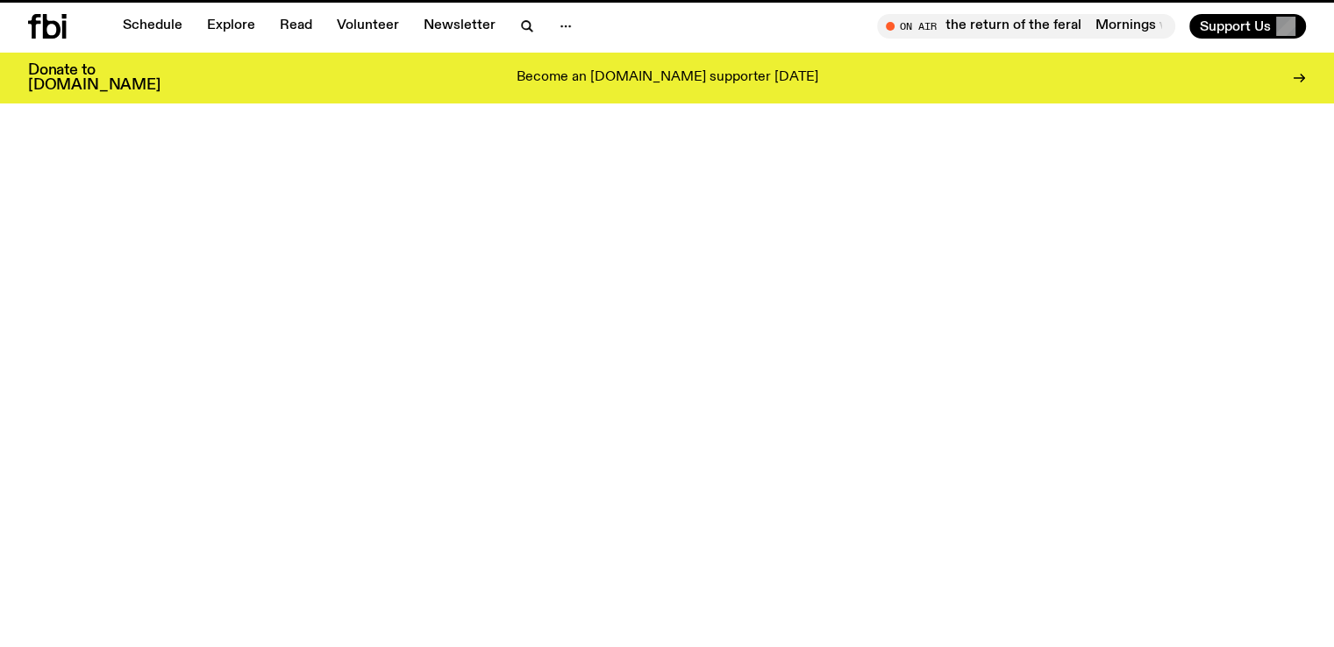
scroll to position [905, 0]
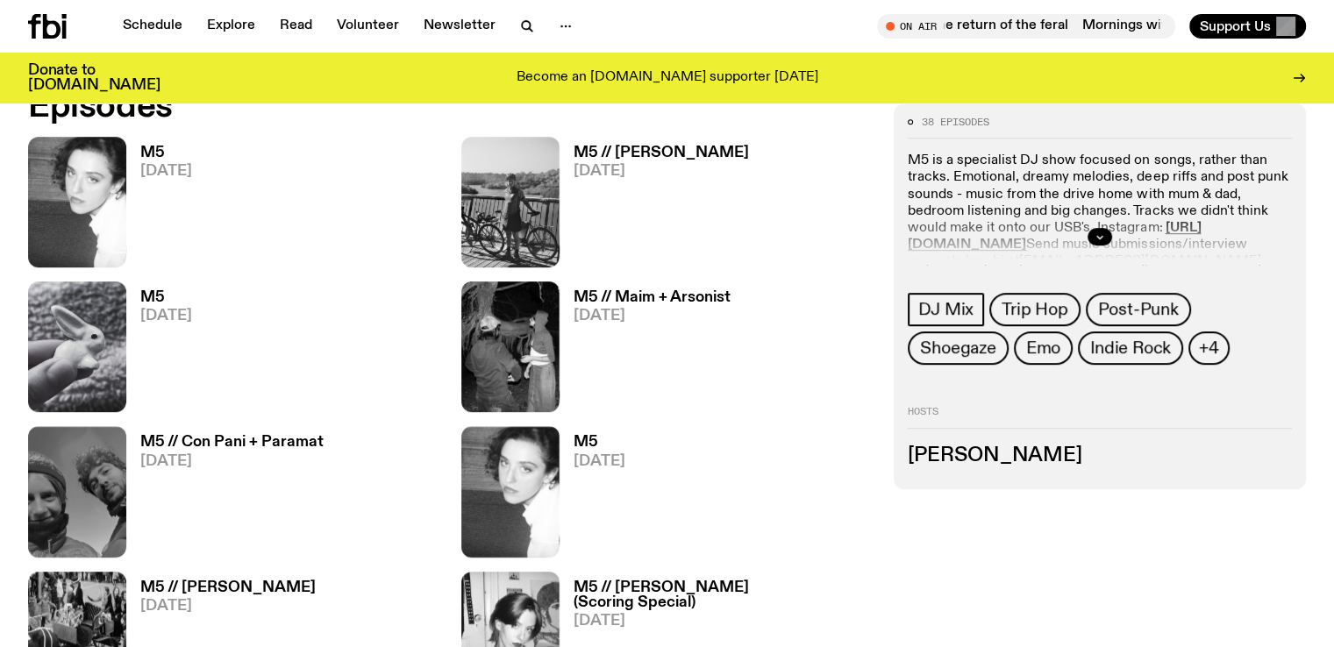
click at [574, 290] on h3 "M5 // Maim + Arsonist" at bounding box center [652, 297] width 157 height 15
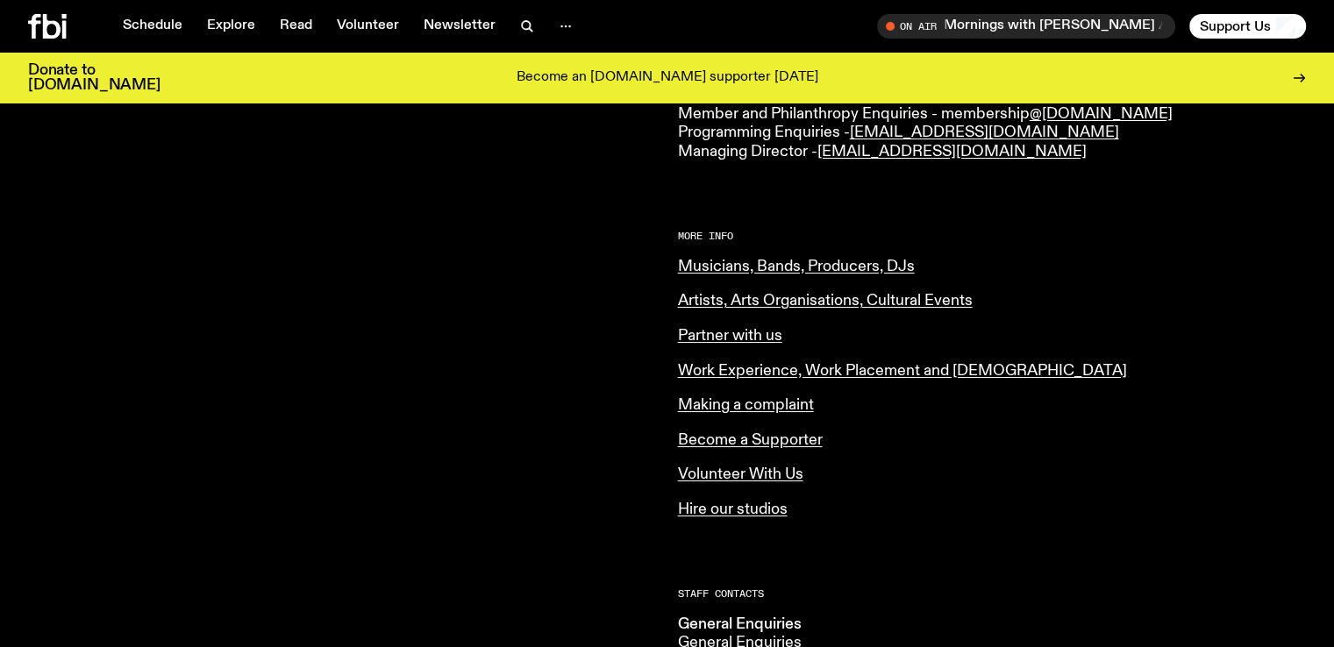
scroll to position [608, 0]
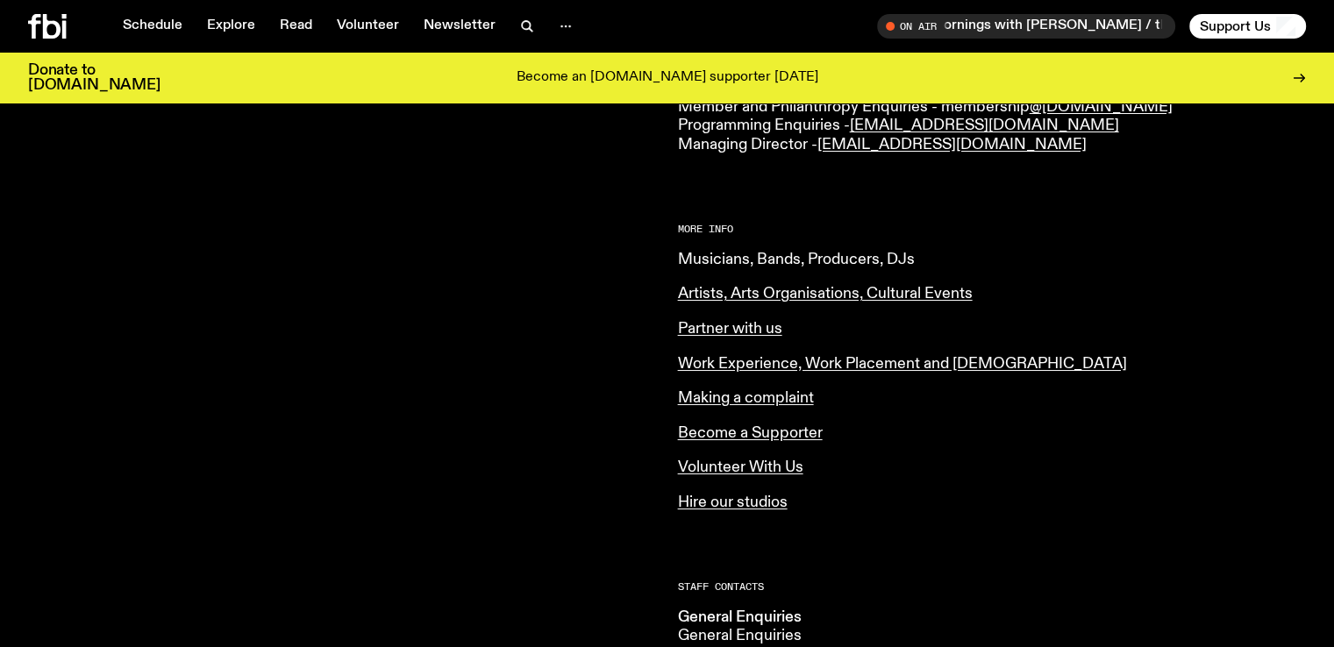
click at [706, 254] on link "Musicians, Bands, Producers, DJs" at bounding box center [796, 260] width 237 height 16
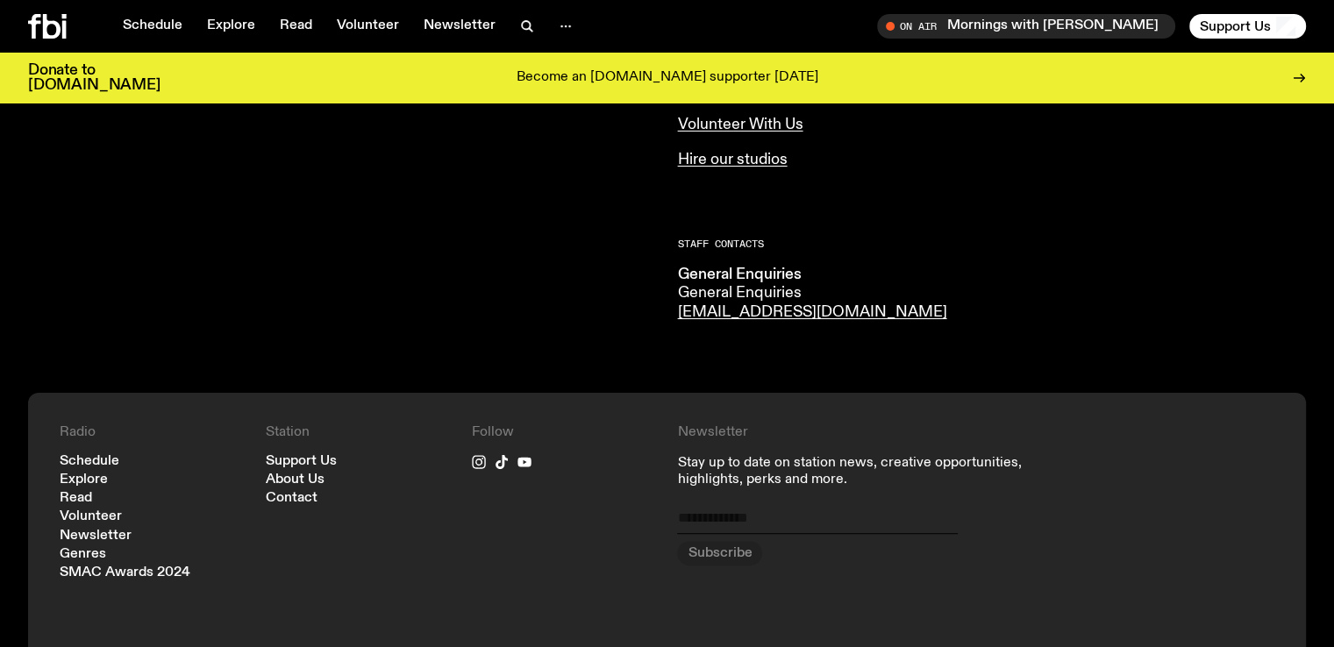
scroll to position [919, 0]
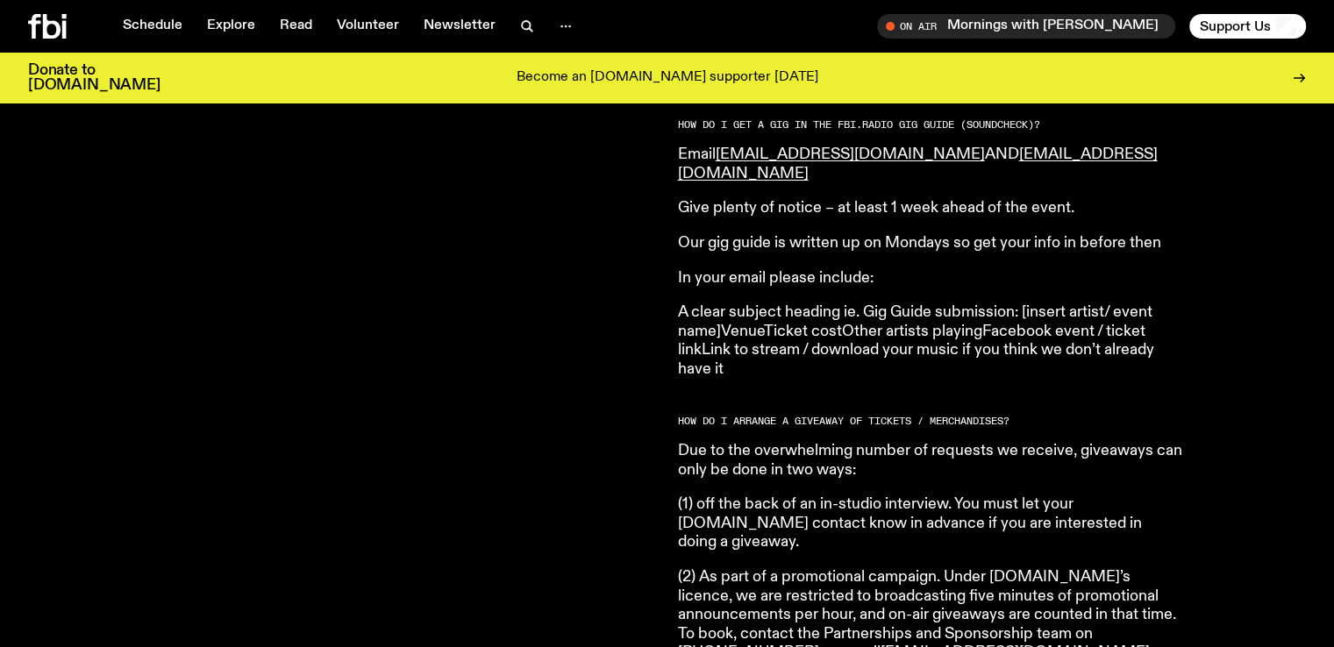
scroll to position [2514, 0]
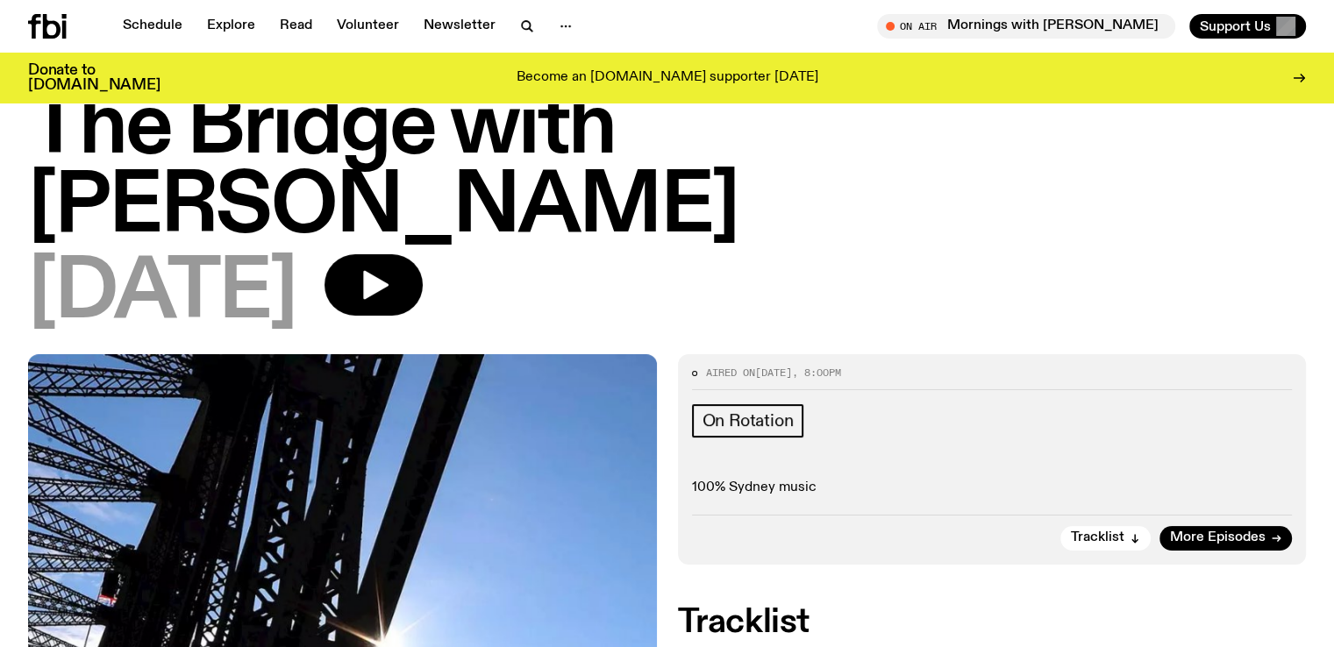
scroll to position [67, 0]
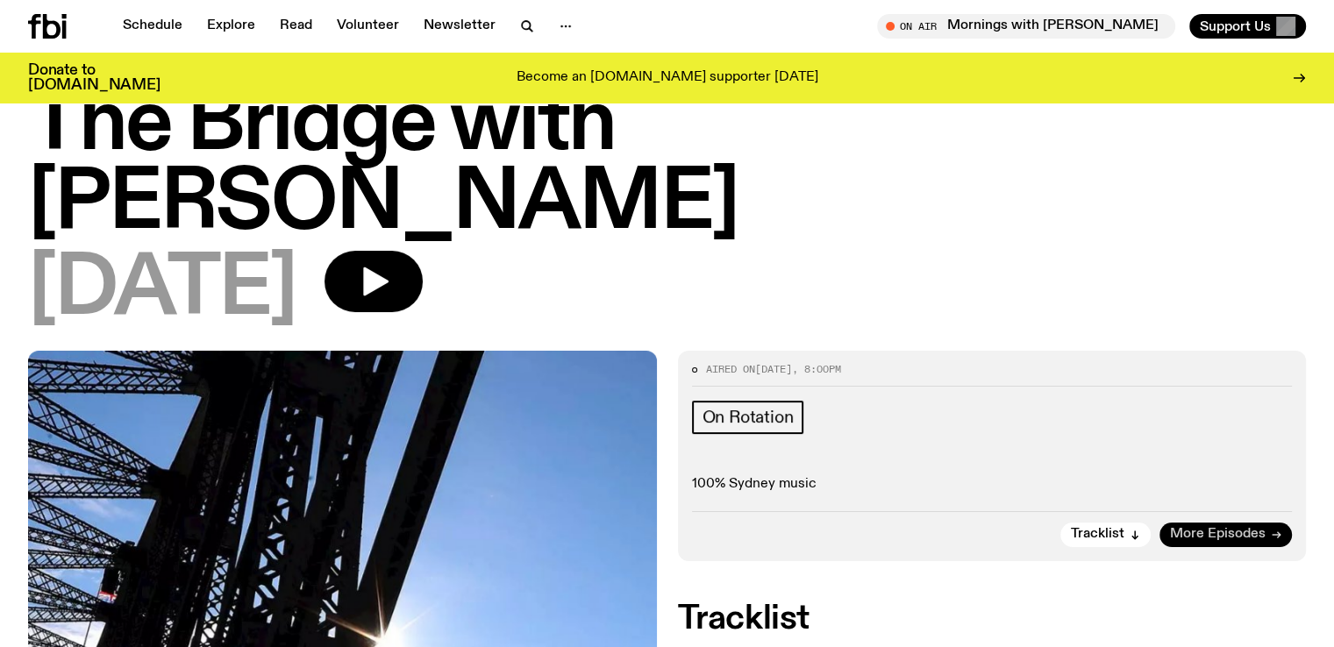
click at [1242, 528] on span "More Episodes" at bounding box center [1218, 534] width 96 height 13
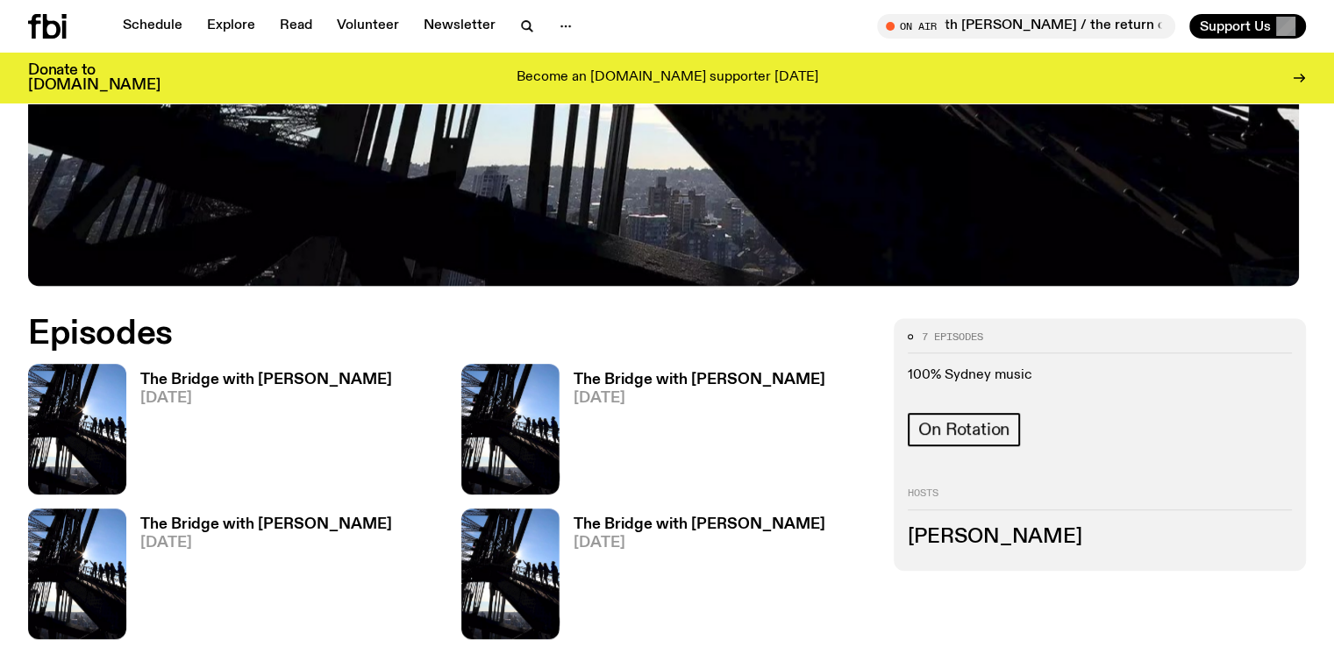
scroll to position [759, 0]
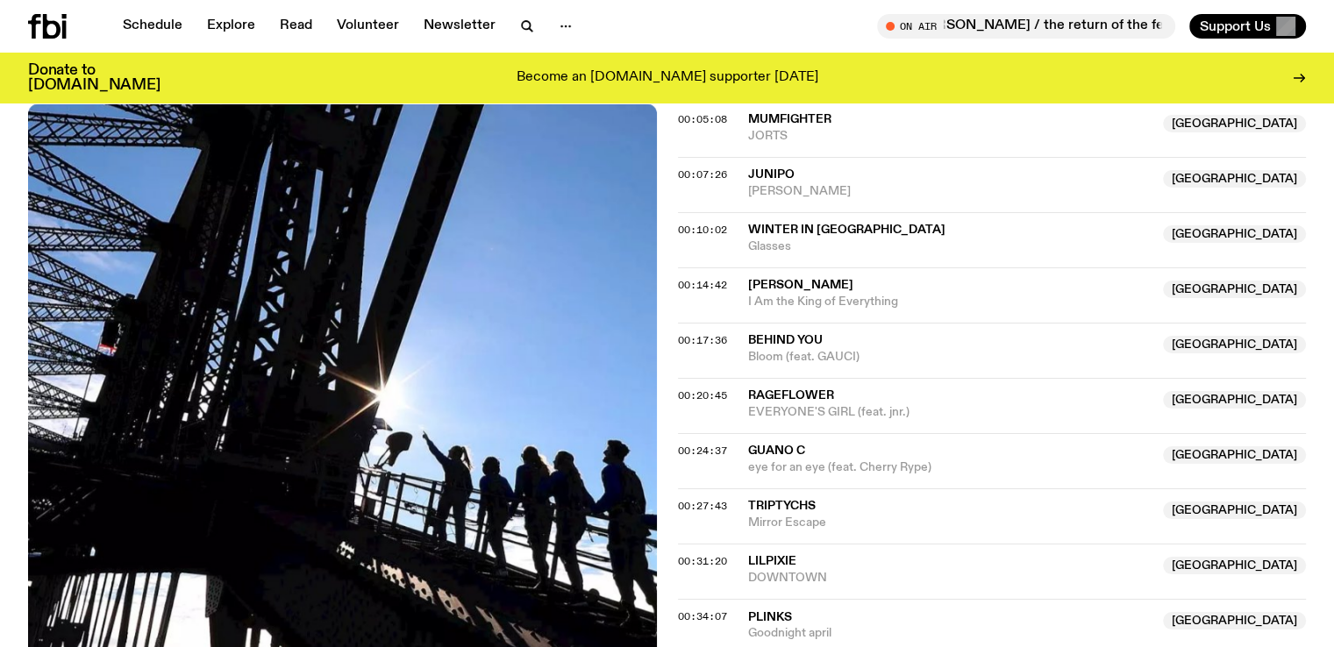
scroll to position [728, 0]
